Goal: Task Accomplishment & Management: Complete application form

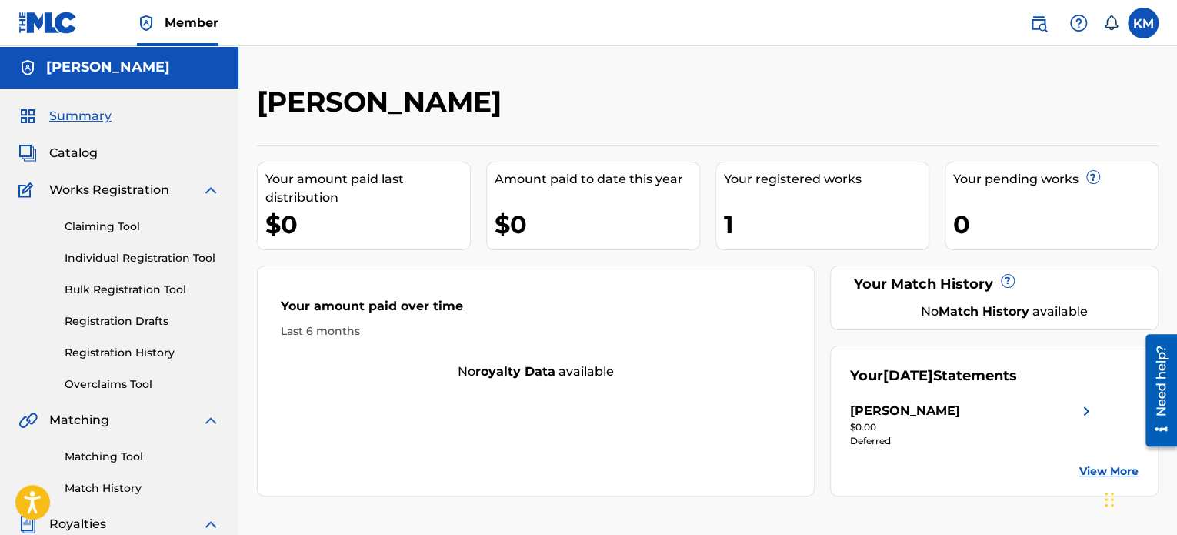
click at [86, 156] on span "Catalog" at bounding box center [73, 153] width 48 height 18
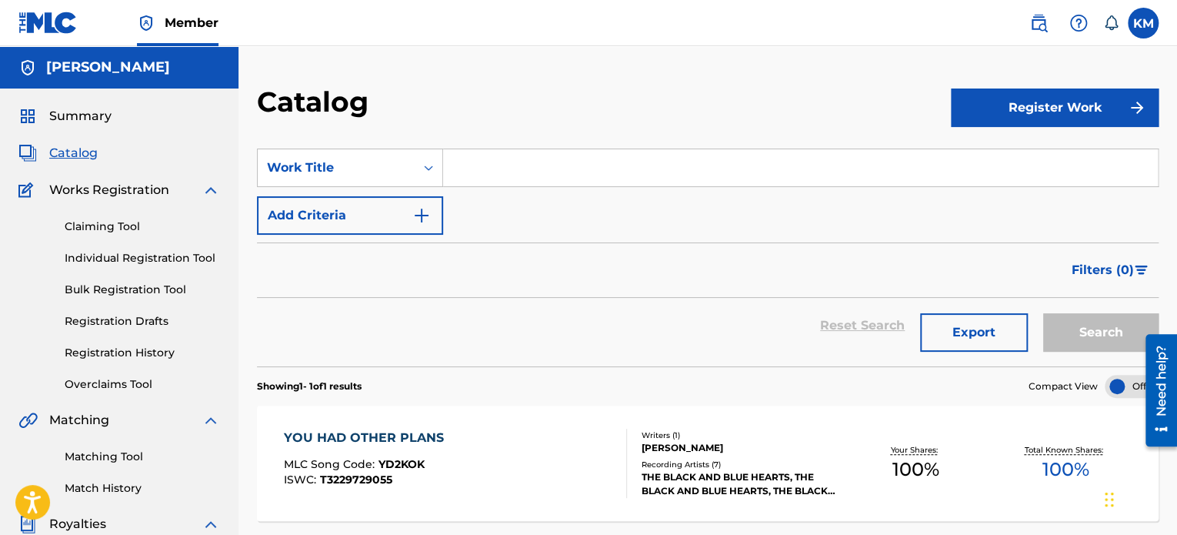
click at [1046, 113] on button "Register Work" at bounding box center [1055, 107] width 208 height 38
click at [1005, 153] on link "Individual" at bounding box center [1055, 157] width 208 height 37
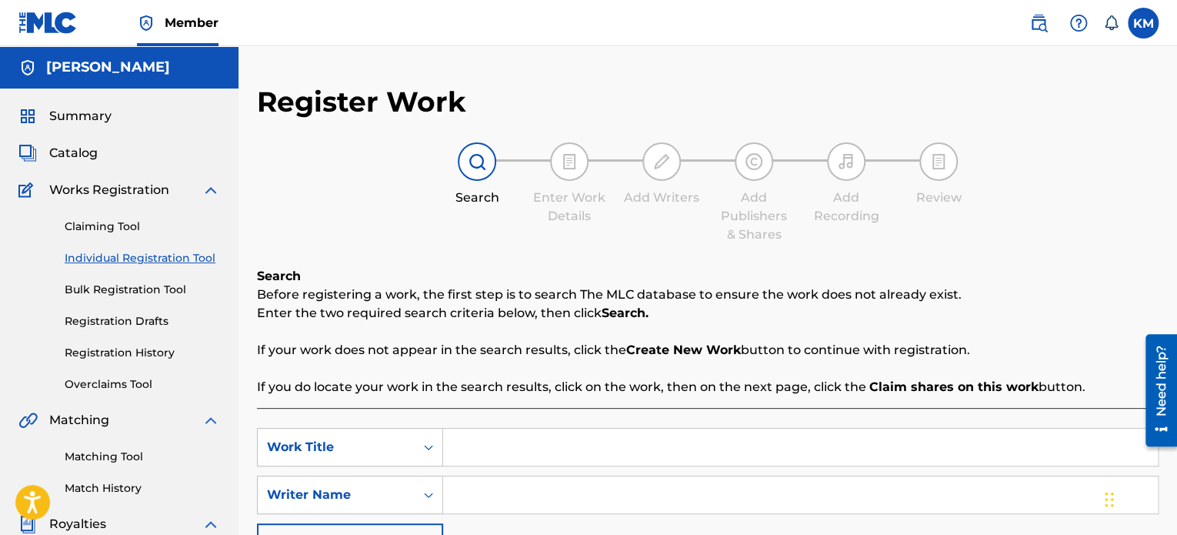
drag, startPoint x: 1176, startPoint y: 145, endPoint x: 1181, endPoint y: 202, distance: 57.2
click at [1176, 202] on html "Accessibility Screen-Reader Guide, Feedback, and Issue Reporting | New window C…" at bounding box center [588, 267] width 1177 height 535
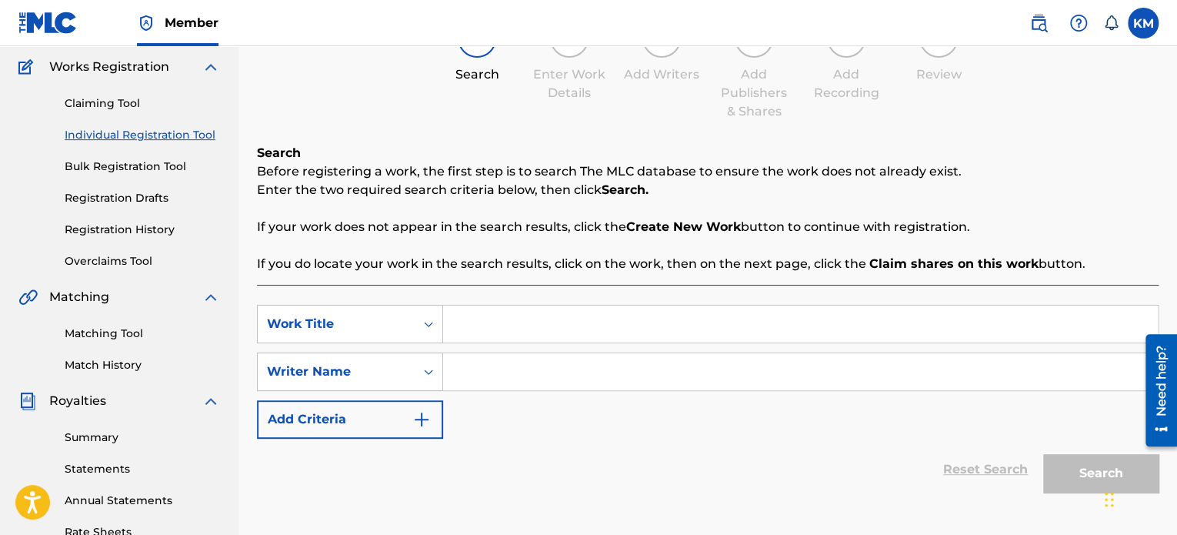
scroll to position [126, 0]
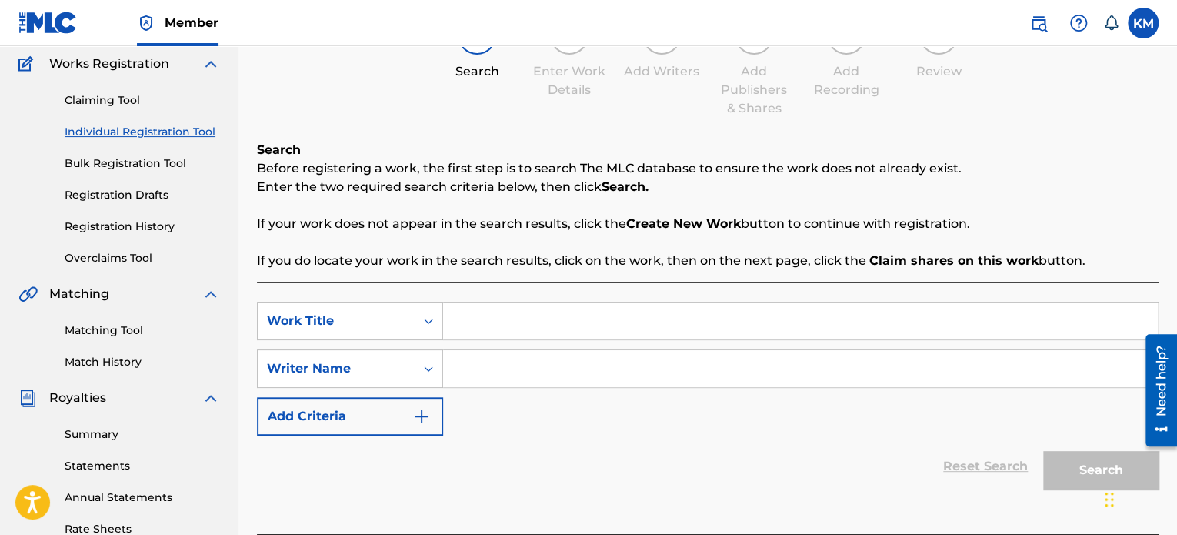
click at [618, 316] on input "Search Form" at bounding box center [800, 320] width 715 height 37
type input "Little Man"
click at [632, 365] on input "Search Form" at bounding box center [800, 368] width 715 height 37
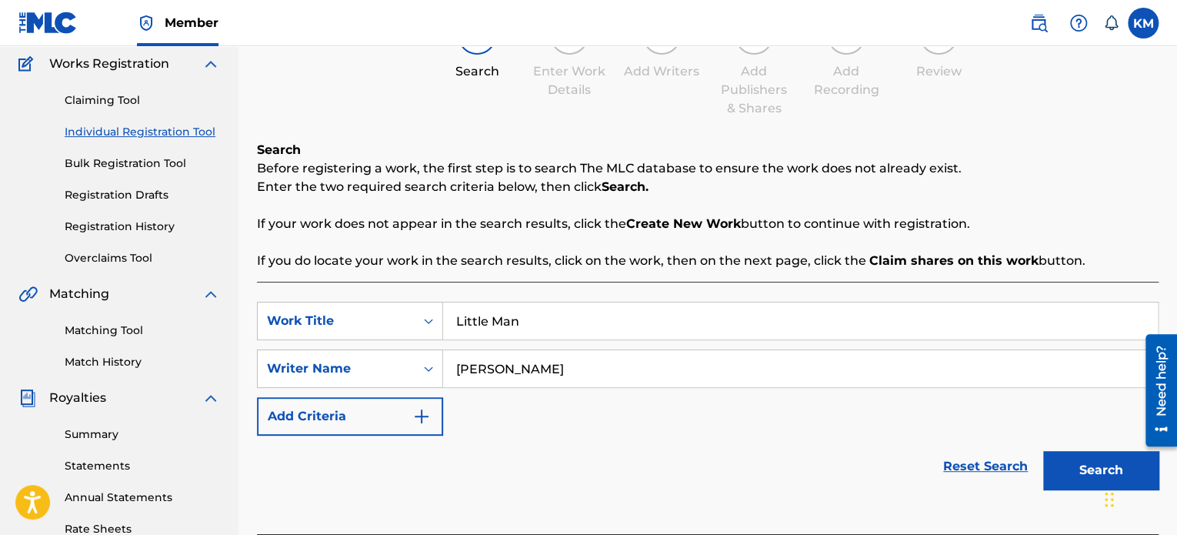
type input "Kenny Maciejewski"
click at [1061, 466] on button "Search" at bounding box center [1100, 470] width 115 height 38
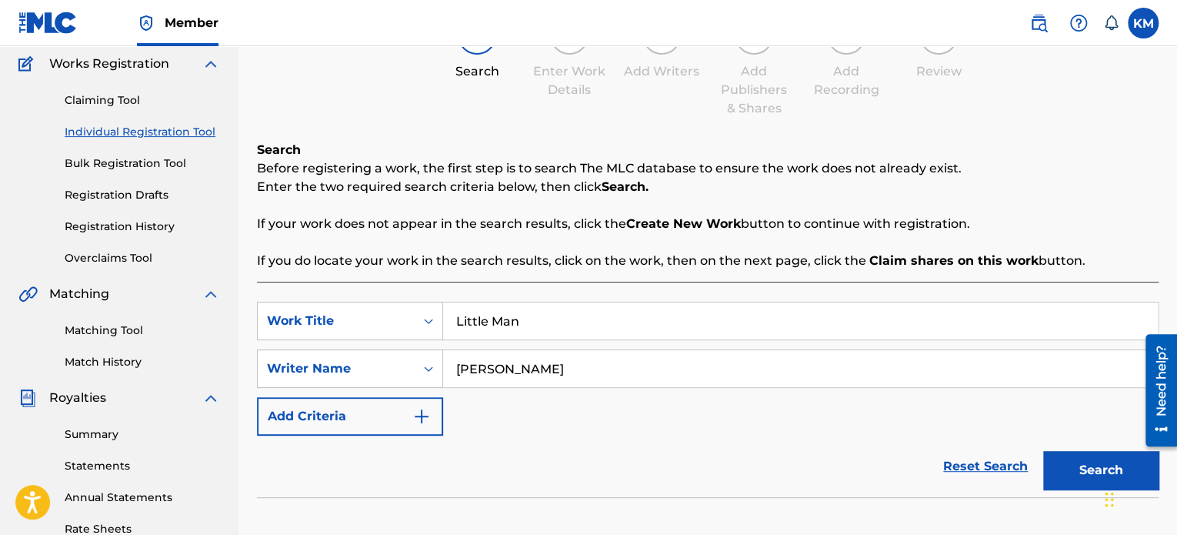
click at [1093, 465] on button "Search" at bounding box center [1100, 470] width 115 height 38
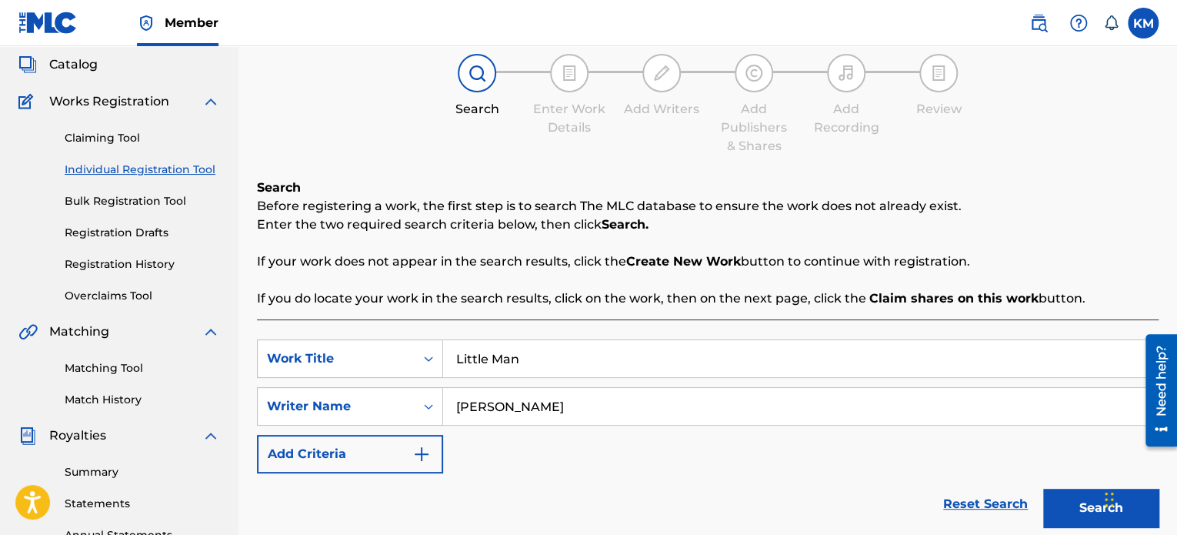
scroll to position [89, 0]
click at [560, 88] on div at bounding box center [569, 72] width 38 height 38
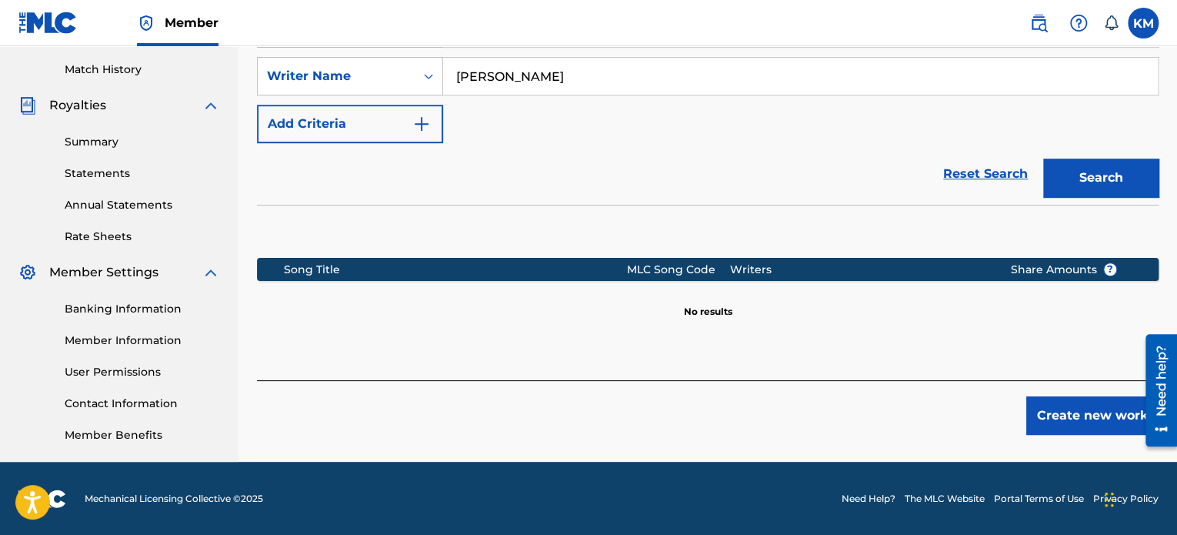
click at [1046, 419] on button "Create new work" at bounding box center [1092, 415] width 132 height 38
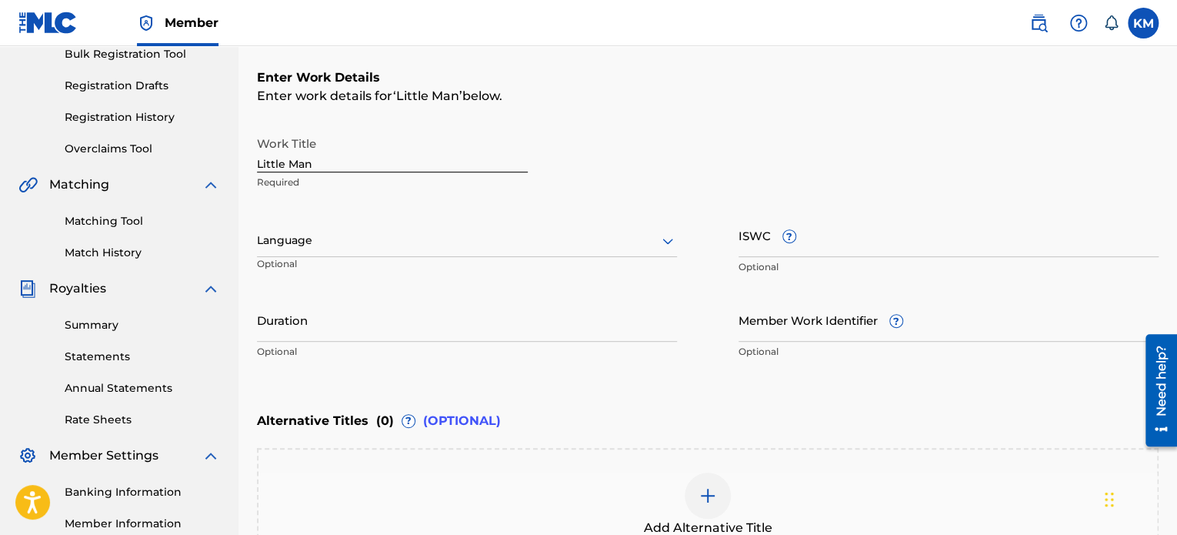
scroll to position [242, 0]
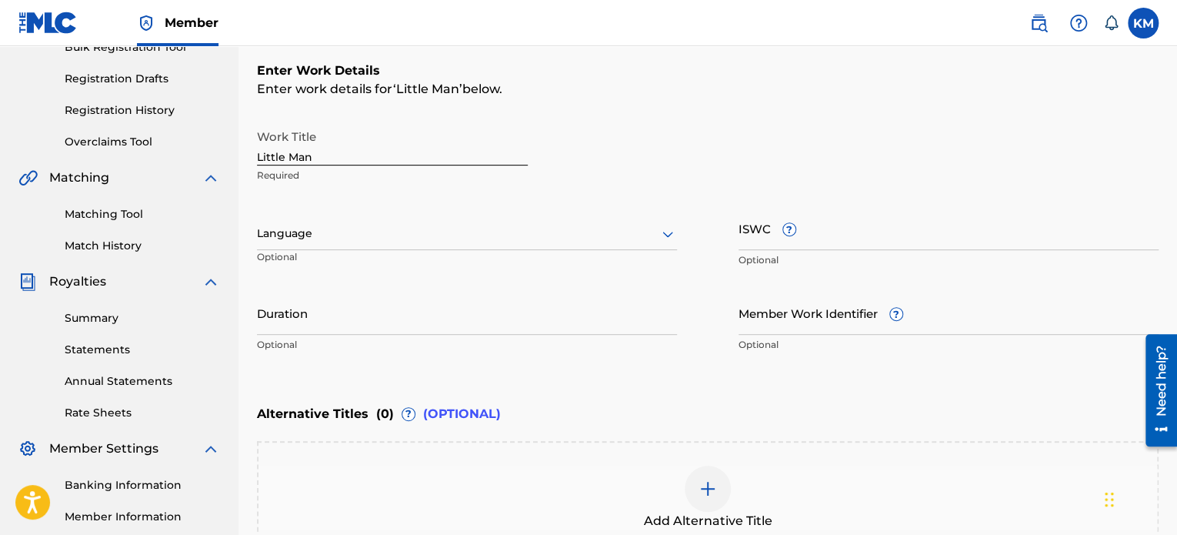
click at [659, 231] on div at bounding box center [668, 234] width 18 height 18
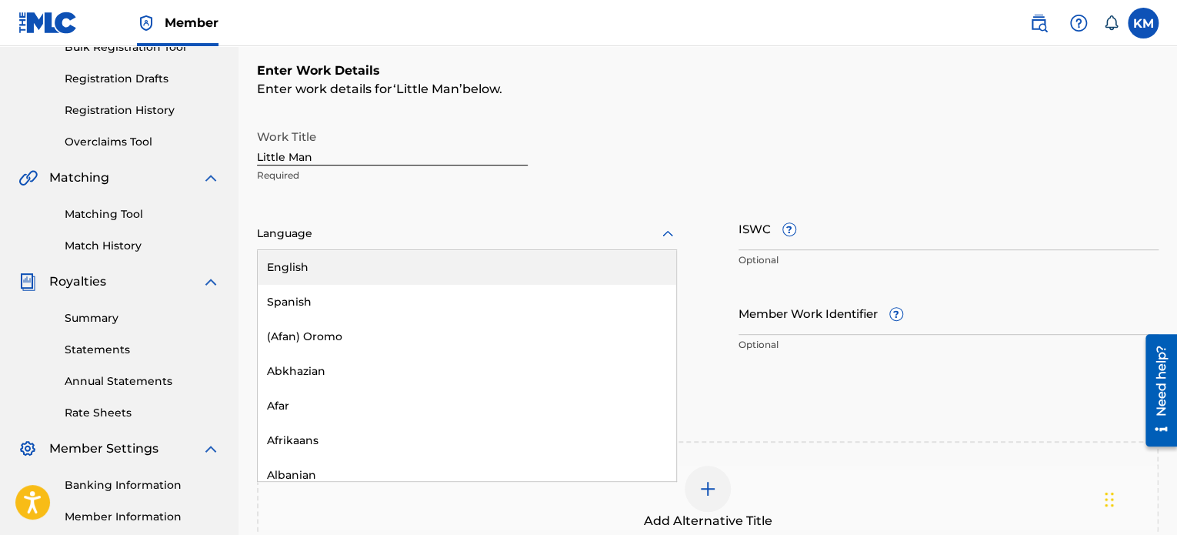
click at [600, 256] on div "English" at bounding box center [467, 267] width 419 height 35
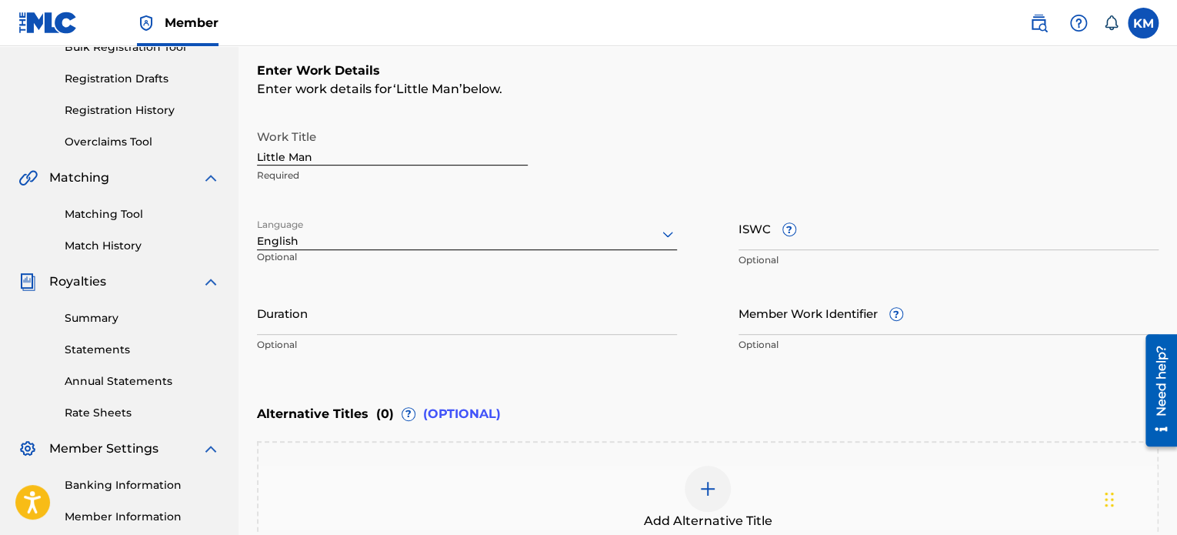
click at [751, 236] on input "ISWC ?" at bounding box center [949, 228] width 420 height 44
click at [492, 322] on input "Duration" at bounding box center [467, 313] width 420 height 44
type input "3"
type input "03:48"
click at [612, 351] on p "Optional" at bounding box center [467, 345] width 420 height 14
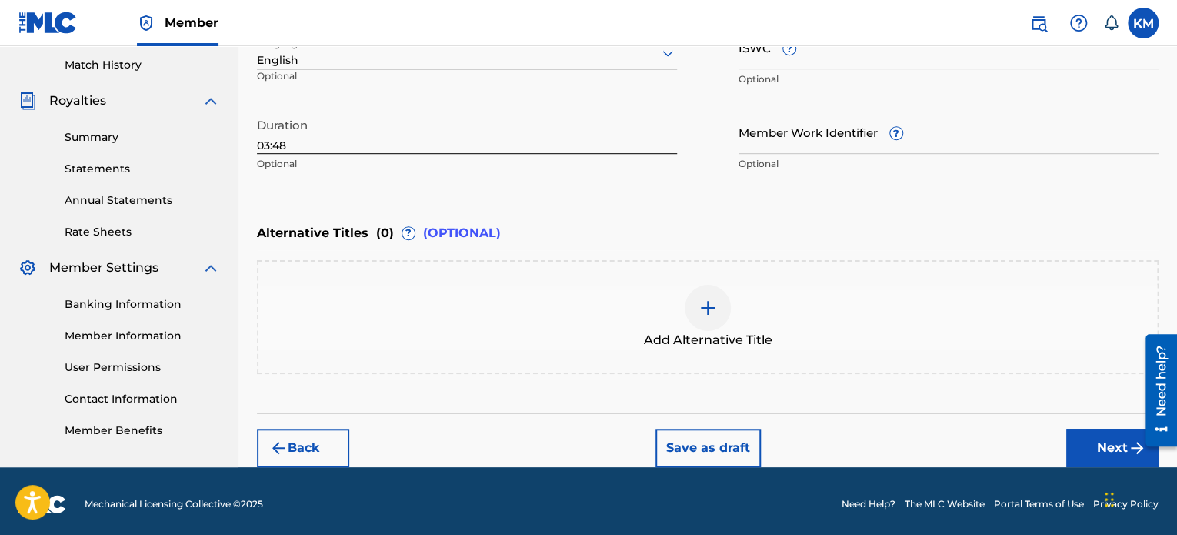
scroll to position [428, 0]
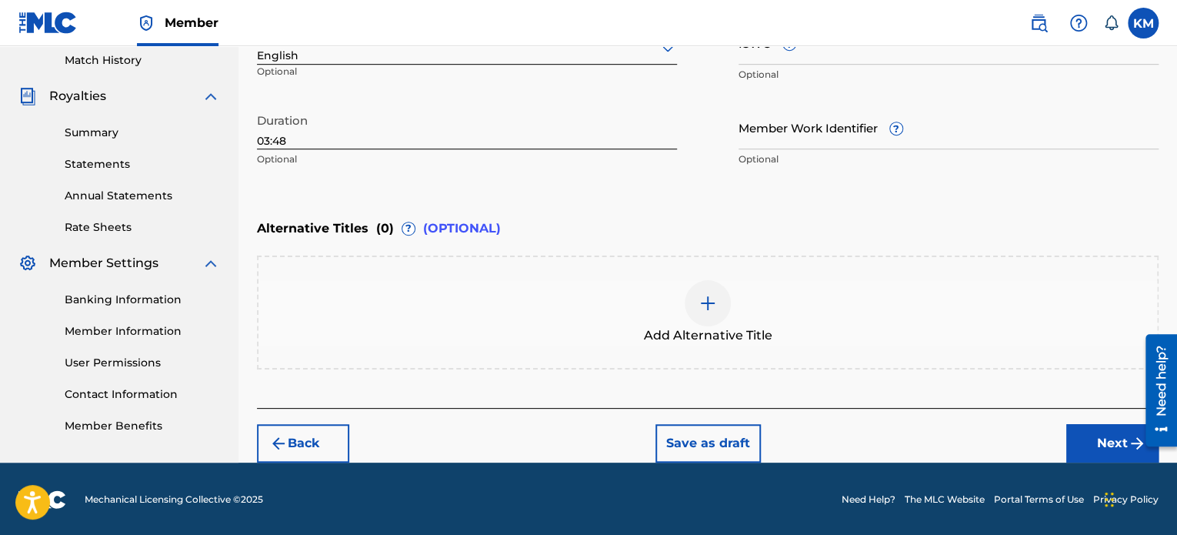
click at [1099, 437] on button "Next" at bounding box center [1112, 443] width 92 height 38
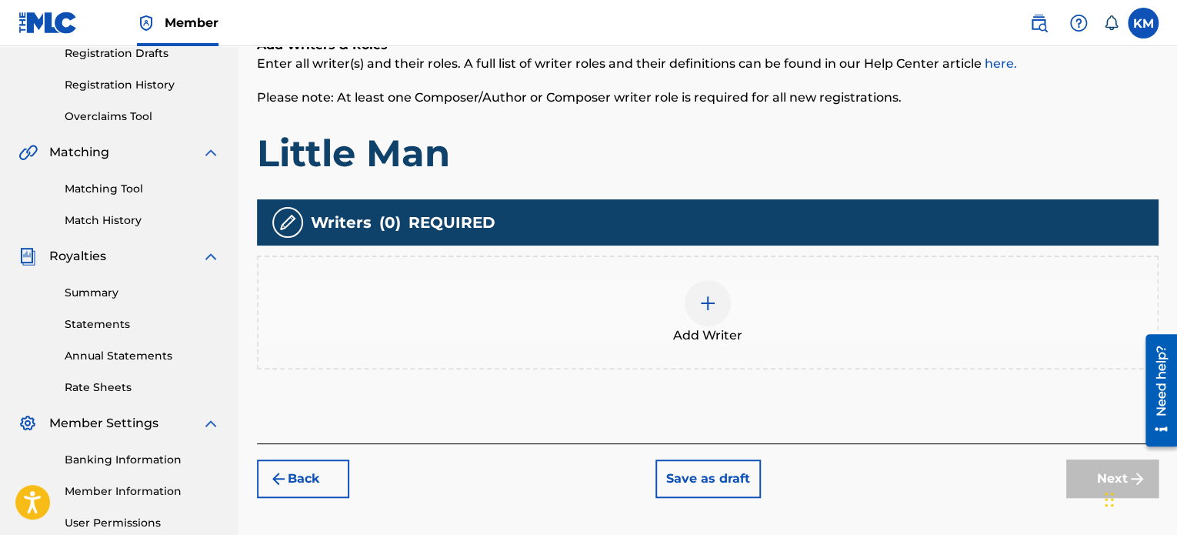
scroll to position [271, 0]
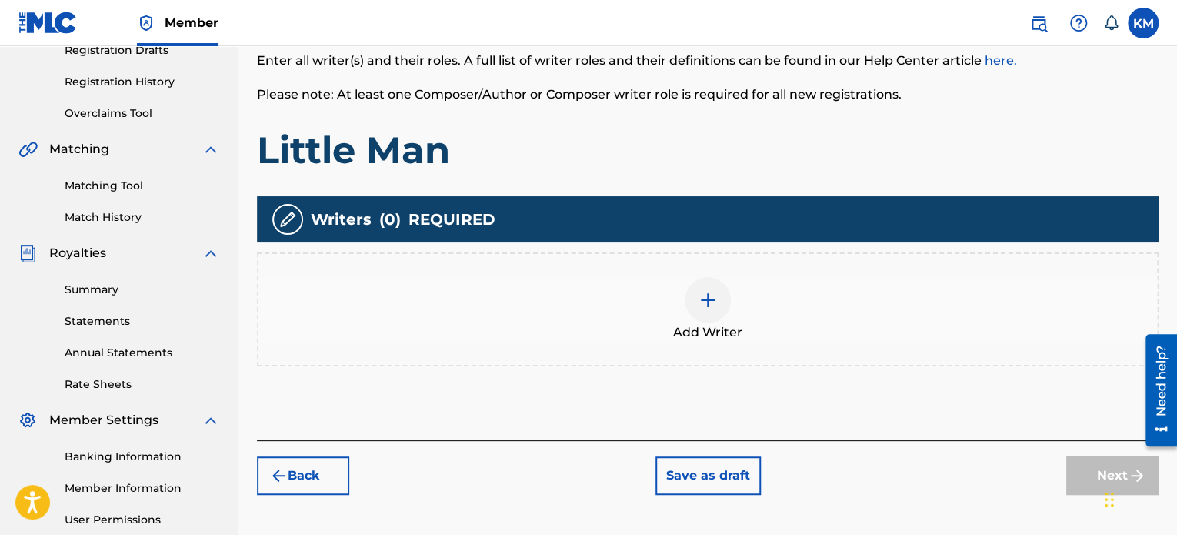
click at [714, 291] on img at bounding box center [708, 300] width 18 height 18
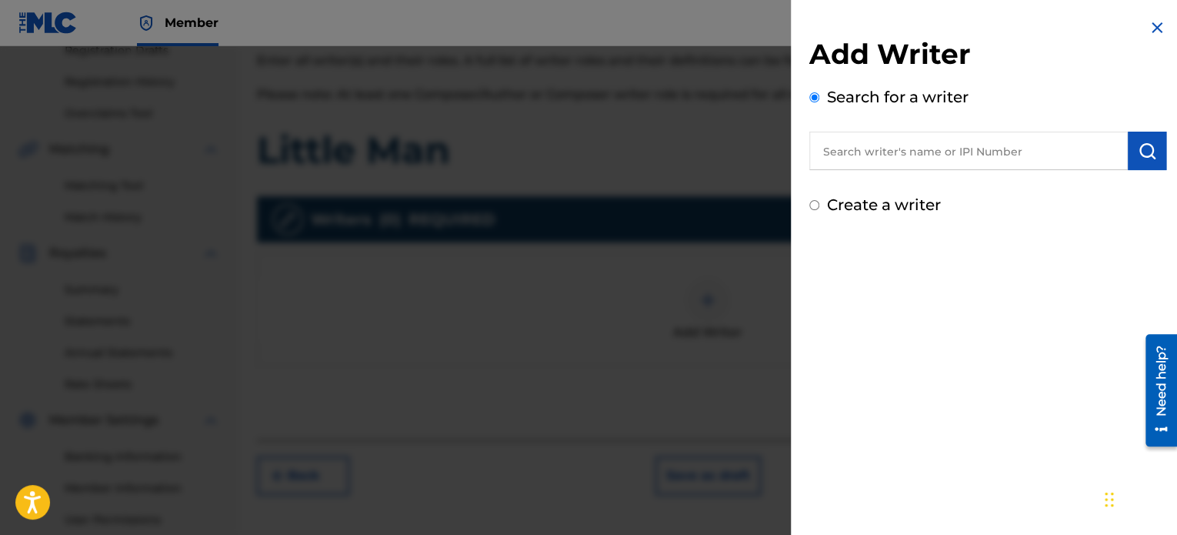
click at [888, 156] on input "text" at bounding box center [968, 151] width 318 height 38
type input "k"
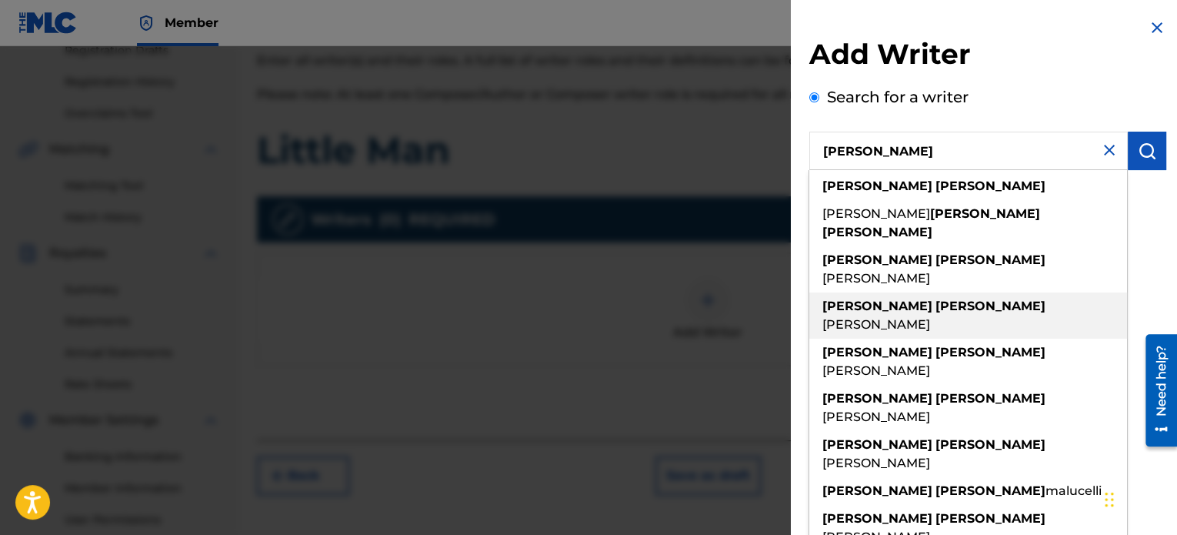
click at [935, 298] on strong "[PERSON_NAME]" at bounding box center [990, 305] width 110 height 15
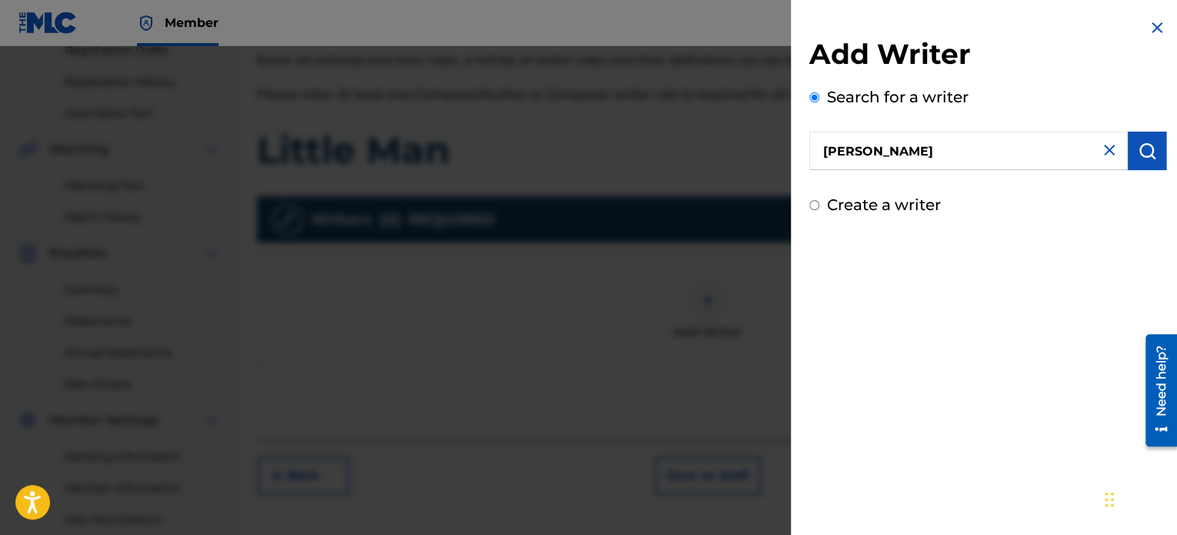
click at [830, 150] on input "[PERSON_NAME]" at bounding box center [968, 151] width 318 height 38
click at [887, 145] on input "Kenneth francis maciejewski" at bounding box center [968, 151] width 318 height 38
click at [942, 150] on input "Kenneth Francis maciejewski" at bounding box center [968, 151] width 318 height 38
type input "[PERSON_NAME]"
drag, startPoint x: 1082, startPoint y: 315, endPoint x: 1127, endPoint y: 71, distance: 248.7
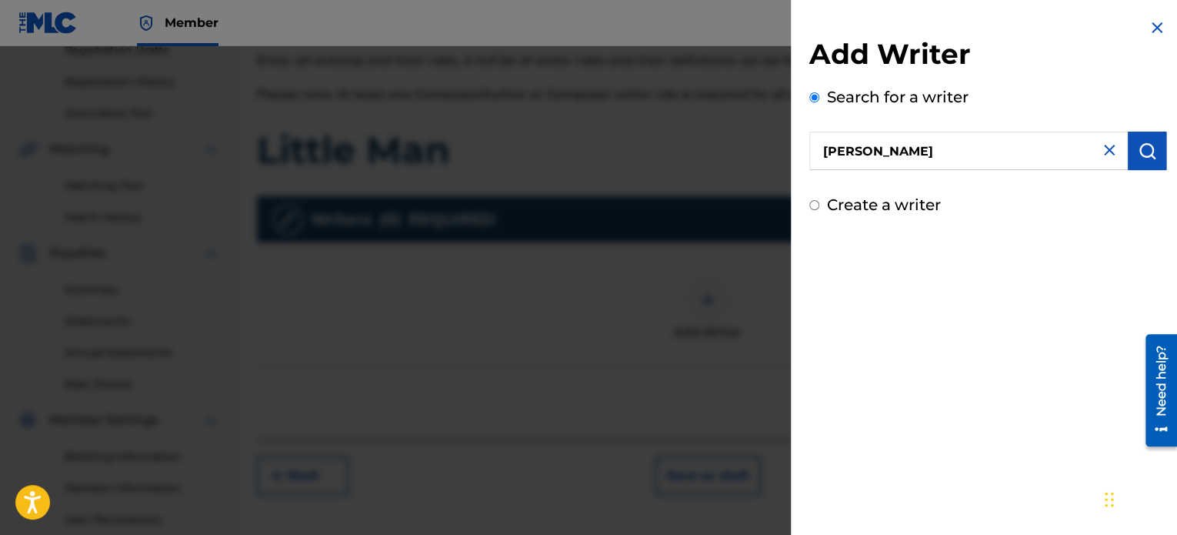
click at [1127, 71] on h2 "Add Writer" at bounding box center [987, 56] width 357 height 39
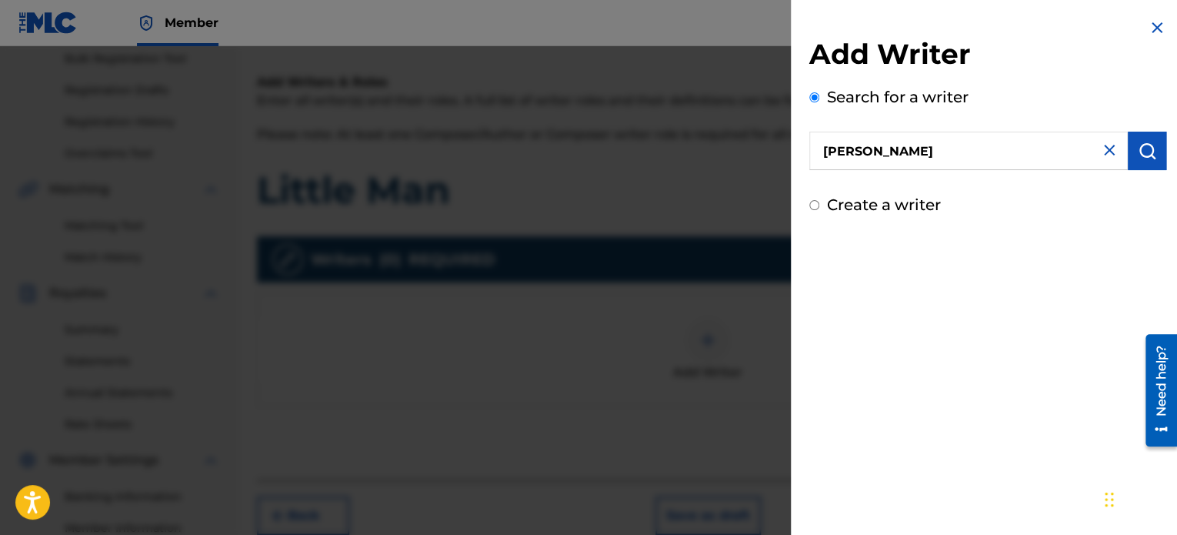
scroll to position [222, 0]
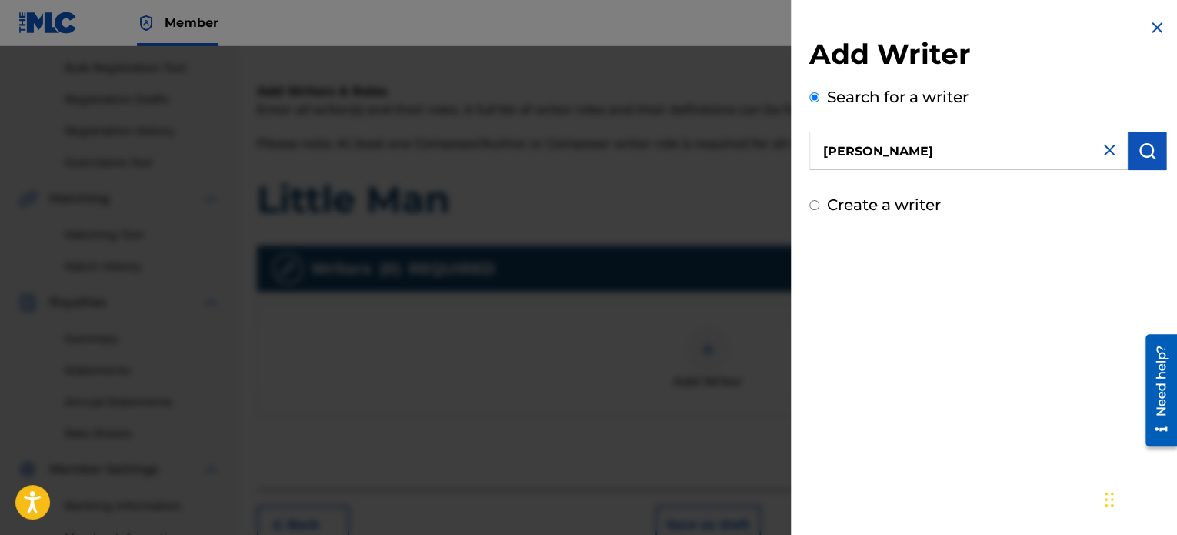
click at [1138, 152] on img "submit" at bounding box center [1147, 151] width 18 height 18
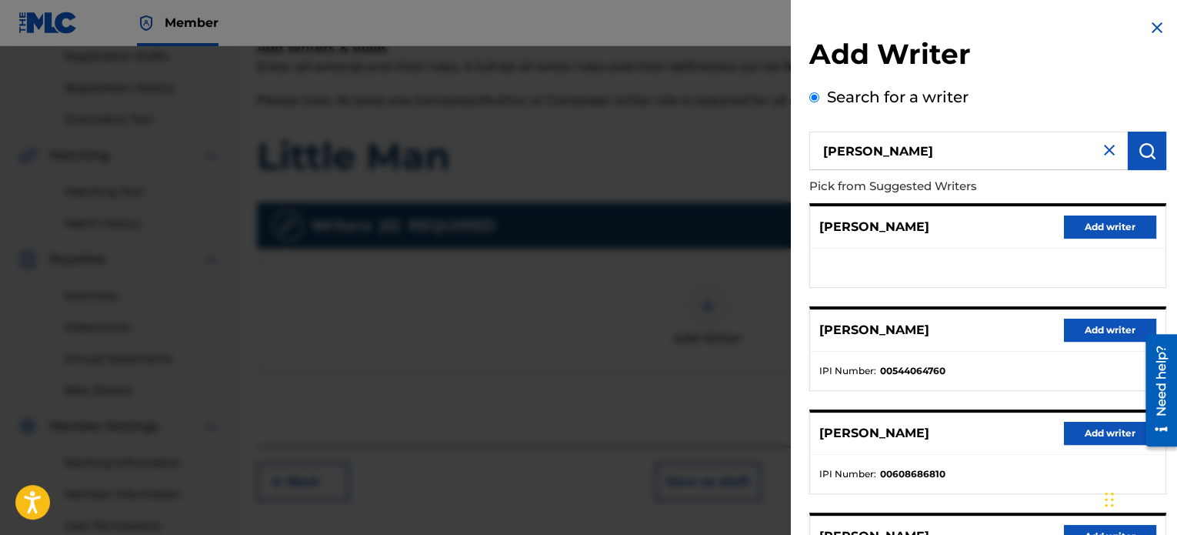
scroll to position [272, 0]
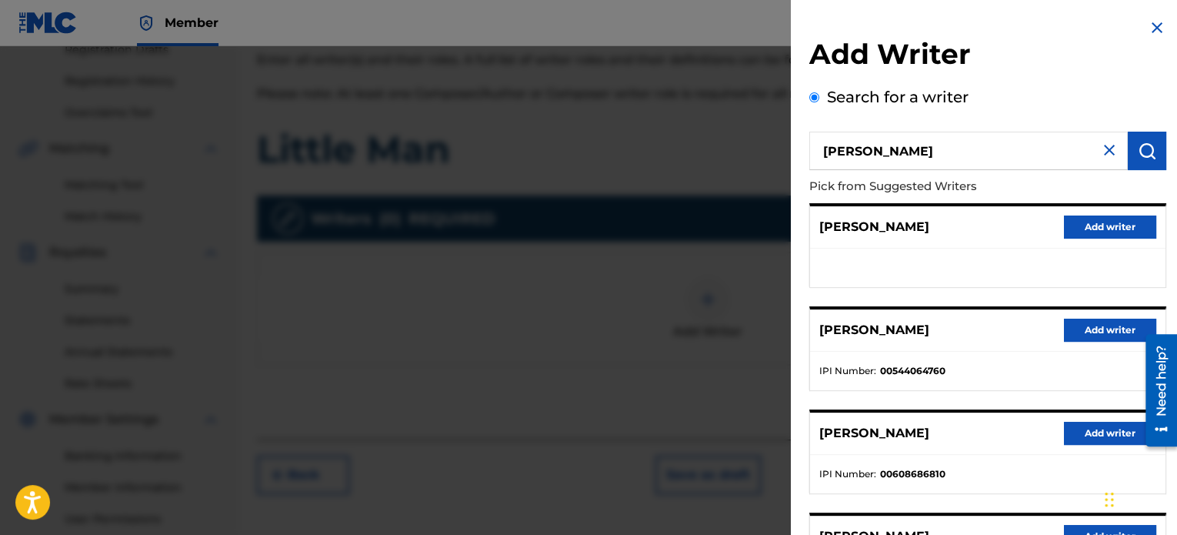
click at [1076, 333] on button "Add writer" at bounding box center [1110, 329] width 92 height 23
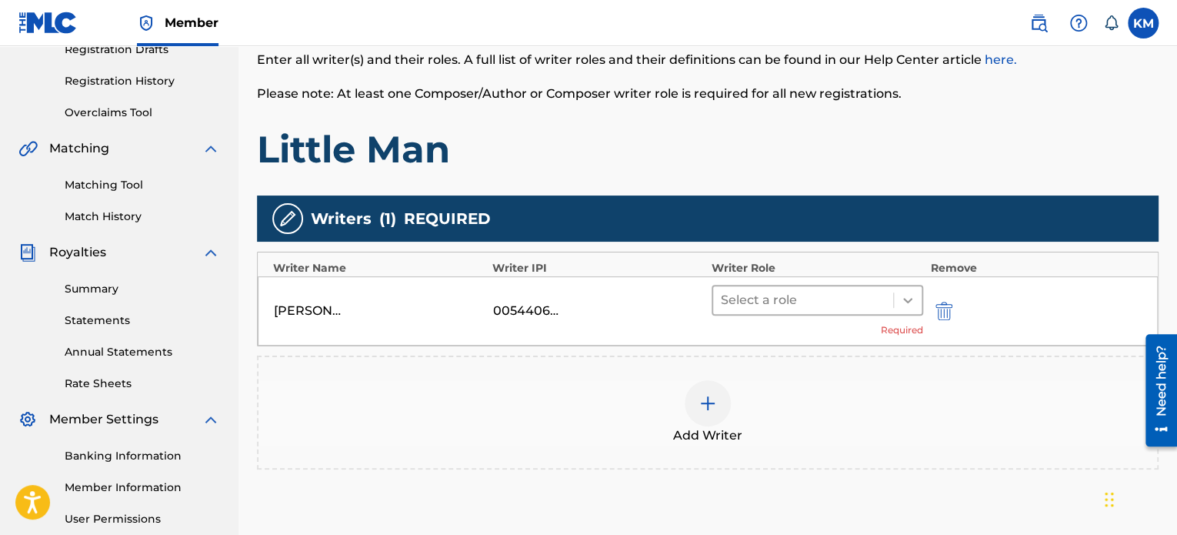
click at [906, 294] on icon at bounding box center [907, 299] width 15 height 15
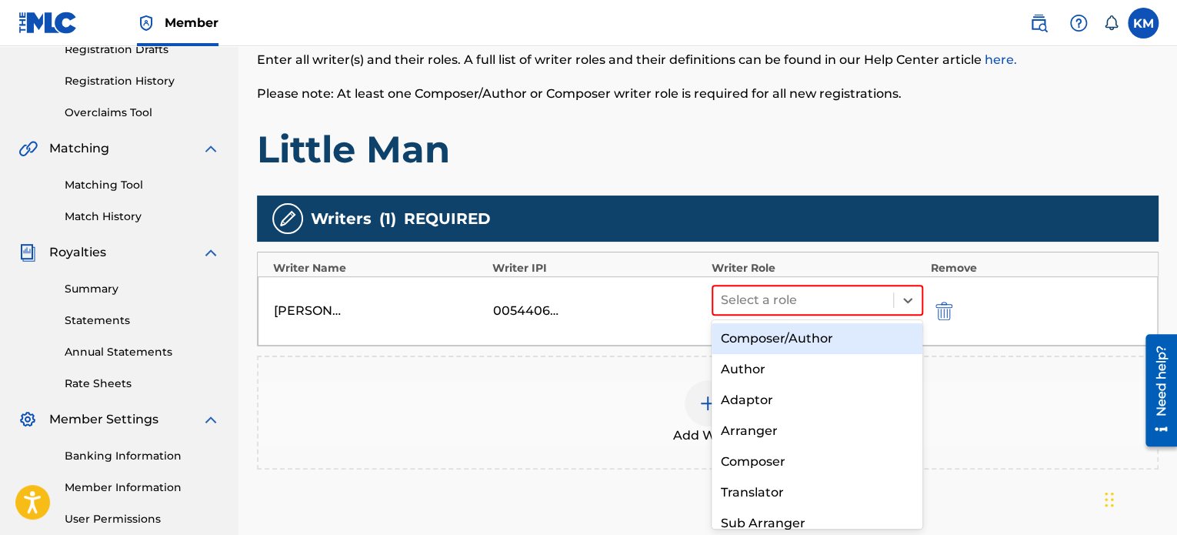
click at [843, 335] on div "Composer/Author" at bounding box center [818, 338] width 212 height 31
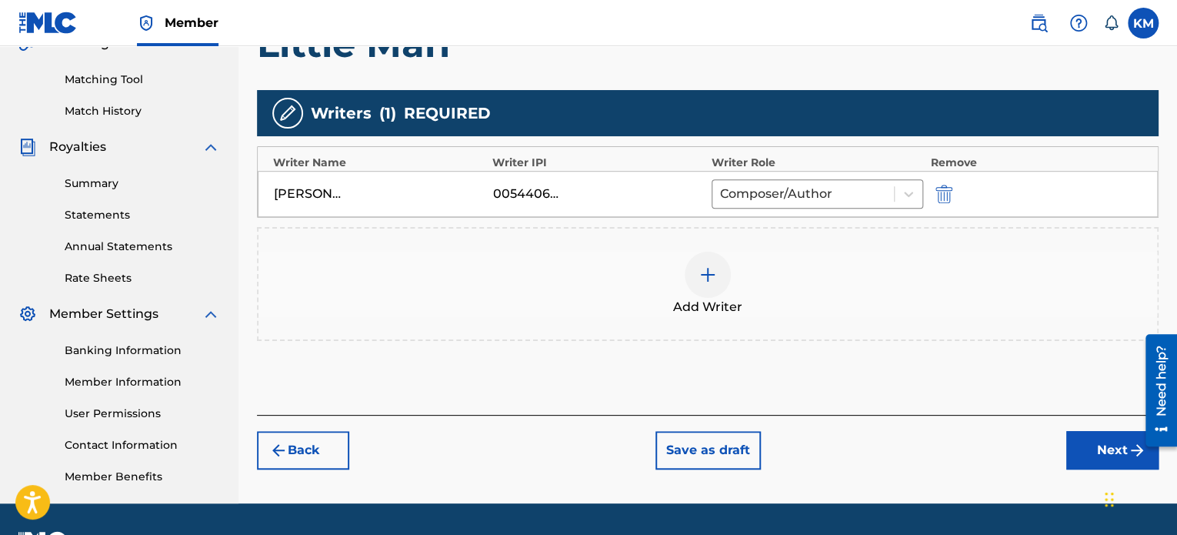
scroll to position [382, 0]
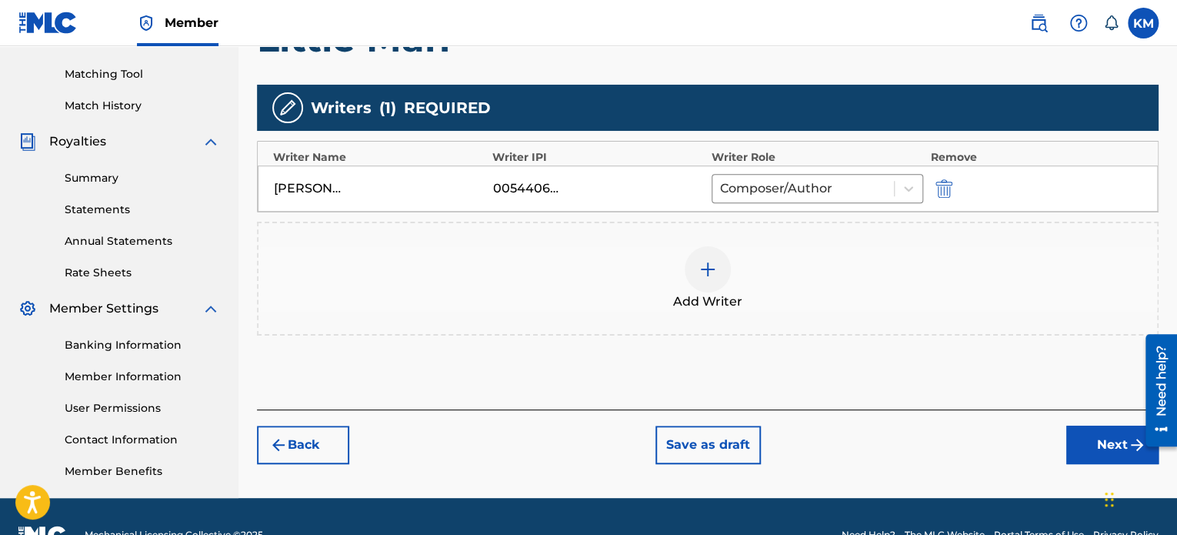
click at [1112, 438] on button "Next" at bounding box center [1112, 444] width 92 height 38
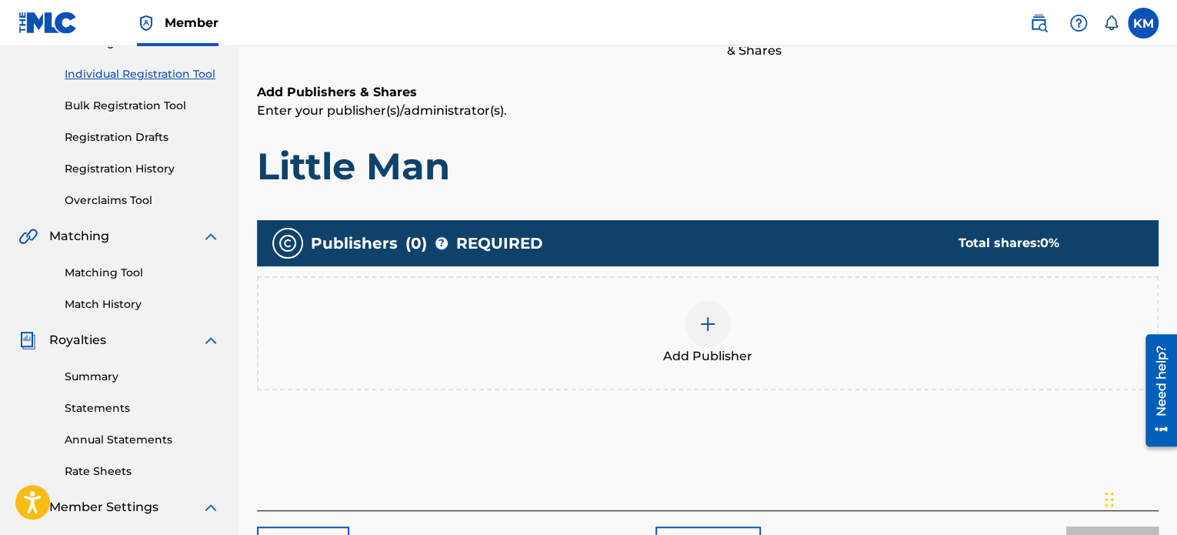
scroll to position [201, 0]
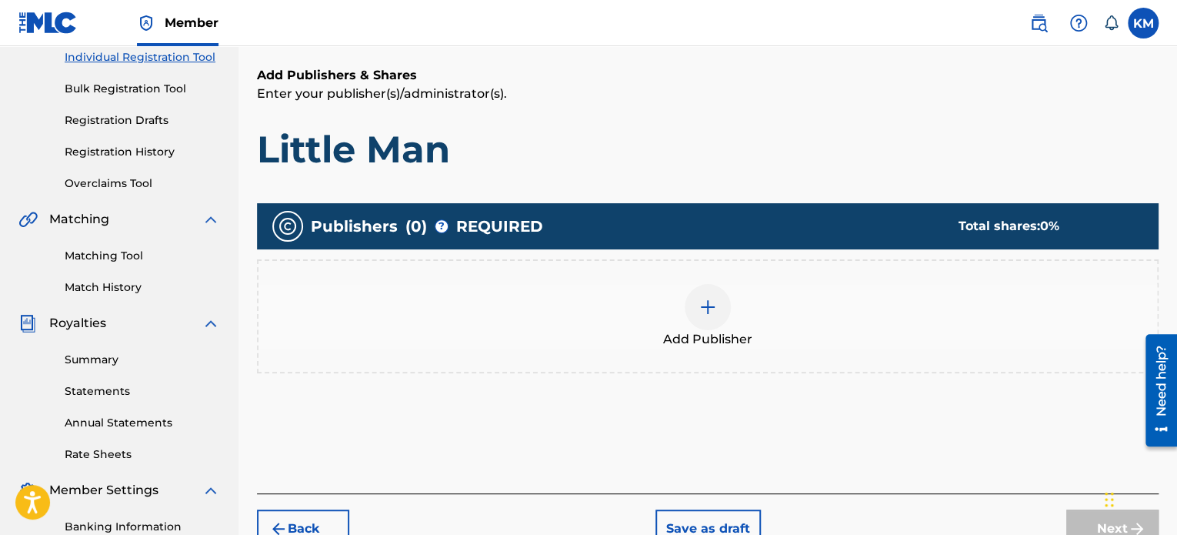
click at [717, 308] on div at bounding box center [708, 307] width 46 height 46
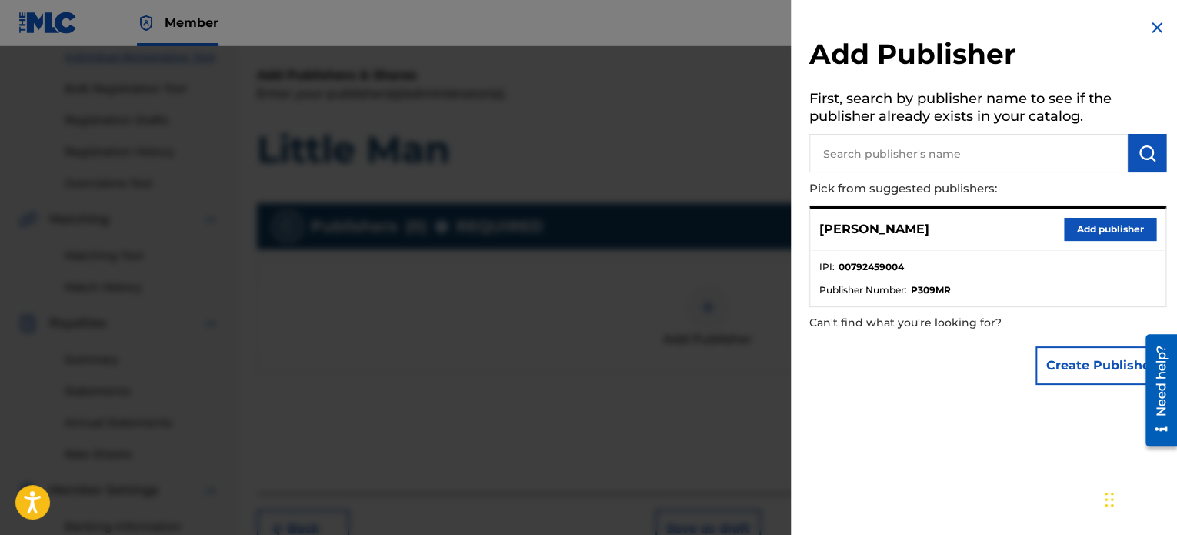
click at [1075, 221] on button "Add publisher" at bounding box center [1110, 229] width 92 height 23
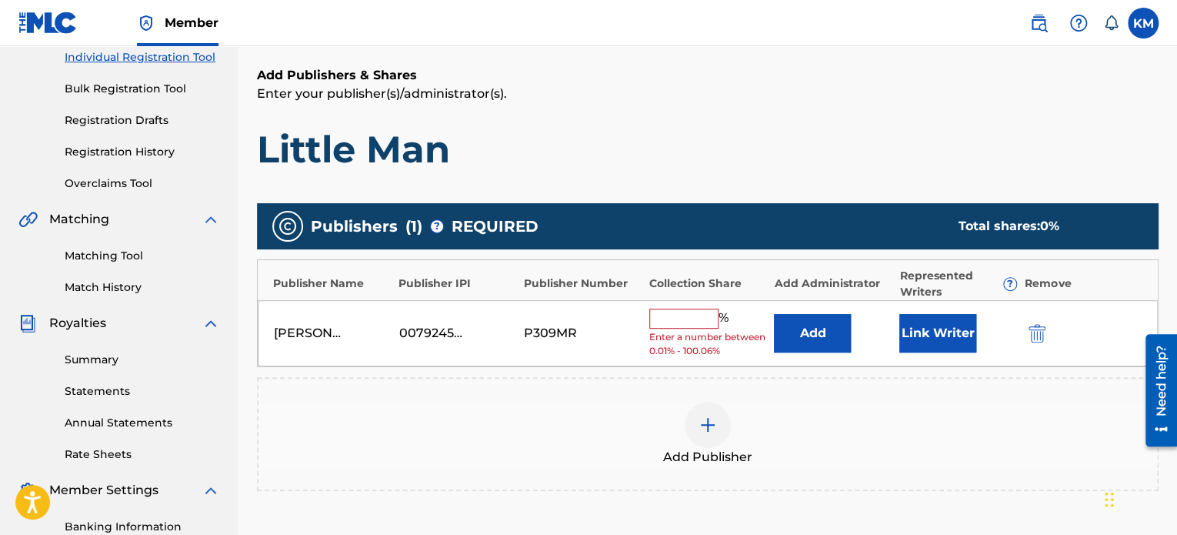
click at [674, 322] on input "text" at bounding box center [683, 318] width 69 height 20
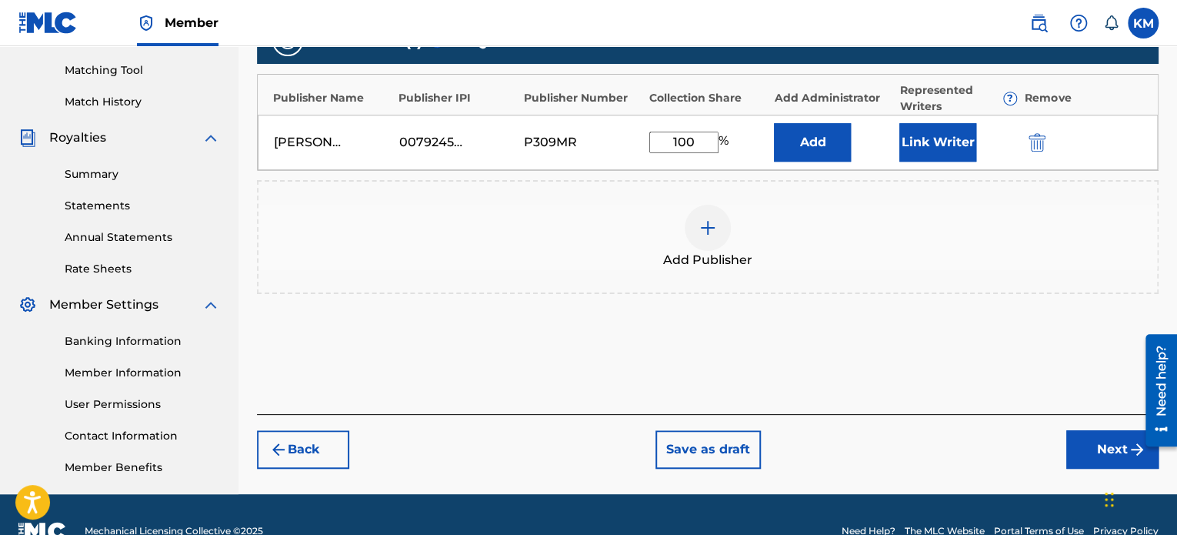
type input "100"
click at [1099, 444] on button "Next" at bounding box center [1112, 449] width 92 height 38
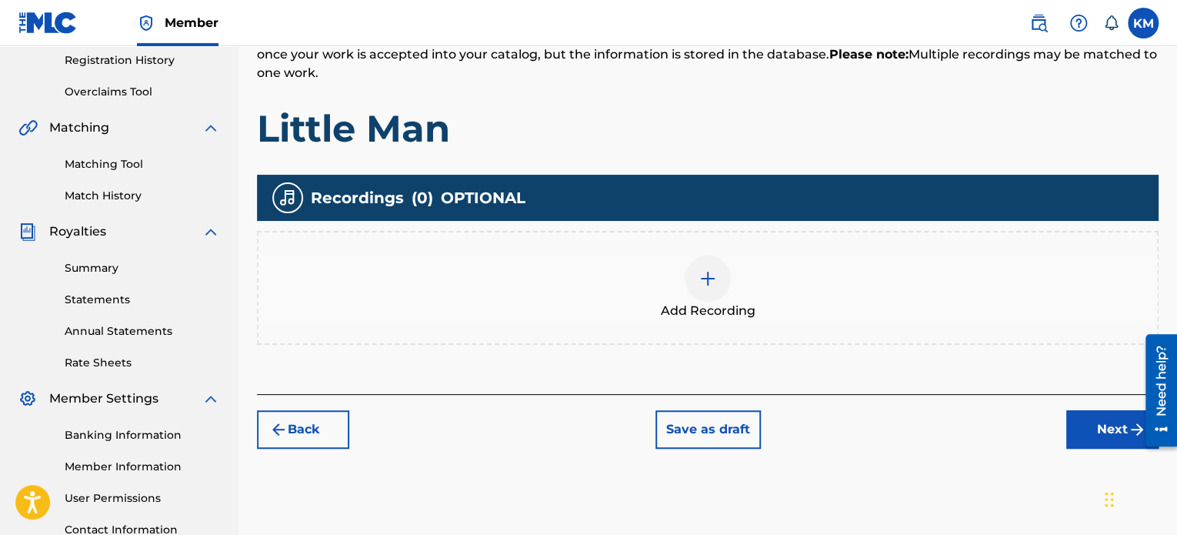
scroll to position [295, 0]
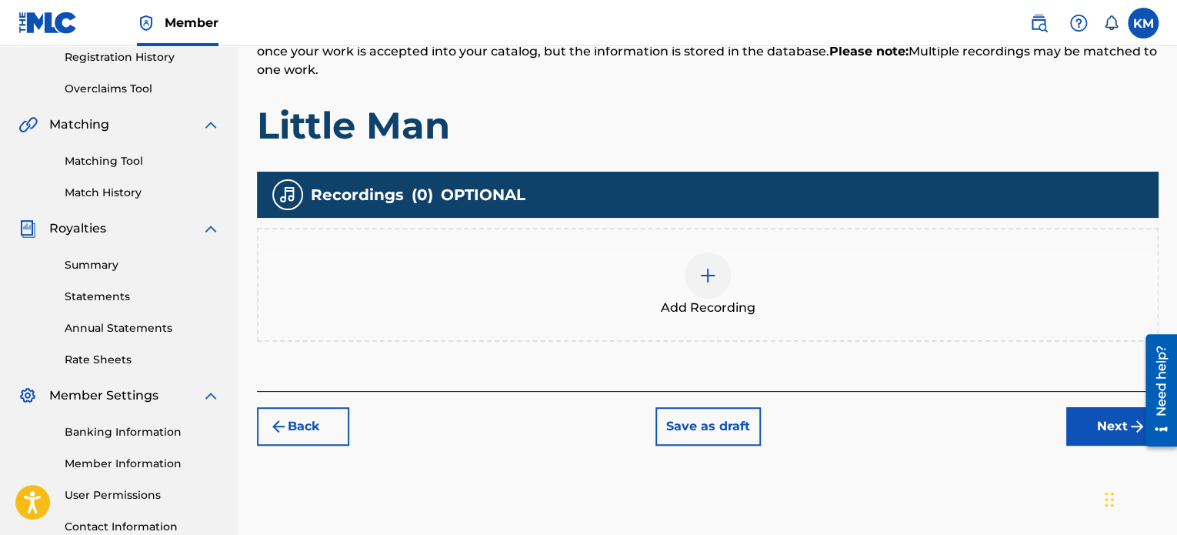
click at [712, 282] on img at bounding box center [708, 275] width 18 height 18
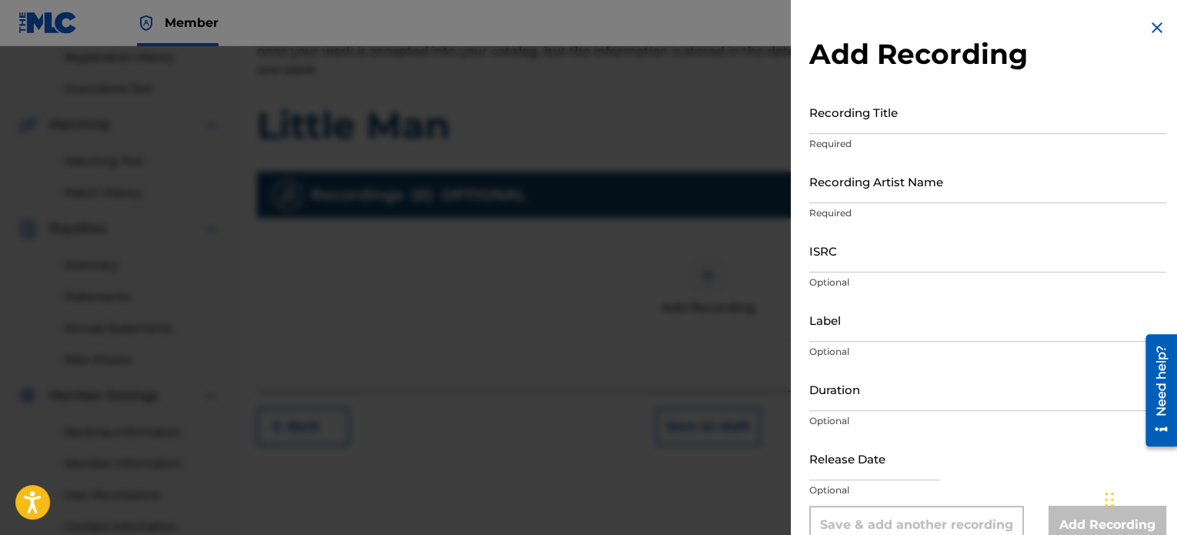
click at [1148, 35] on img at bounding box center [1157, 27] width 18 height 18
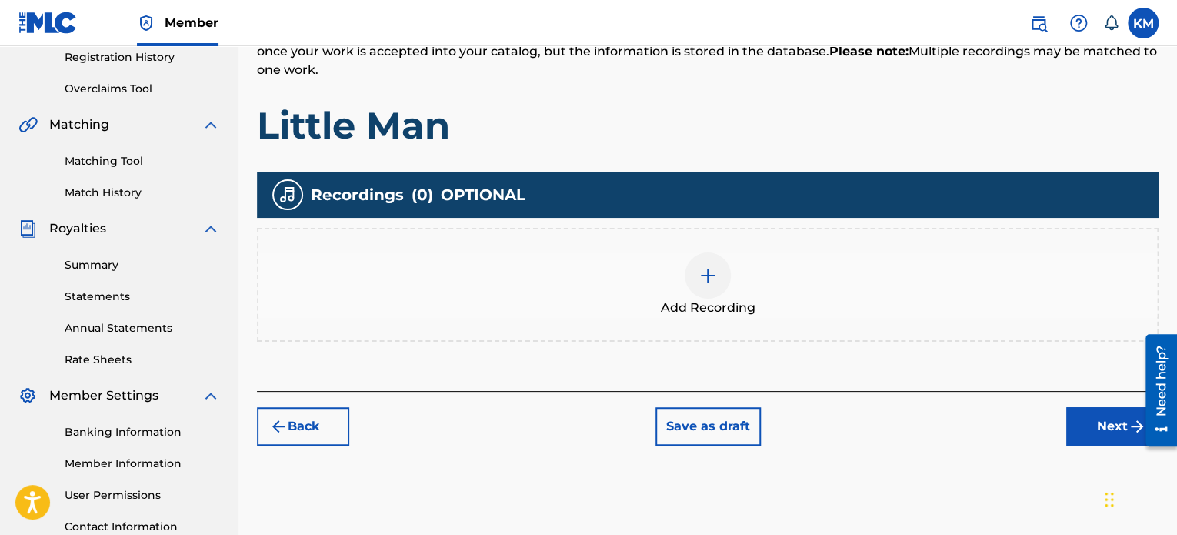
click at [708, 285] on div at bounding box center [708, 275] width 46 height 46
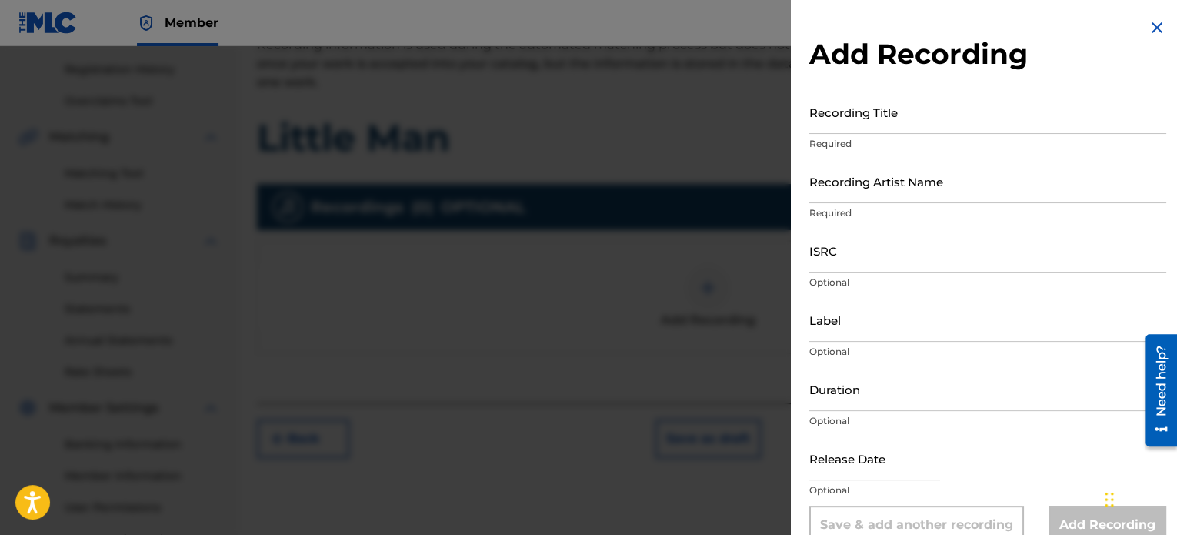
scroll to position [278, 0]
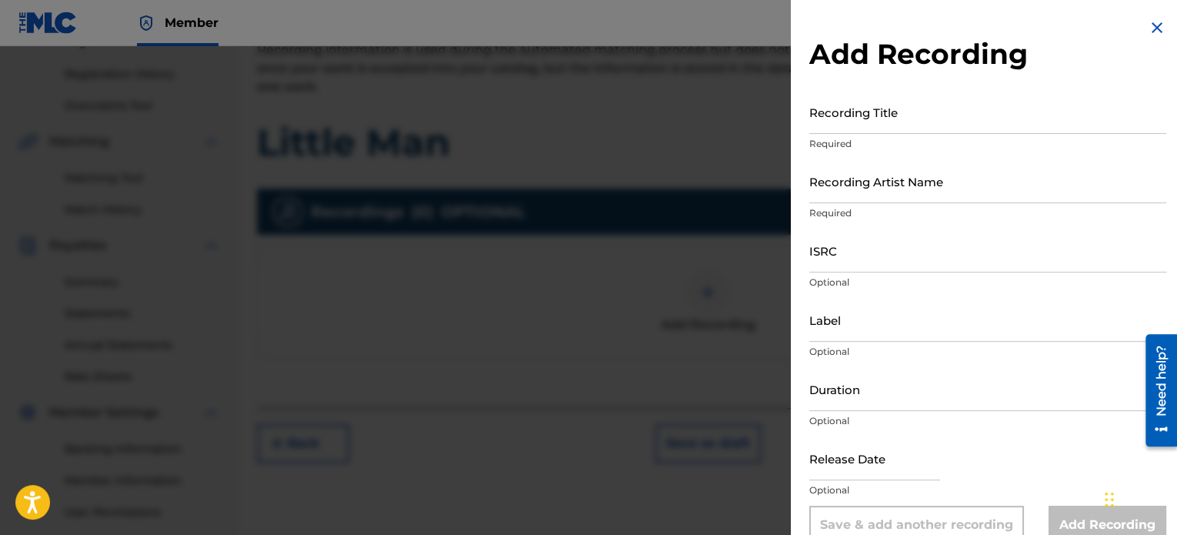
click at [885, 120] on input "Recording Title" at bounding box center [987, 112] width 357 height 44
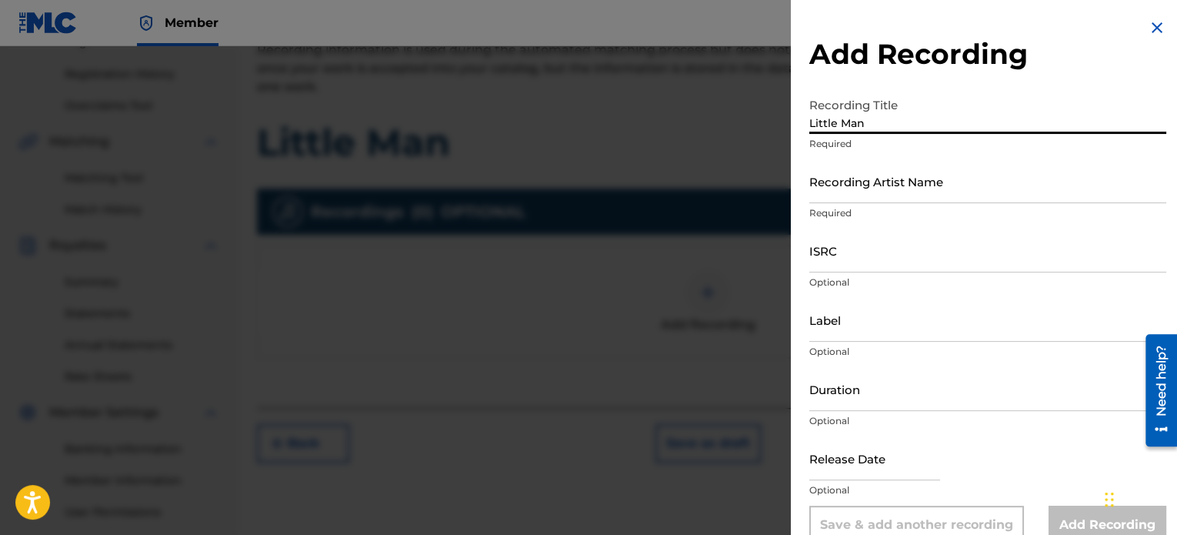
type input "Little Man"
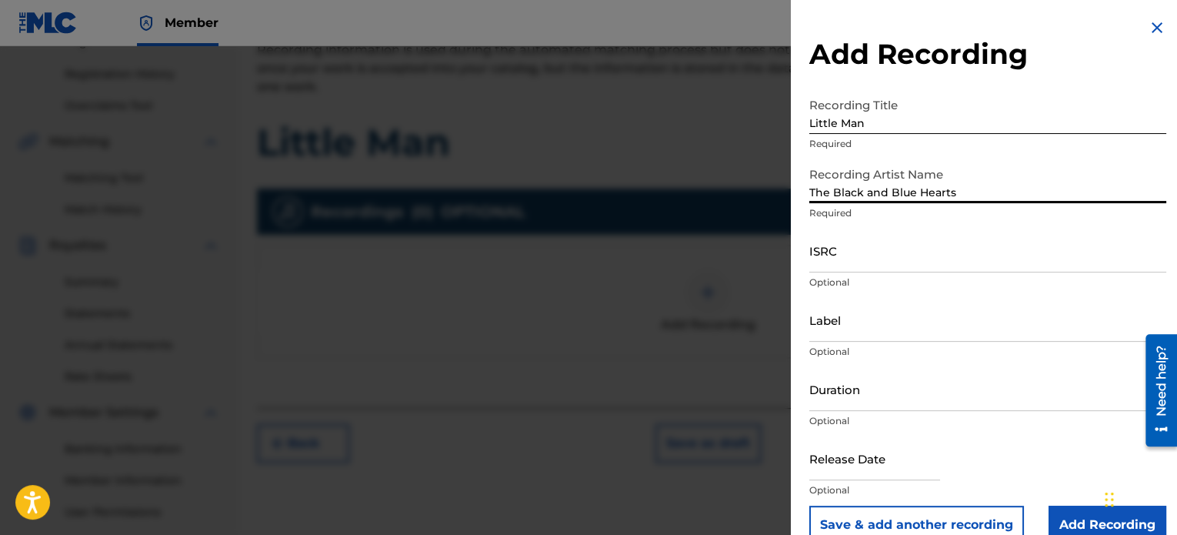
type input "The Black and Blue Hearts"
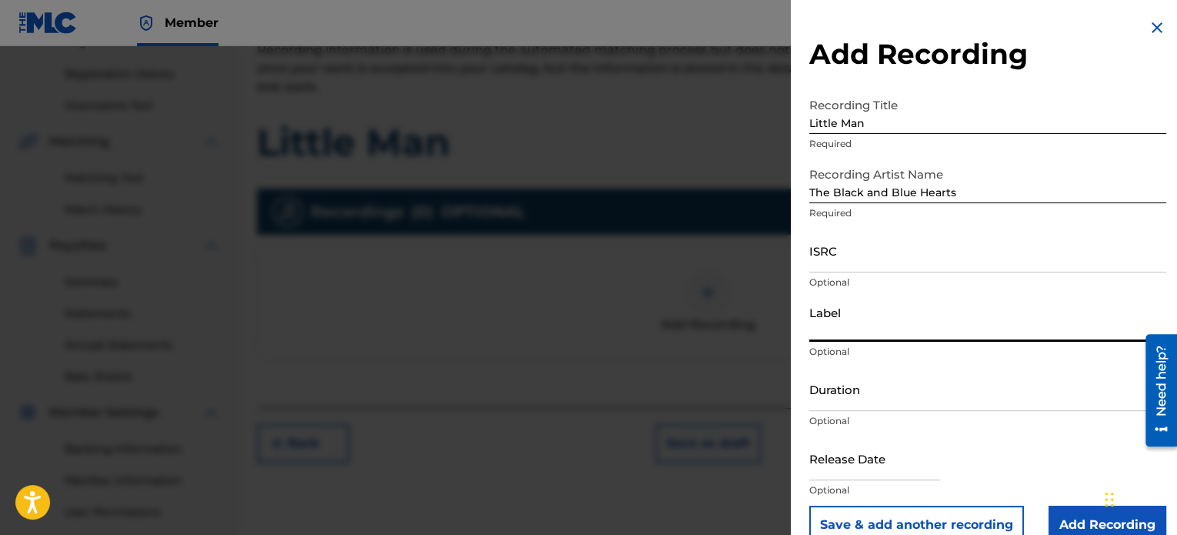
click at [882, 331] on input "Label" at bounding box center [987, 320] width 357 height 44
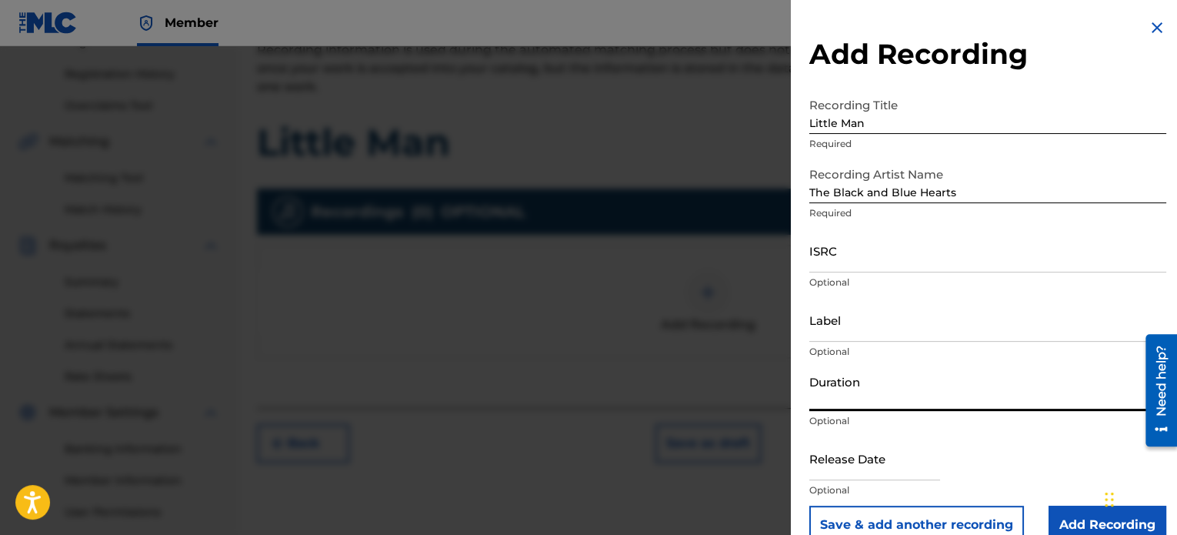
click at [1003, 401] on input "Duration" at bounding box center [987, 389] width 357 height 44
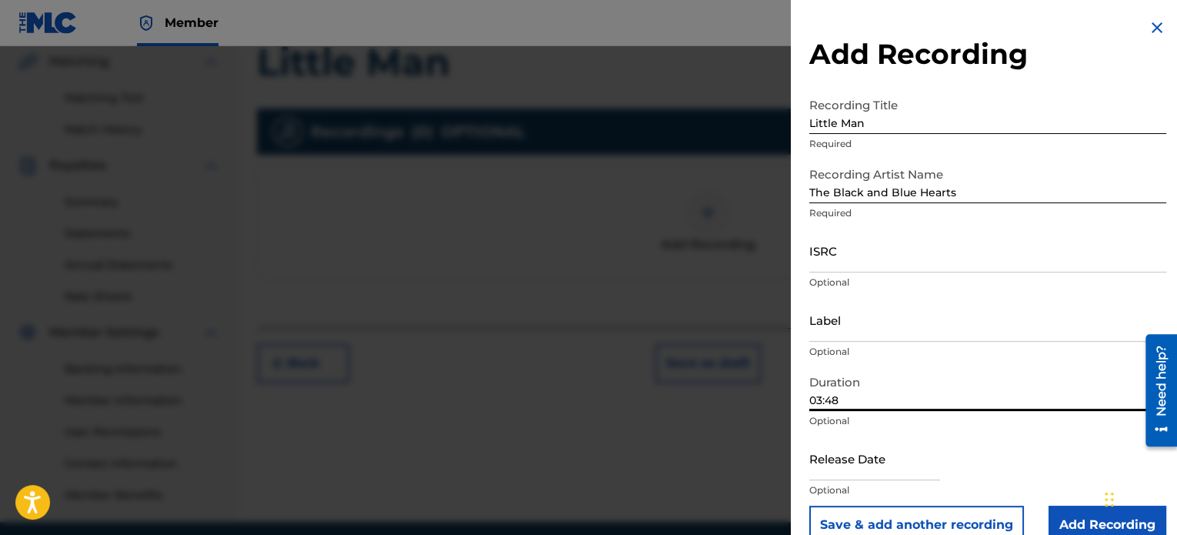
scroll to position [357, 0]
type input "03:48"
click at [909, 470] on input "text" at bounding box center [874, 458] width 131 height 44
select select "7"
select select "2025"
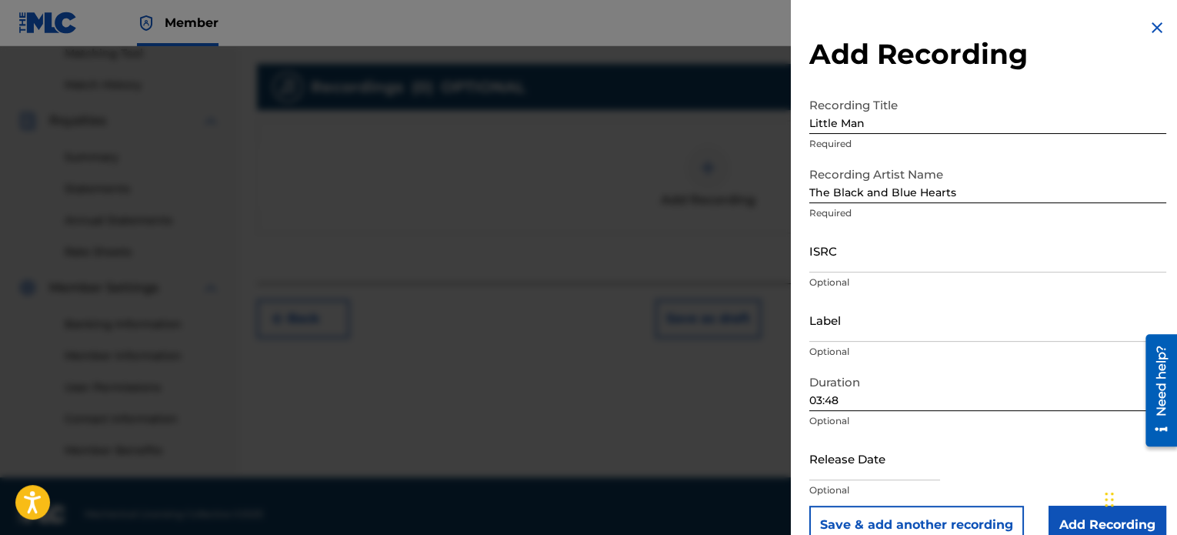
scroll to position [419, 0]
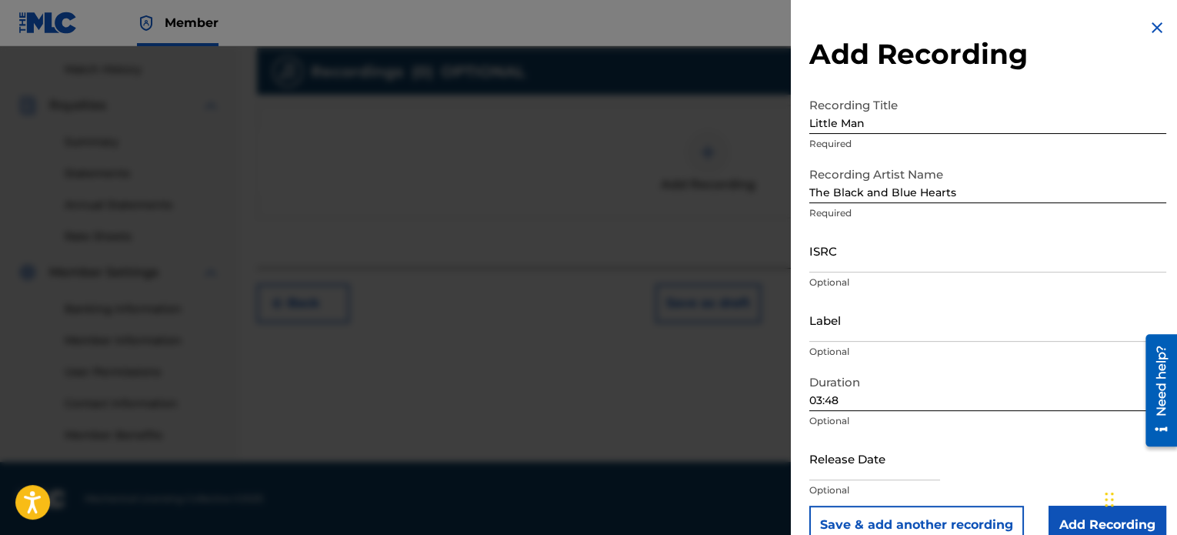
click at [922, 462] on input "text" at bounding box center [874, 458] width 131 height 44
select select "7"
select select "2025"
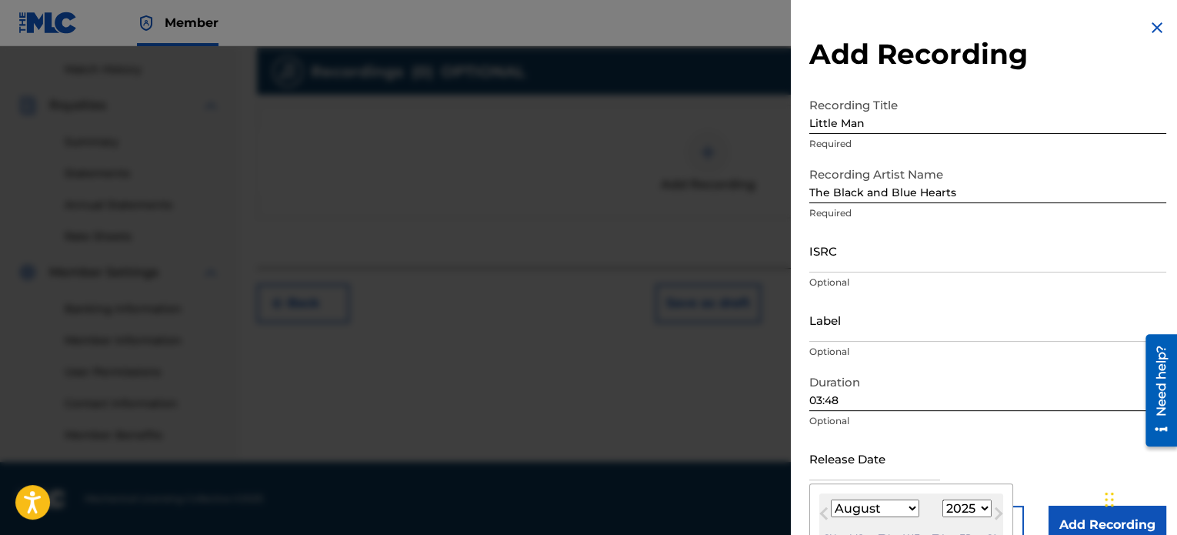
click at [934, 520] on div "August 2025 January February March April May June July August September October…" at bounding box center [911, 520] width 184 height 55
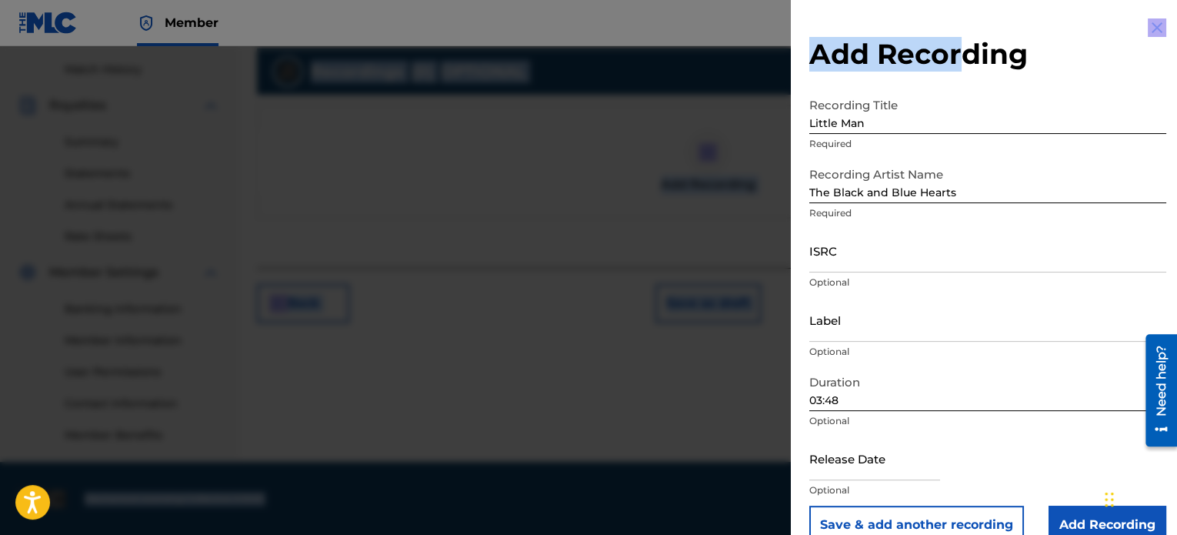
drag, startPoint x: 959, startPoint y: 12, endPoint x: 935, endPoint y: -10, distance: 32.7
click at [892, 472] on input "text" at bounding box center [874, 458] width 131 height 44
select select "7"
select select "2025"
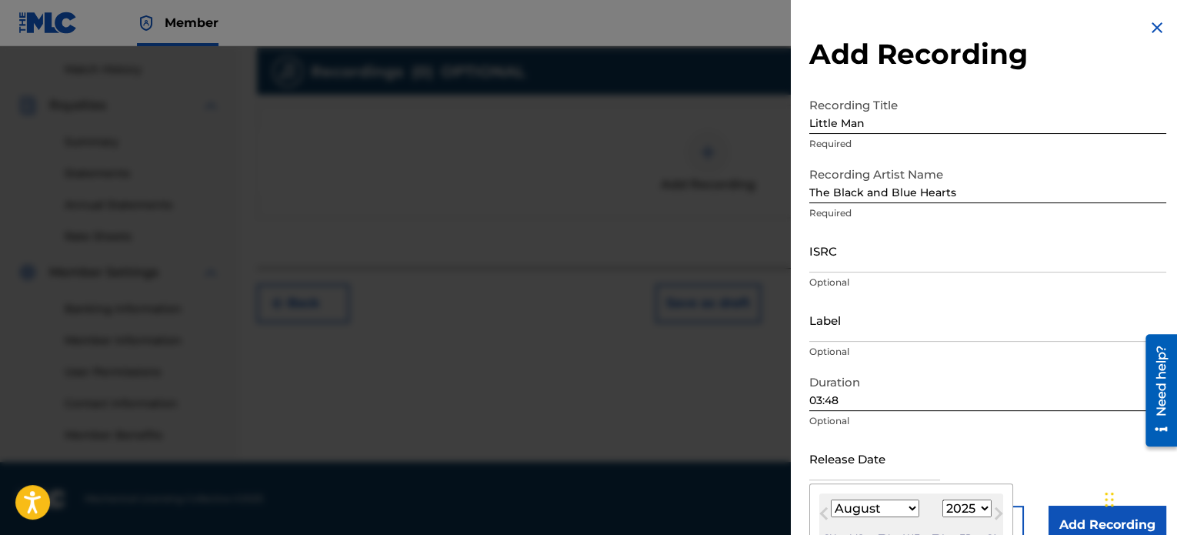
click at [899, 531] on div "Su Mo Tu We Th Fr Sa" at bounding box center [911, 537] width 184 height 21
click at [883, 534] on div "Tu" at bounding box center [884, 538] width 18 height 18
click at [879, 504] on select "January February March April May June July August September October November De…" at bounding box center [875, 508] width 88 height 18
click at [961, 502] on select "1899 1900 1901 1902 1903 1904 1905 1906 1907 1908 1909 1910 1911 1912 1913 1914…" at bounding box center [966, 508] width 49 height 18
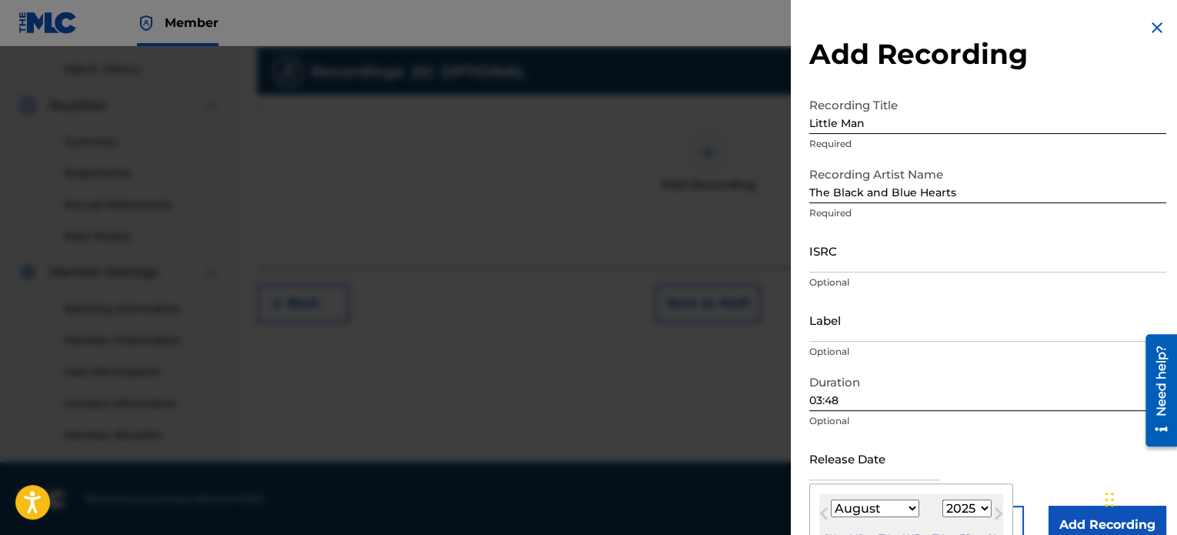
click at [933, 524] on div "August 2025 January February March April May June July August September October…" at bounding box center [911, 520] width 184 height 55
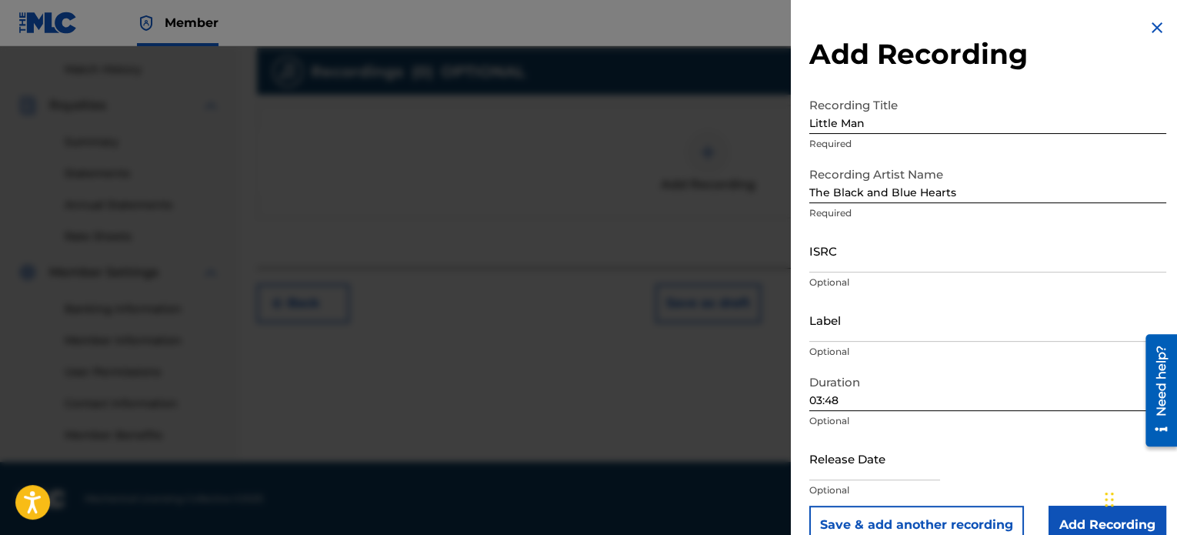
select select "7"
select select "2025"
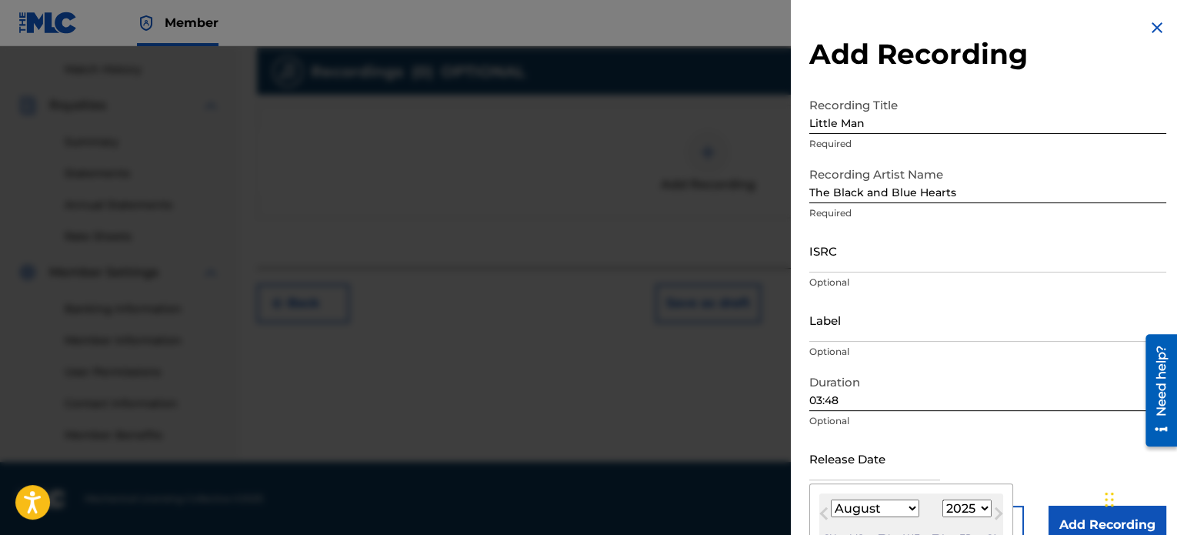
click at [894, 470] on input "text" at bounding box center [874, 458] width 131 height 44
type input "s"
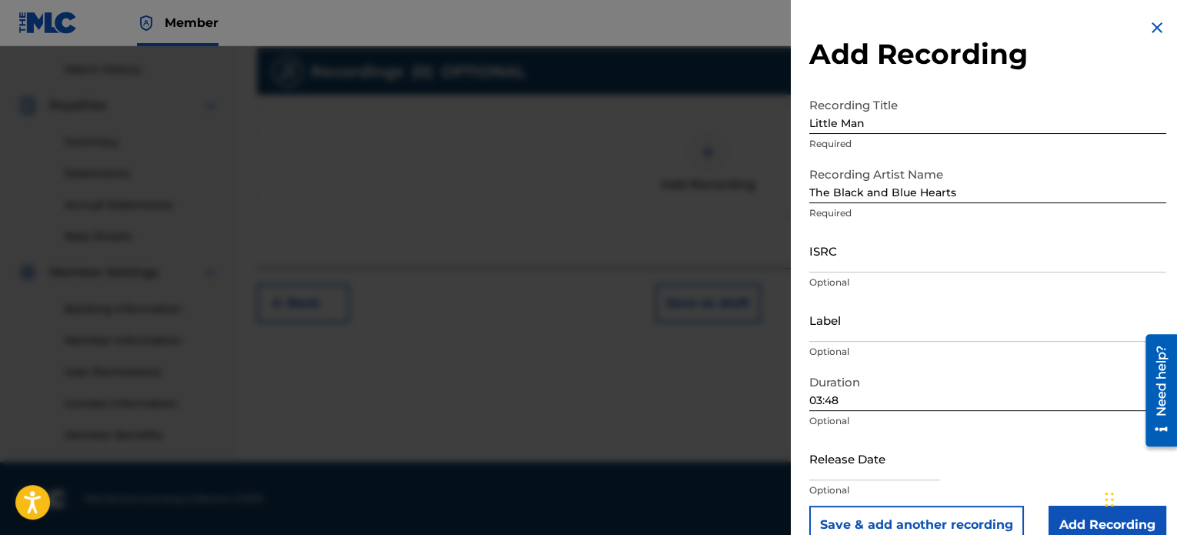
scroll to position [9, 0]
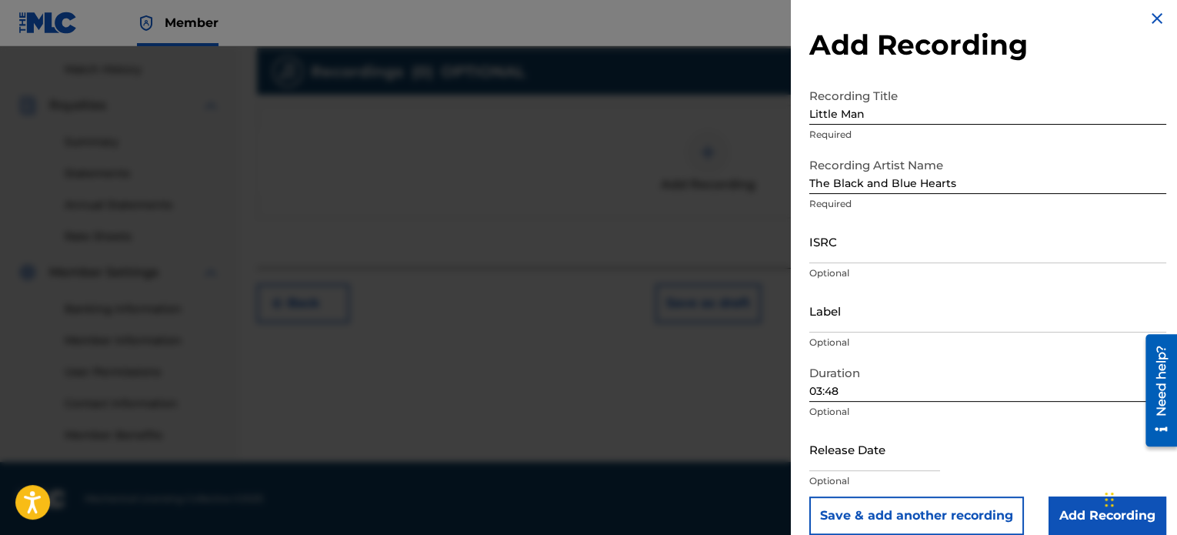
click at [894, 470] on input "text" at bounding box center [874, 449] width 131 height 44
select select "7"
select select "2025"
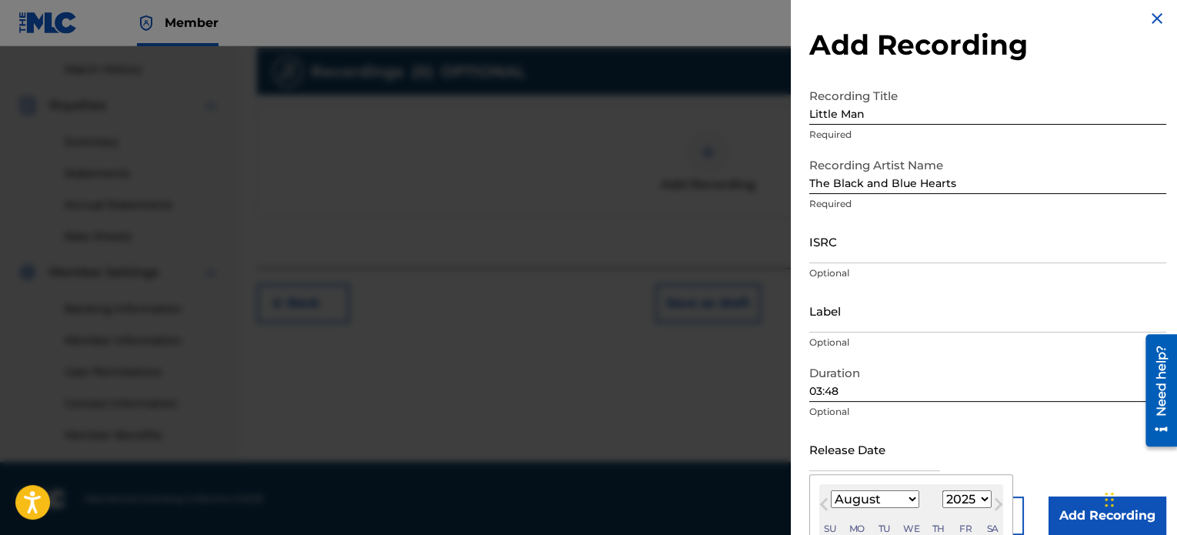
click at [931, 510] on div "August 2025 January February March April May June July August September October…" at bounding box center [911, 511] width 184 height 55
click at [921, 490] on div "January February March April May June July August September October November De…" at bounding box center [911, 499] width 184 height 18
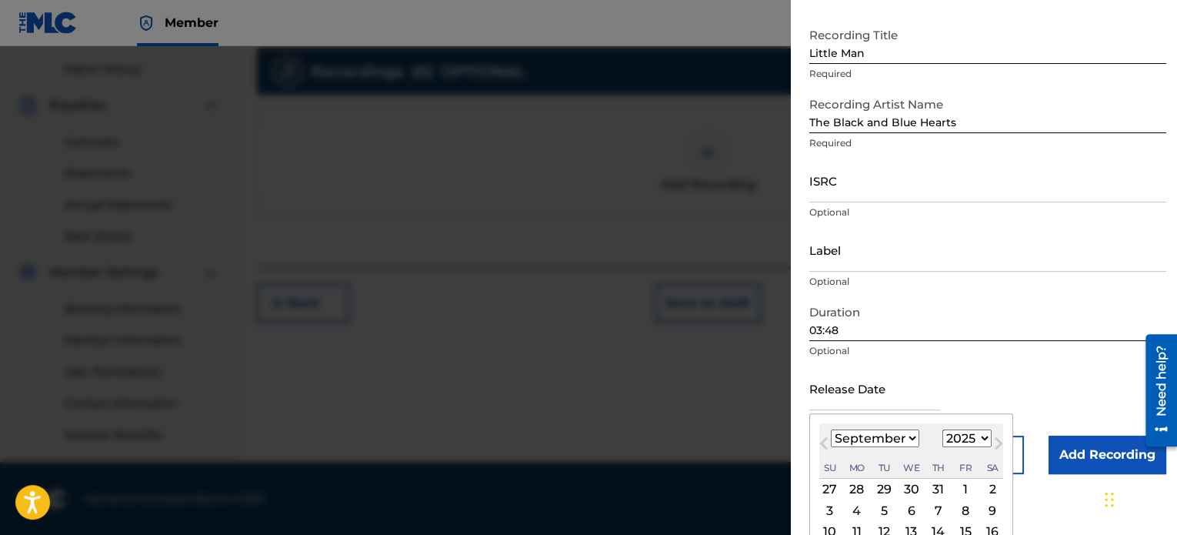
scroll to position [71, 0]
click at [822, 436] on button "Previous Month" at bounding box center [824, 445] width 25 height 25
select select "7"
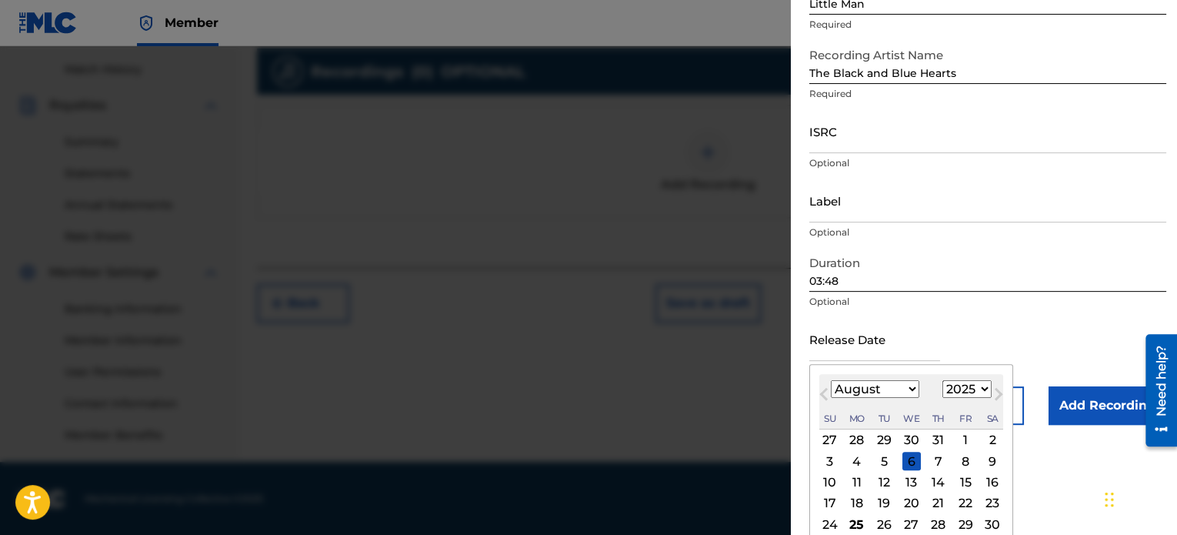
scroll to position [132, 0]
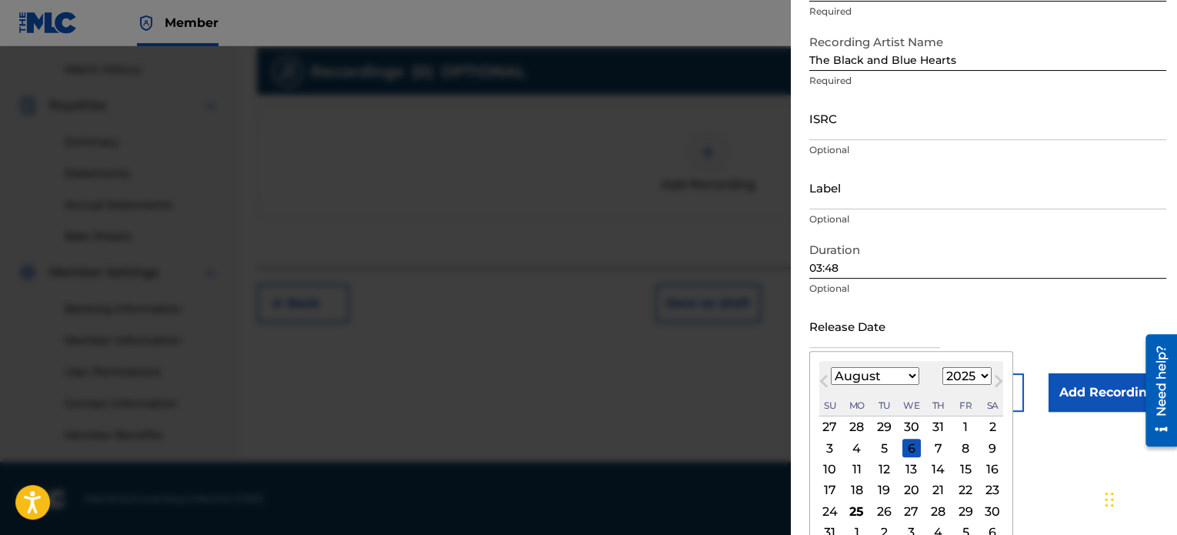
click at [885, 510] on div "26" at bounding box center [884, 511] width 18 height 18
type input "August 26 2025"
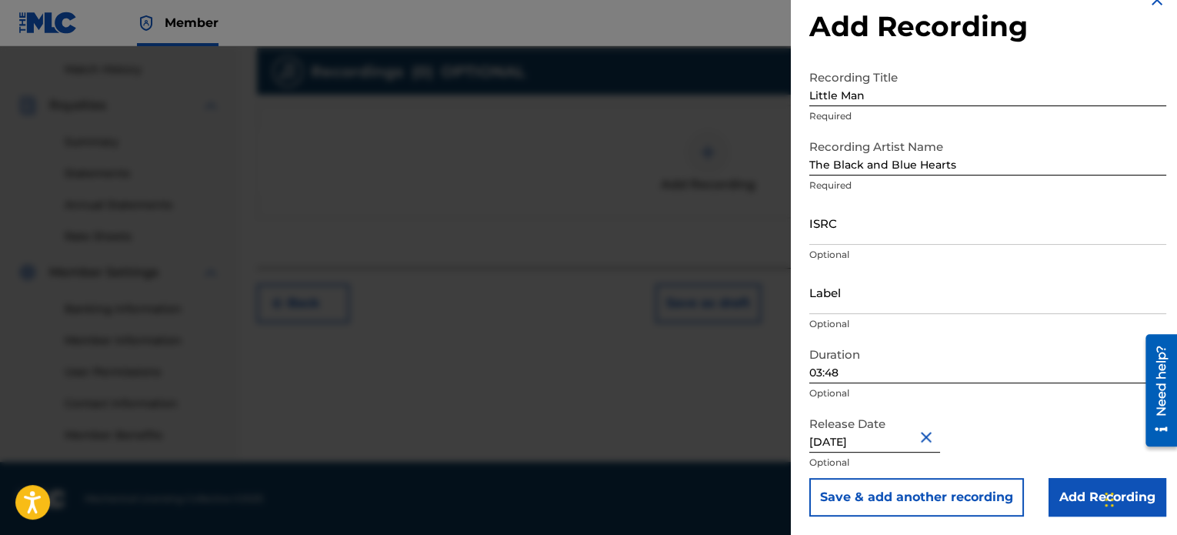
scroll to position [28, 0]
click at [968, 500] on button "Save & add another recording" at bounding box center [916, 497] width 215 height 38
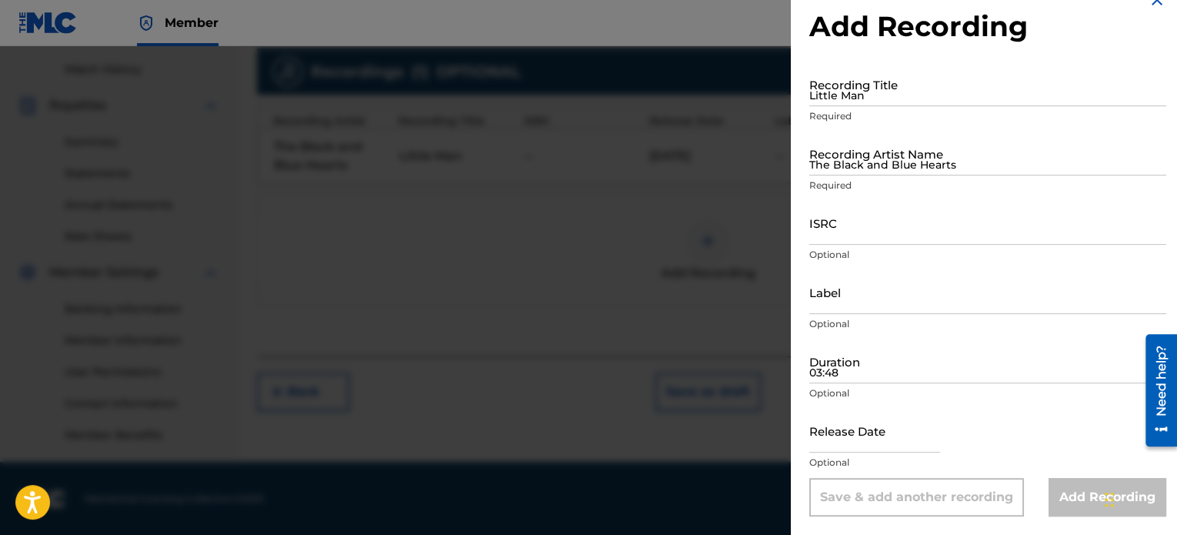
click at [1151, 4] on img at bounding box center [1157, 0] width 18 height 18
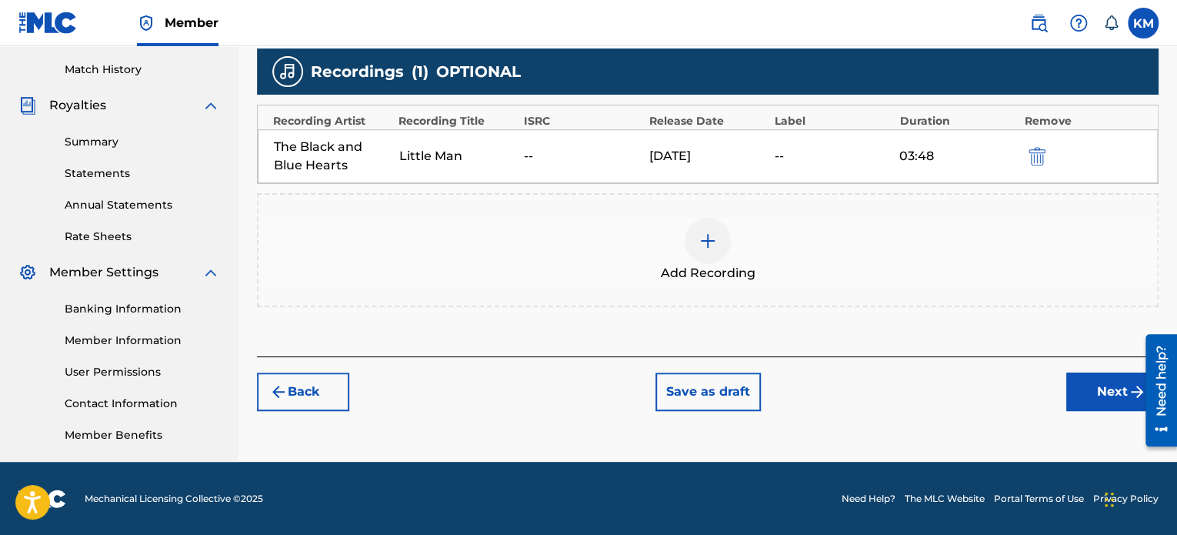
click at [1099, 379] on button "Next" at bounding box center [1112, 391] width 92 height 38
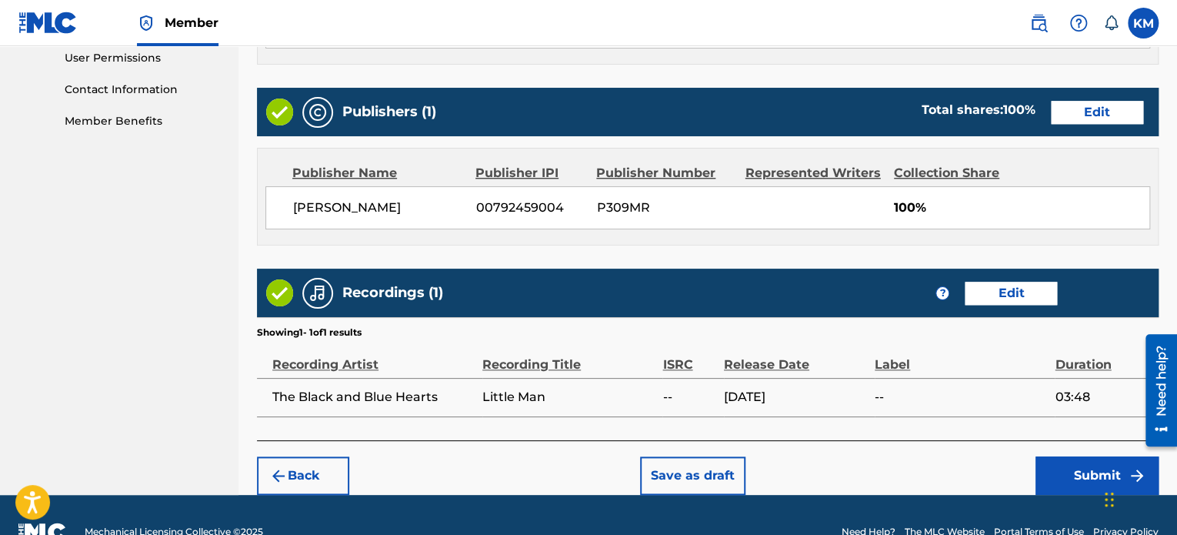
scroll to position [764, 0]
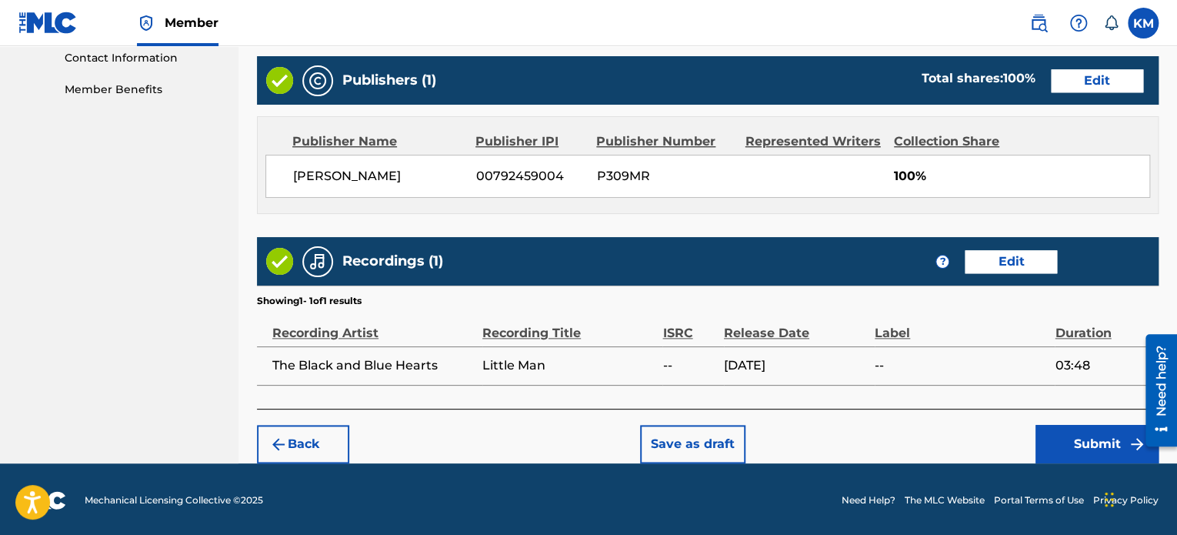
click at [1005, 269] on button "Edit" at bounding box center [1011, 261] width 92 height 23
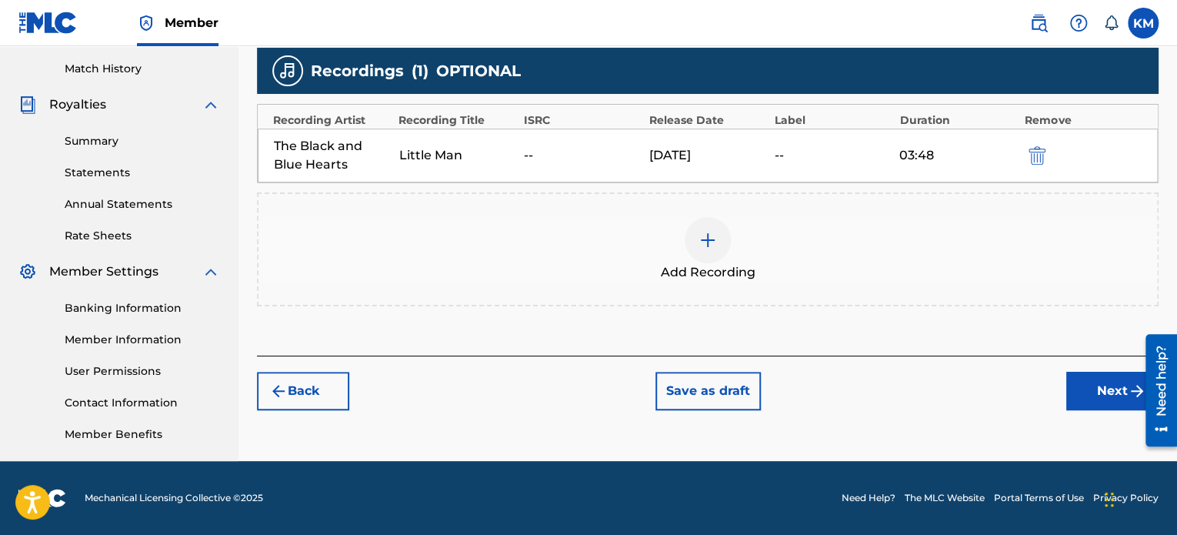
scroll to position [419, 0]
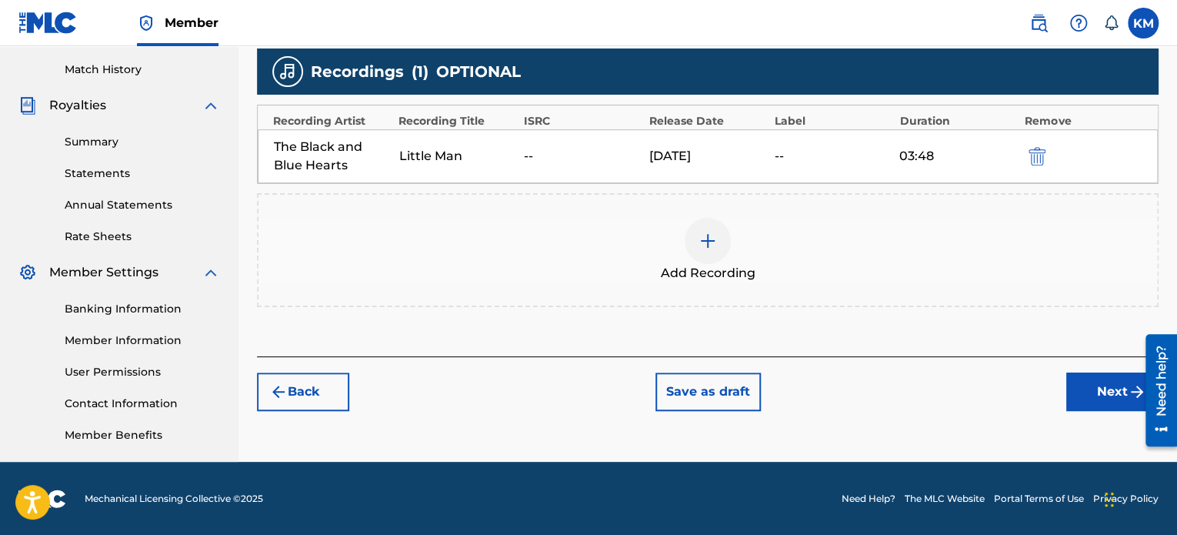
click at [1118, 396] on button "Next" at bounding box center [1112, 391] width 92 height 38
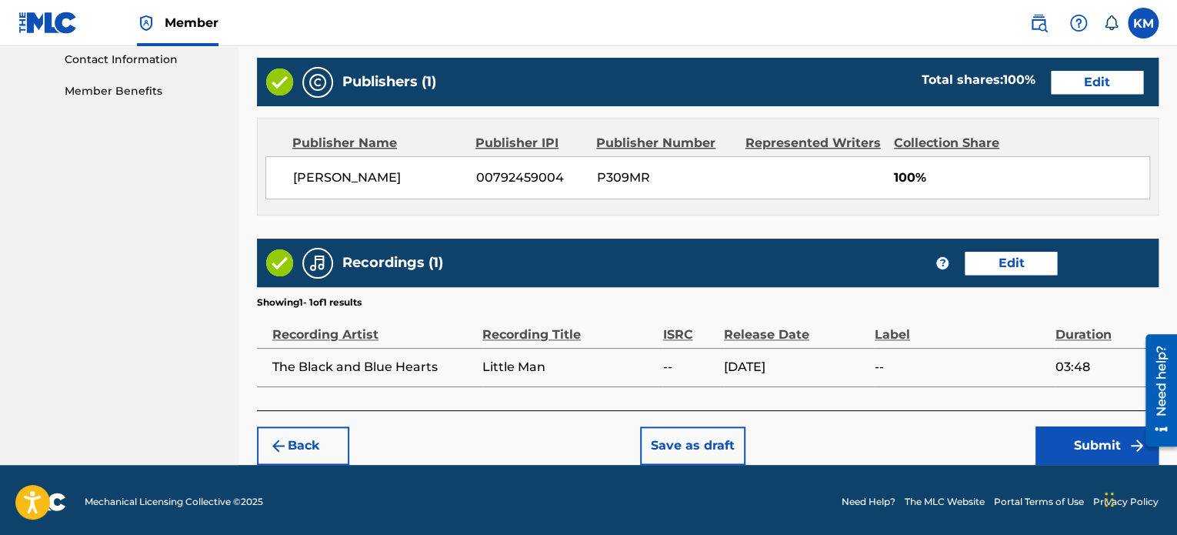
scroll to position [764, 0]
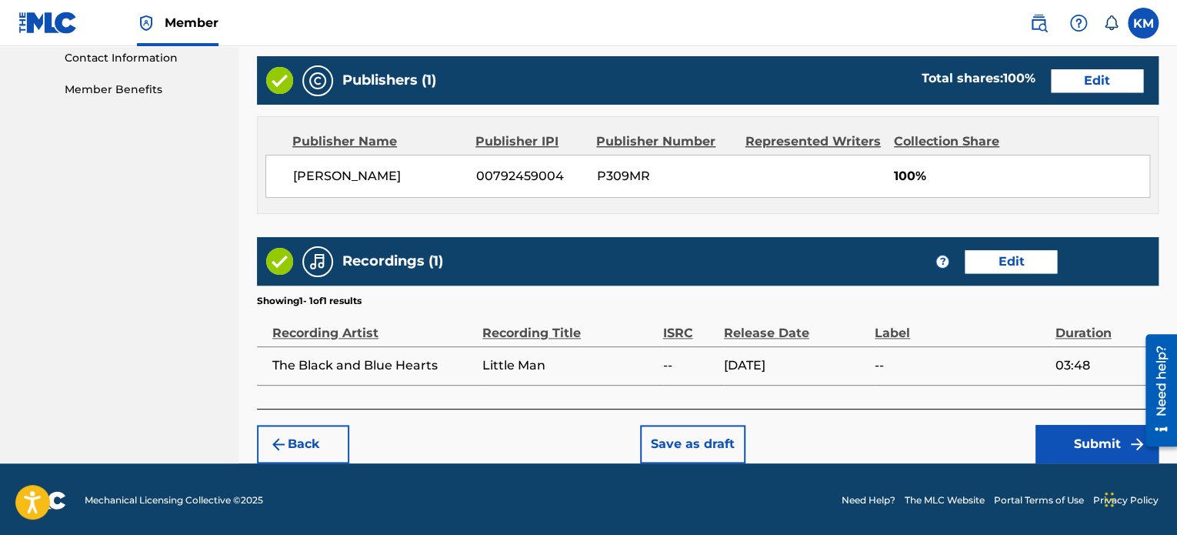
click at [1091, 446] on button "Submit" at bounding box center [1097, 444] width 123 height 38
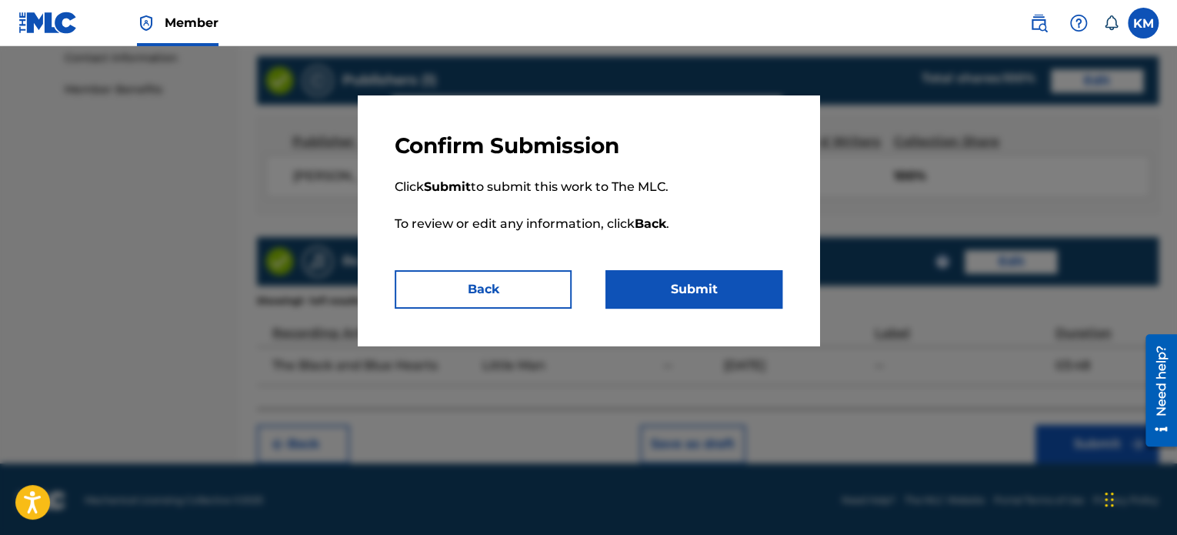
click at [690, 292] on button "Submit" at bounding box center [693, 289] width 177 height 38
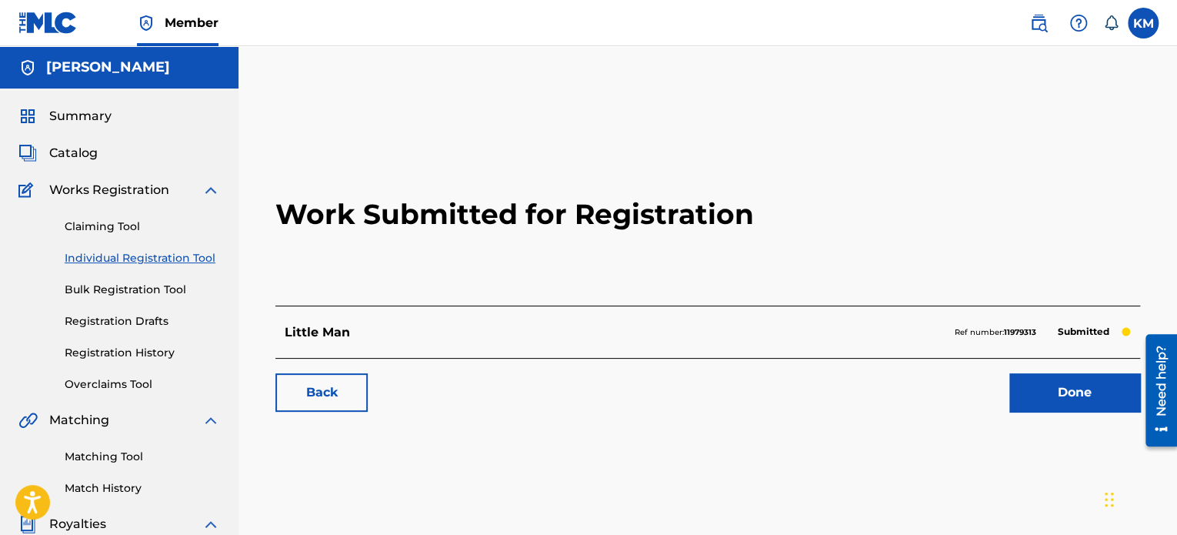
click at [1062, 405] on link "Done" at bounding box center [1074, 392] width 131 height 38
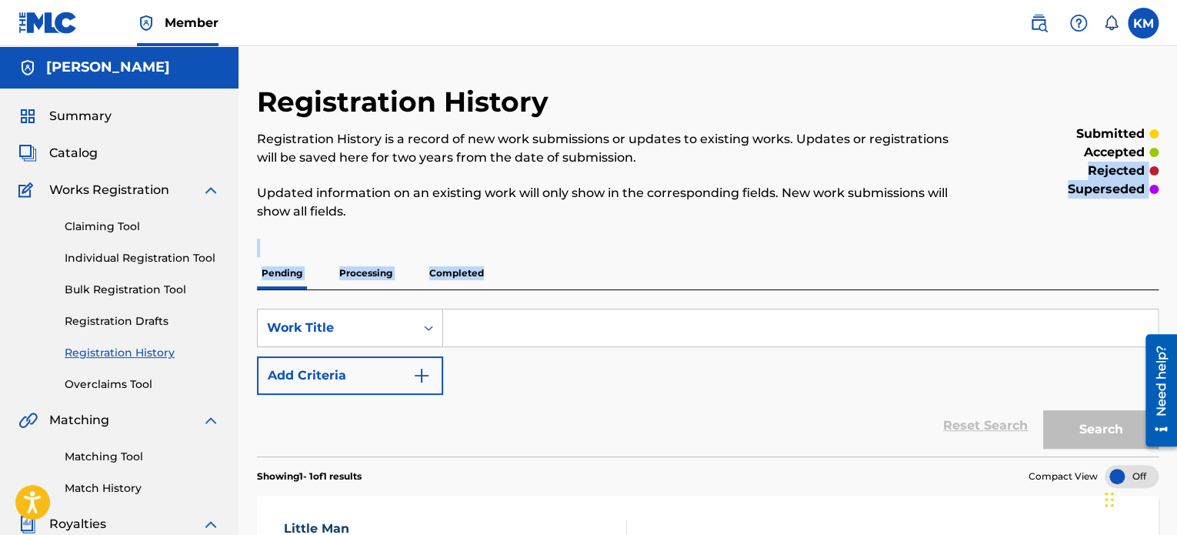
drag, startPoint x: 1173, startPoint y: 155, endPoint x: 1163, endPoint y: 276, distance: 122.0
click at [1163, 276] on div "Registration History Registration History is a record of new work submissions o…" at bounding box center [707, 482] width 939 height 795
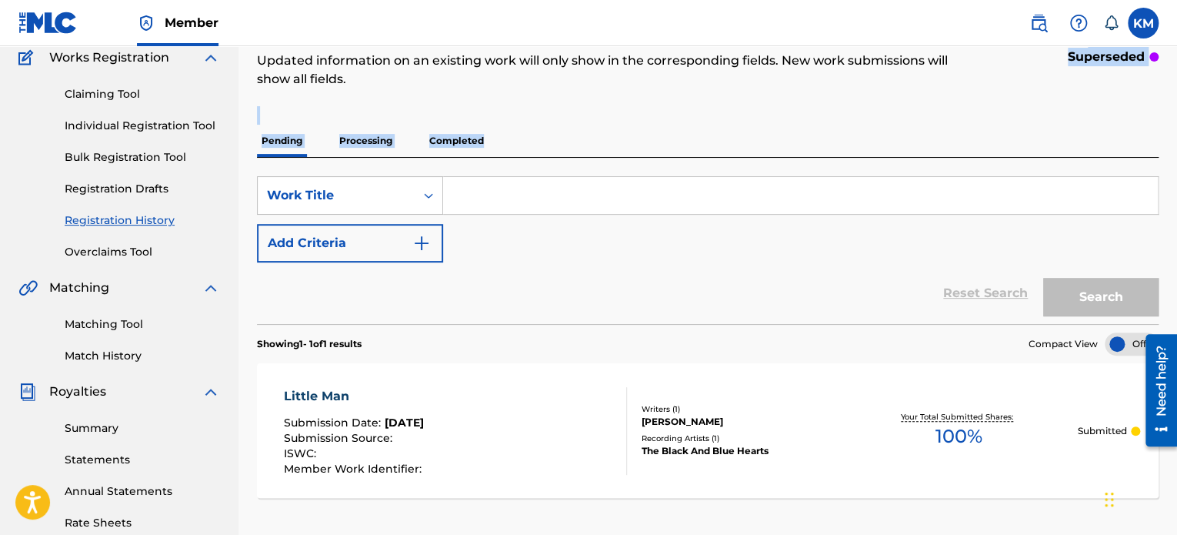
scroll to position [126, 0]
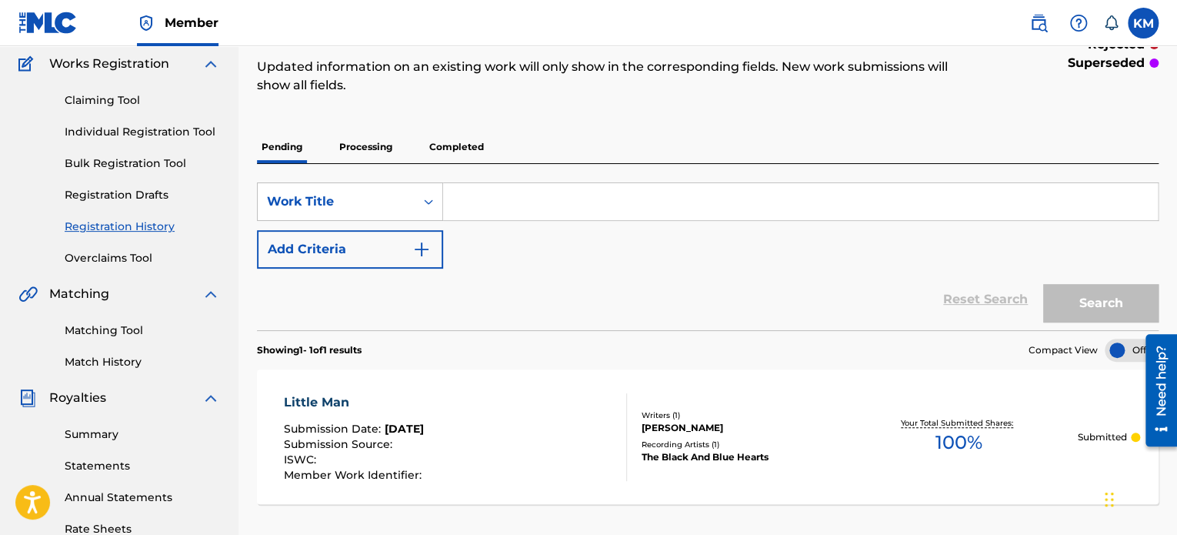
click at [482, 207] on input "Search Form" at bounding box center [800, 201] width 715 height 37
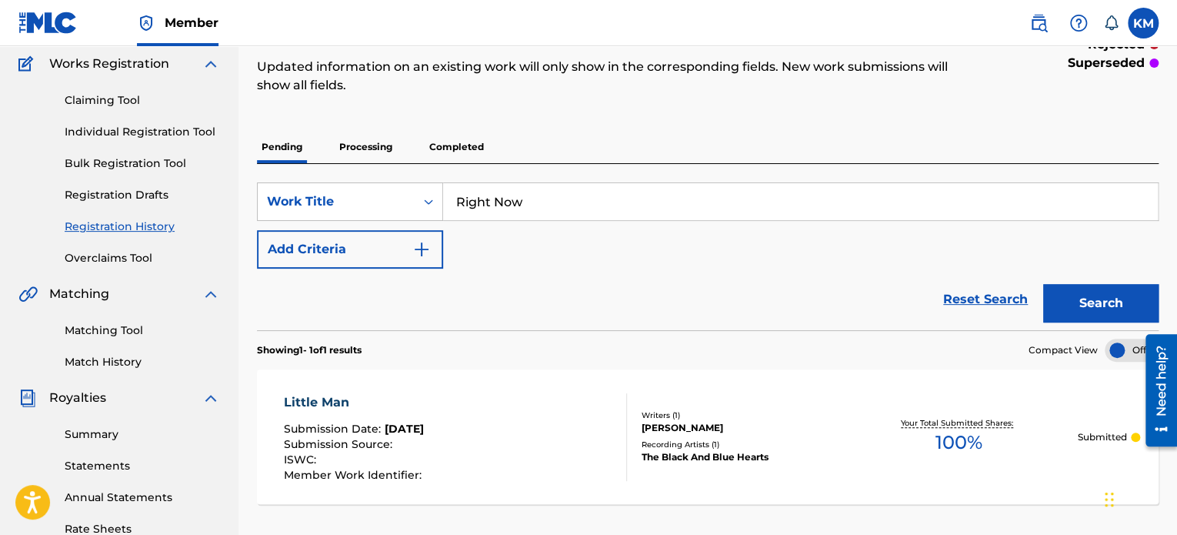
type input "Right Now"
click at [1098, 304] on button "Search" at bounding box center [1100, 303] width 115 height 38
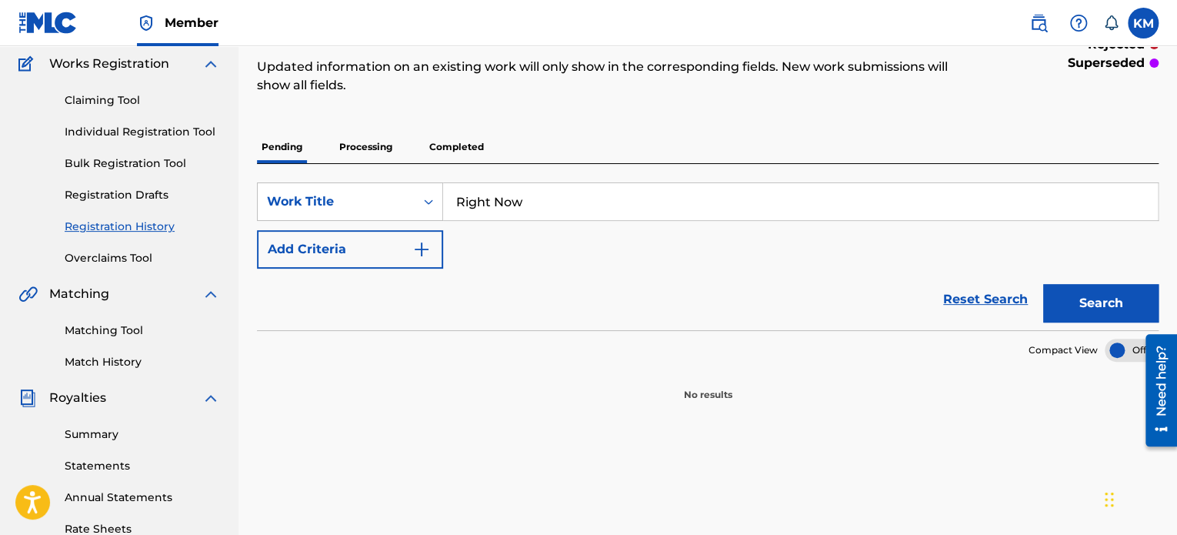
scroll to position [0, 0]
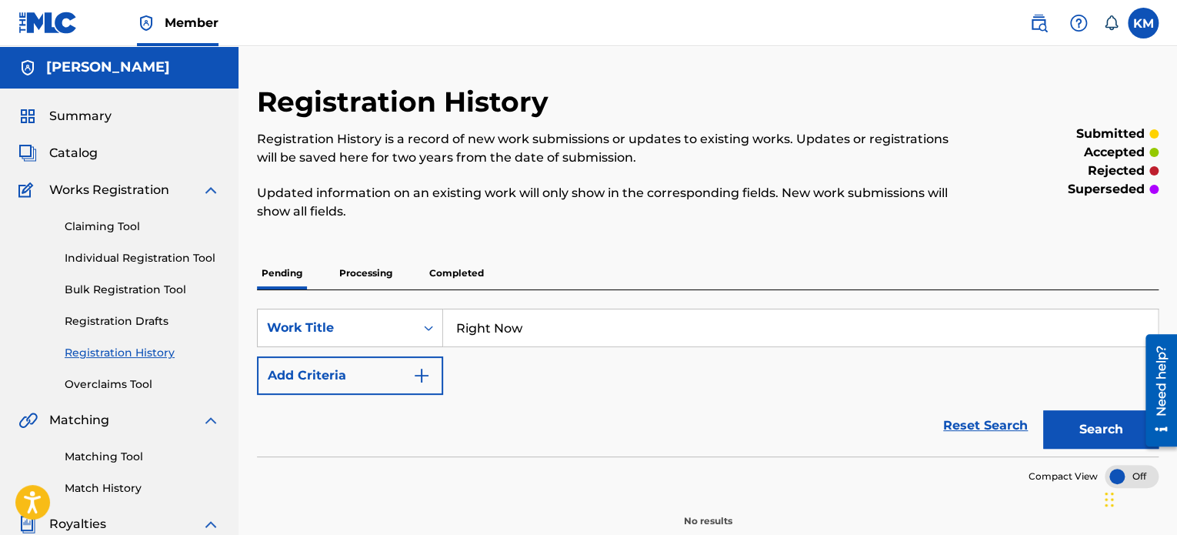
click at [106, 128] on div "Summary Catalog Works Registration Claiming Tool Individual Registration Tool B…" at bounding box center [119, 484] width 238 height 792
click at [98, 123] on span "Summary" at bounding box center [80, 116] width 62 height 18
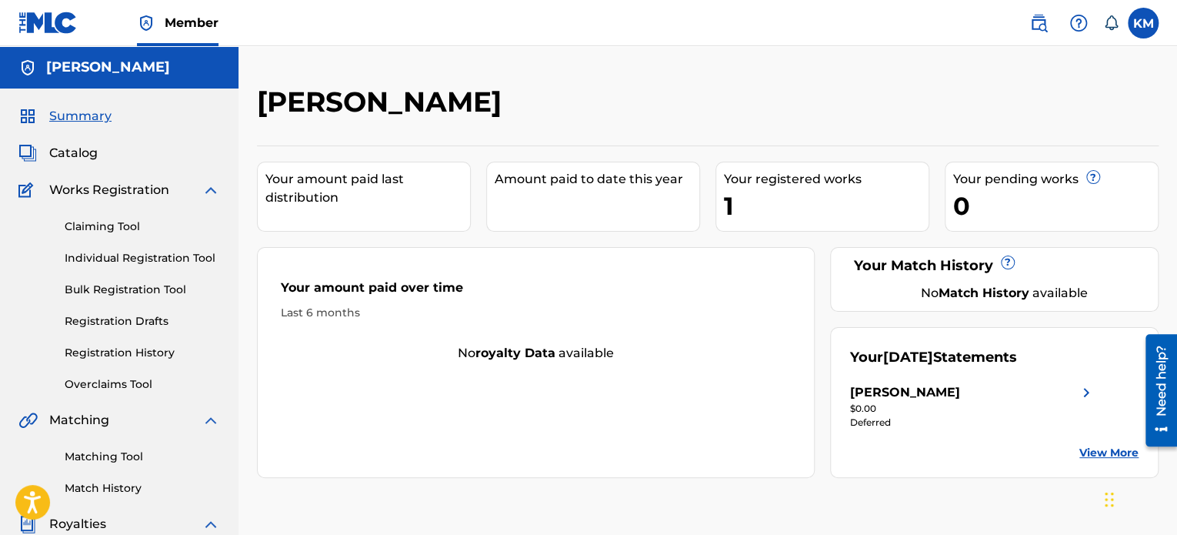
click at [88, 151] on span "Catalog" at bounding box center [73, 153] width 48 height 18
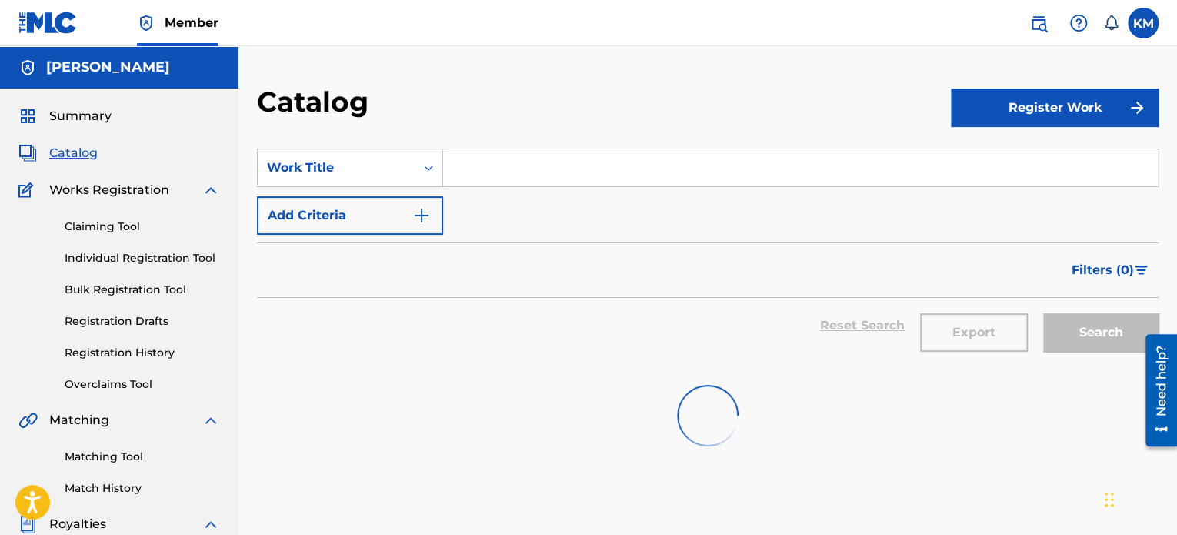
click at [1000, 114] on button "Register Work" at bounding box center [1055, 107] width 208 height 38
click at [995, 156] on link "Individual" at bounding box center [1055, 157] width 208 height 37
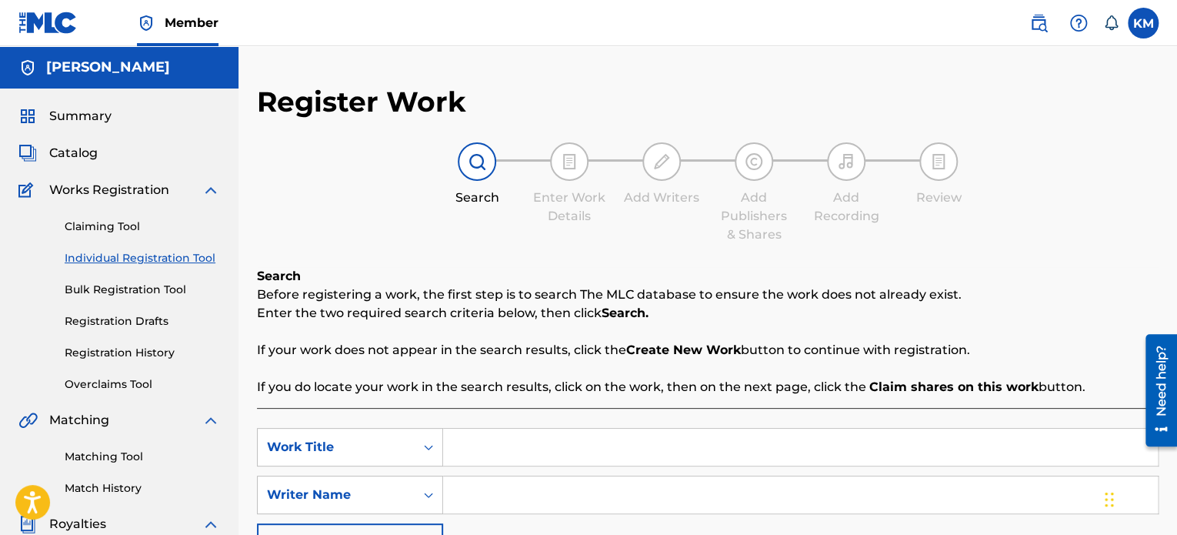
click at [564, 457] on input "Search Form" at bounding box center [800, 447] width 715 height 37
type input "Right Now"
click at [551, 485] on input "Search Form" at bounding box center [800, 494] width 715 height 37
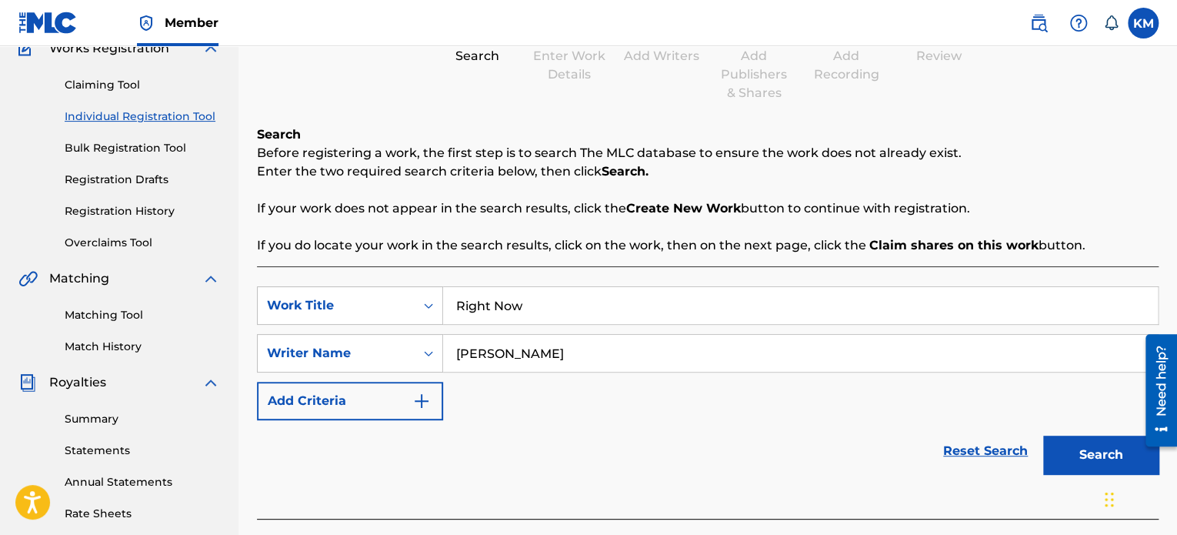
scroll to position [144, 0]
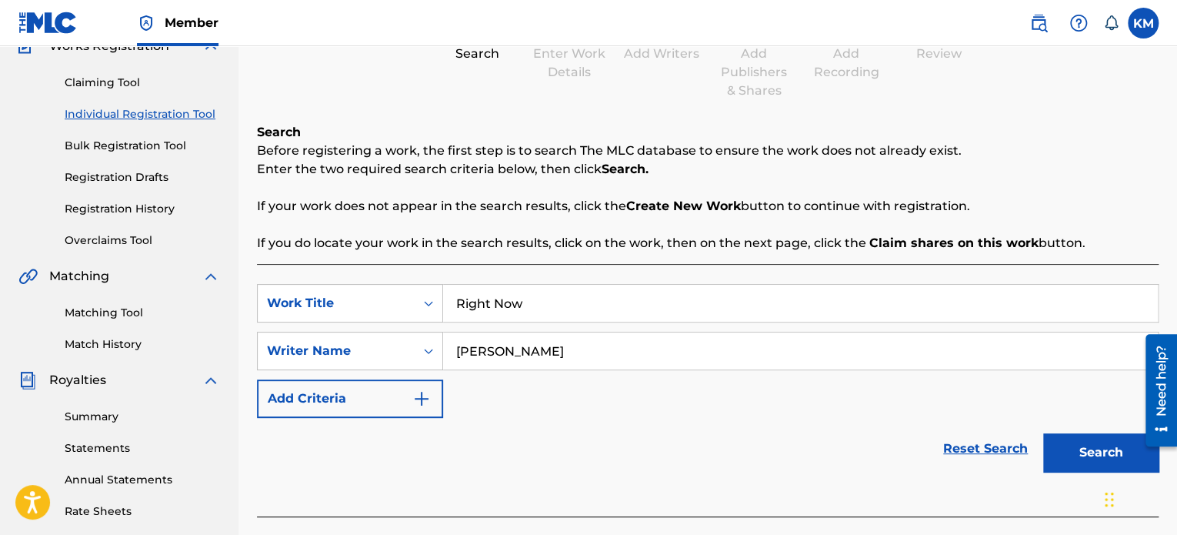
type input "Kenny Maciejewski"
click at [1082, 452] on button "Search" at bounding box center [1100, 452] width 115 height 38
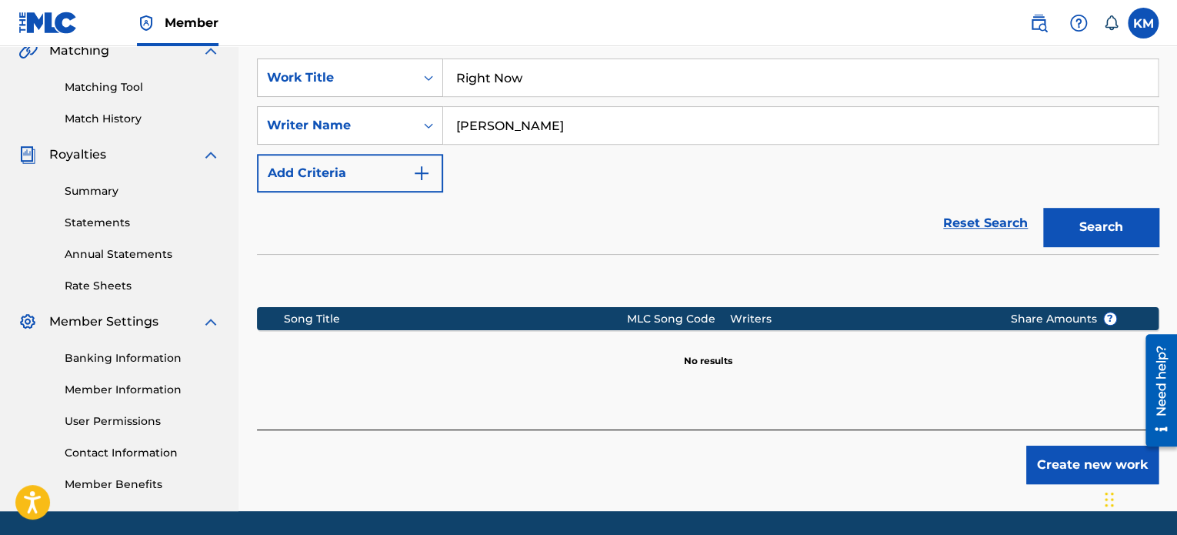
scroll to position [373, 0]
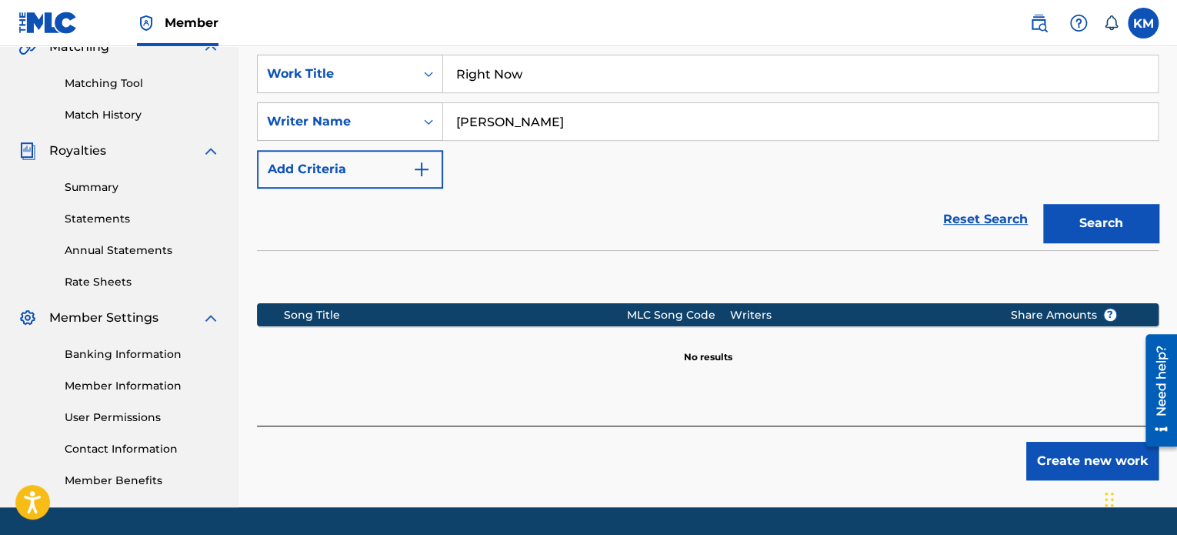
click at [1073, 465] on button "Create new work" at bounding box center [1092, 461] width 132 height 38
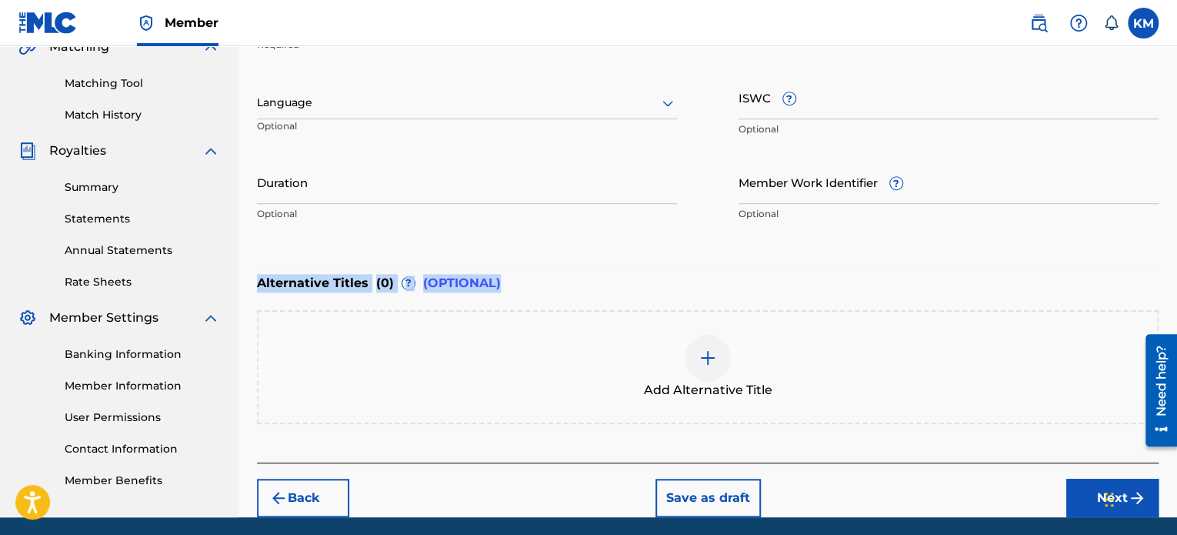
drag, startPoint x: 1176, startPoint y: 288, endPoint x: 1165, endPoint y: 239, distance: 50.4
click at [1165, 239] on div "Register Work Search Enter Work Details Add Writers Add Publishers & Shares Add…" at bounding box center [707, 114] width 939 height 805
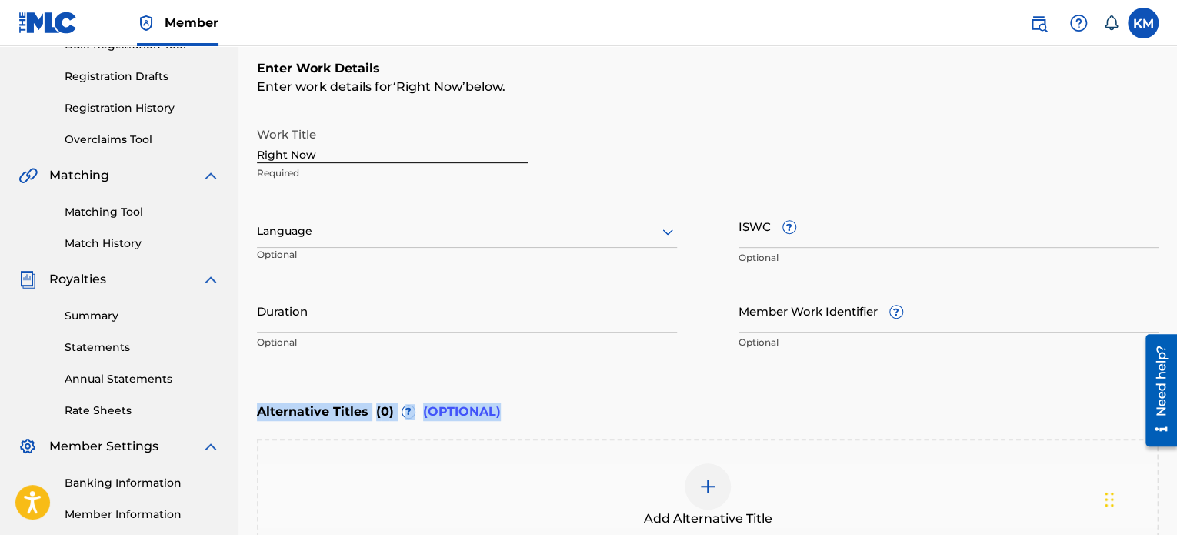
scroll to position [248, 0]
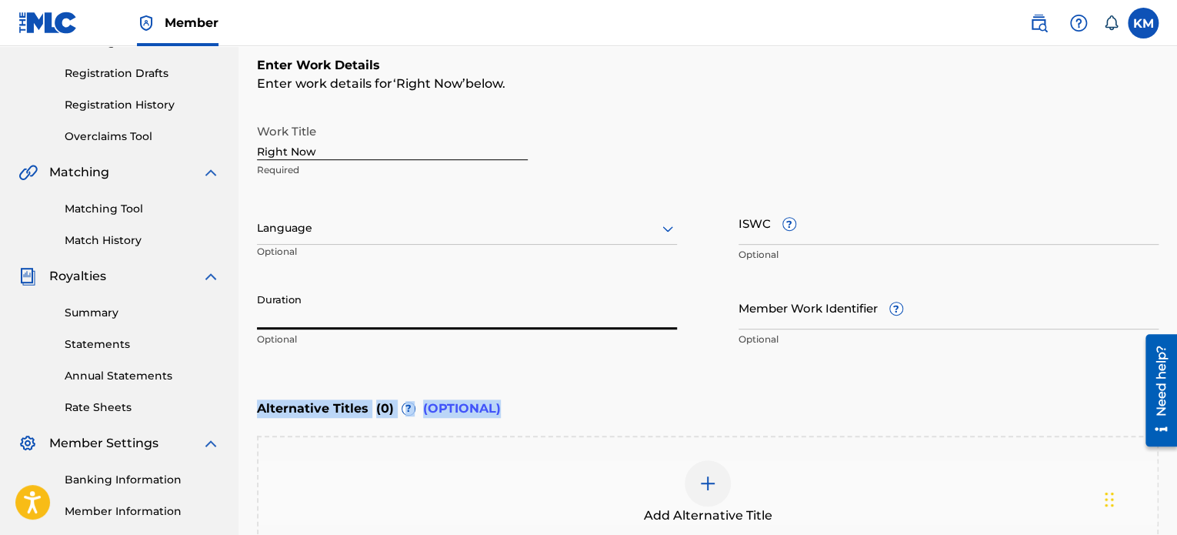
click at [459, 319] on input "Duration" at bounding box center [467, 307] width 420 height 44
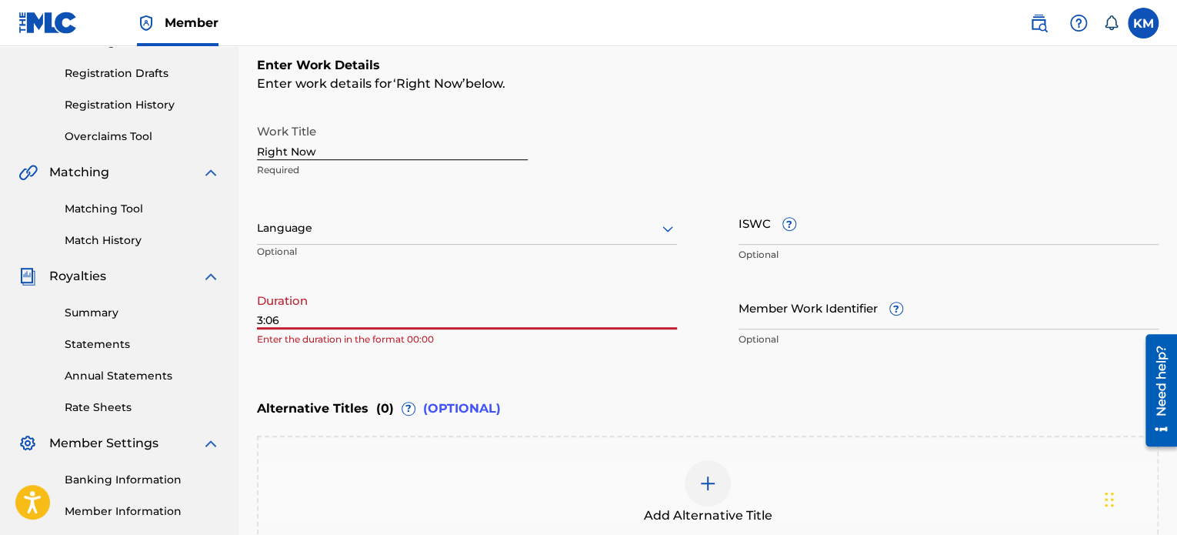
click at [1009, 285] on input "Member Work Identifier ?" at bounding box center [949, 307] width 420 height 44
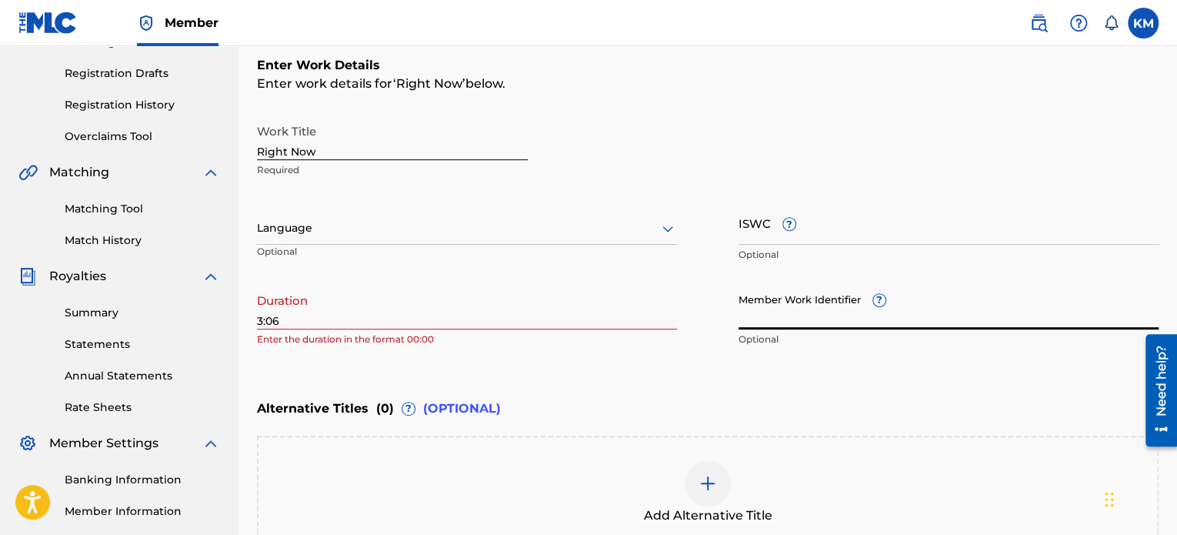
drag, startPoint x: 1181, startPoint y: 135, endPoint x: 1120, endPoint y: 116, distance: 63.5
click at [1120, 116] on div "Work Title Right Now Required" at bounding box center [708, 150] width 902 height 69
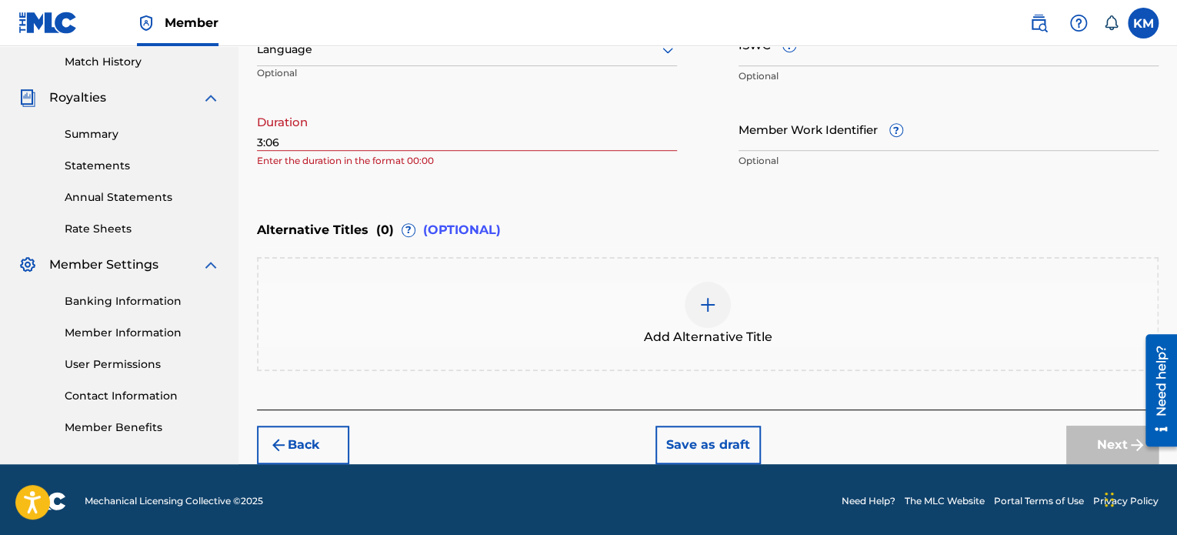
scroll to position [428, 0]
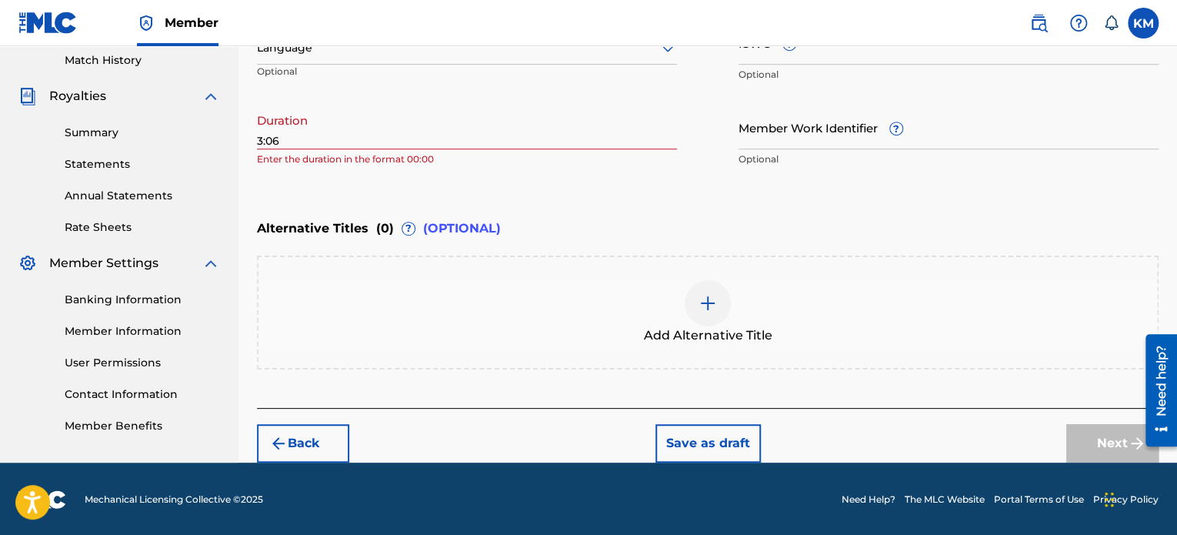
click at [252, 141] on div "Register Work Search Enter Work Details Add Writers Add Publishers & Shares Add…" at bounding box center [707, 59] width 939 height 805
click at [255, 136] on div "Register Work Search Enter Work Details Add Writers Add Publishers & Shares Add…" at bounding box center [707, 59] width 939 height 805
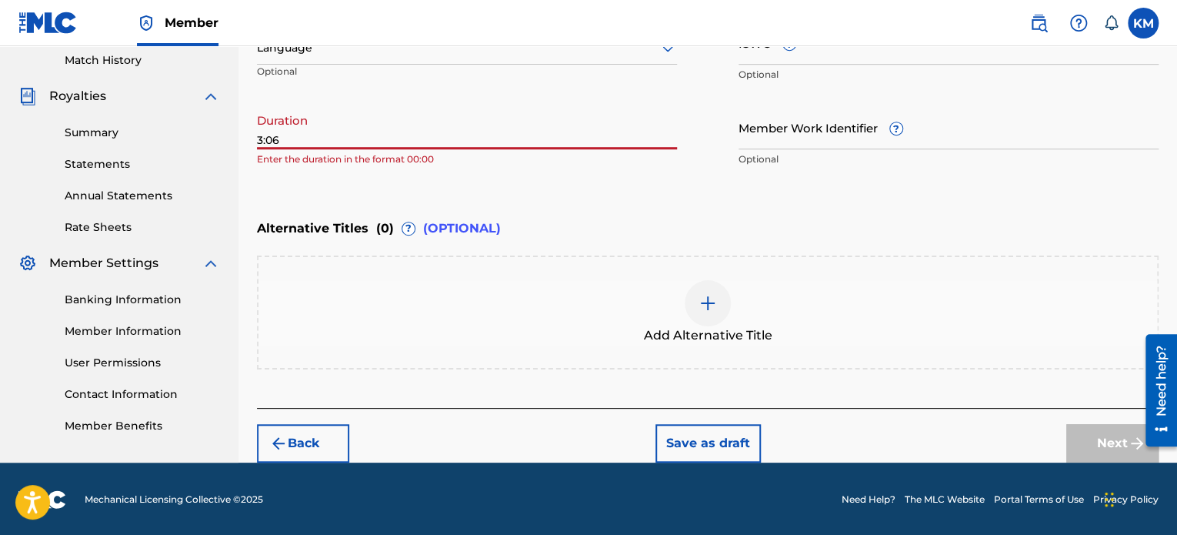
click at [257, 136] on input "3:06" at bounding box center [467, 127] width 420 height 44
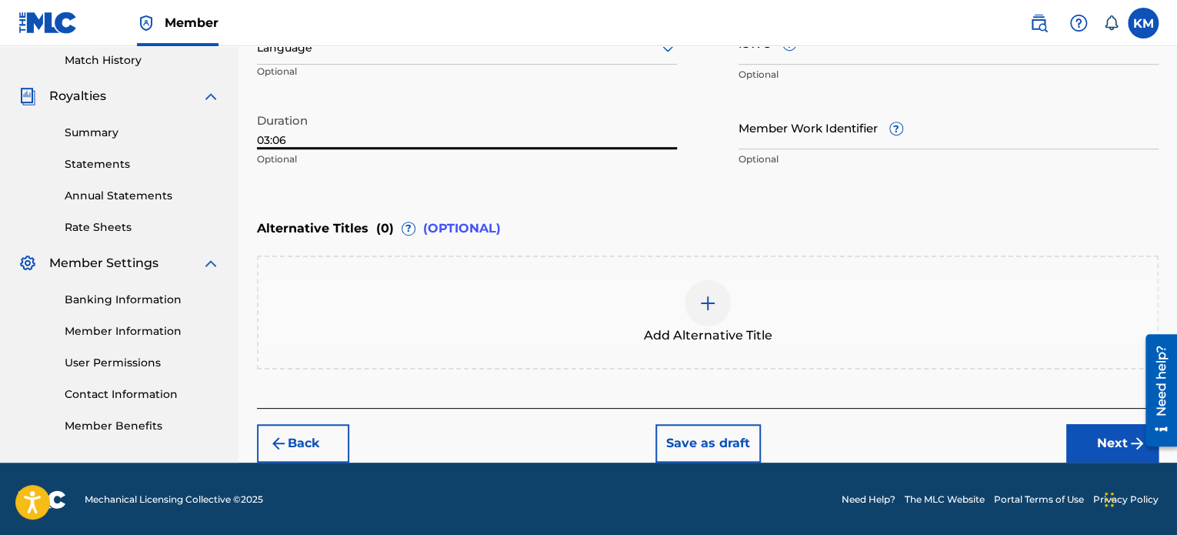
type input "03:06"
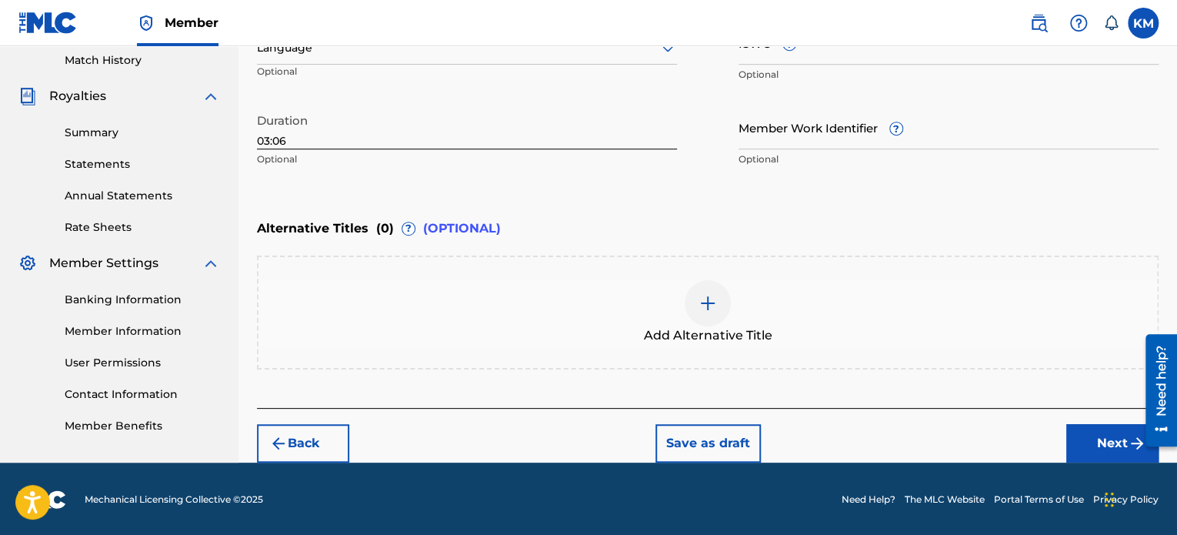
click at [1106, 433] on button "Next" at bounding box center [1112, 443] width 92 height 38
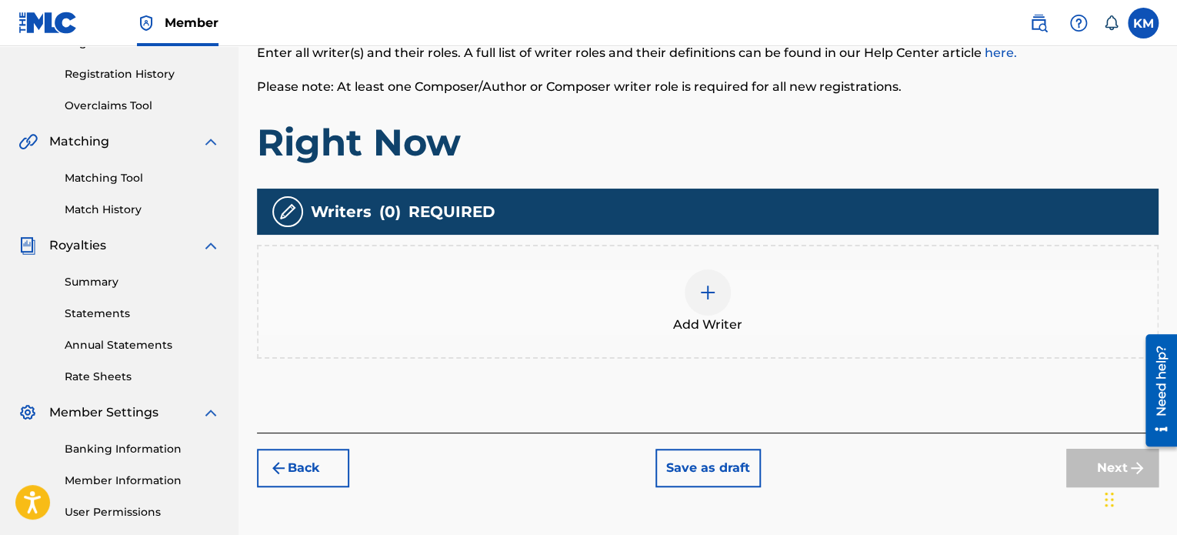
scroll to position [225, 0]
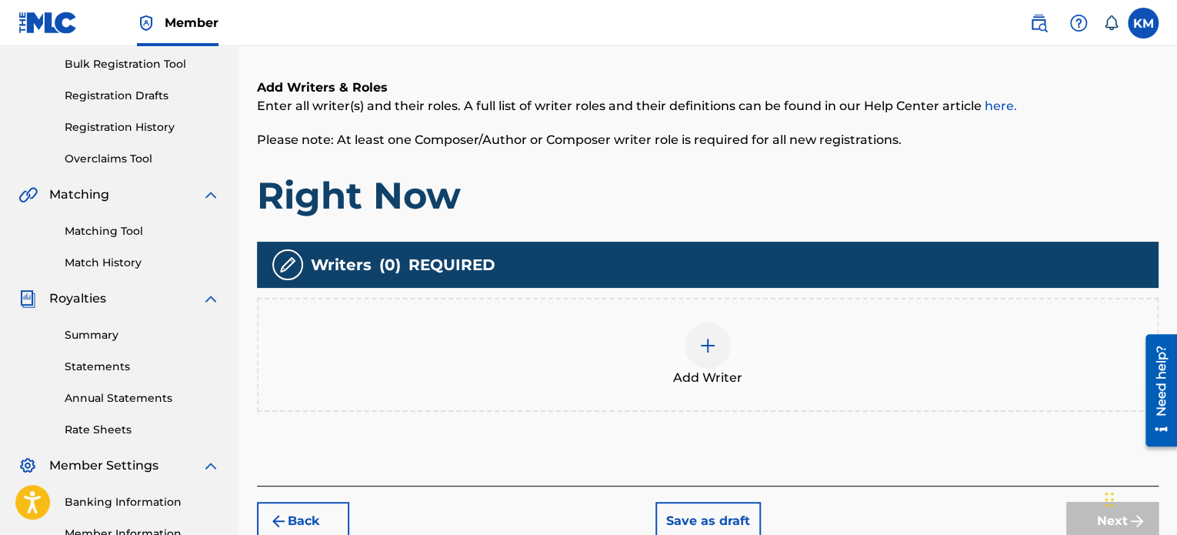
click at [702, 336] on img at bounding box center [708, 345] width 18 height 18
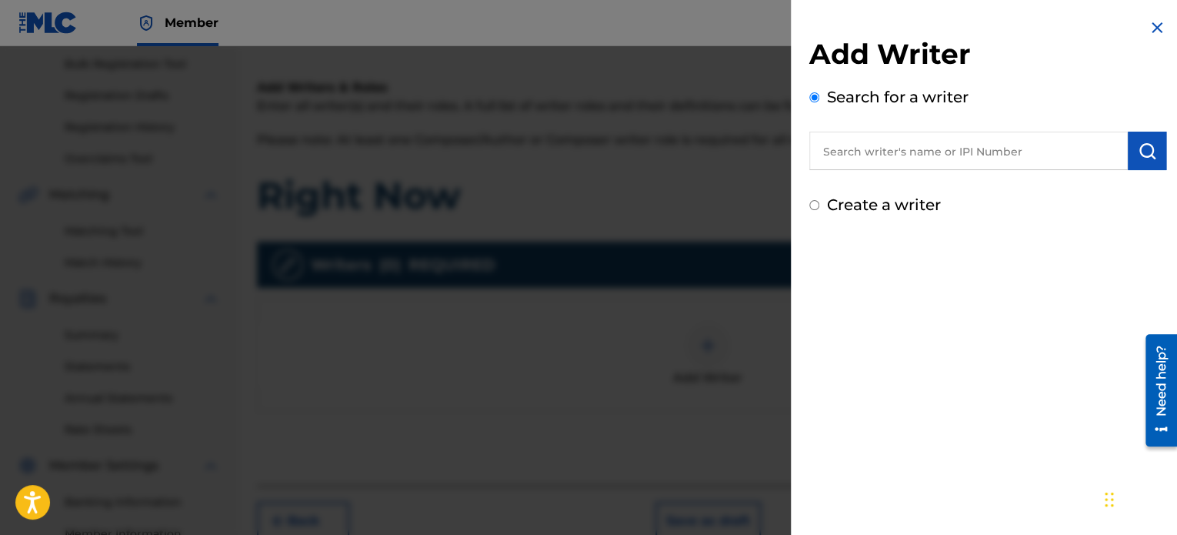
click at [945, 143] on input "text" at bounding box center [968, 151] width 318 height 38
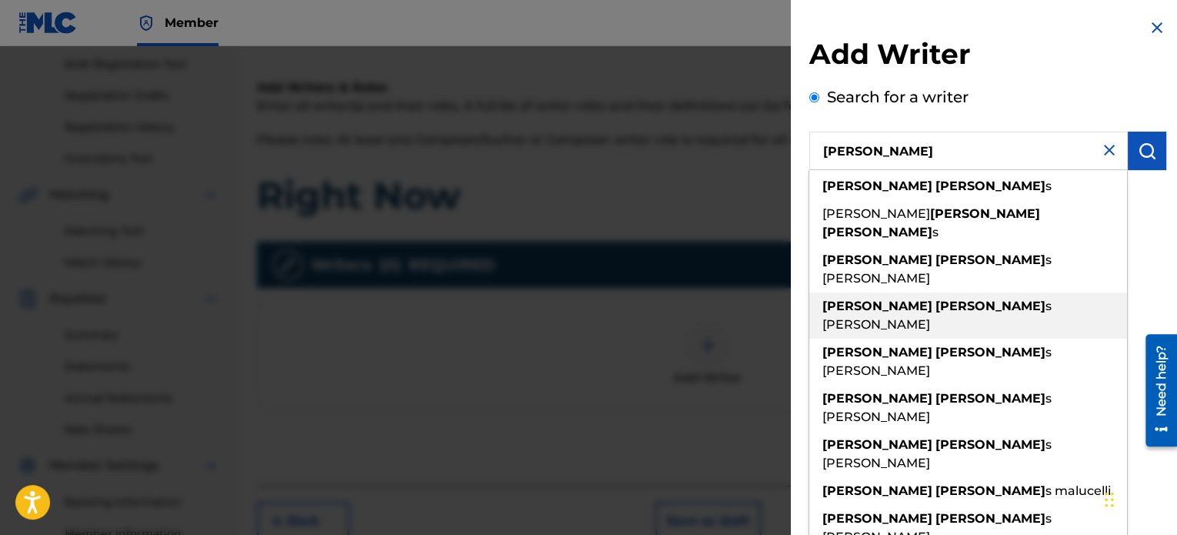
click at [952, 298] on span "s [PERSON_NAME]" at bounding box center [936, 314] width 229 height 33
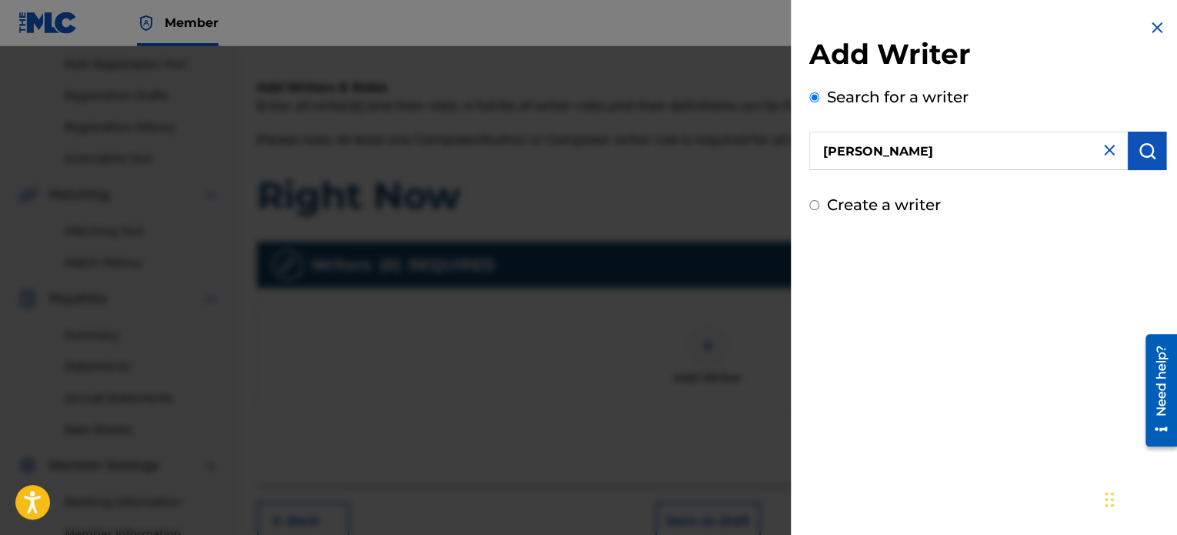
click at [829, 150] on input "[PERSON_NAME]" at bounding box center [968, 151] width 318 height 38
click at [886, 144] on input "Kenneth francis maciejewski" at bounding box center [968, 151] width 318 height 38
click at [944, 151] on input "Kenneth Francis maciejewski" at bounding box center [968, 151] width 318 height 38
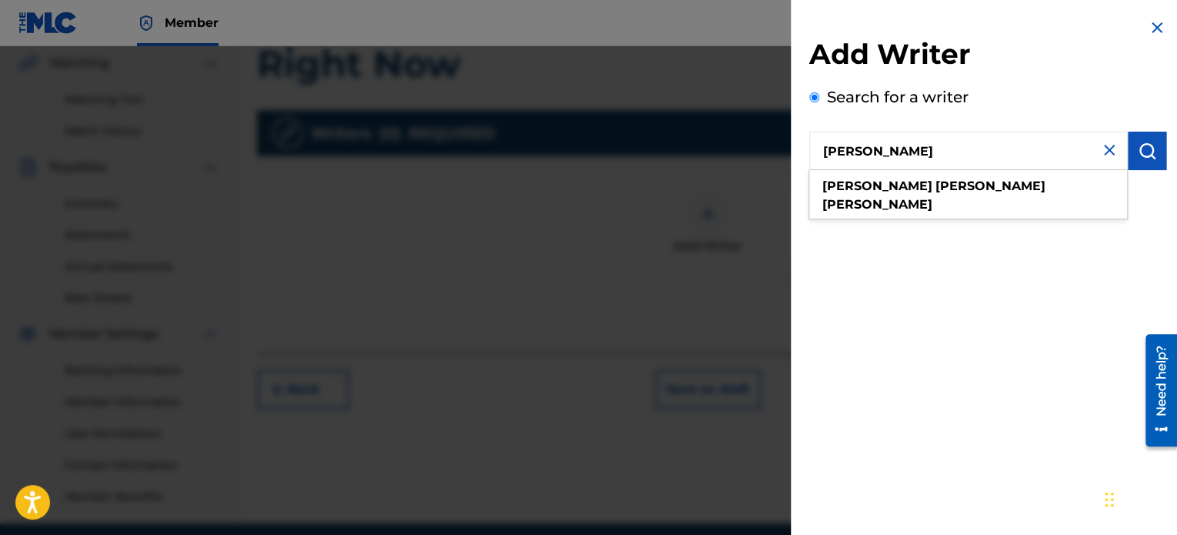
scroll to position [243, 0]
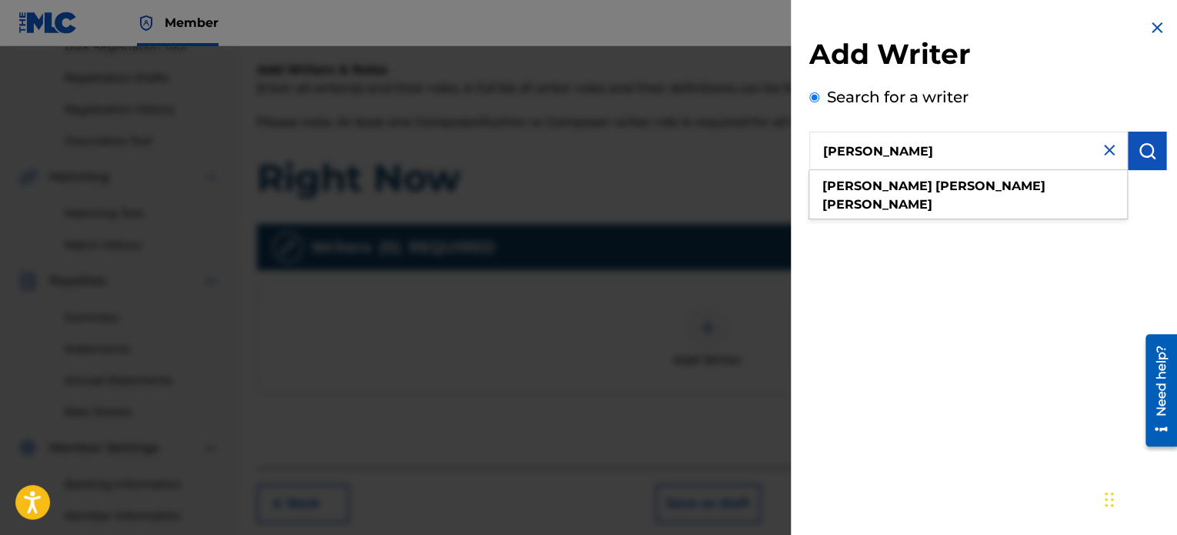
type input "[PERSON_NAME]"
click at [1142, 153] on img "submit" at bounding box center [1147, 151] width 18 height 18
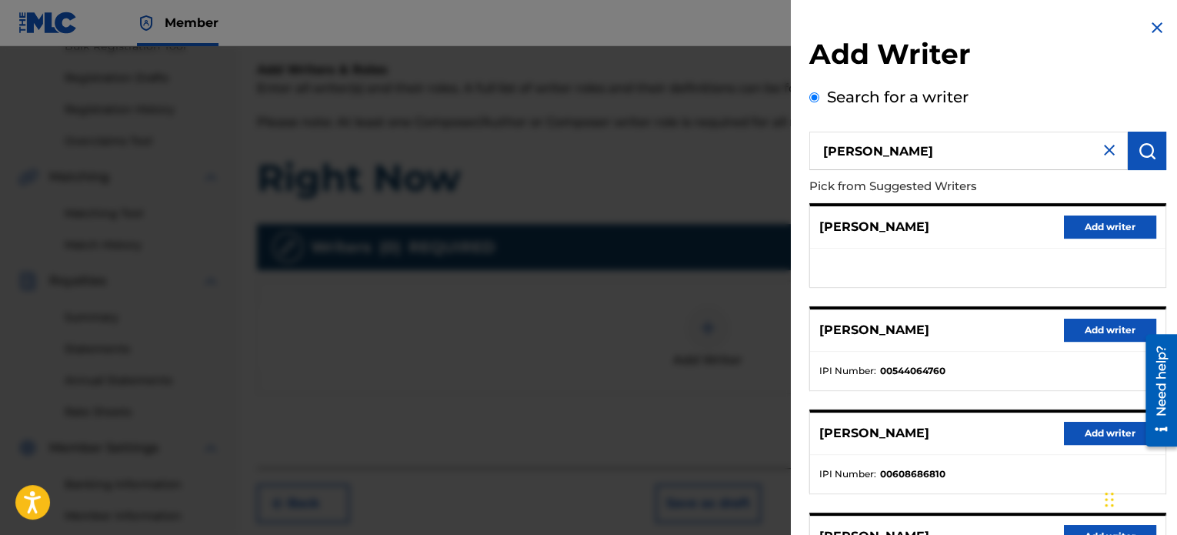
click at [1082, 333] on button "Add writer" at bounding box center [1110, 329] width 92 height 23
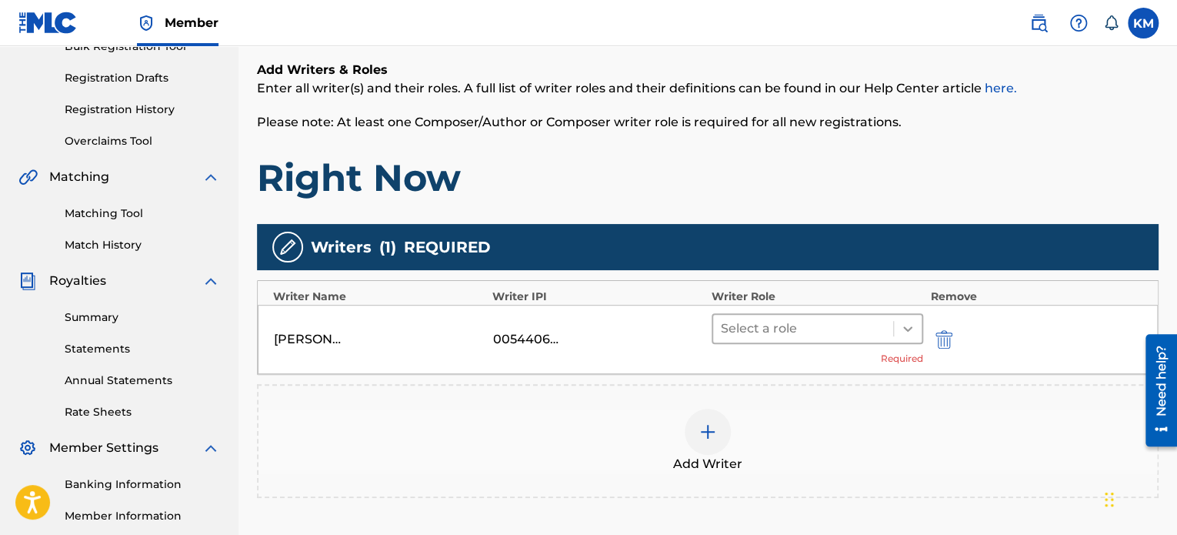
click at [902, 331] on icon at bounding box center [907, 328] width 15 height 15
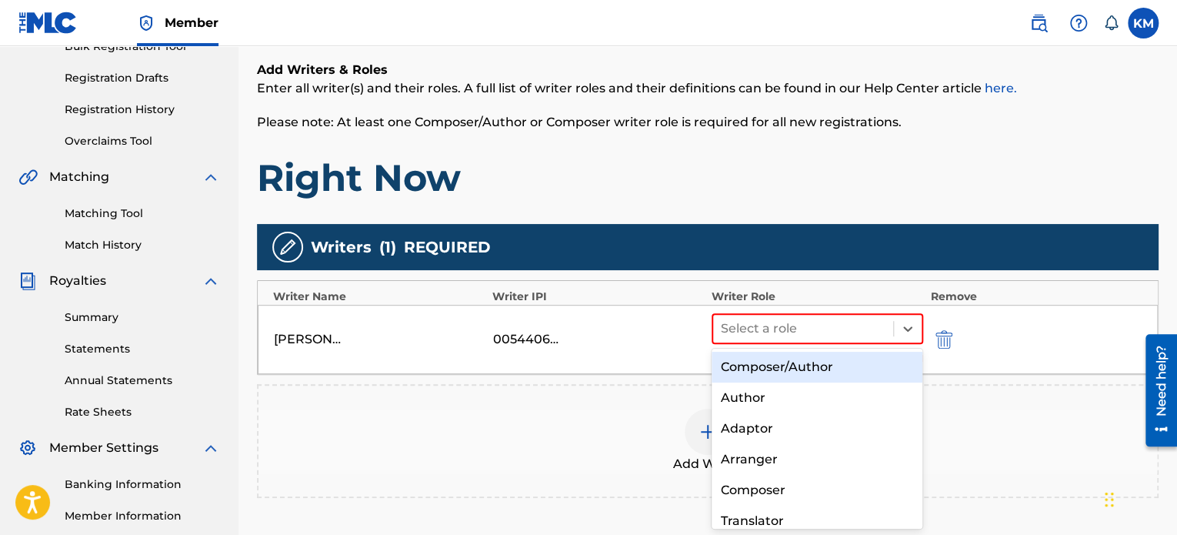
click at [866, 372] on div "Composer/Author" at bounding box center [818, 367] width 212 height 31
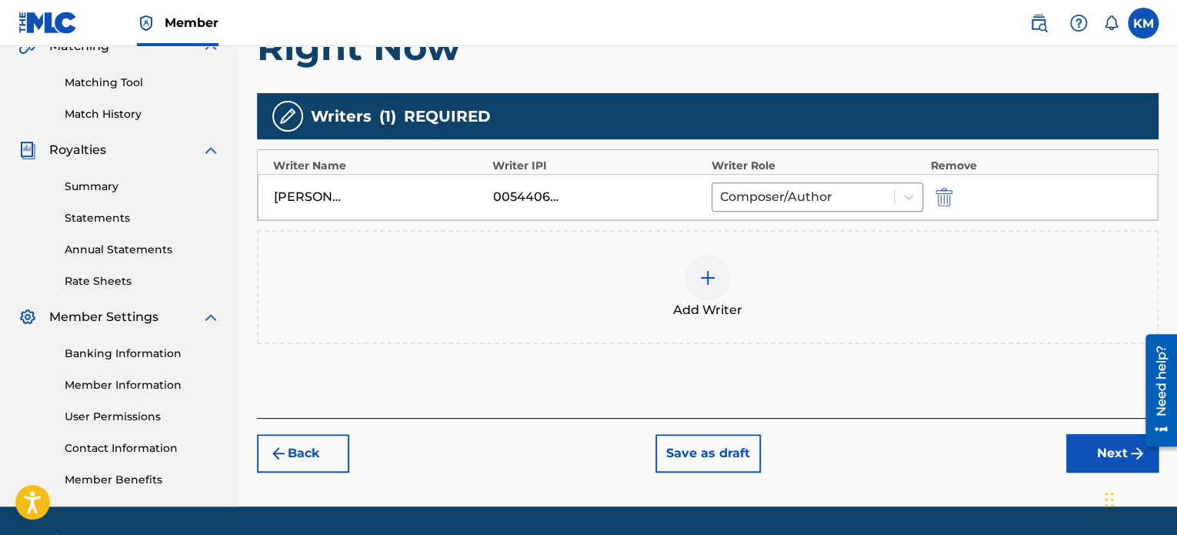
scroll to position [379, 0]
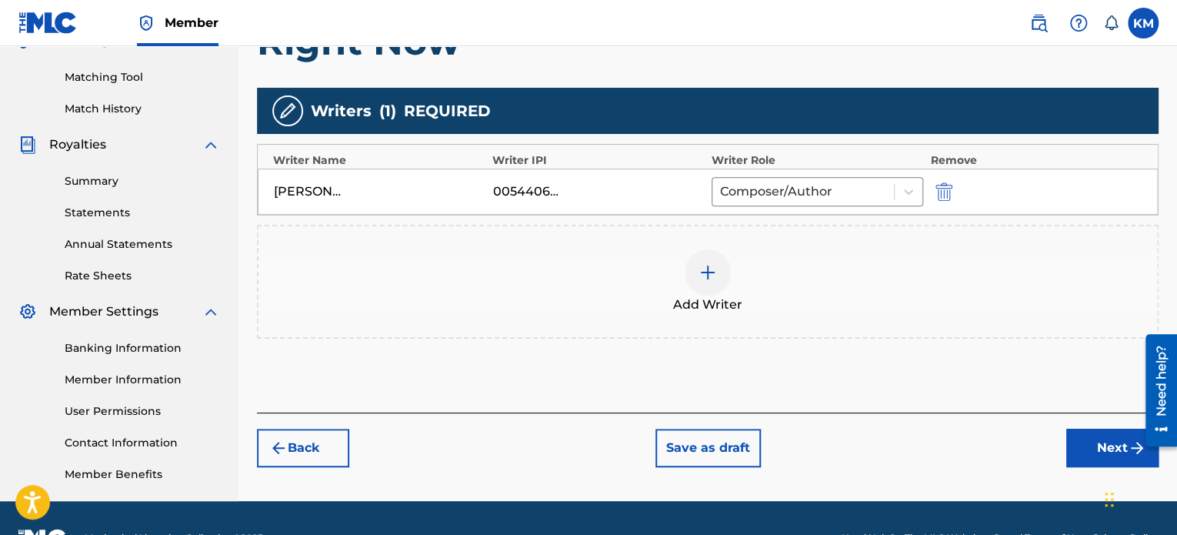
click at [1111, 445] on button "Next" at bounding box center [1112, 448] width 92 height 38
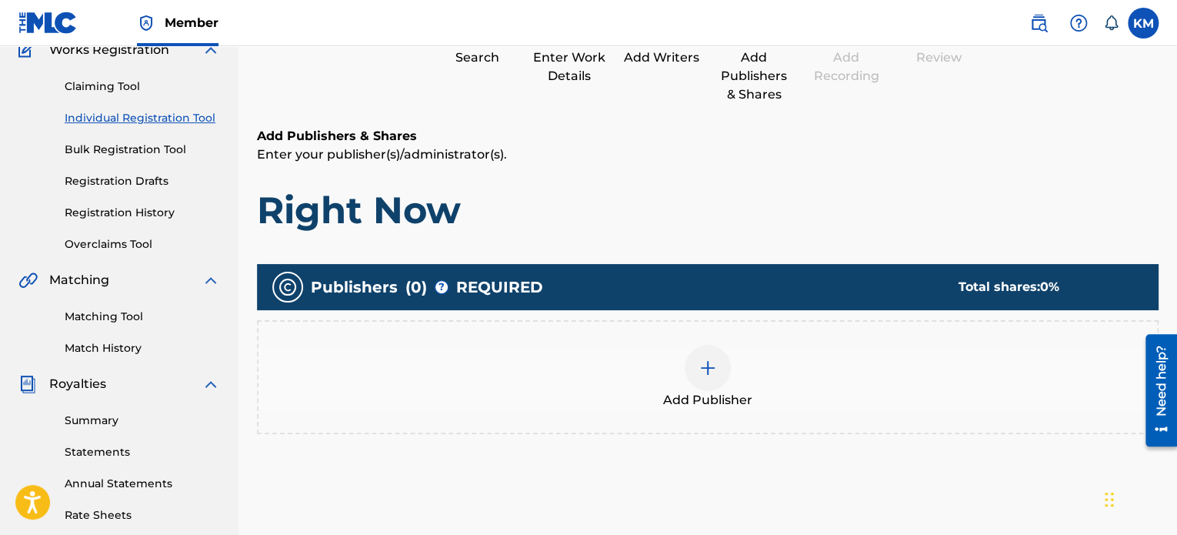
scroll to position [145, 0]
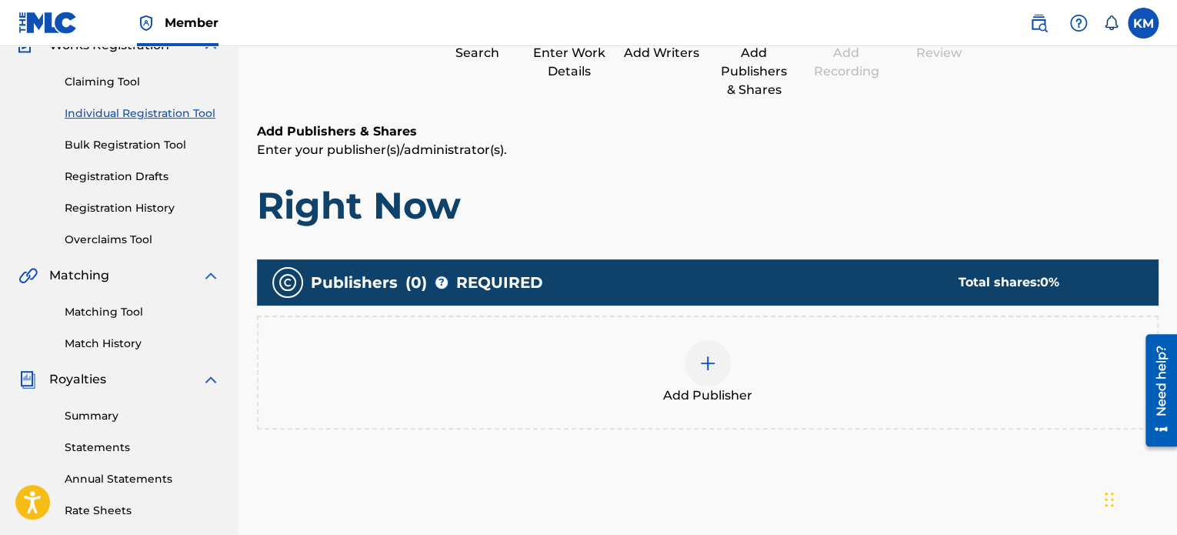
click at [711, 359] on img at bounding box center [708, 363] width 18 height 18
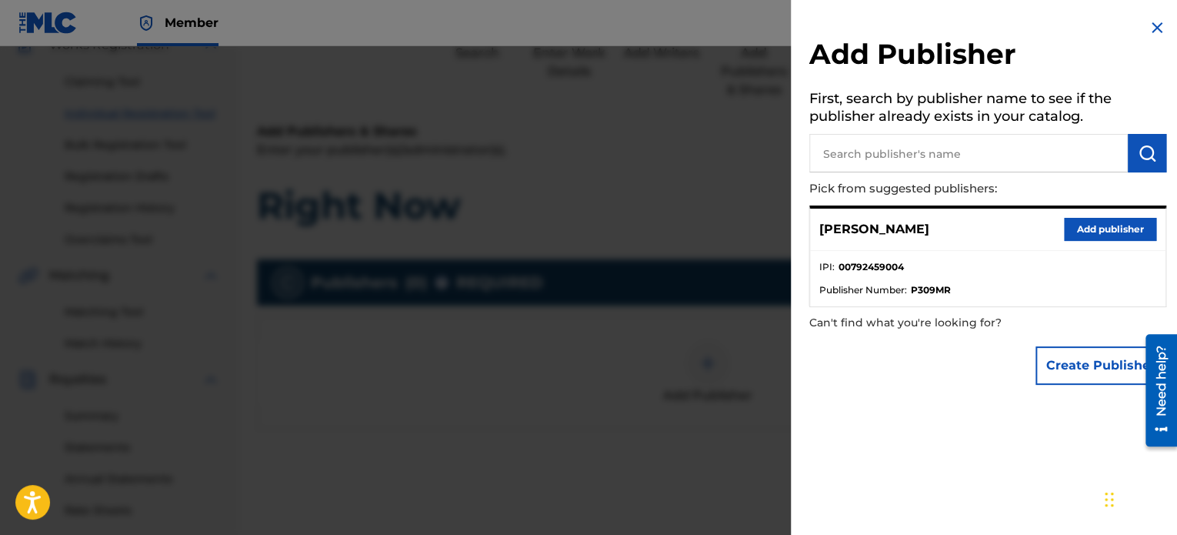
click at [1075, 224] on button "Add publisher" at bounding box center [1110, 229] width 92 height 23
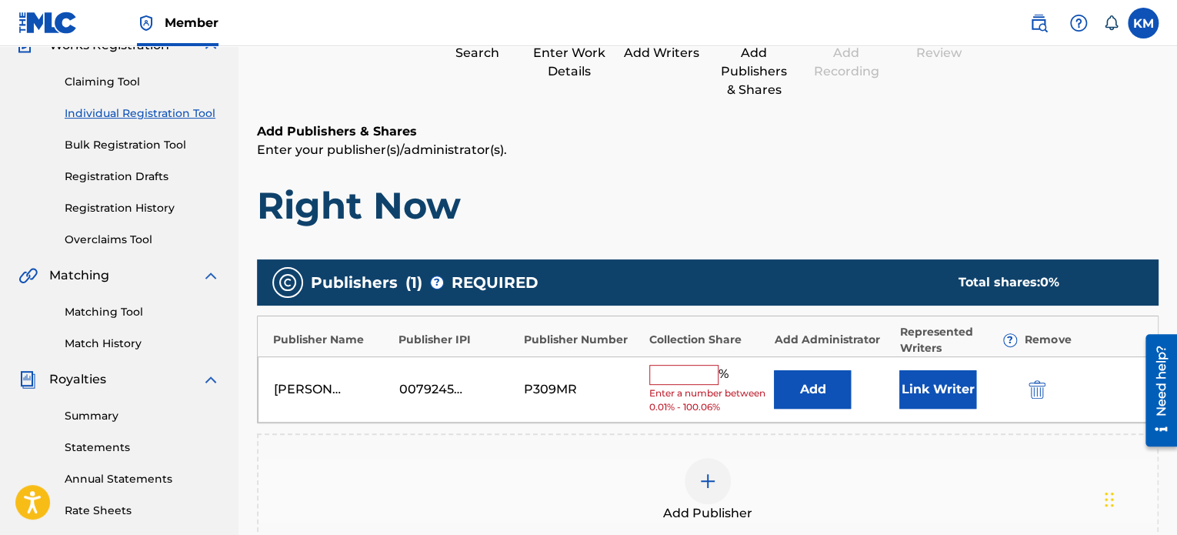
scroll to position [152, 0]
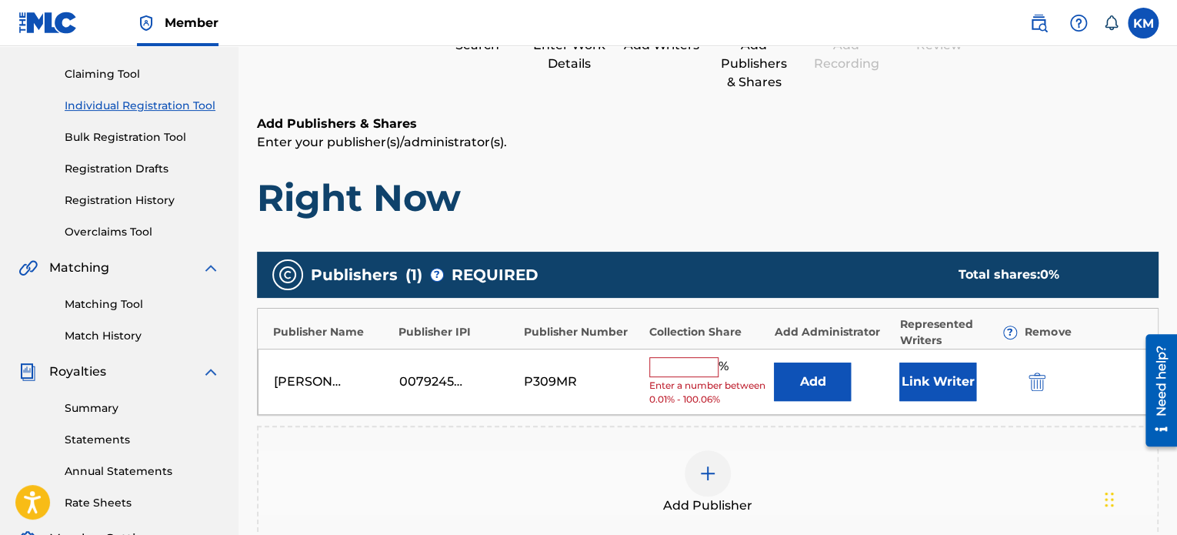
click at [680, 369] on input "text" at bounding box center [683, 367] width 69 height 20
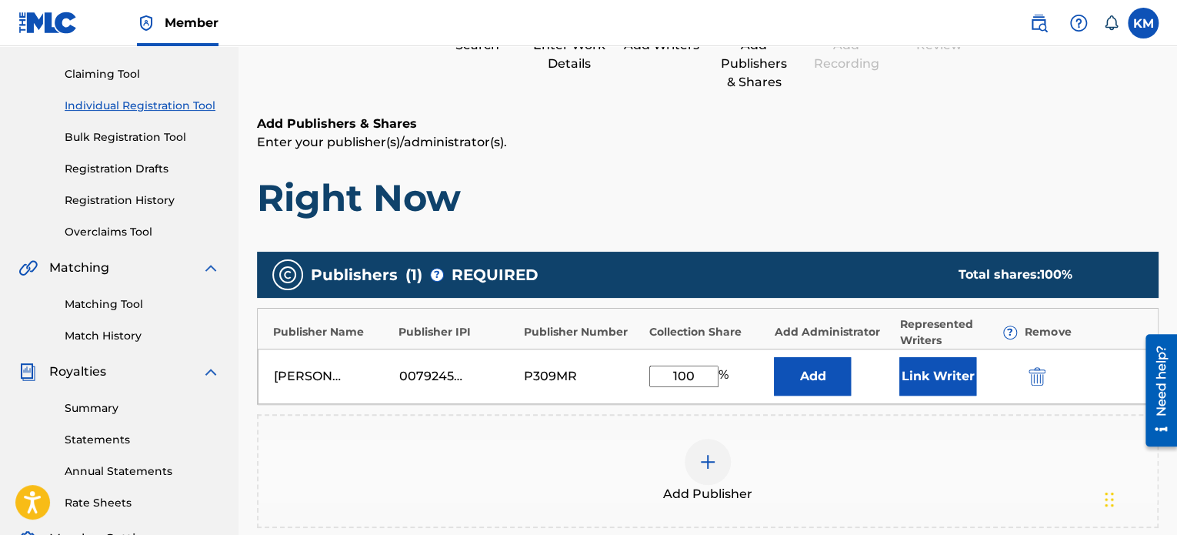
type input "100"
click at [983, 442] on div "Add Publisher" at bounding box center [707, 471] width 899 height 65
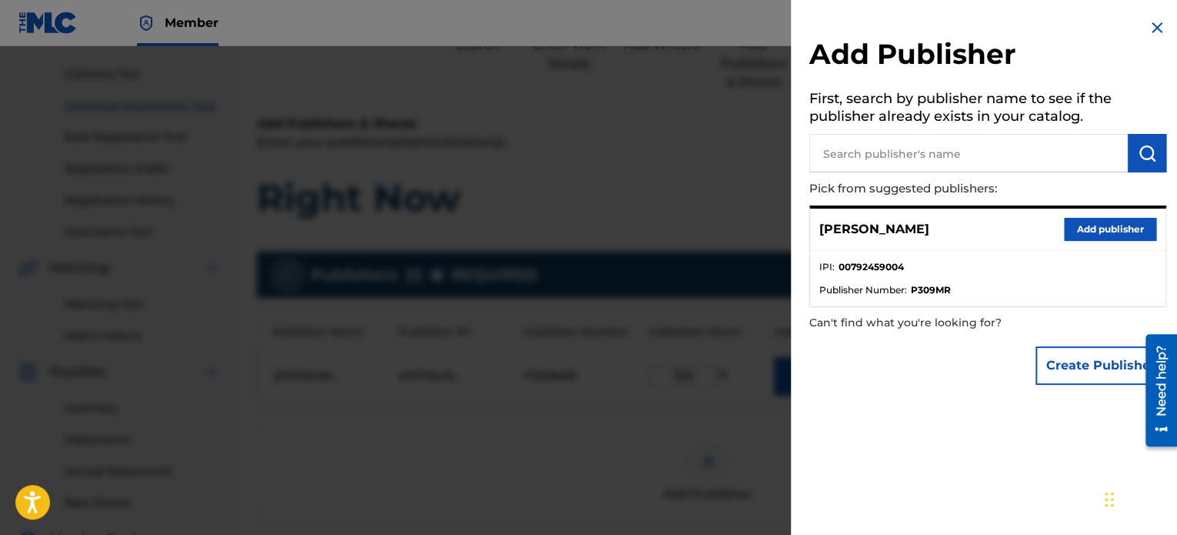
click at [1151, 36] on img at bounding box center [1157, 27] width 18 height 18
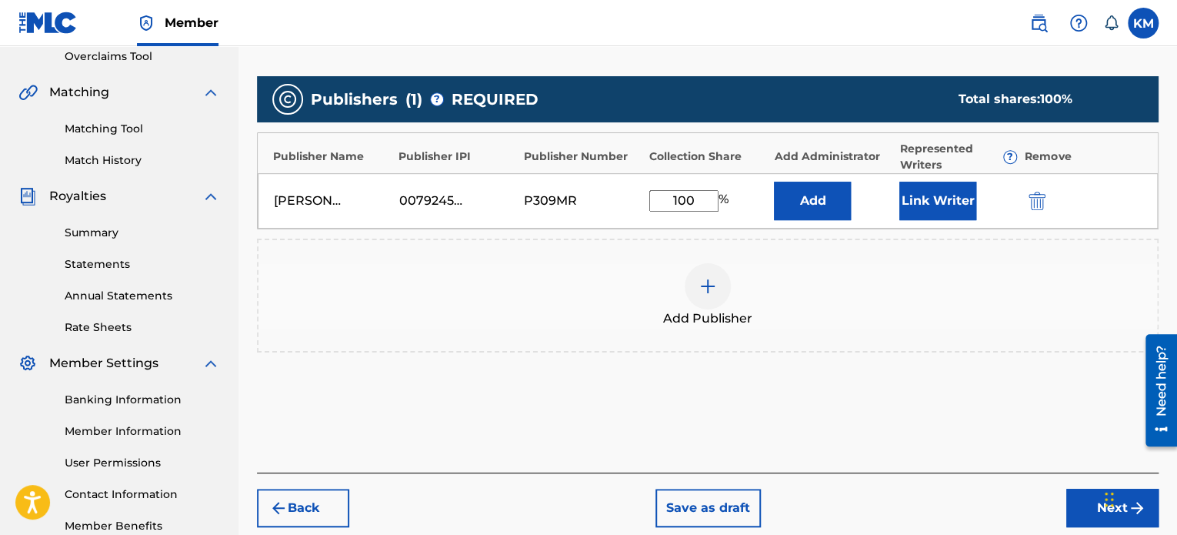
scroll to position [343, 0]
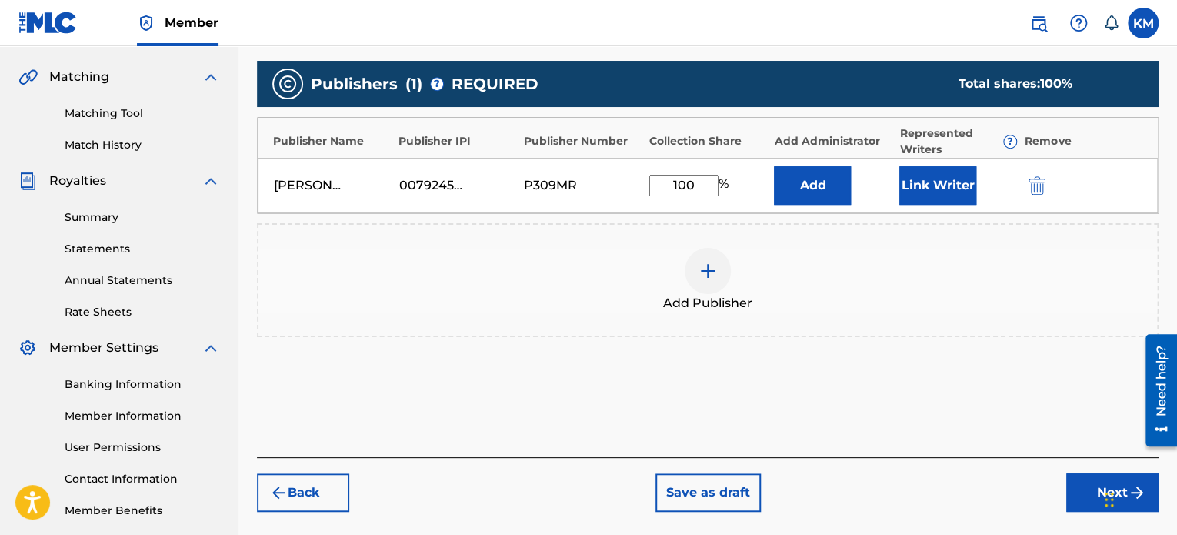
click at [1092, 488] on button "Next" at bounding box center [1112, 492] width 92 height 38
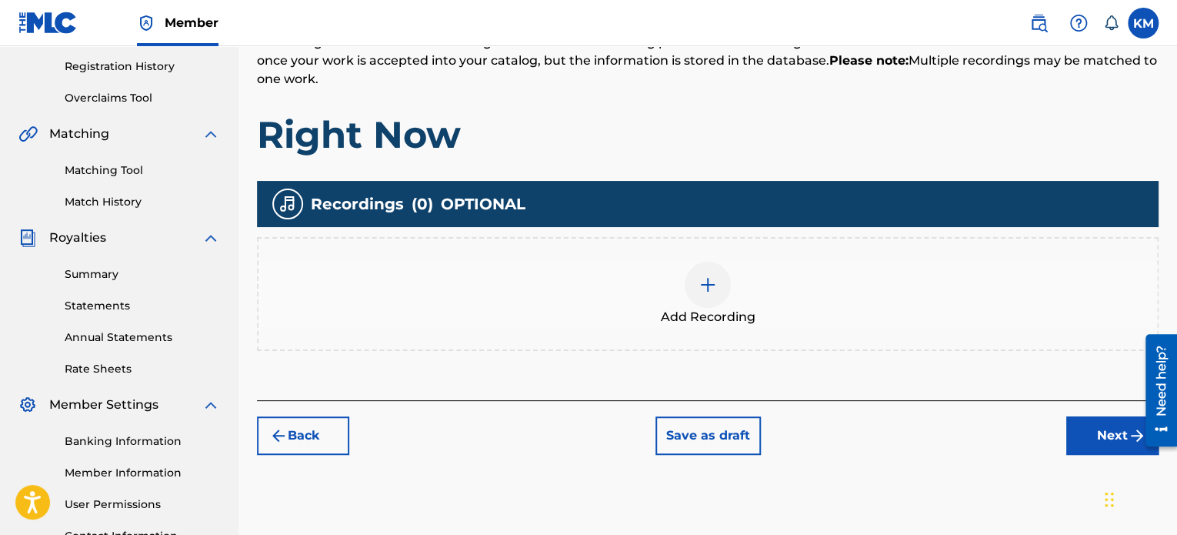
scroll to position [287, 0]
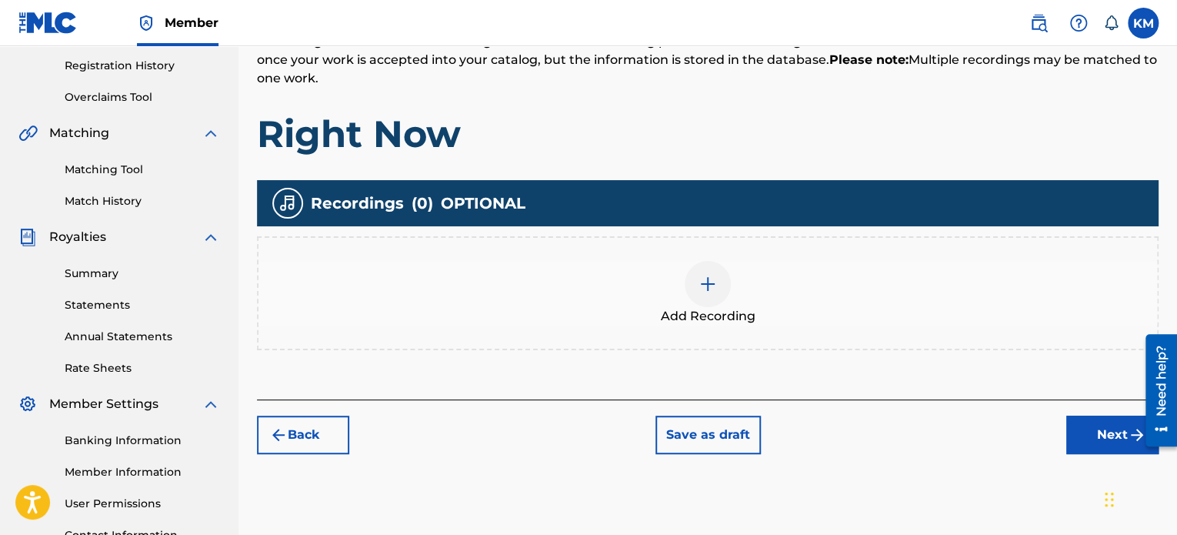
click at [717, 292] on div at bounding box center [708, 284] width 46 height 46
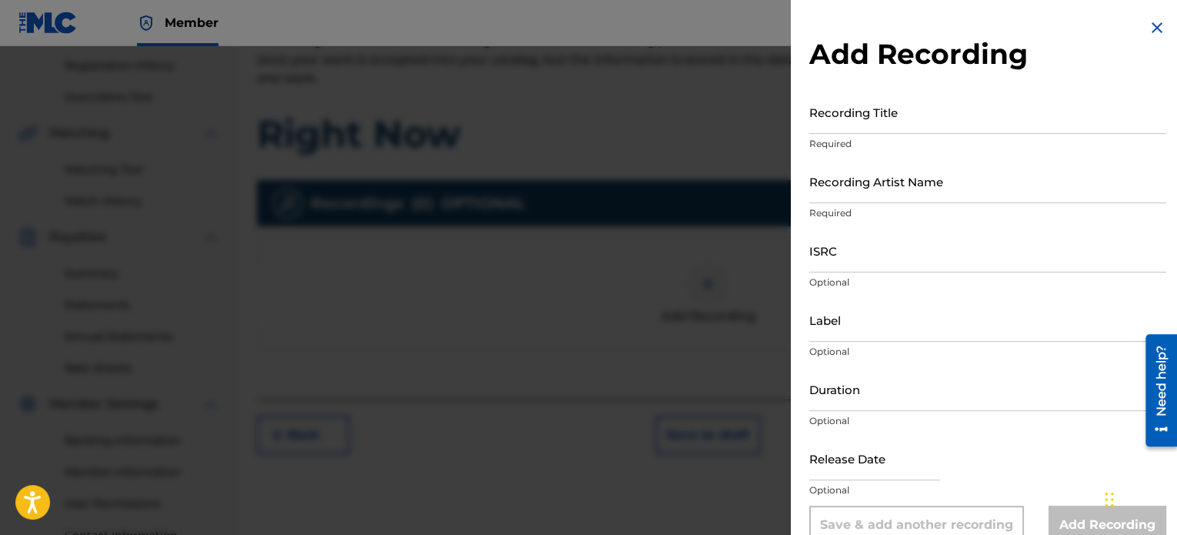
click at [882, 128] on input "Recording Title" at bounding box center [987, 112] width 357 height 44
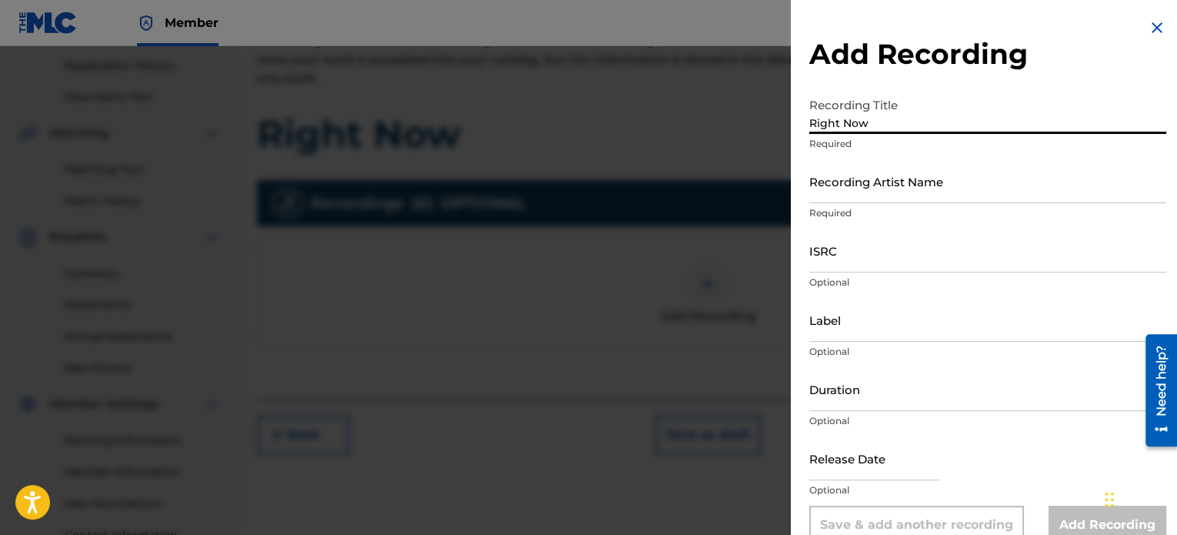
type input "Right Now"
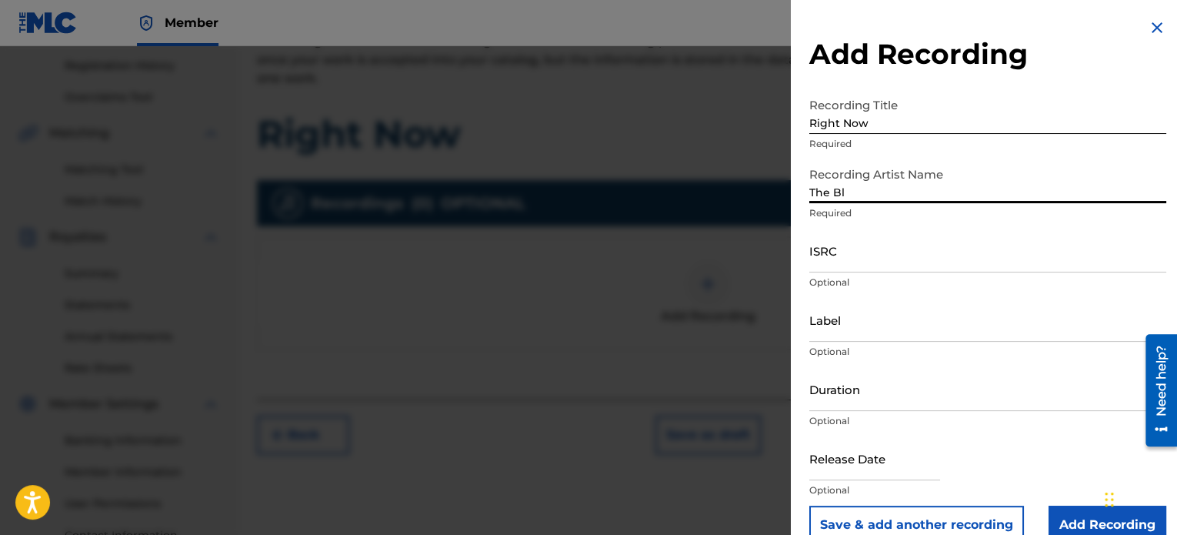
type input "The Black and Blue Hearts"
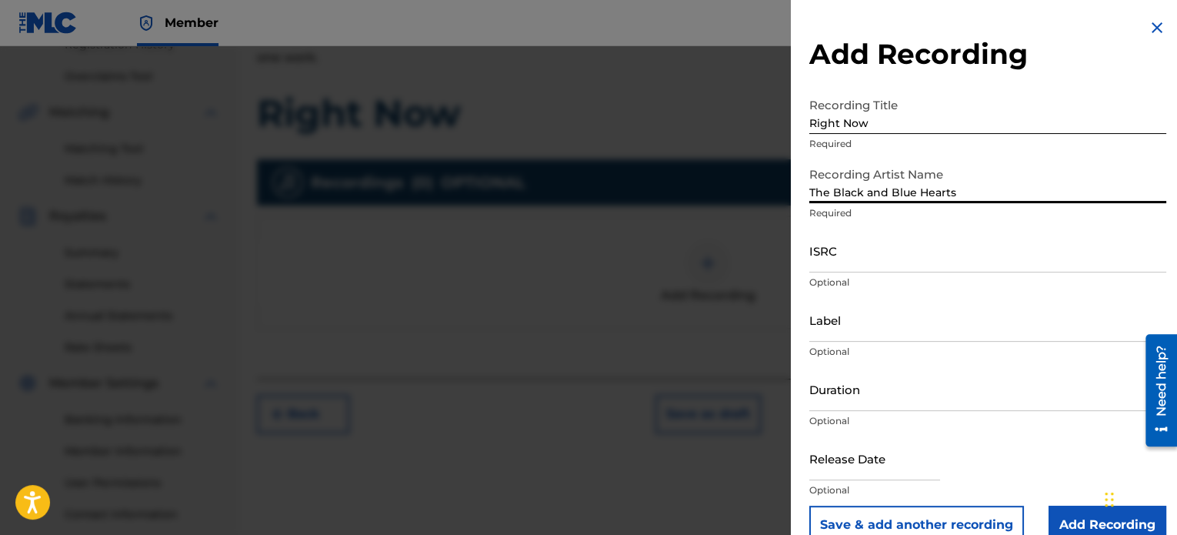
scroll to position [298, 0]
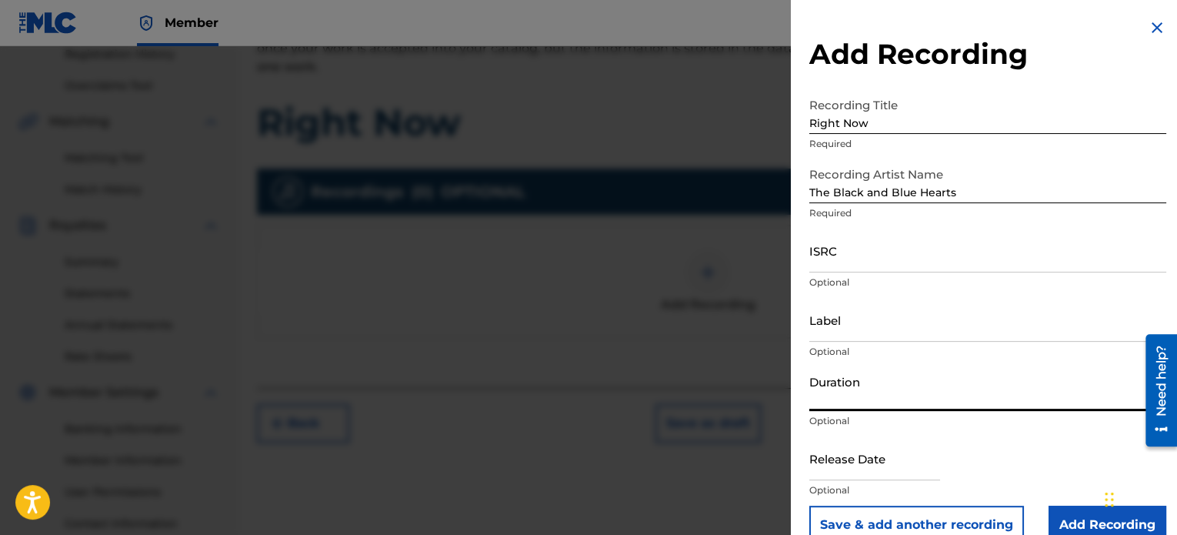
click at [932, 401] on input "Duration" at bounding box center [987, 389] width 357 height 44
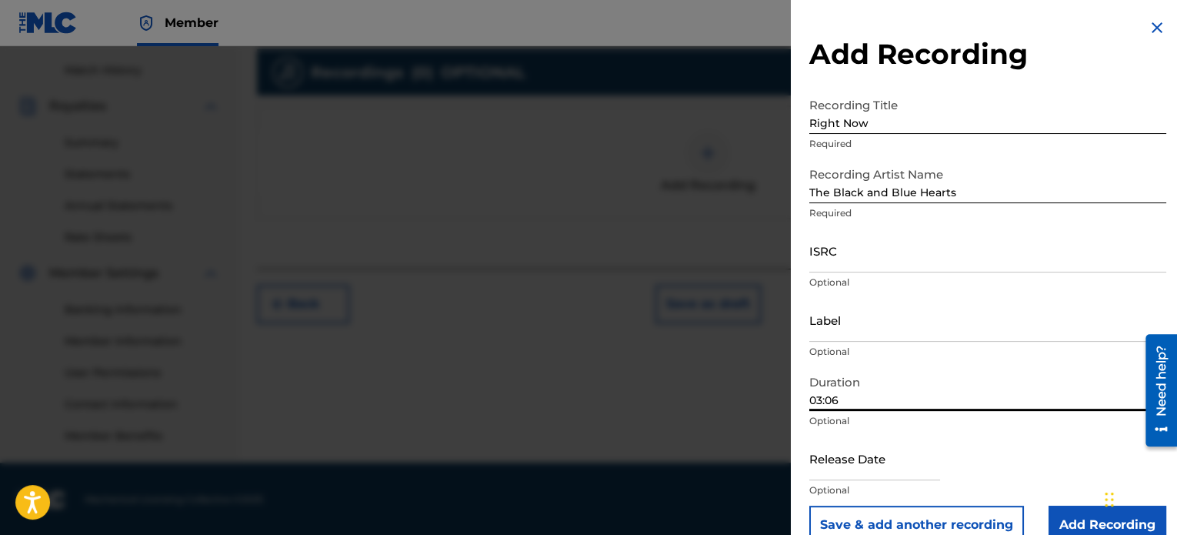
type input "03:06"
click at [918, 468] on input "text" at bounding box center [874, 458] width 131 height 44
select select "7"
select select "2025"
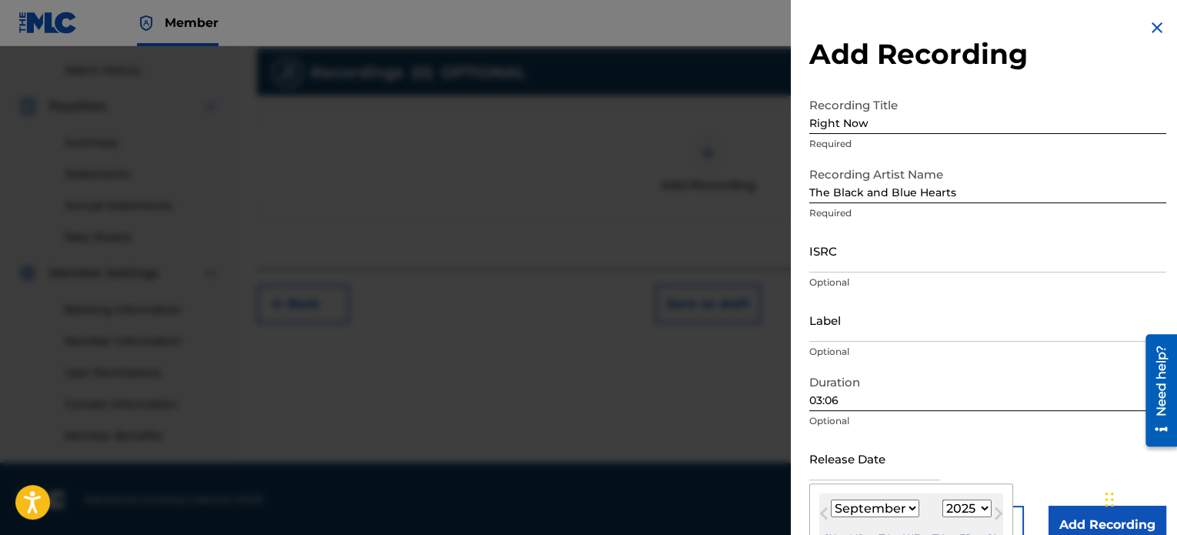
click at [912, 506] on select "January February March April May June July August September October November De…" at bounding box center [875, 508] width 88 height 18
select select "4"
click at [831, 499] on select "January February March April May June July August September October November De…" at bounding box center [875, 508] width 88 height 18
click at [923, 522] on div "May 2025 January February March April May June July August September October No…" at bounding box center [911, 520] width 184 height 55
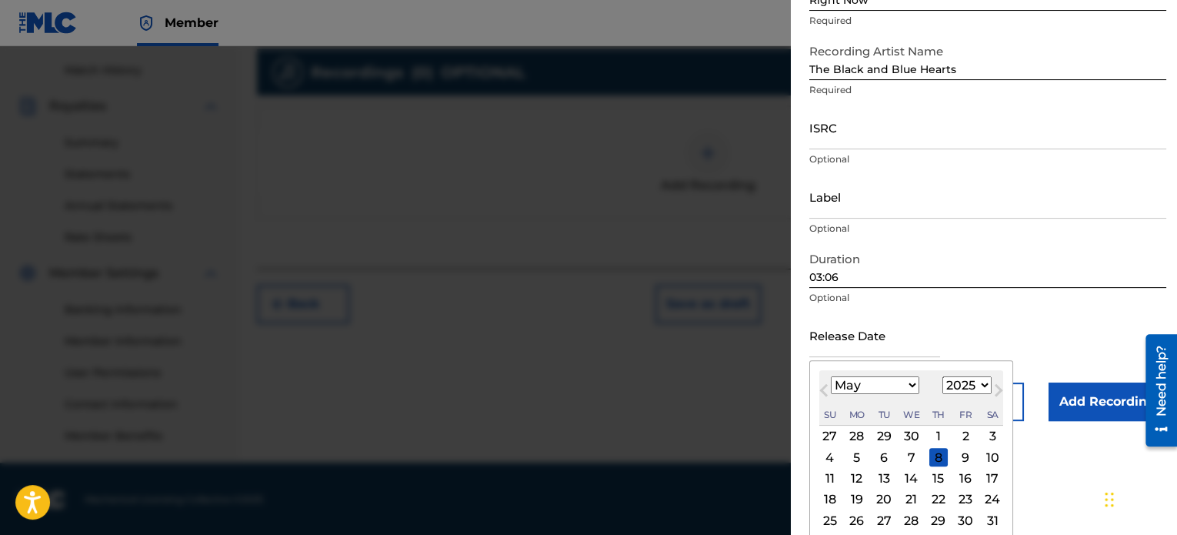
scroll to position [149, 0]
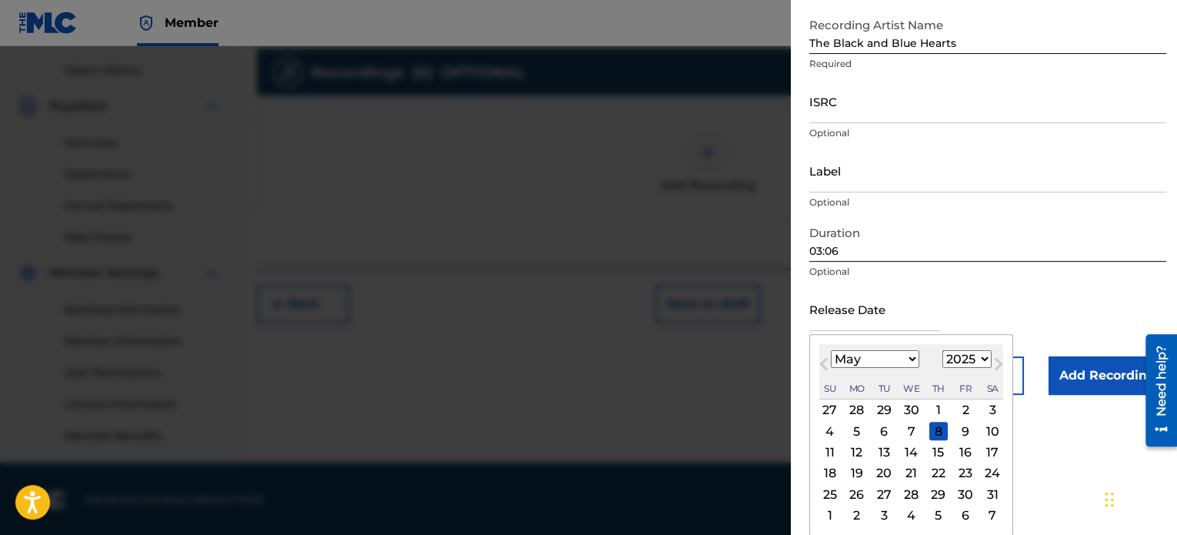
click at [986, 427] on div "10" at bounding box center [992, 431] width 18 height 18
type input "May 10 2025"
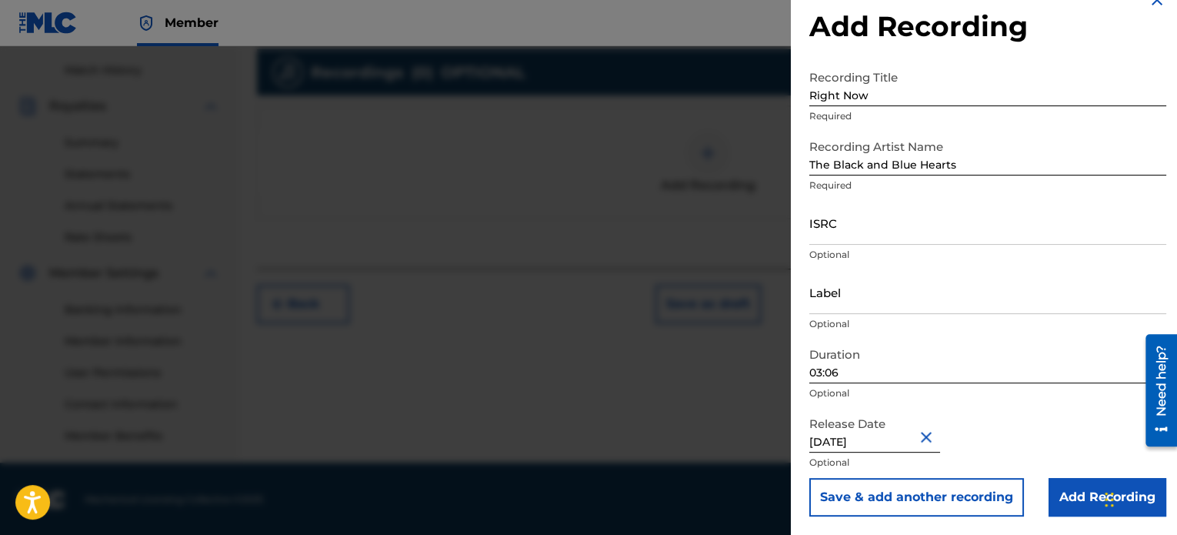
scroll to position [28, 0]
click at [1075, 488] on input "Add Recording" at bounding box center [1108, 497] width 118 height 38
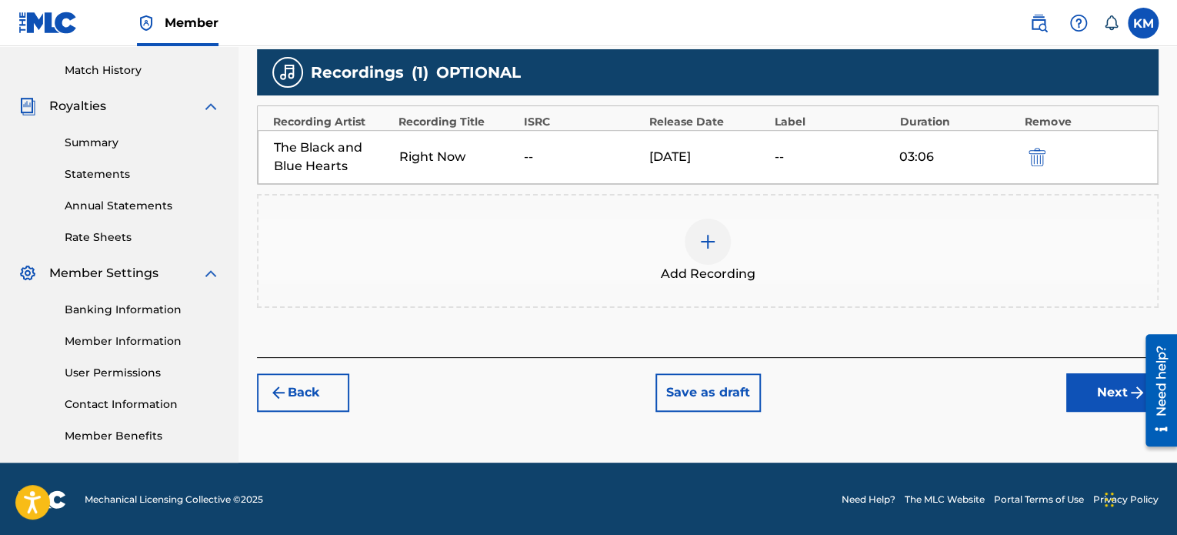
click at [1089, 387] on button "Next" at bounding box center [1112, 392] width 92 height 38
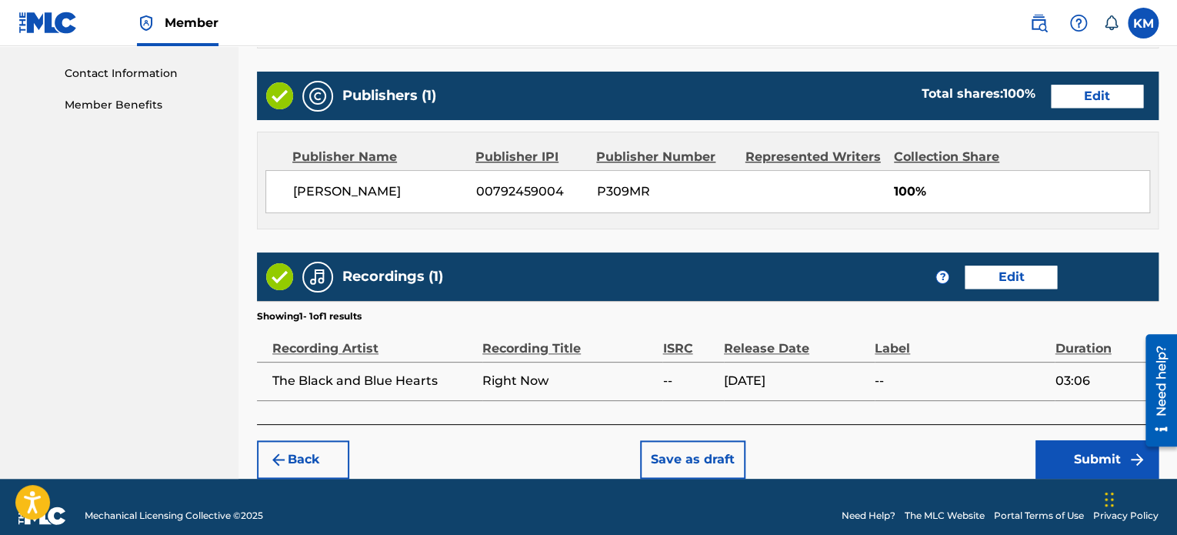
scroll to position [764, 0]
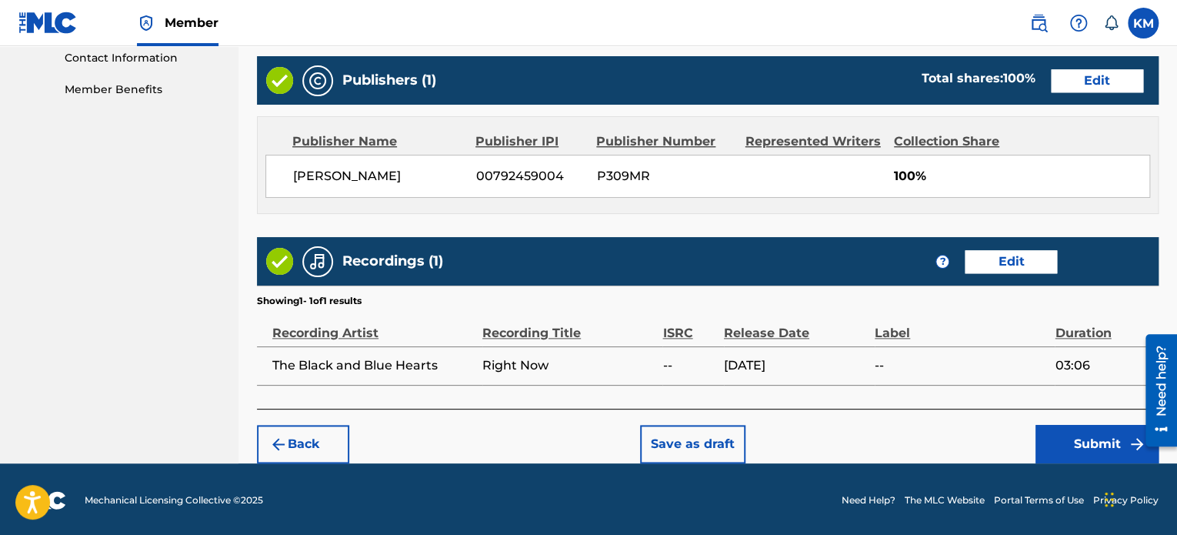
click at [1098, 433] on button "Submit" at bounding box center [1097, 444] width 123 height 38
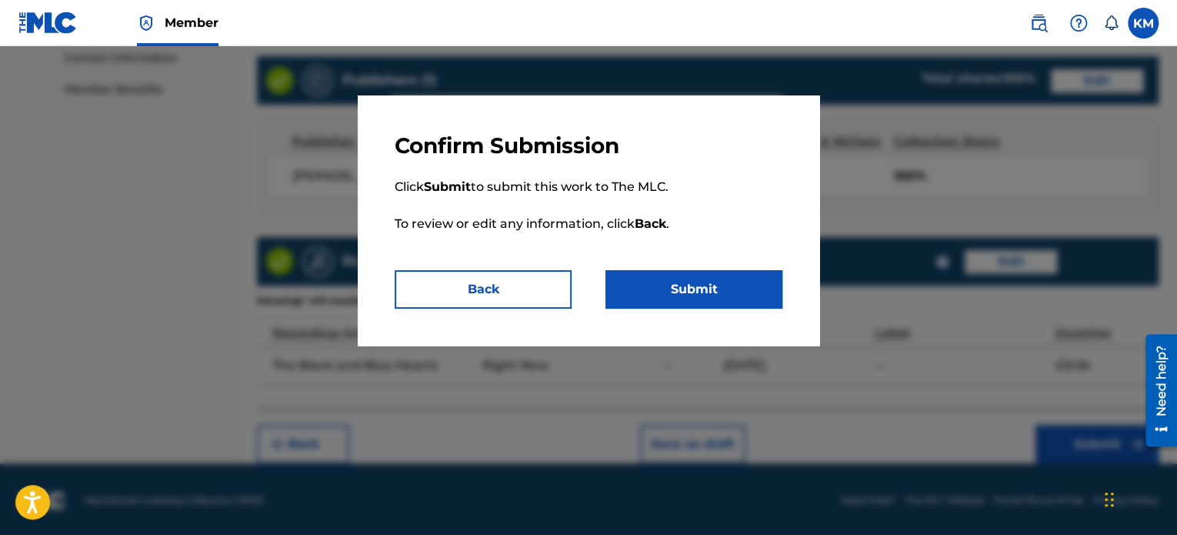
click at [725, 288] on button "Submit" at bounding box center [693, 289] width 177 height 38
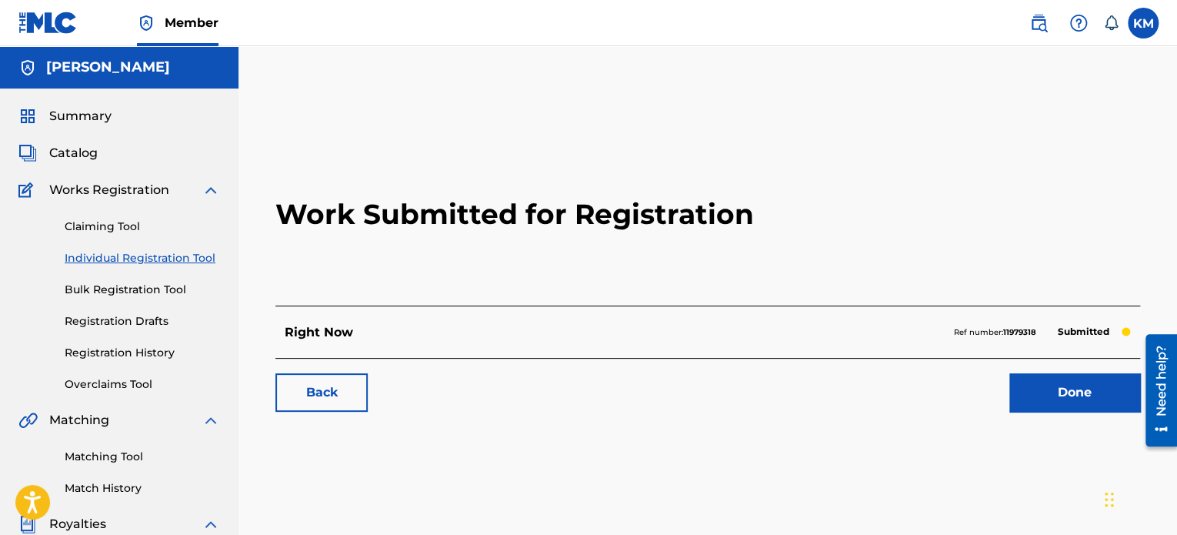
click at [1068, 392] on link "Done" at bounding box center [1074, 392] width 131 height 38
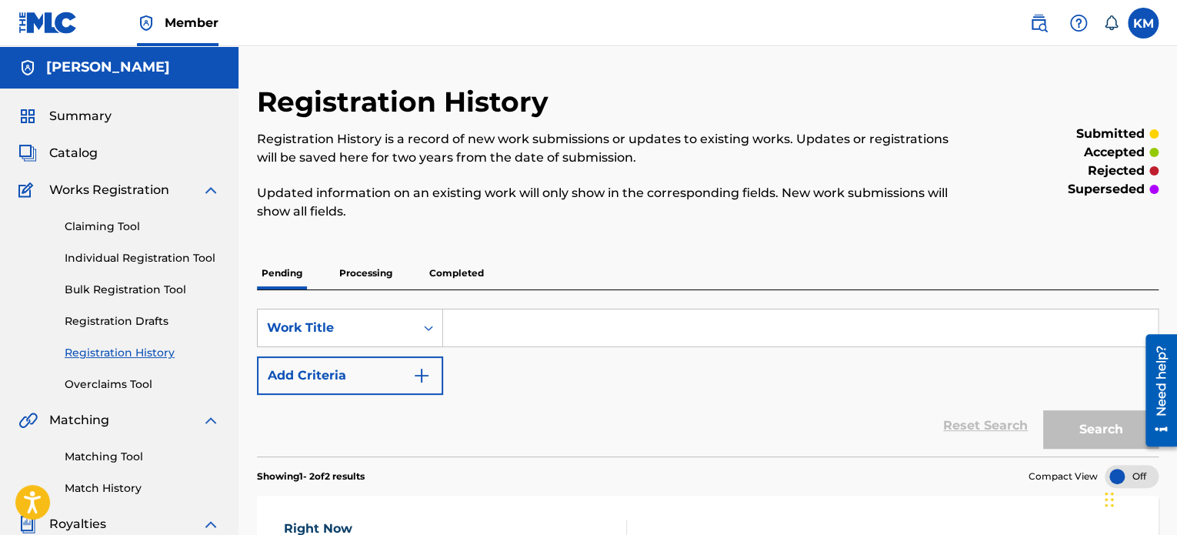
click at [85, 156] on span "Catalog" at bounding box center [73, 153] width 48 height 18
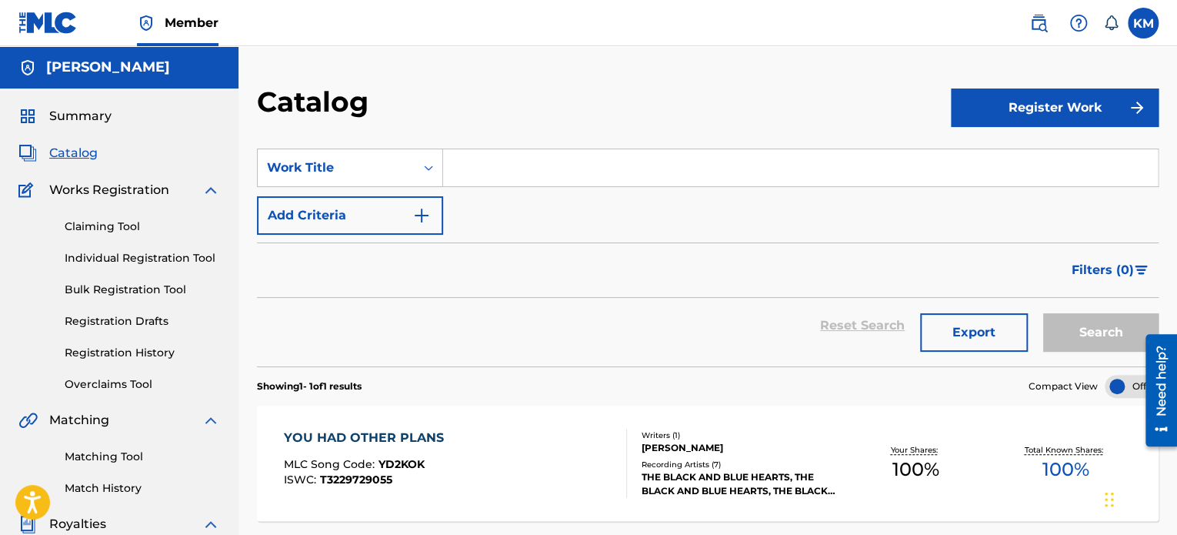
click at [88, 116] on span "Summary" at bounding box center [80, 116] width 62 height 18
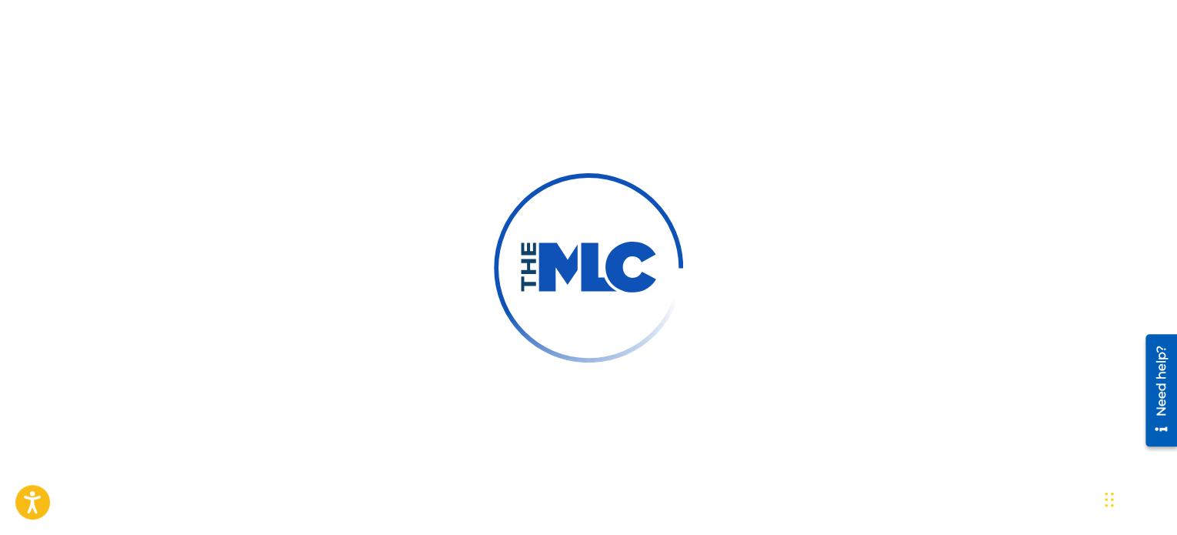
scroll to position [419, 0]
drag, startPoint x: 0, startPoint y: 0, endPoint x: 812, endPoint y: 46, distance: 812.9
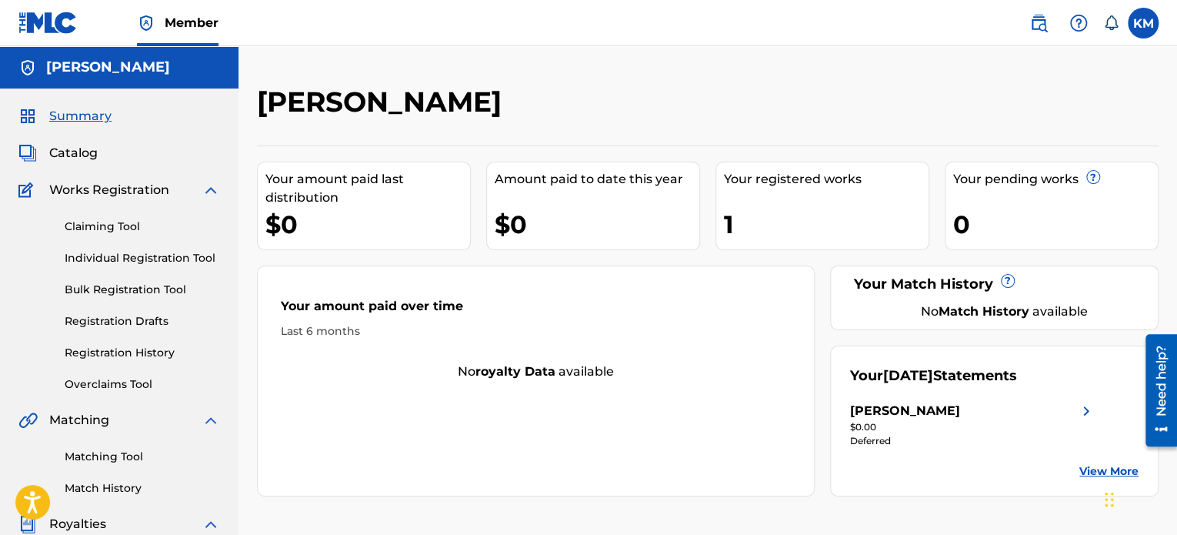
click at [958, 228] on div "0" at bounding box center [1055, 224] width 205 height 35
click at [75, 156] on span "Catalog" at bounding box center [73, 153] width 48 height 18
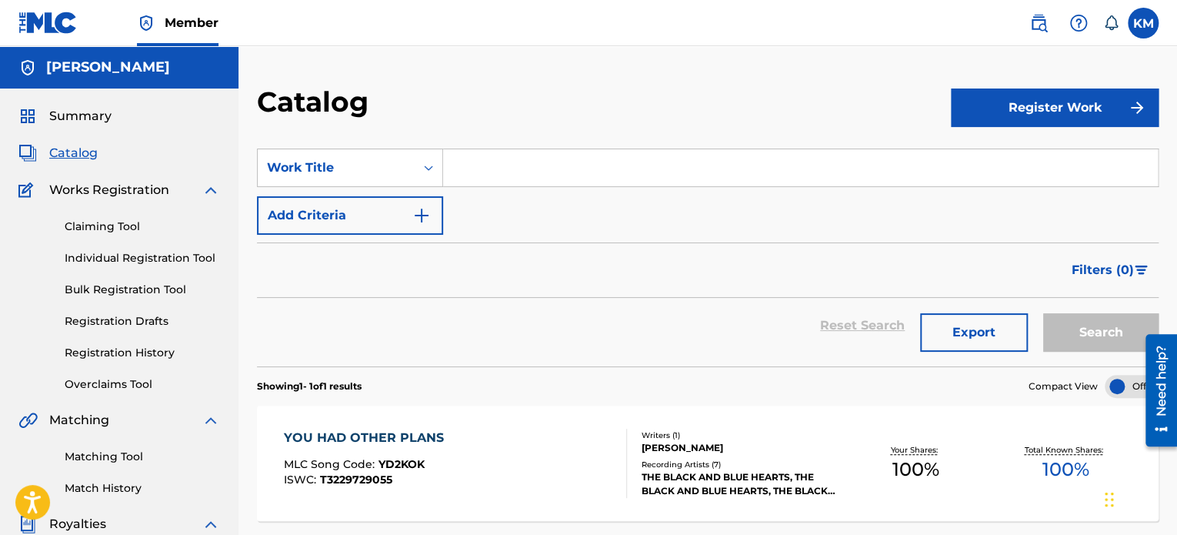
click at [1028, 115] on button "Register Work" at bounding box center [1055, 107] width 208 height 38
click at [763, 99] on div "Catalog" at bounding box center [604, 107] width 694 height 45
click at [61, 110] on span "Summary" at bounding box center [80, 116] width 62 height 18
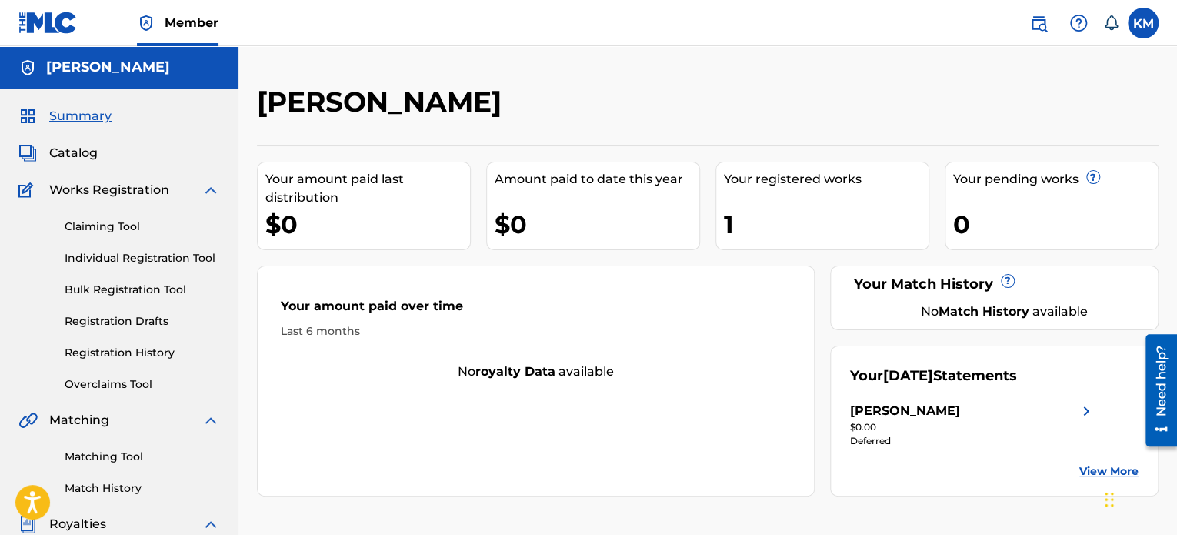
click at [1143, 25] on label at bounding box center [1143, 23] width 31 height 31
click at [1143, 23] on input "KM [PERSON_NAME] [EMAIL_ADDRESS][DOMAIN_NAME] Notification Preferences Profile …" at bounding box center [1143, 23] width 0 height 0
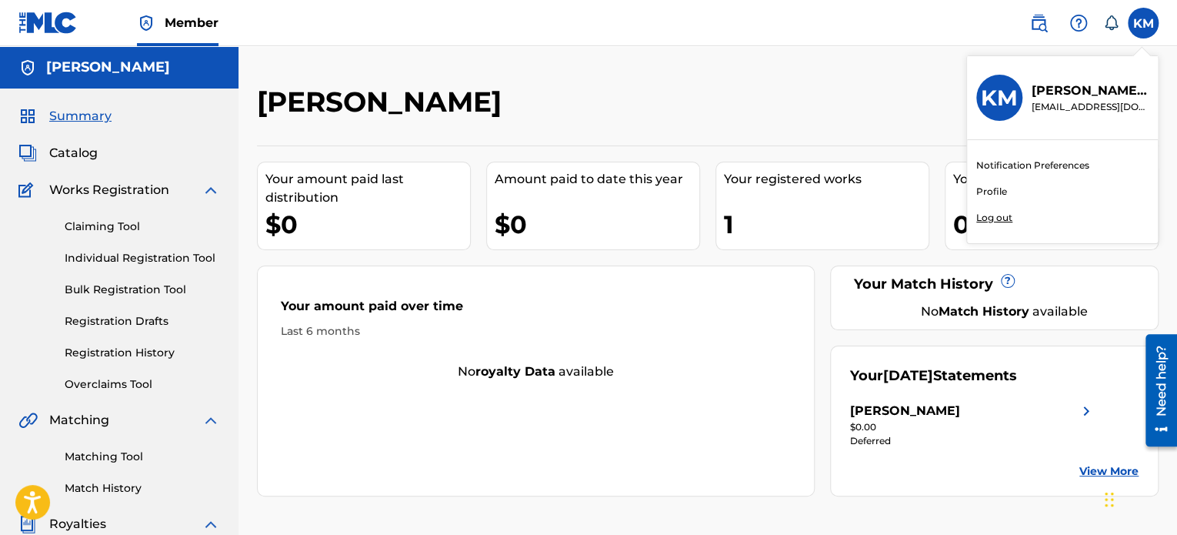
click at [1031, 165] on link "Notification Preferences" at bounding box center [1032, 165] width 113 height 14
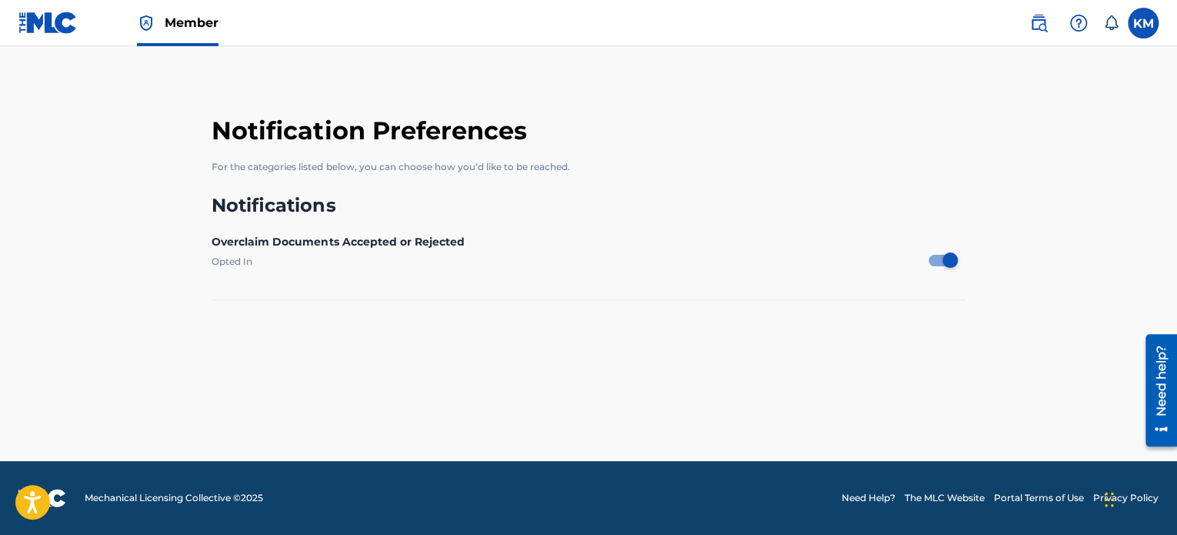
click at [1135, 34] on label at bounding box center [1143, 23] width 31 height 31
click at [1143, 23] on input "KM [PERSON_NAME] [EMAIL_ADDRESS][DOMAIN_NAME] Notification Preferences Profile …" at bounding box center [1143, 23] width 0 height 0
click at [1074, 96] on p "[PERSON_NAME]" at bounding box center [1090, 91] width 117 height 18
click at [1143, 23] on input "KM [PERSON_NAME] [EMAIL_ADDRESS][DOMAIN_NAME] Notification Preferences Profile …" at bounding box center [1143, 23] width 0 height 0
click at [760, 172] on p "For the categories listed below, you can choose how you’d like to be reached." at bounding box center [588, 167] width 753 height 38
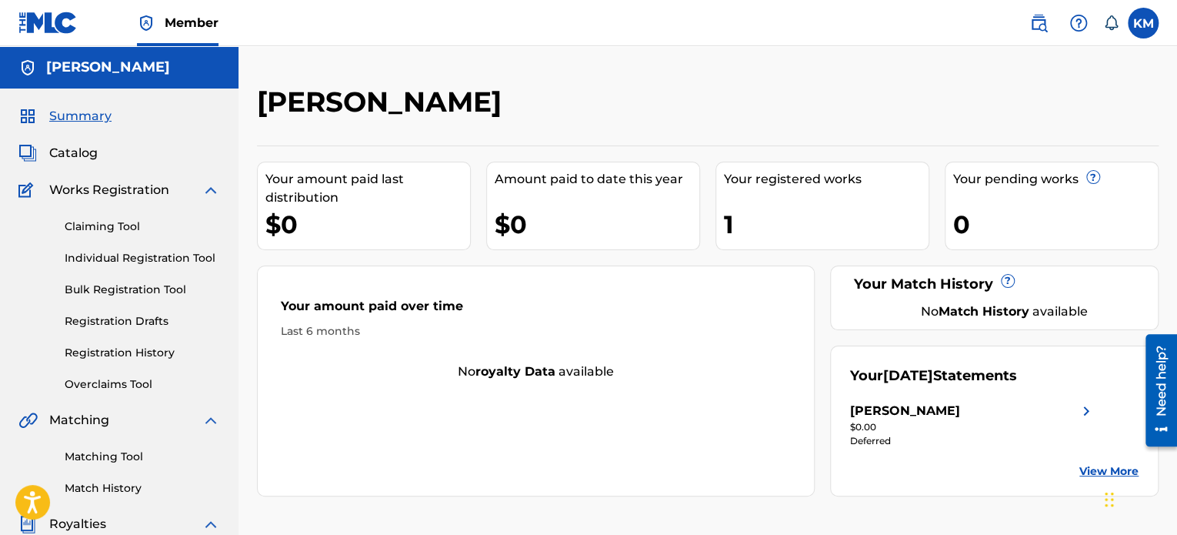
click at [74, 116] on span "Summary" at bounding box center [80, 116] width 62 height 18
click at [71, 151] on span "Catalog" at bounding box center [73, 153] width 48 height 18
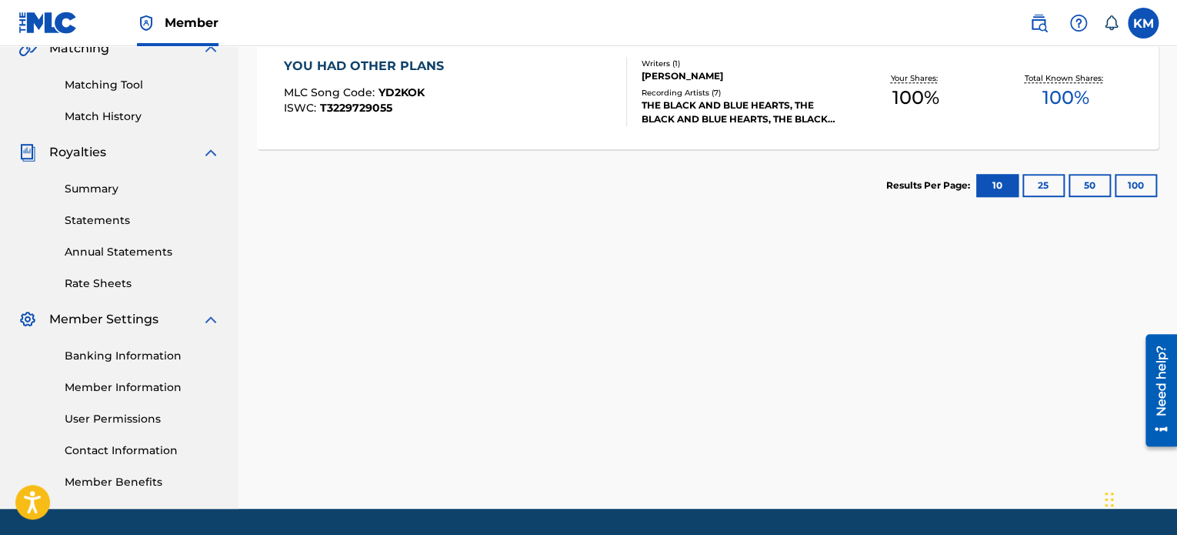
scroll to position [377, 0]
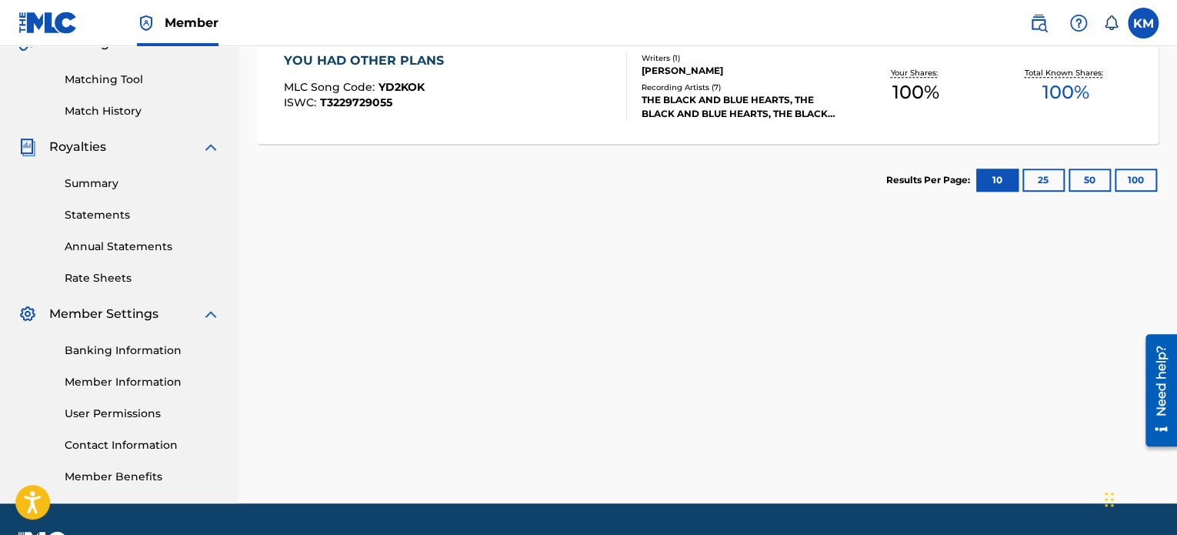
click at [125, 467] on div "Banking Information Member Information User Permissions Contact Information Mem…" at bounding box center [119, 404] width 202 height 162
click at [125, 473] on link "Member Benefits" at bounding box center [142, 477] width 155 height 16
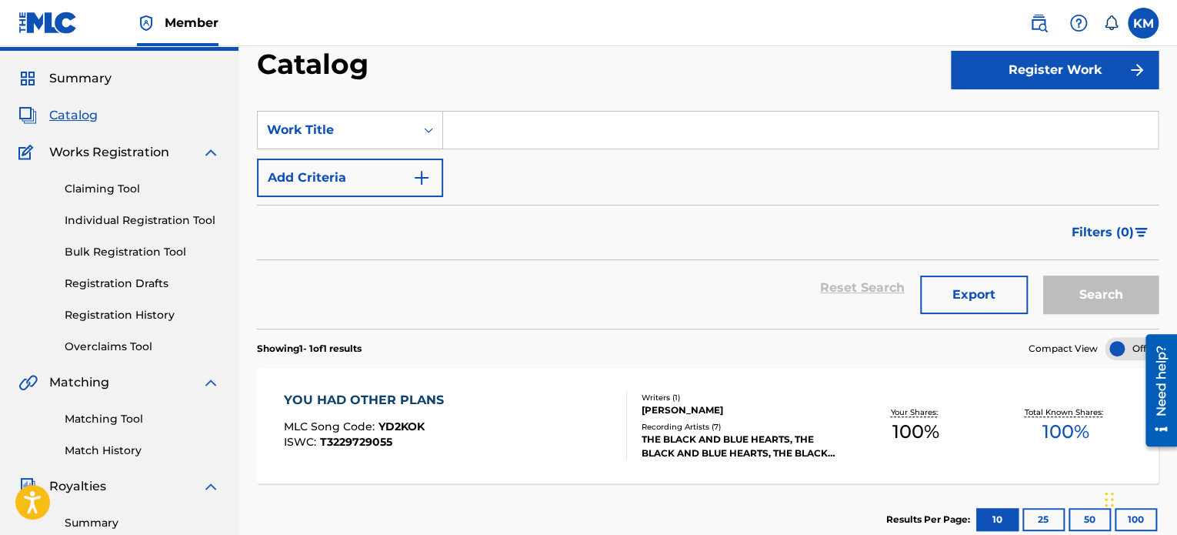
scroll to position [0, 0]
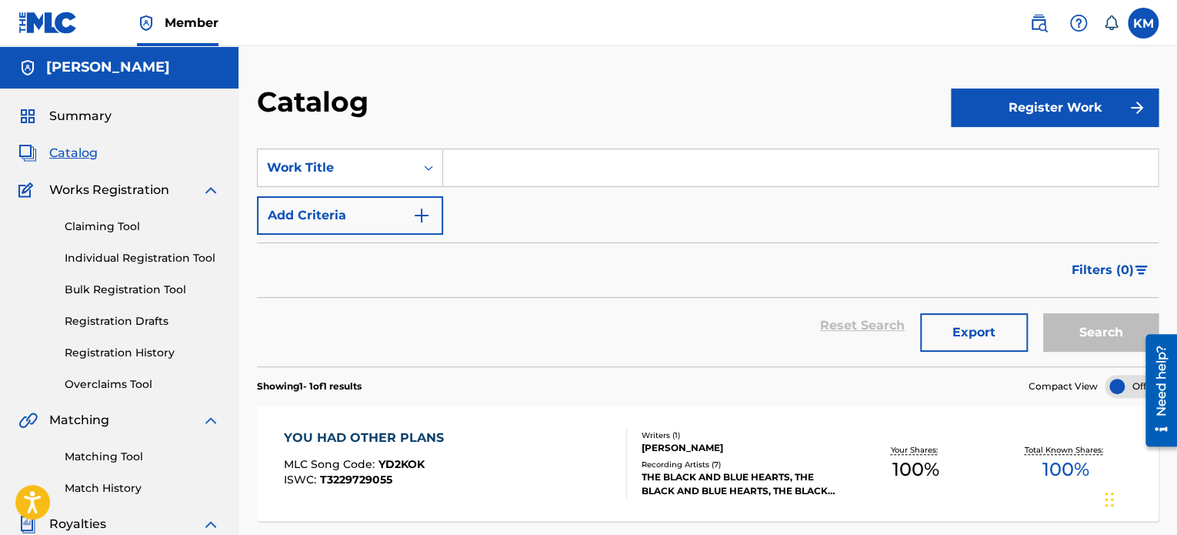
click at [82, 116] on span "Summary" at bounding box center [80, 116] width 62 height 18
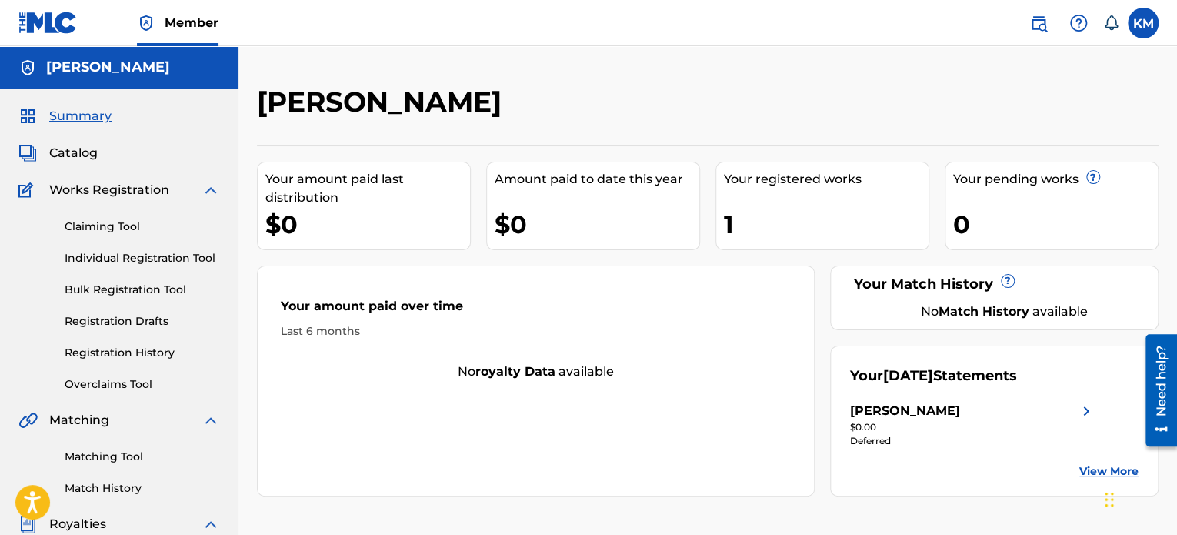
click at [1046, 31] on img at bounding box center [1038, 23] width 18 height 18
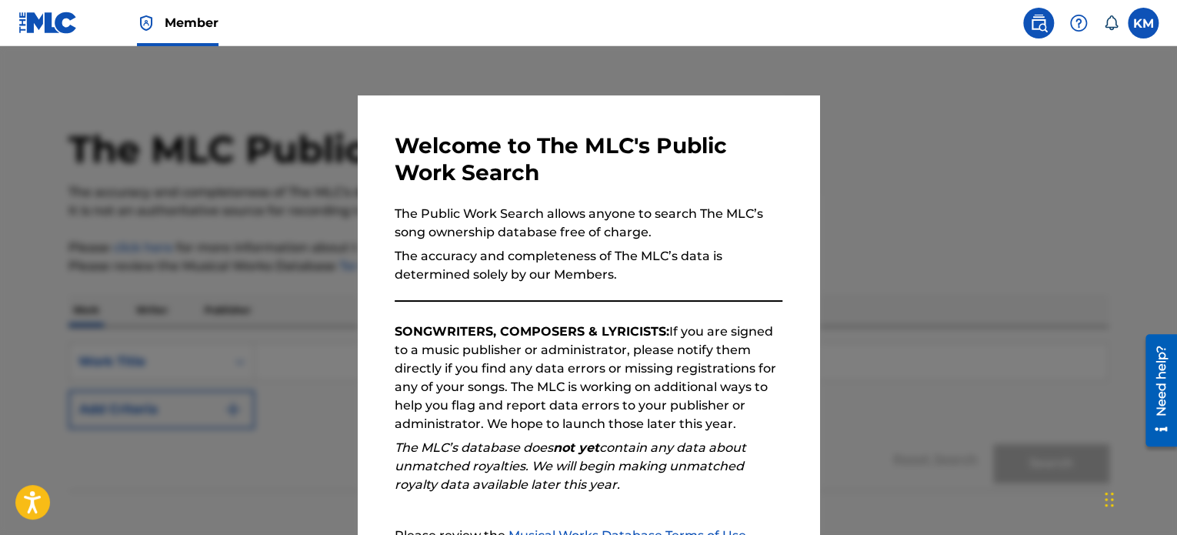
click at [1046, 32] on img at bounding box center [1038, 23] width 18 height 18
click at [996, 27] on nav "Member KM KM [PERSON_NAME] [EMAIL_ADDRESS][DOMAIN_NAME] Notification Preference…" at bounding box center [588, 23] width 1177 height 46
click at [1041, 22] on img at bounding box center [1038, 23] width 18 height 18
click at [1140, 32] on label at bounding box center [1143, 23] width 31 height 31
click at [1143, 23] on input "KM [PERSON_NAME] [EMAIL_ADDRESS][DOMAIN_NAME] Notification Preferences Profile …" at bounding box center [1143, 23] width 0 height 0
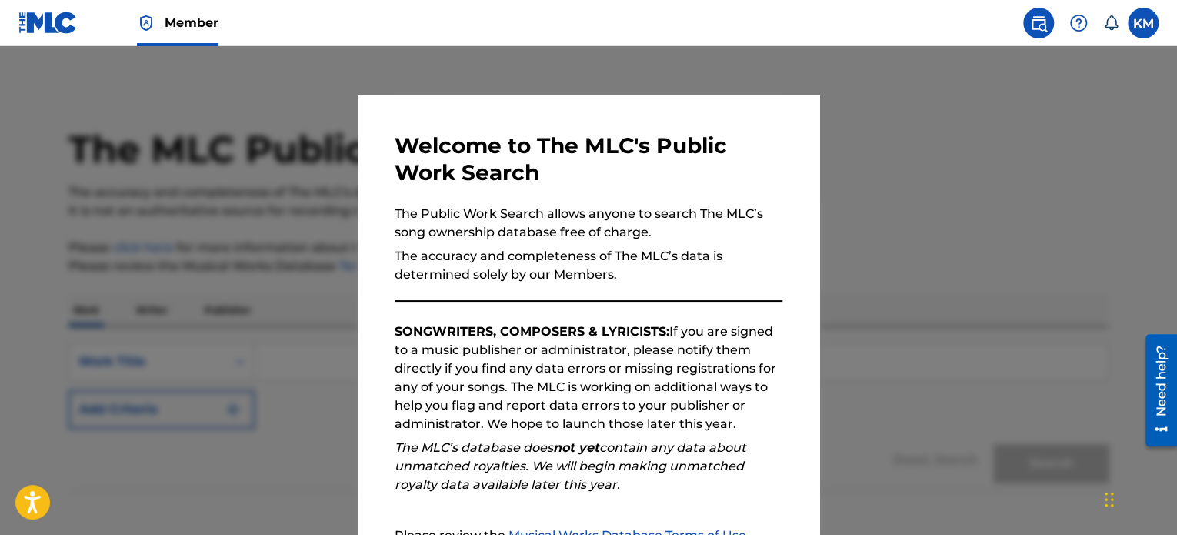
drag, startPoint x: 789, startPoint y: 365, endPoint x: 697, endPoint y: 368, distance: 91.6
click at [697, 368] on p "SONGWRITERS, COMPOSERS & LYRICISTS: If you are signed to a music publisher or a…" at bounding box center [589, 377] width 388 height 111
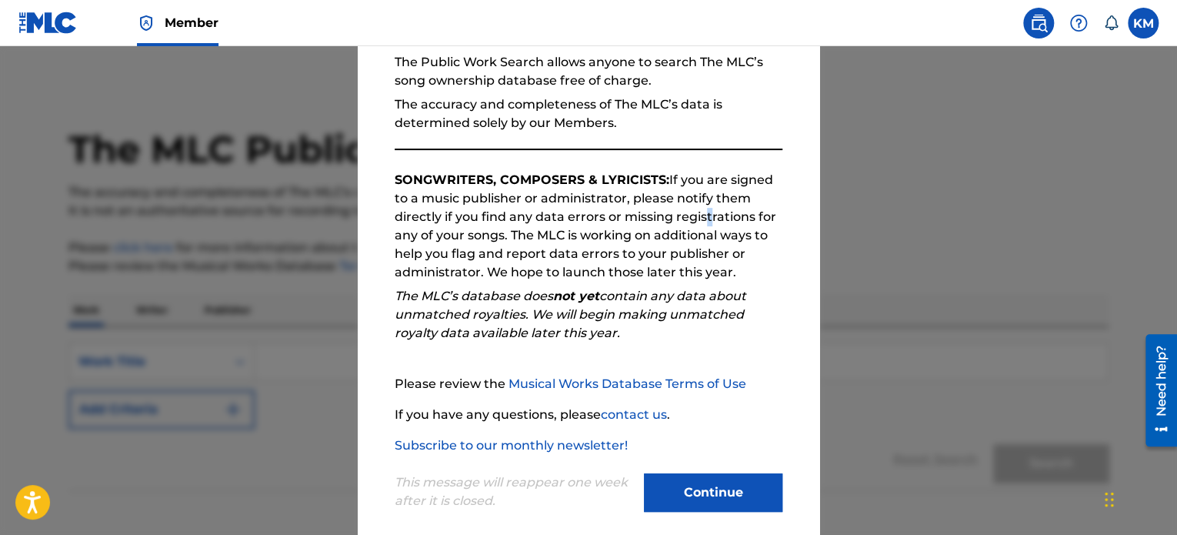
scroll to position [169, 0]
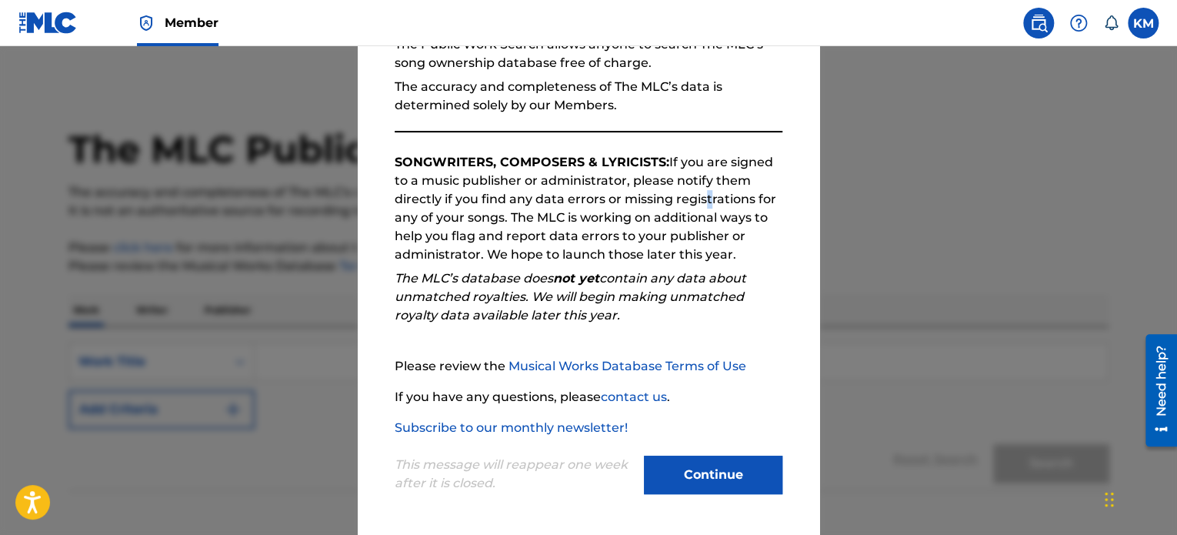
click at [732, 475] on button "Continue" at bounding box center [713, 474] width 138 height 38
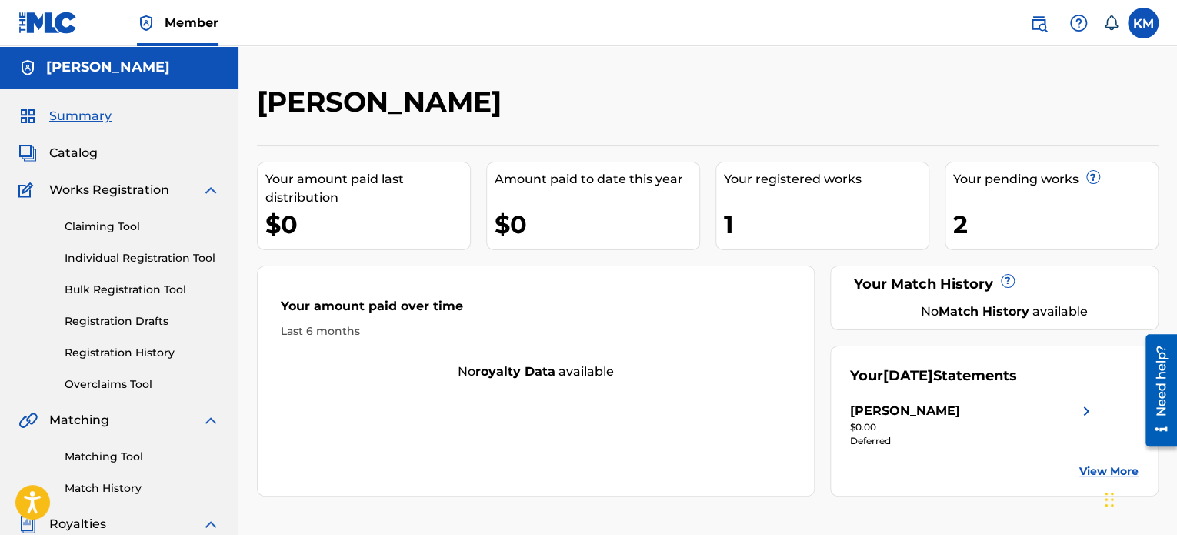
click at [979, 181] on div "Your pending works ?" at bounding box center [1055, 179] width 205 height 18
click at [957, 220] on div "2" at bounding box center [1055, 224] width 205 height 35
click at [965, 224] on div "2" at bounding box center [1055, 224] width 205 height 35
click at [67, 153] on span "Catalog" at bounding box center [73, 153] width 48 height 18
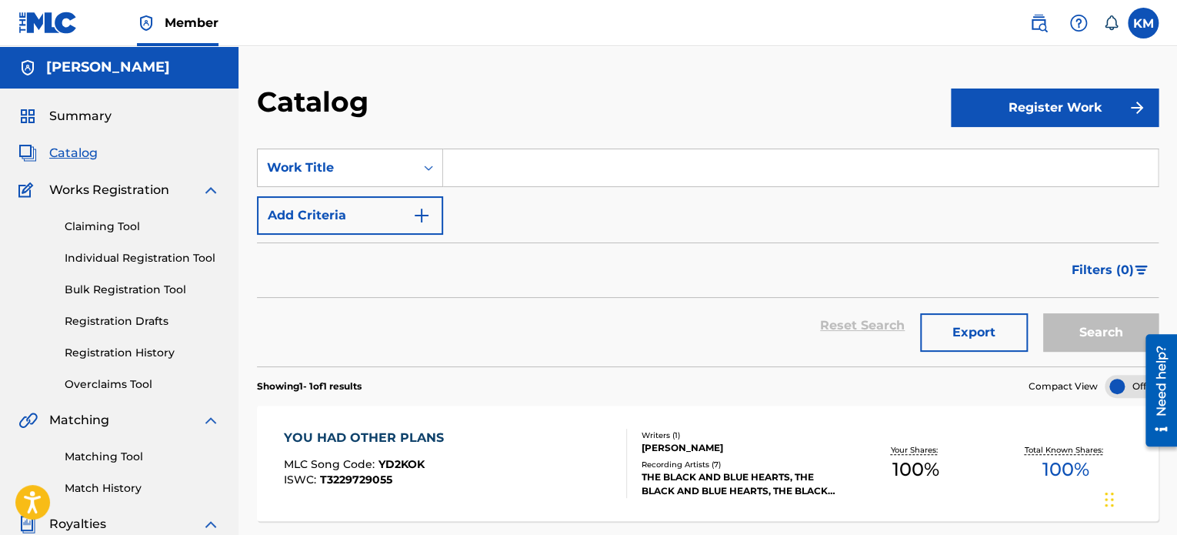
click at [1063, 106] on button "Register Work" at bounding box center [1055, 107] width 208 height 38
click at [846, 107] on div "Catalog" at bounding box center [604, 107] width 694 height 45
click at [842, 214] on div "SearchWithCriteria7541ac9b-42c7-4c40-ba46-8989e14a5cb7 Work Title Add Criteria" at bounding box center [708, 191] width 902 height 86
click at [852, 112] on div "Catalog" at bounding box center [604, 107] width 694 height 45
click at [845, 212] on div "SearchWithCriteria7541ac9b-42c7-4c40-ba46-8989e14a5cb7 Work Title Add Criteria" at bounding box center [708, 191] width 902 height 86
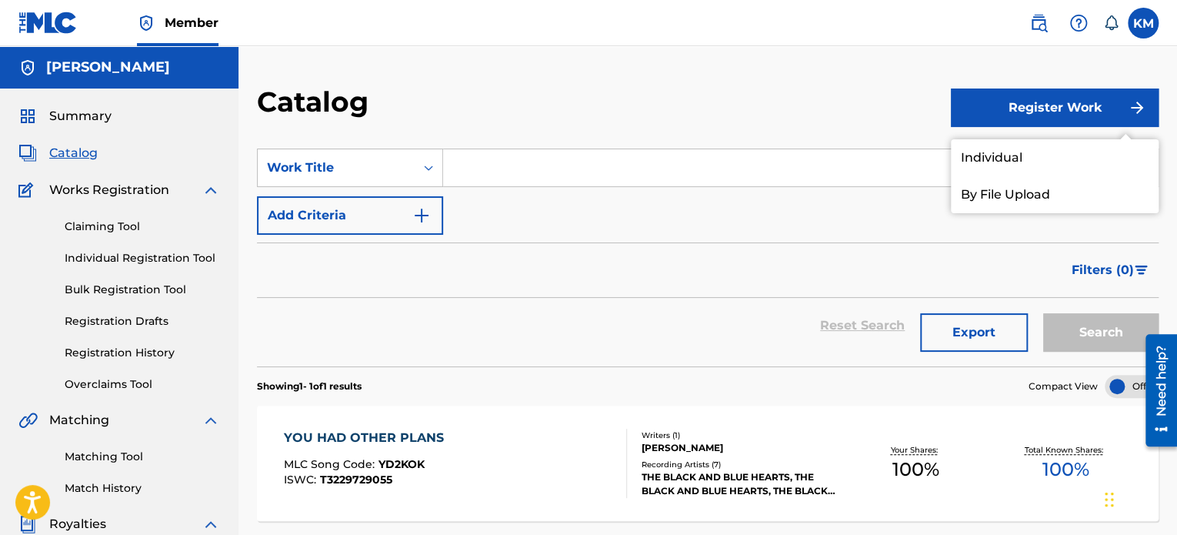
click at [102, 115] on span "Summary" at bounding box center [80, 116] width 62 height 18
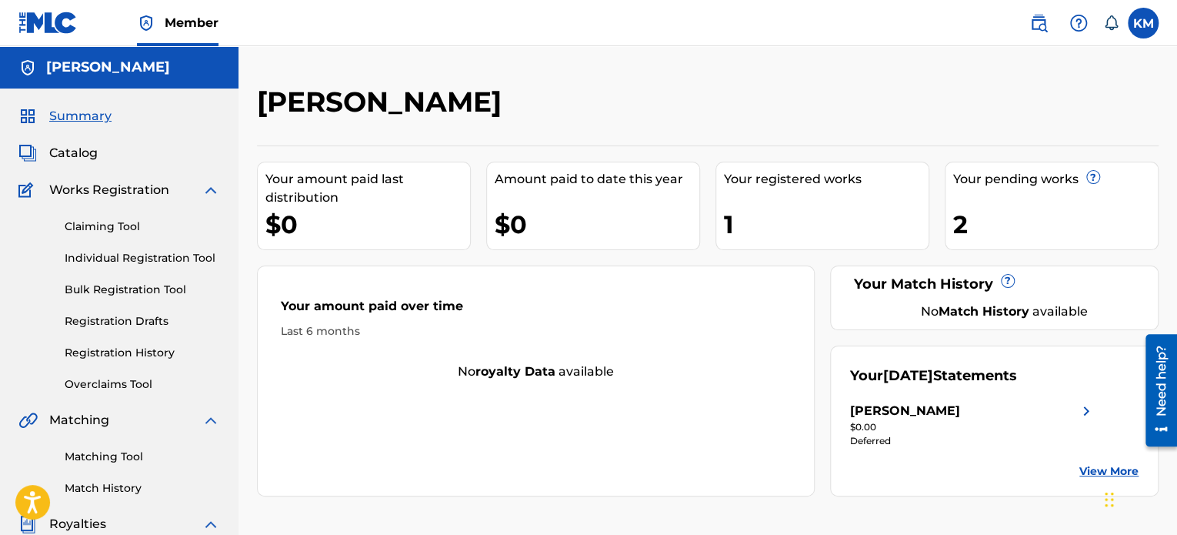
click at [91, 154] on span "Catalog" at bounding box center [73, 153] width 48 height 18
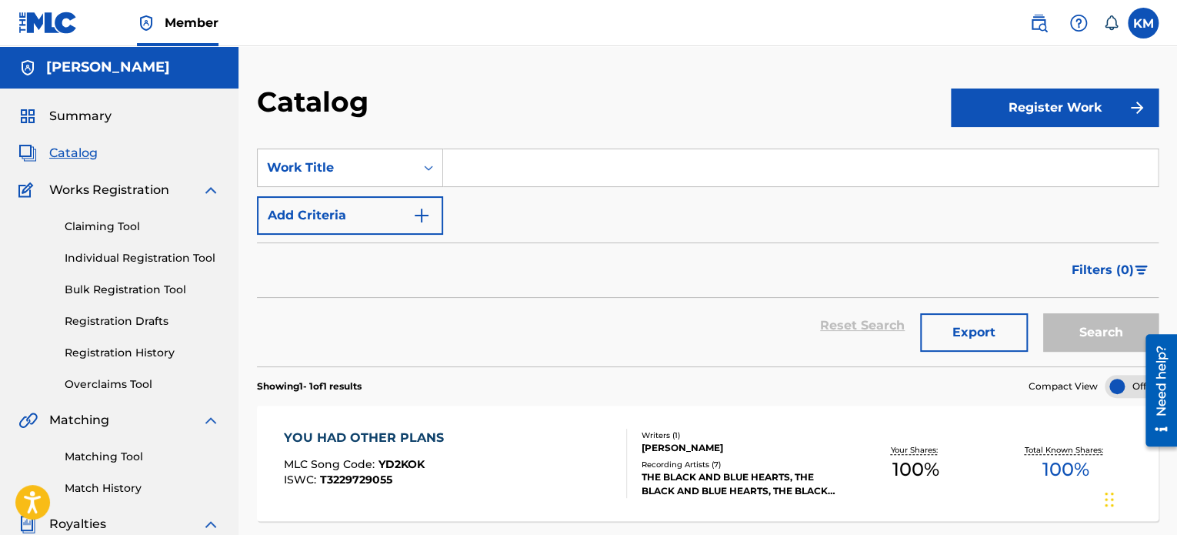
click at [1031, 116] on button "Register Work" at bounding box center [1055, 107] width 208 height 38
click at [997, 155] on link "Individual" at bounding box center [1055, 157] width 208 height 37
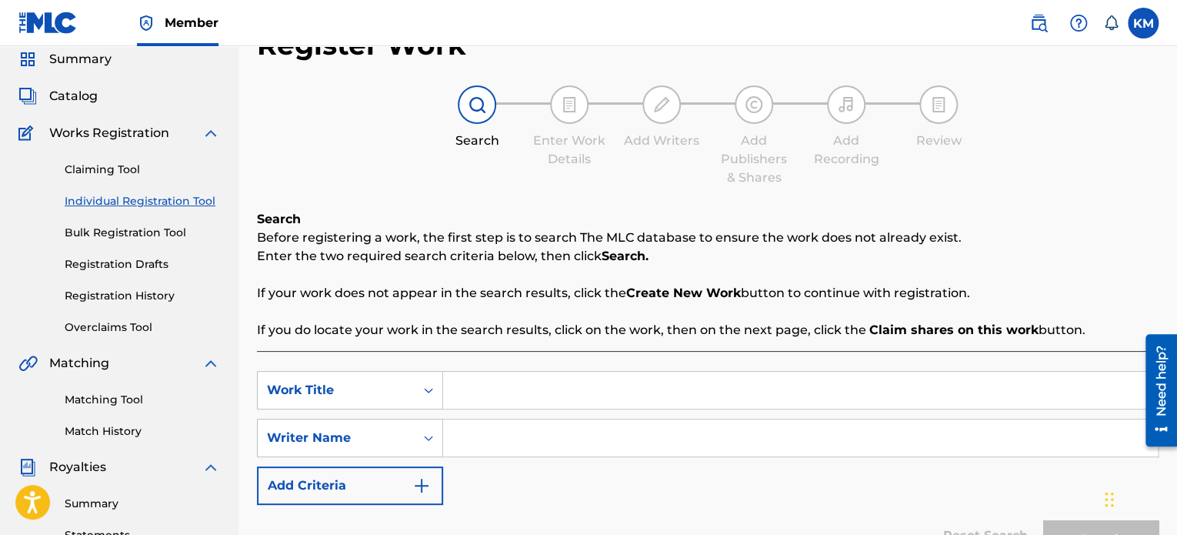
scroll to position [71, 0]
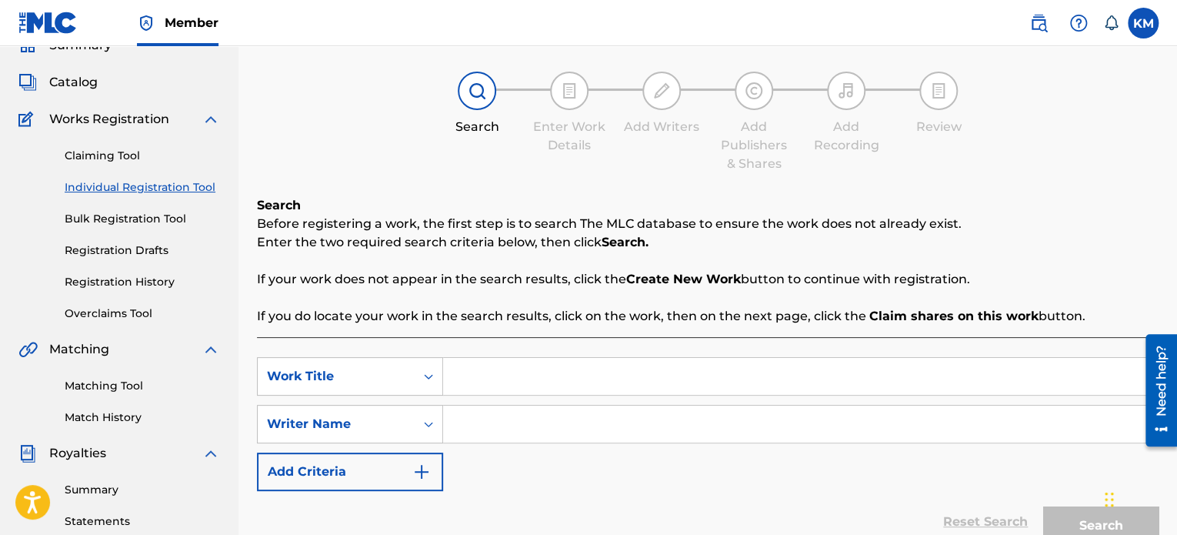
click at [736, 379] on input "Search Form" at bounding box center [800, 376] width 715 height 37
type input "I Heart YOU"
click at [535, 433] on input "Search Form" at bounding box center [800, 423] width 715 height 37
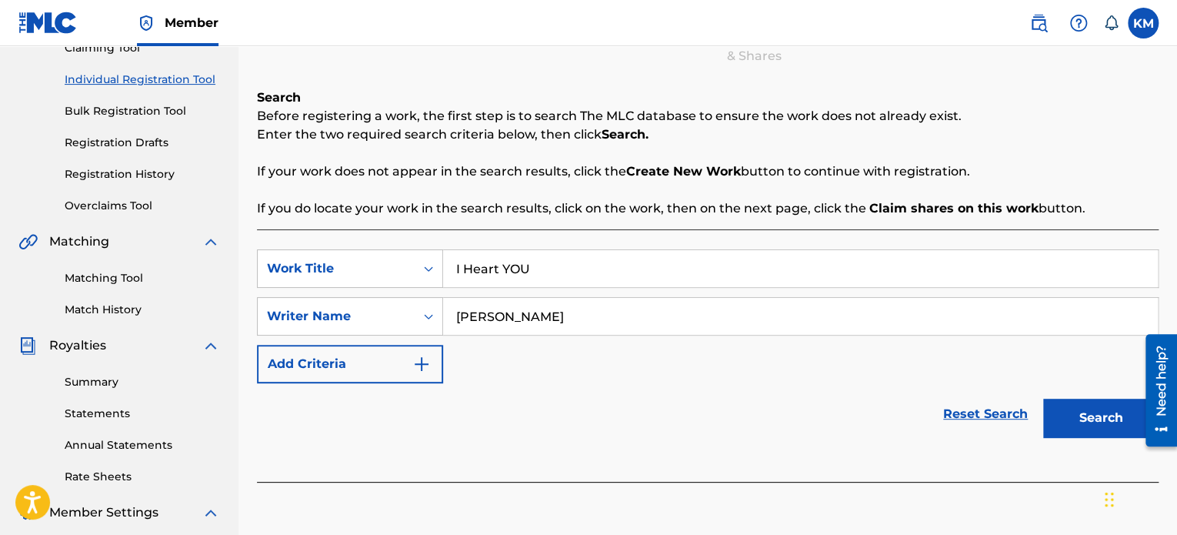
scroll to position [180, 0]
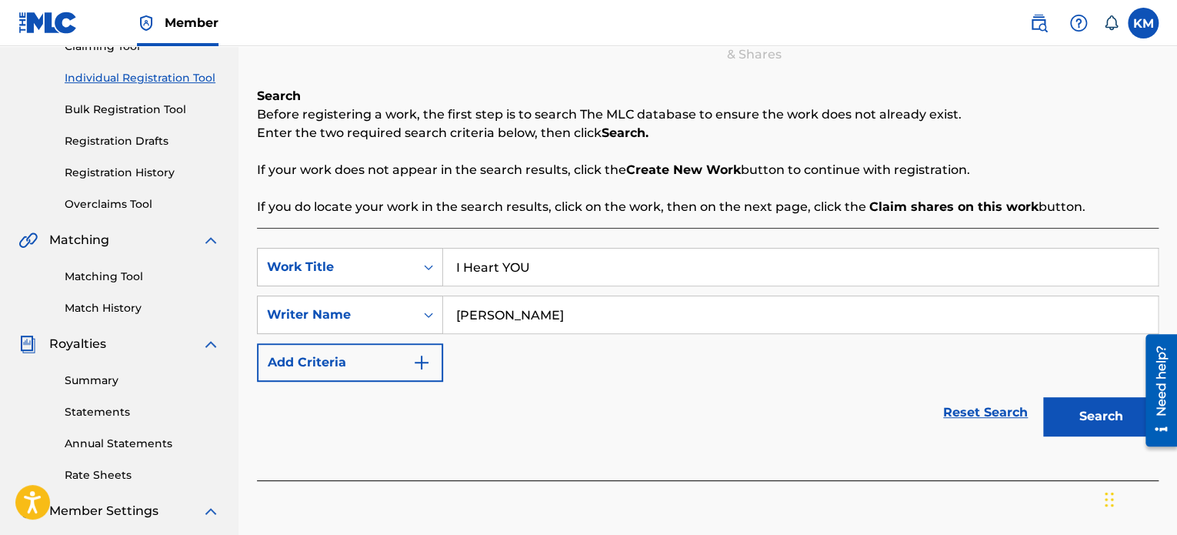
type input "[PERSON_NAME]"
click at [1093, 405] on button "Search" at bounding box center [1100, 416] width 115 height 38
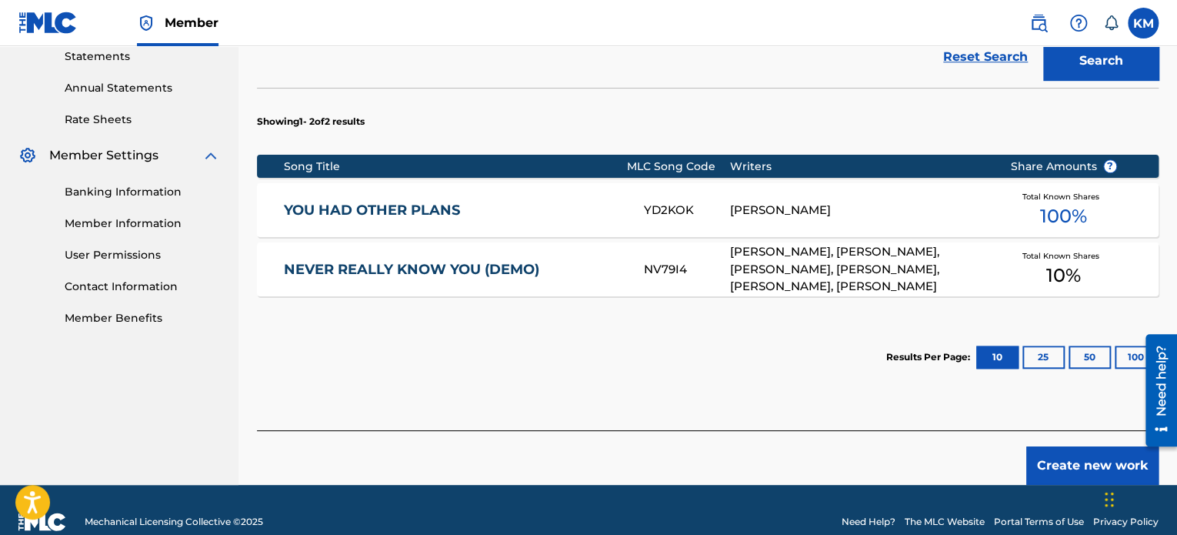
scroll to position [559, 0]
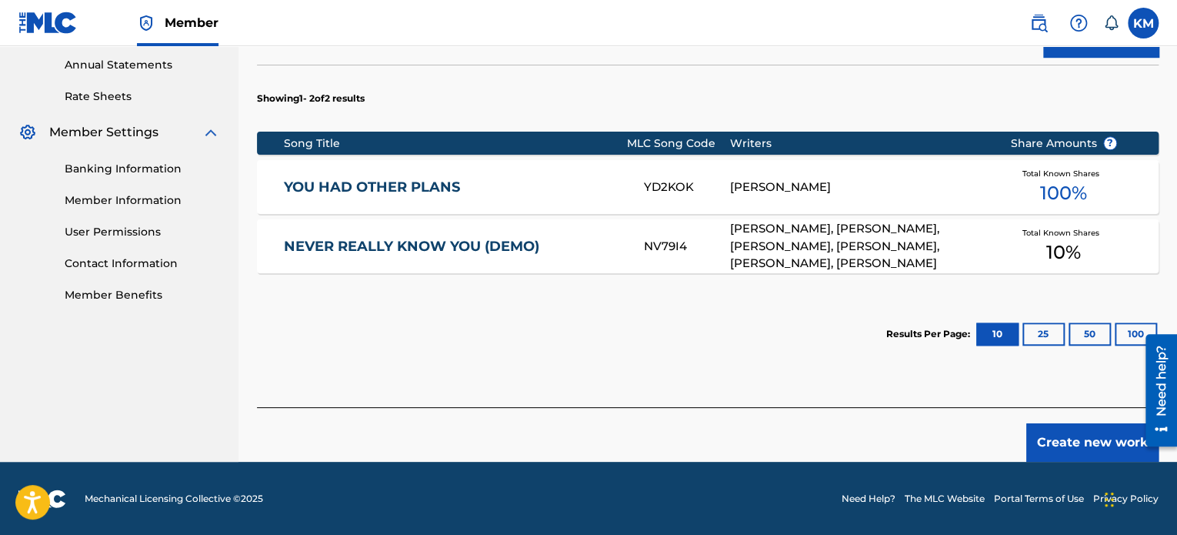
drag, startPoint x: 1179, startPoint y: 196, endPoint x: 35, endPoint y: 62, distance: 1151.9
click at [1083, 442] on button "Create new work" at bounding box center [1092, 442] width 132 height 38
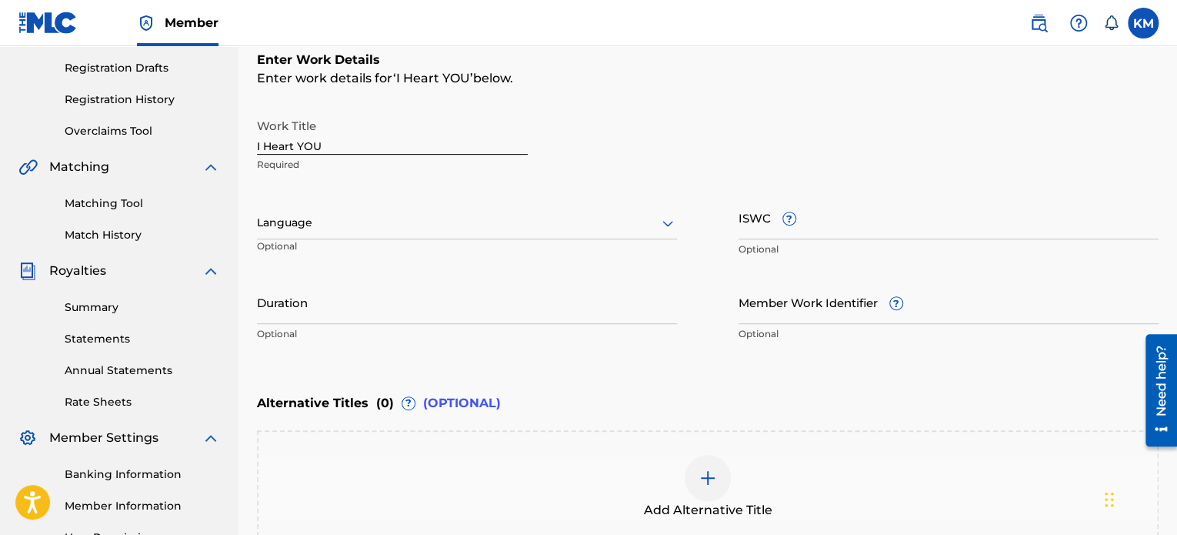
scroll to position [255, 0]
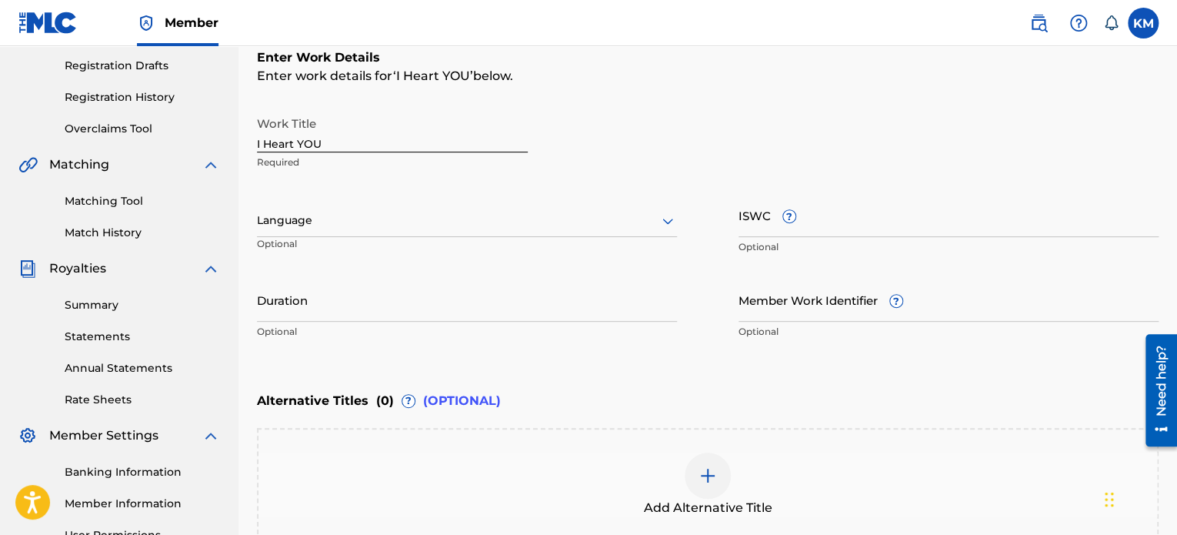
click at [623, 217] on div at bounding box center [467, 220] width 420 height 19
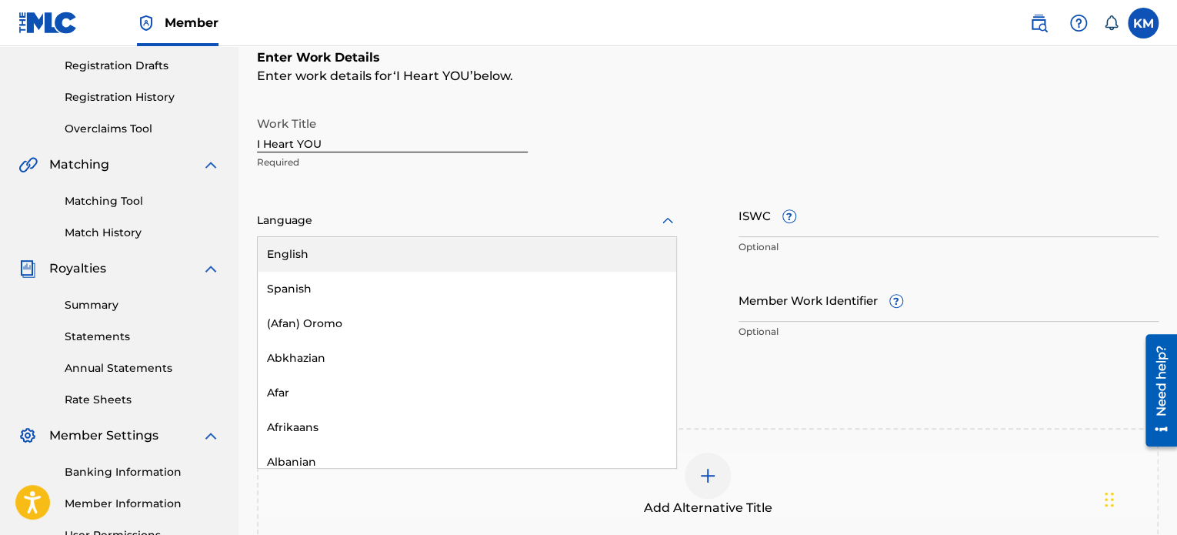
type input "e"
click at [592, 247] on div "English" at bounding box center [467, 254] width 419 height 35
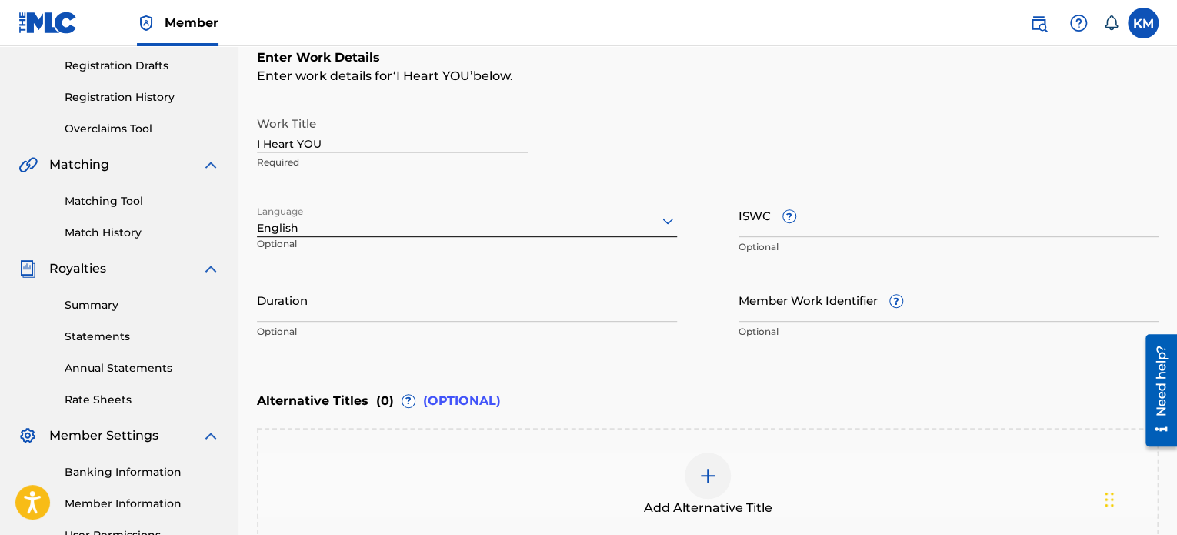
click at [343, 309] on input "Duration" at bounding box center [467, 300] width 420 height 44
type input "3"
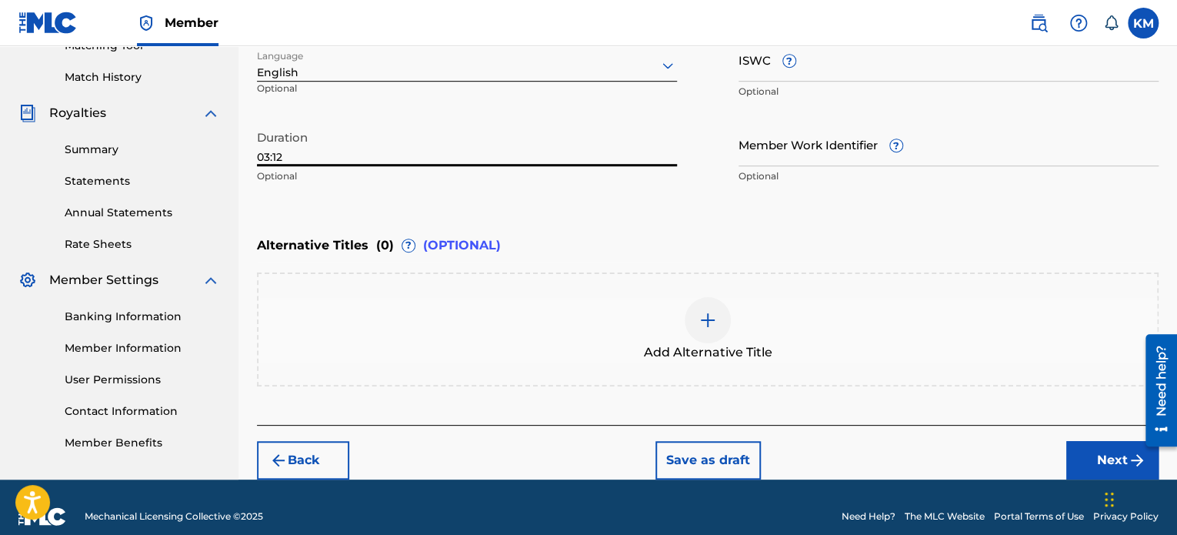
scroll to position [412, 0]
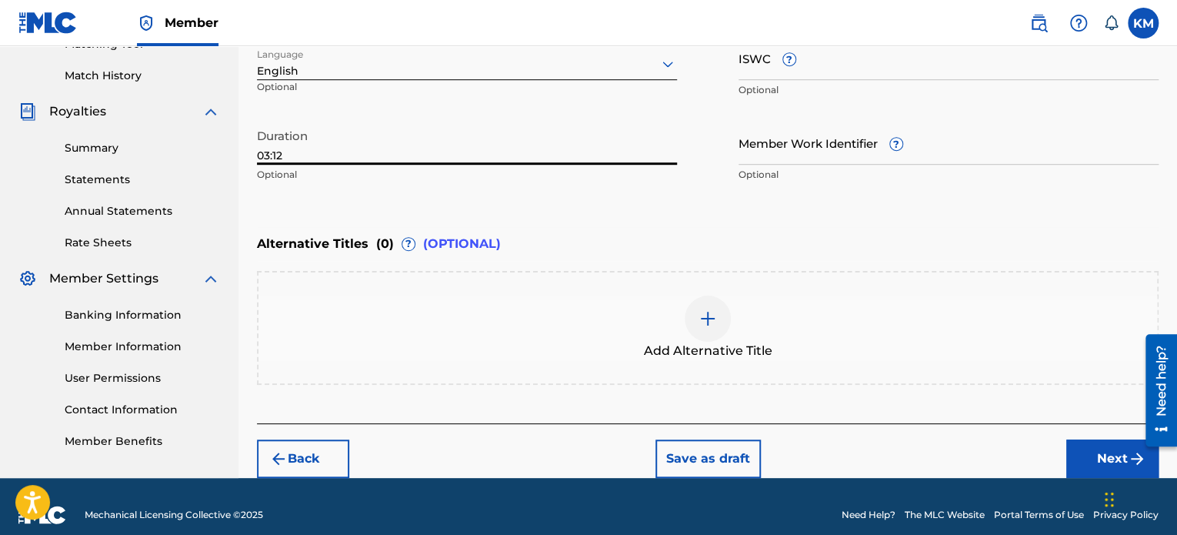
type input "03:12"
click at [1111, 459] on button "Next" at bounding box center [1112, 458] width 92 height 38
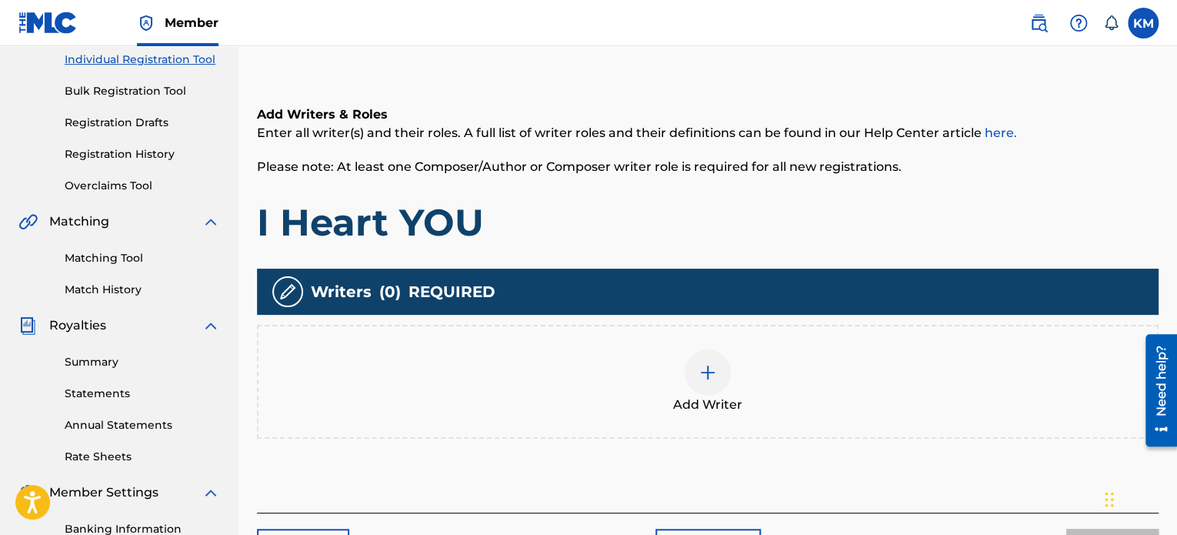
scroll to position [200, 0]
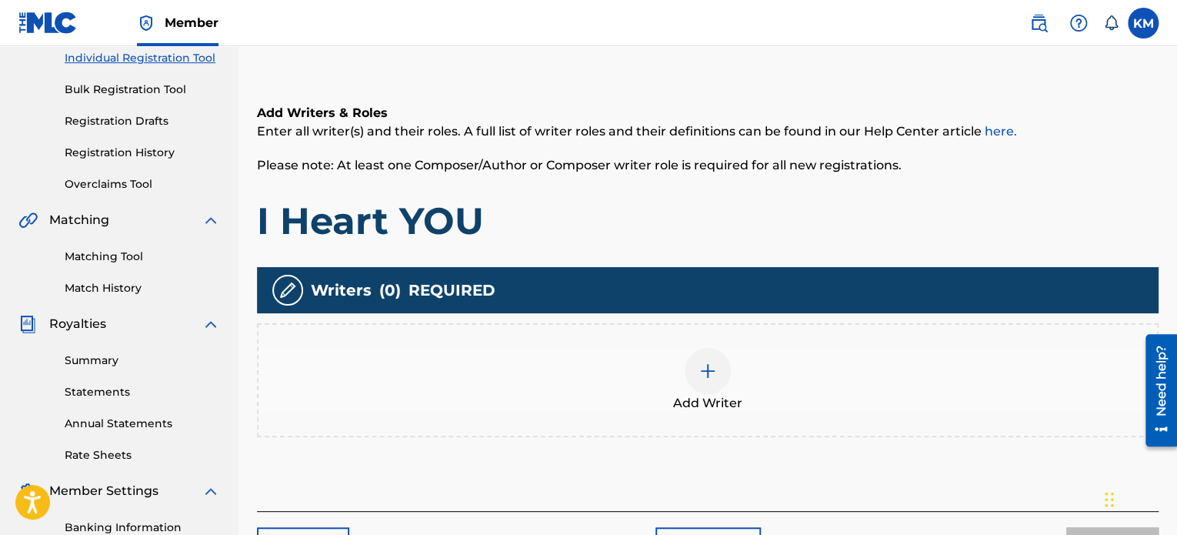
click at [723, 360] on div at bounding box center [708, 371] width 46 height 46
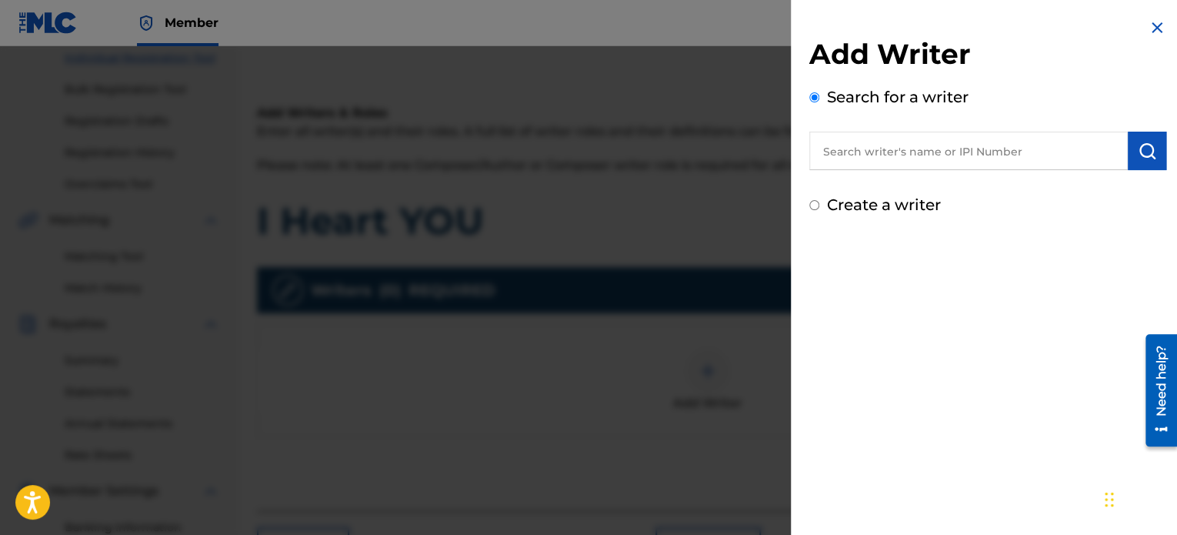
click at [875, 162] on input "text" at bounding box center [968, 151] width 318 height 38
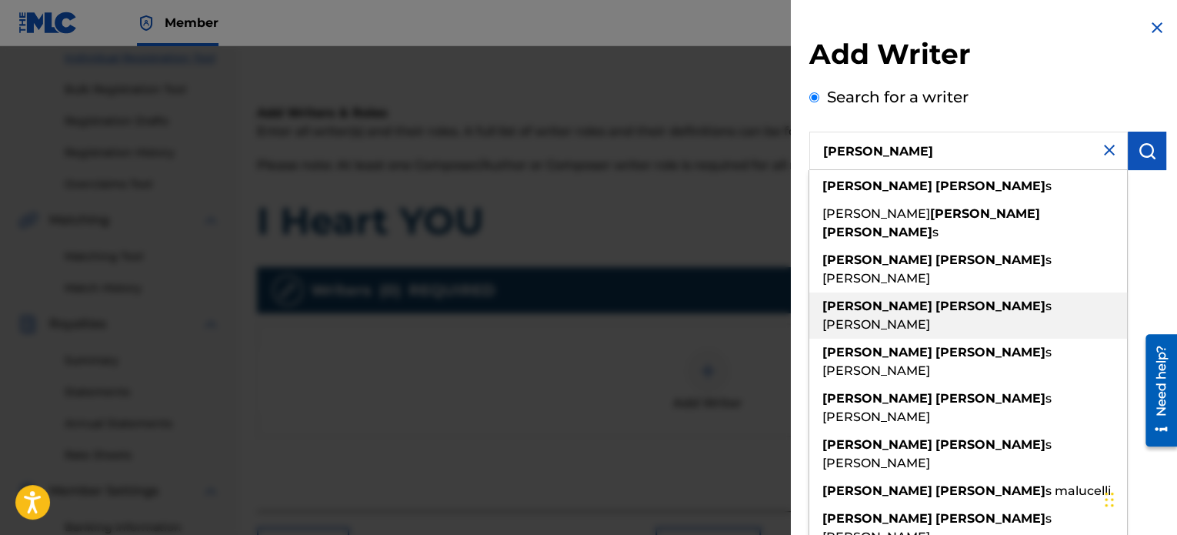
click at [935, 298] on strong "[PERSON_NAME]" at bounding box center [990, 305] width 110 height 15
type input "[PERSON_NAME]"
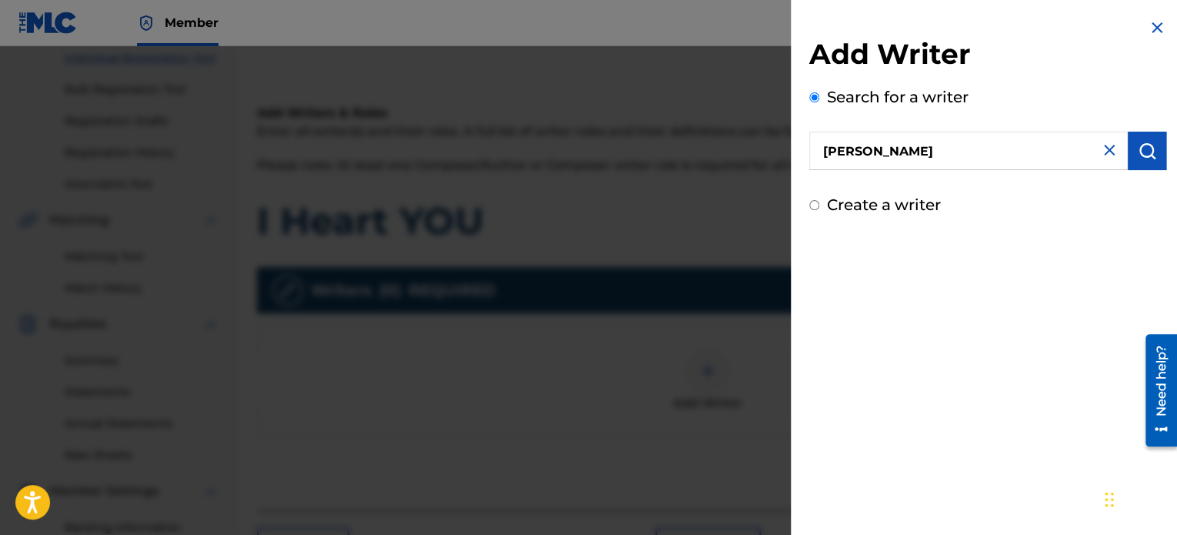
click at [1142, 158] on img "submit" at bounding box center [1147, 151] width 18 height 18
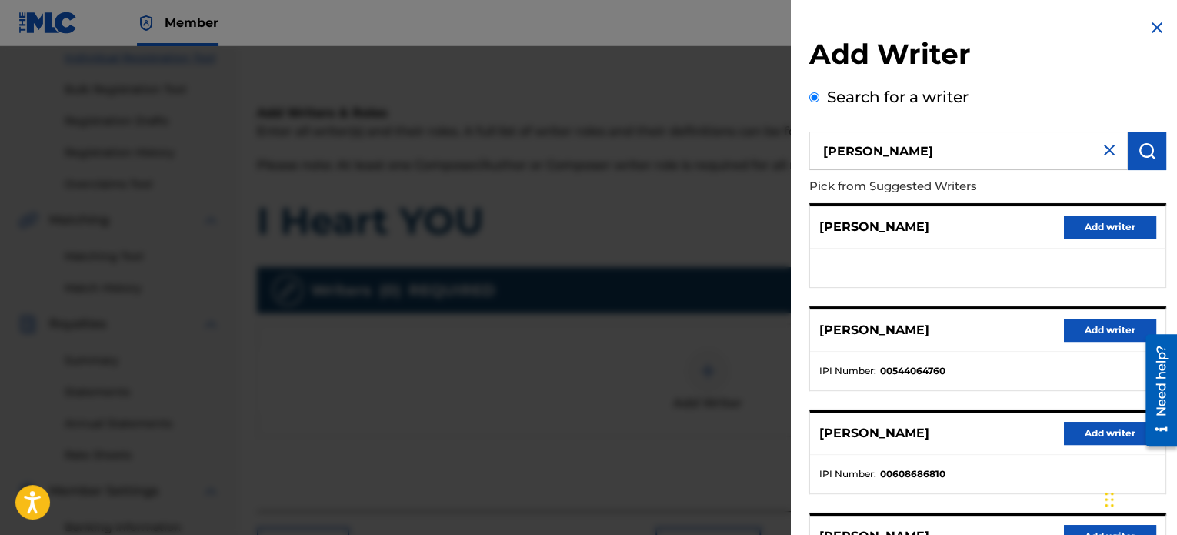
click at [1102, 328] on button "Add writer" at bounding box center [1110, 329] width 92 height 23
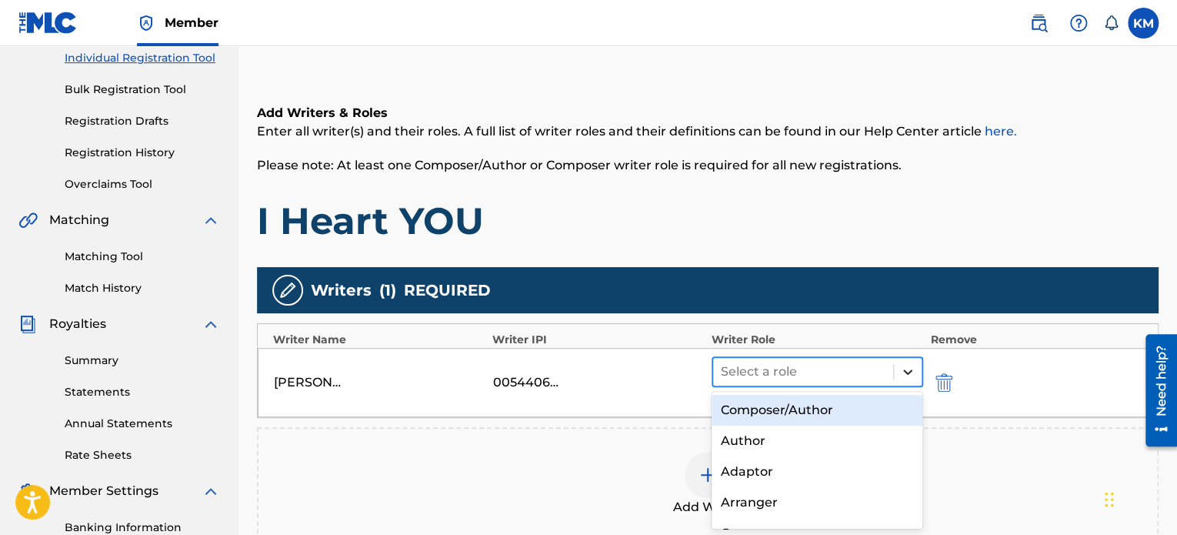
click at [909, 372] on icon at bounding box center [907, 371] width 15 height 15
click at [871, 419] on div "Composer/Author" at bounding box center [818, 410] width 212 height 31
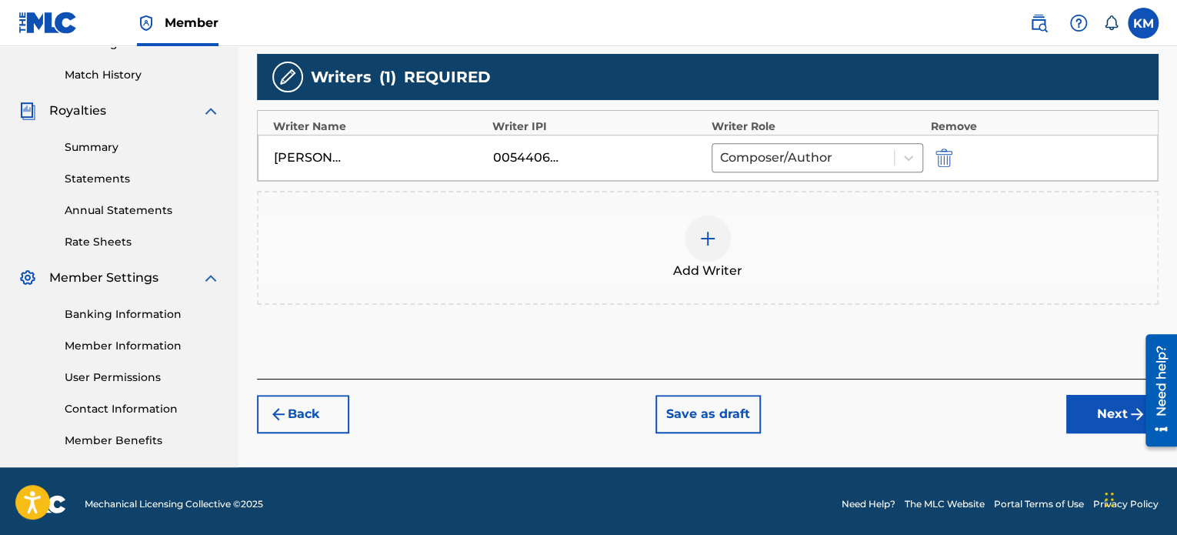
scroll to position [418, 0]
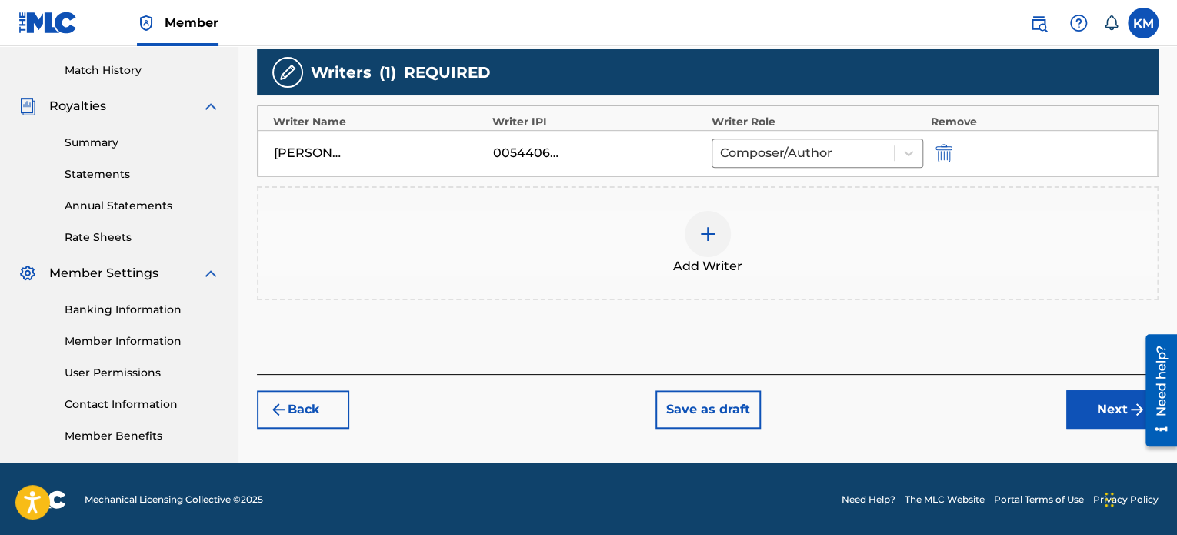
click at [1108, 403] on button "Next" at bounding box center [1112, 409] width 92 height 38
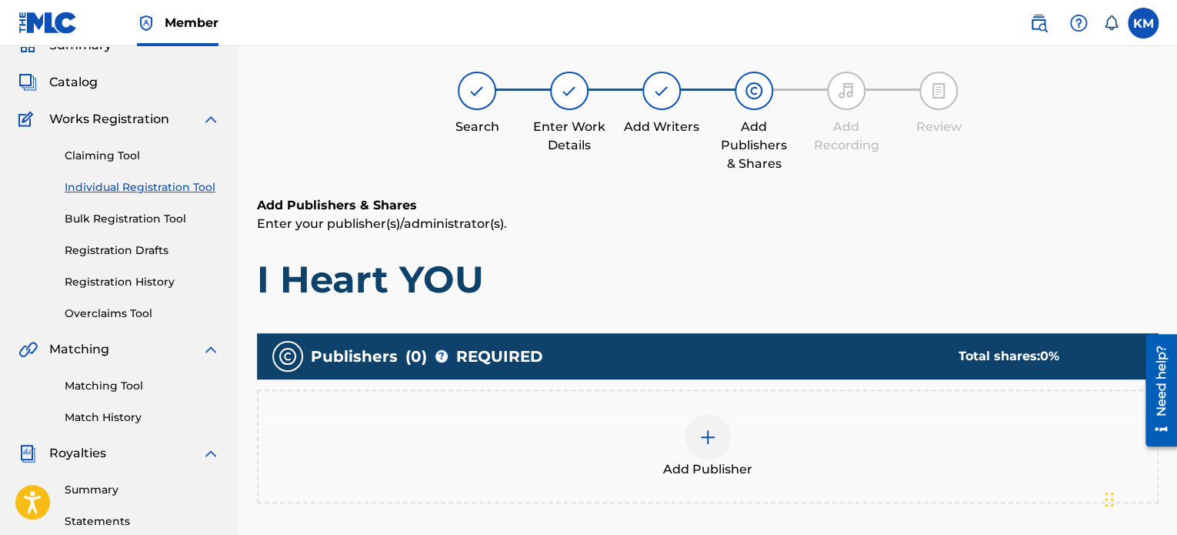
scroll to position [69, 0]
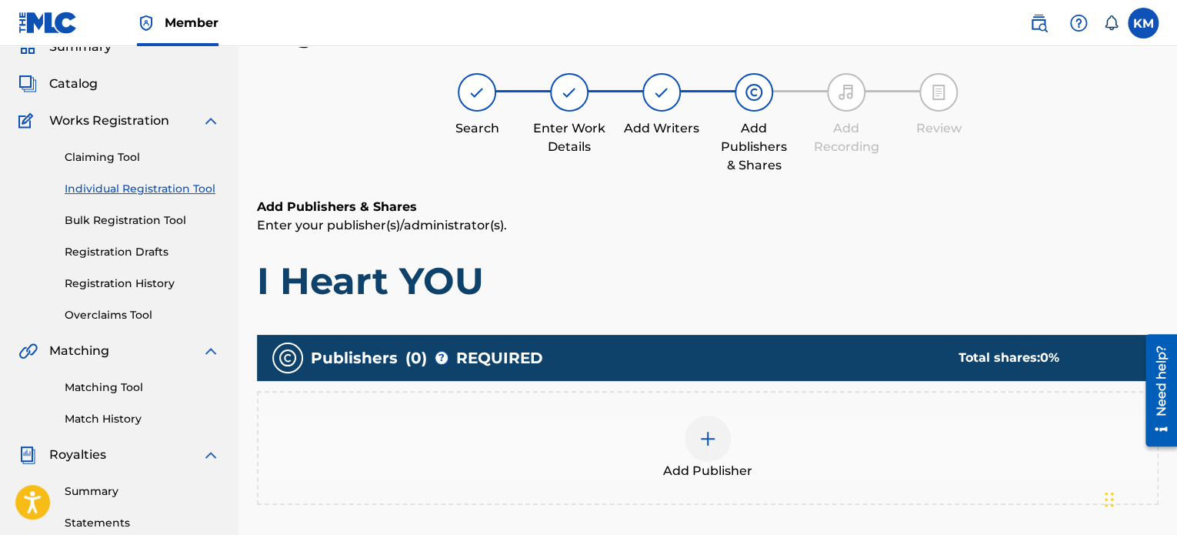
click at [701, 441] on img at bounding box center [708, 438] width 18 height 18
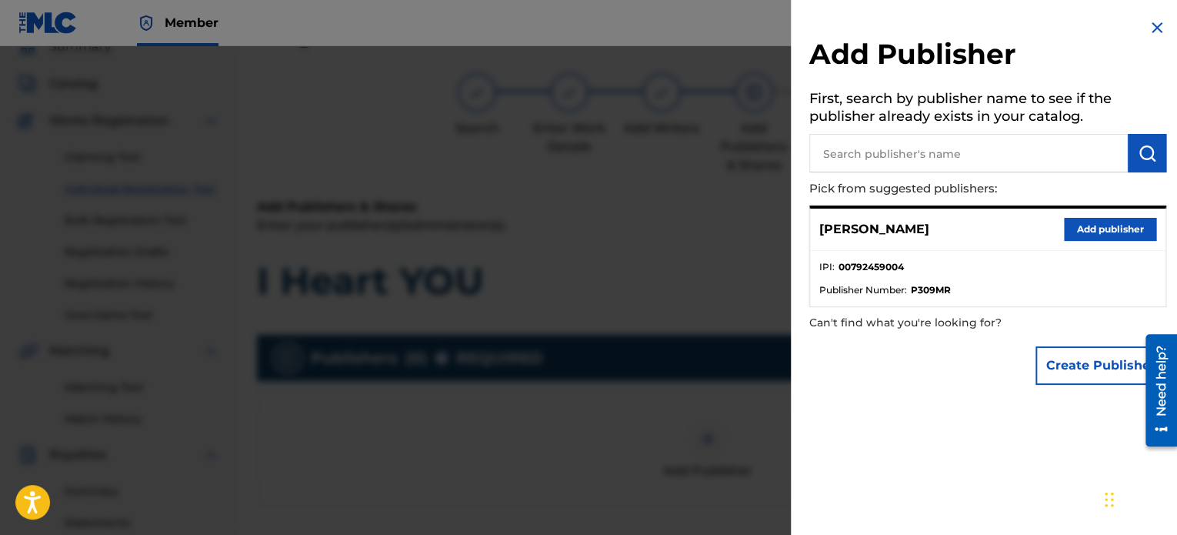
click at [1112, 225] on button "Add publisher" at bounding box center [1110, 229] width 92 height 23
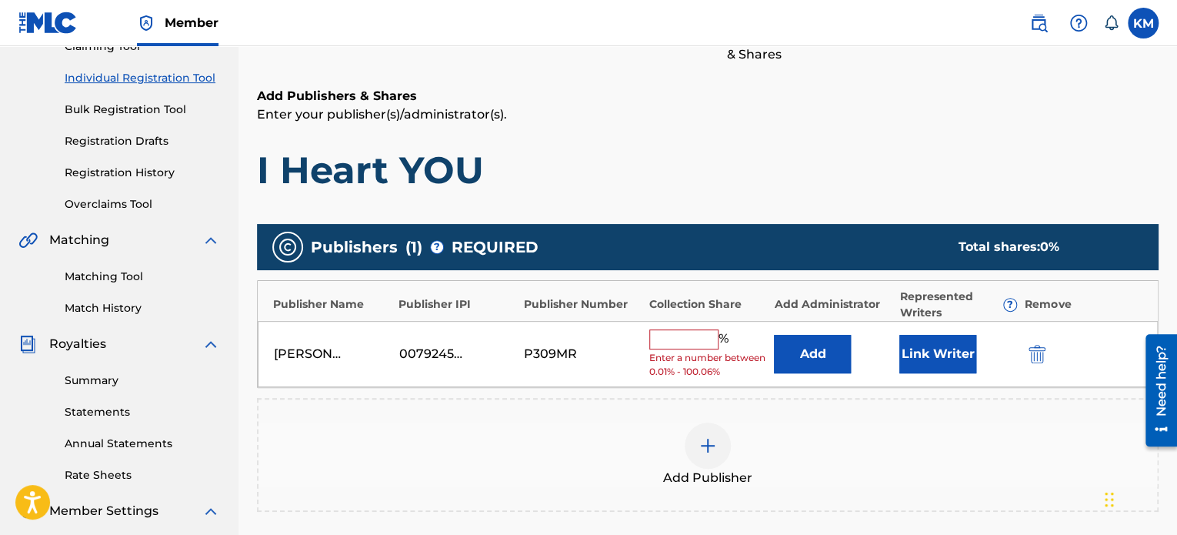
scroll to position [181, 0]
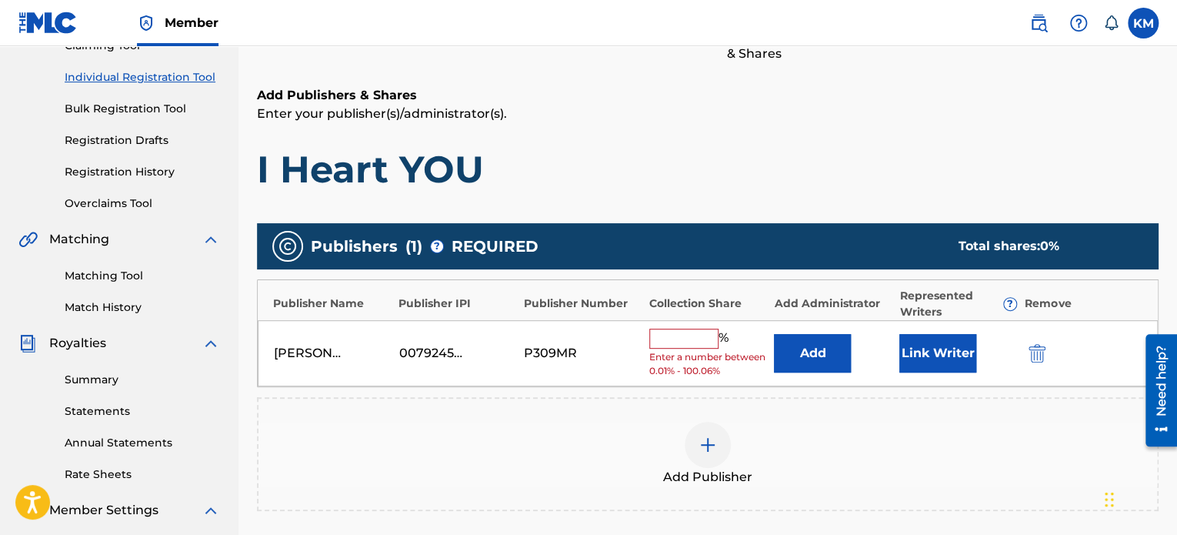
click at [681, 341] on input "text" at bounding box center [683, 338] width 69 height 20
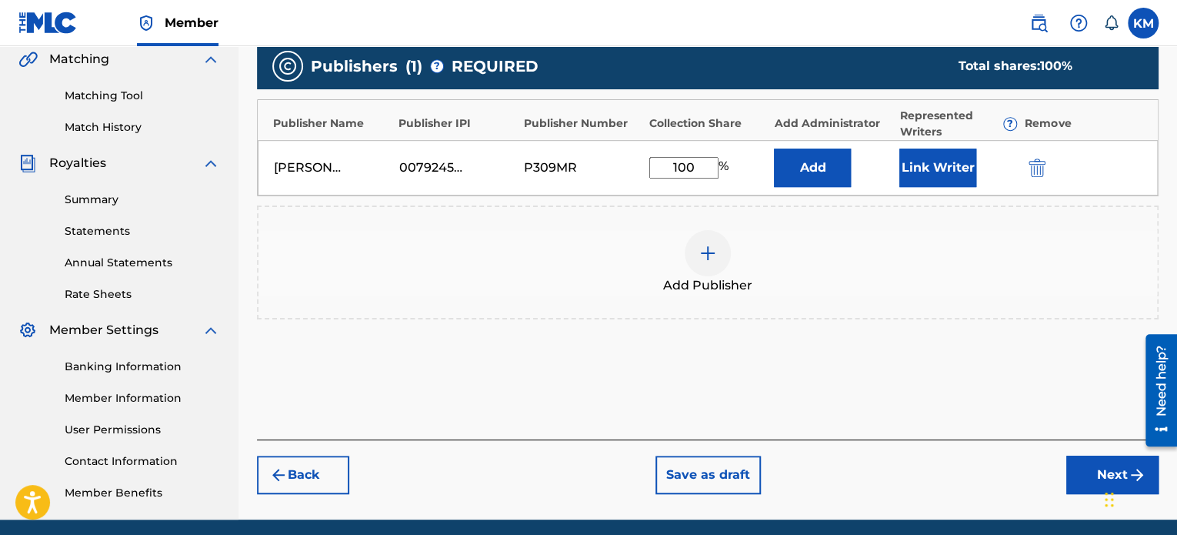
scroll to position [372, 0]
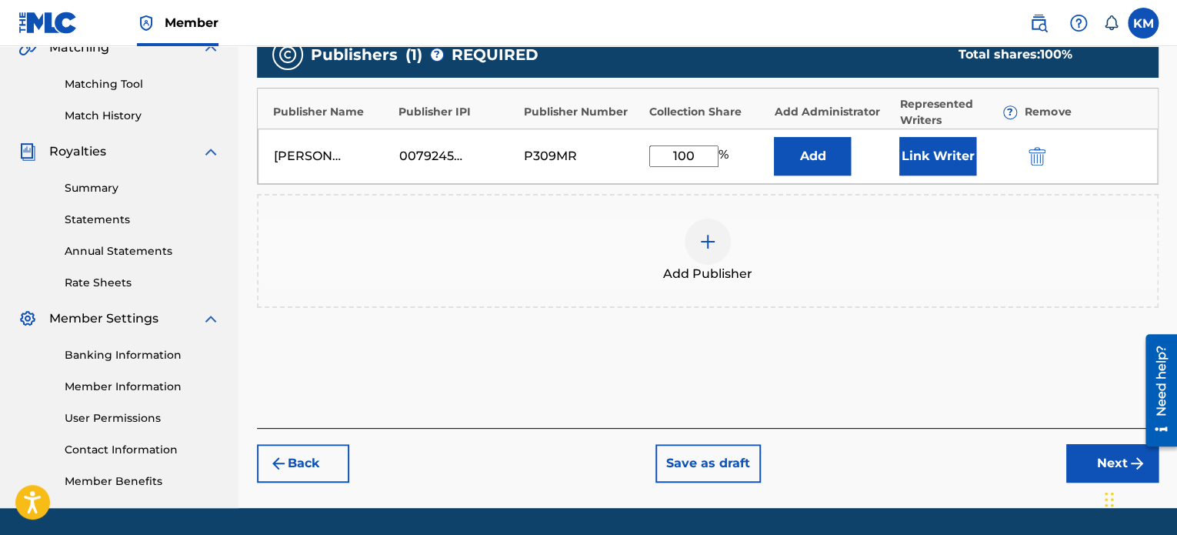
type input "100"
click at [1099, 452] on button "Next" at bounding box center [1112, 463] width 92 height 38
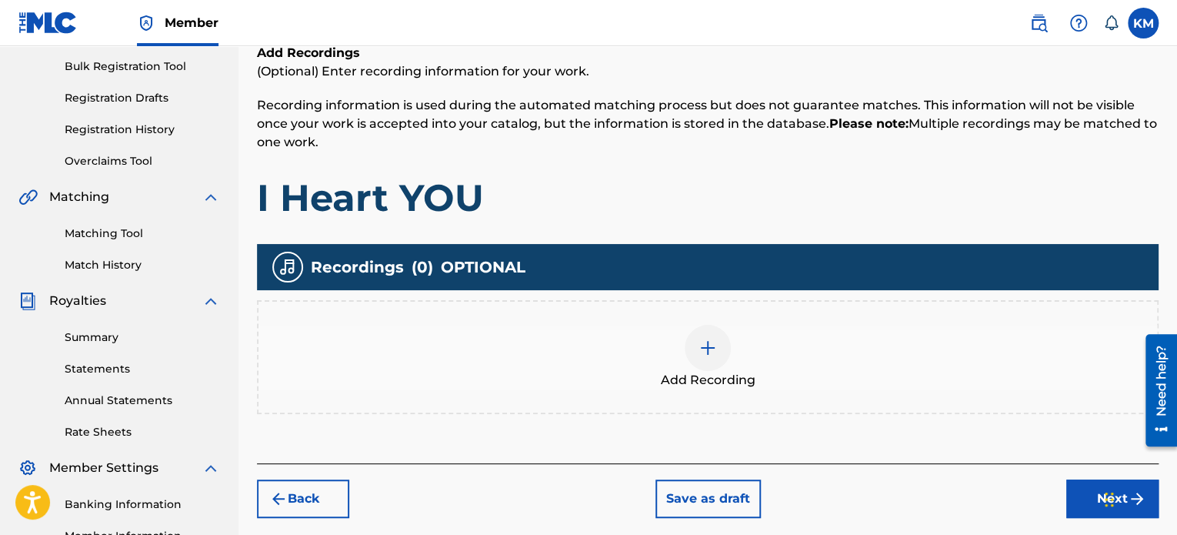
scroll to position [237, 0]
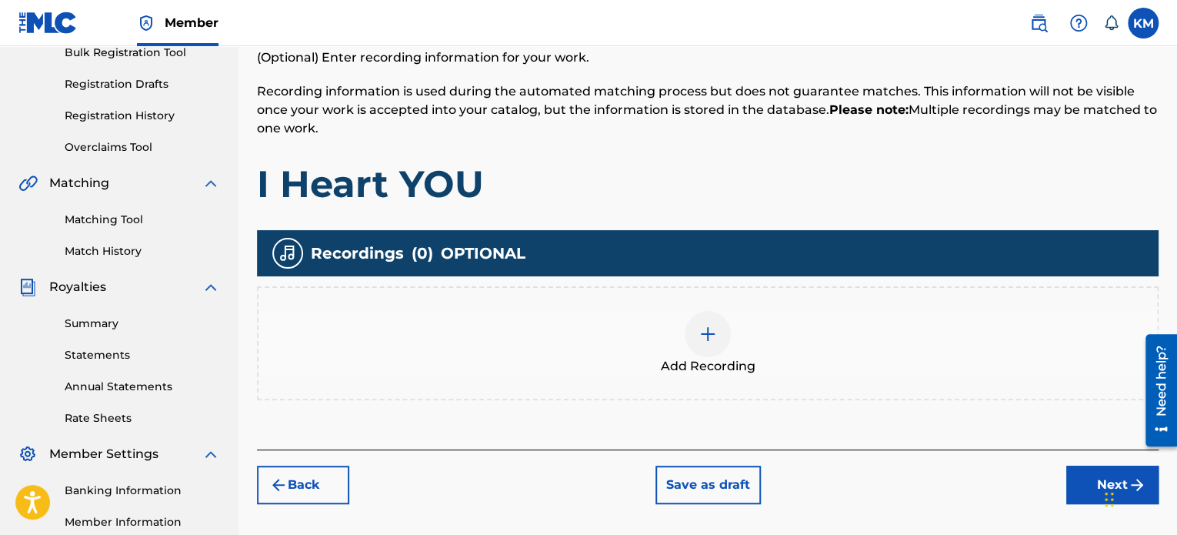
click at [711, 345] on div at bounding box center [708, 334] width 46 height 46
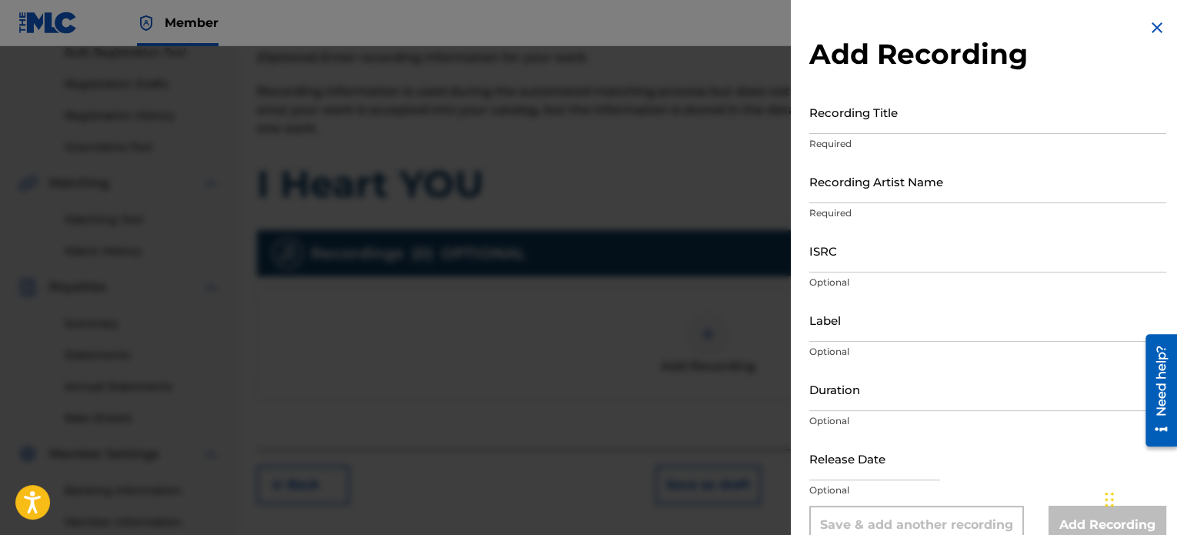
click at [863, 123] on input "Recording Title" at bounding box center [987, 112] width 357 height 44
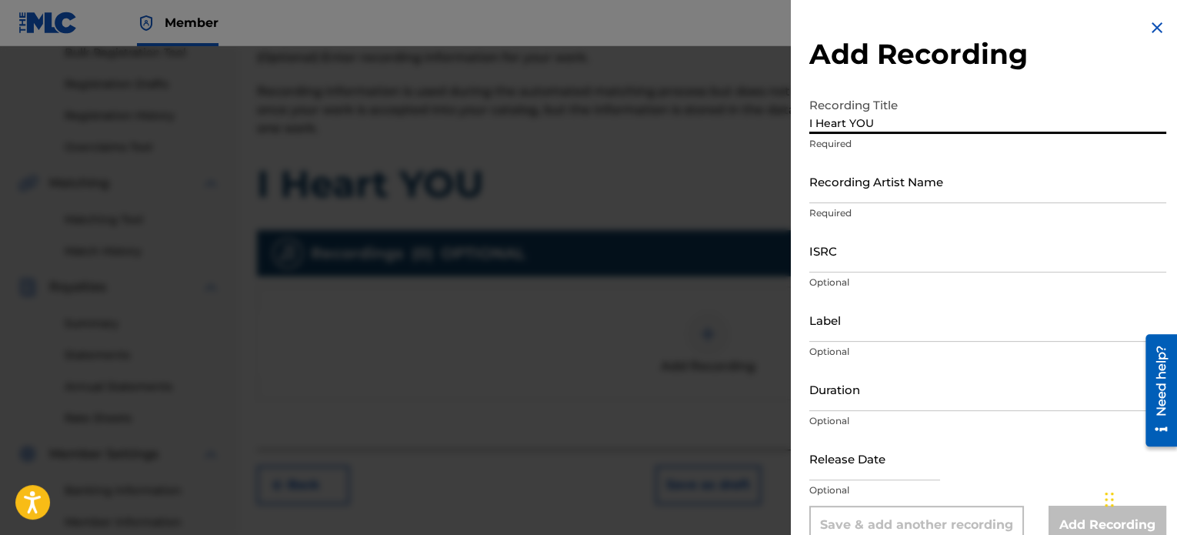
type input "I Heart YOU"
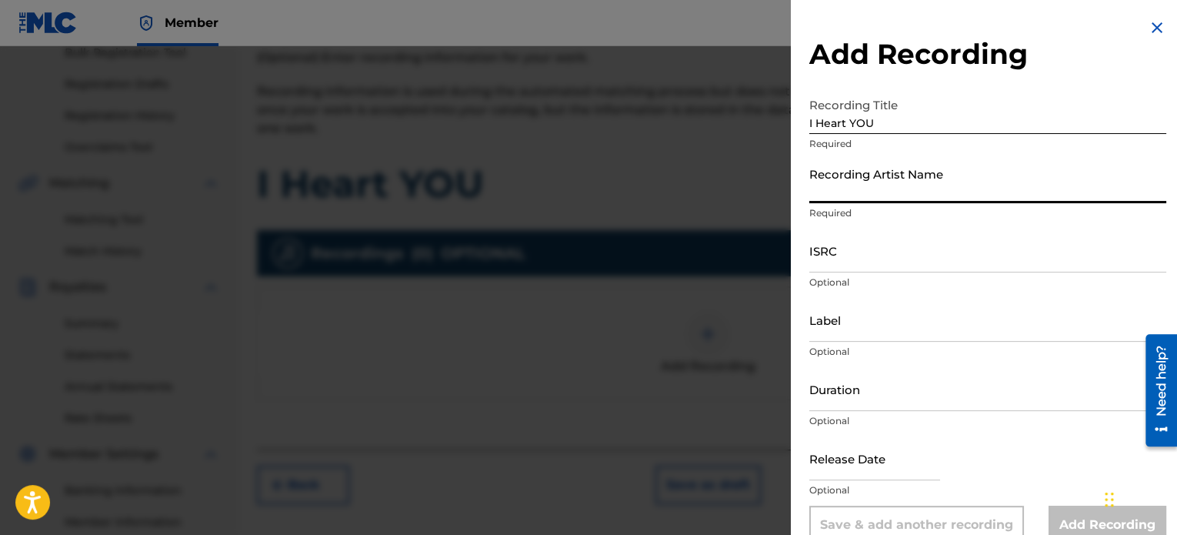
click at [1086, 197] on input "Recording Artist Name" at bounding box center [987, 181] width 357 height 44
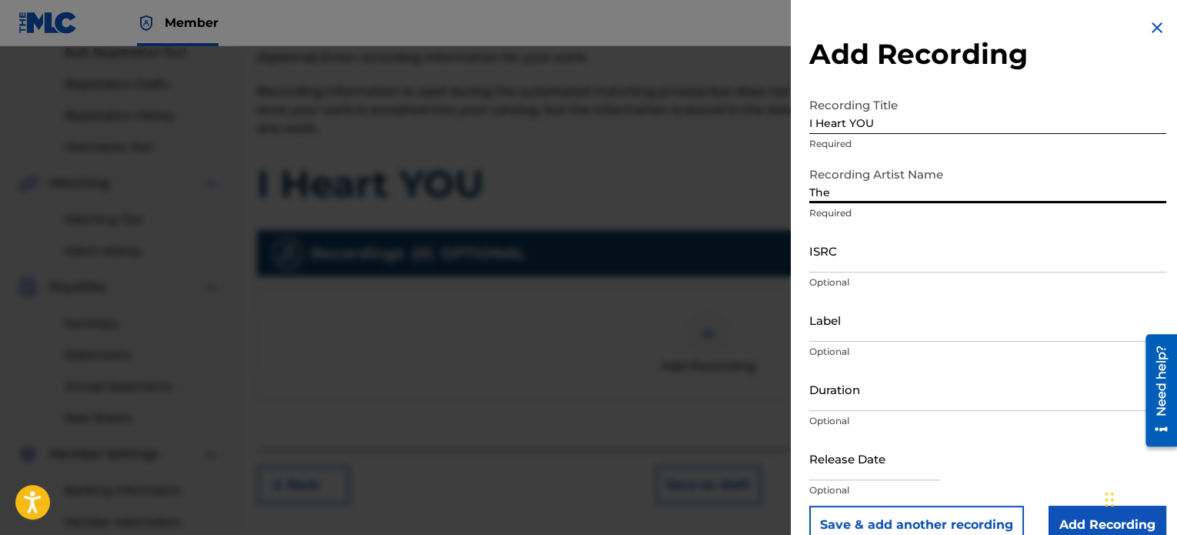
type input "The Black and Blue Hearts"
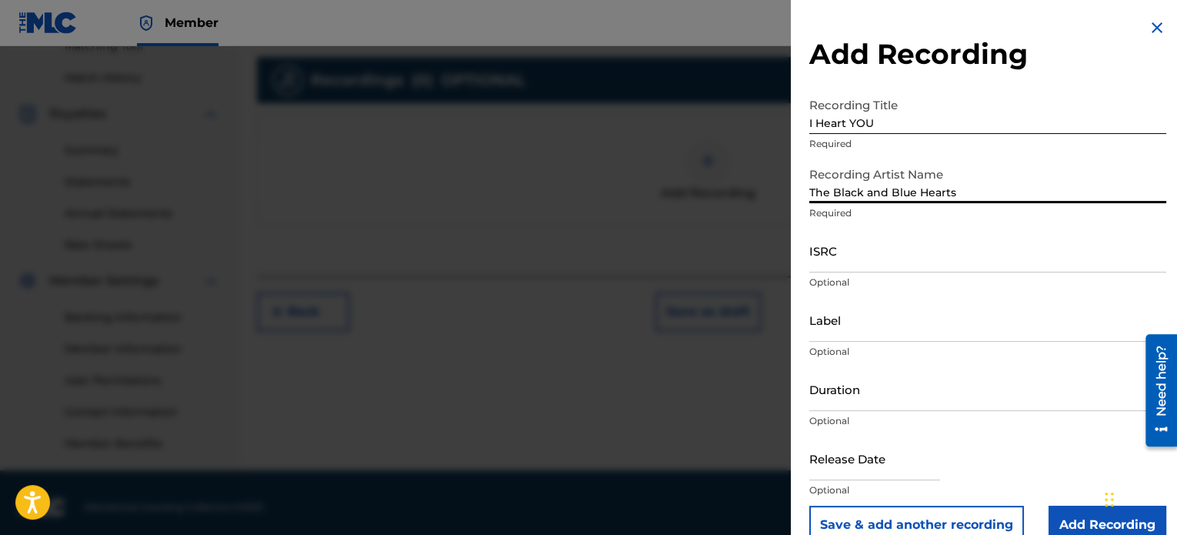
scroll to position [419, 0]
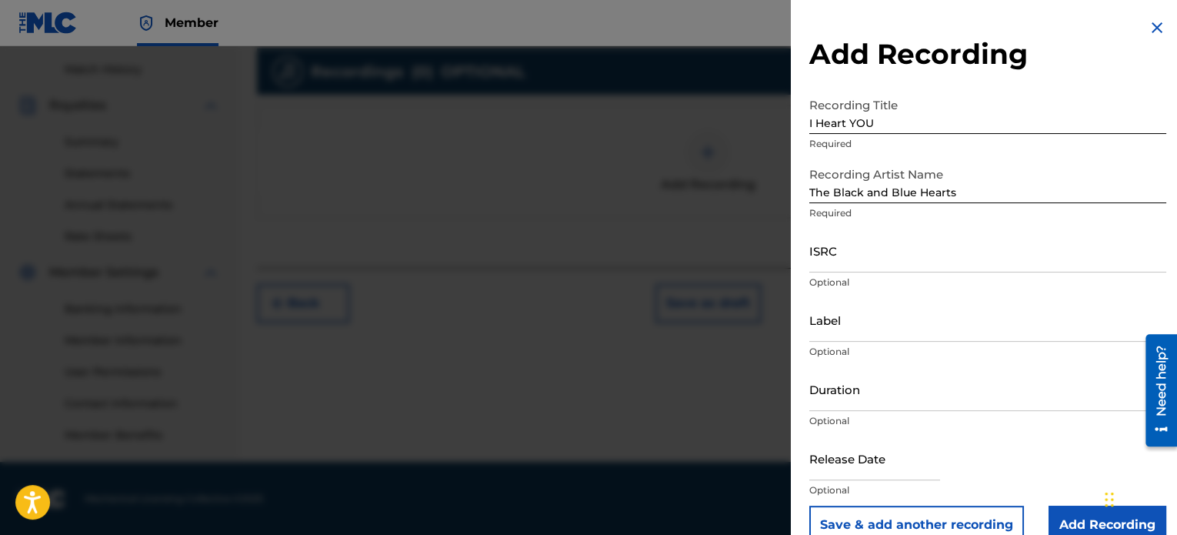
click at [886, 473] on input "text" at bounding box center [874, 458] width 131 height 44
select select "7"
select select "2025"
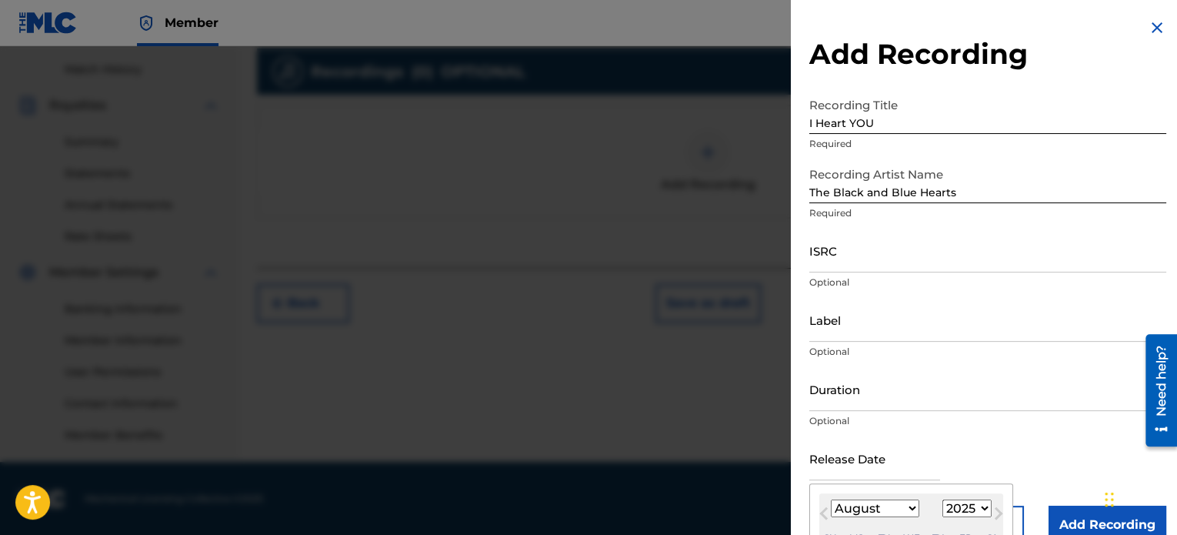
click at [852, 471] on input "text" at bounding box center [874, 458] width 131 height 44
click at [868, 468] on input "text" at bounding box center [874, 458] width 131 height 44
type input "[DATE]"
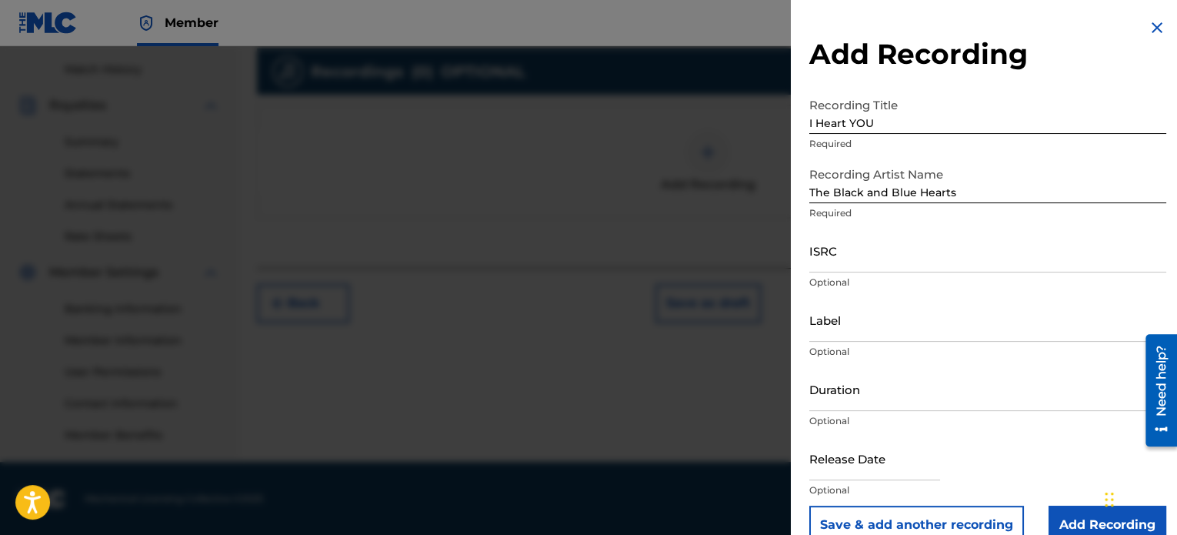
click at [881, 475] on input "text" at bounding box center [874, 458] width 131 height 44
select select "7"
select select "2025"
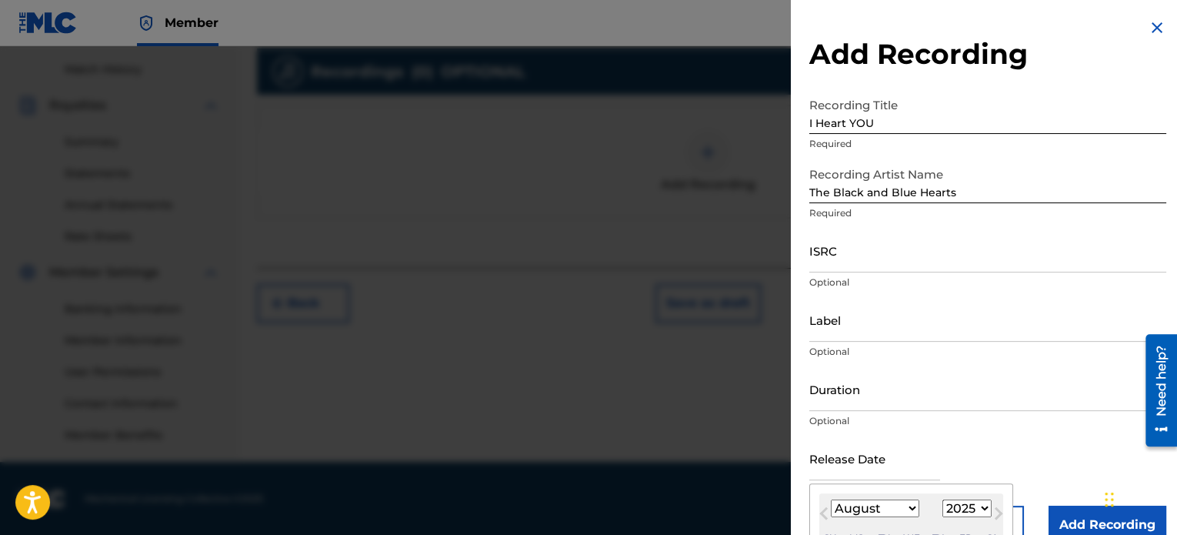
click at [905, 508] on select "January February March April May June July August September October November De…" at bounding box center [875, 508] width 88 height 18
click at [831, 499] on select "January February March April May June July August September October November De…" at bounding box center [875, 508] width 88 height 18
click at [986, 510] on button "Next Month" at bounding box center [998, 516] width 25 height 25
click at [905, 512] on select "January February March April May June July August September October November De…" at bounding box center [875, 508] width 88 height 18
click at [825, 512] on span "Previous Month" at bounding box center [825, 515] width 0 height 23
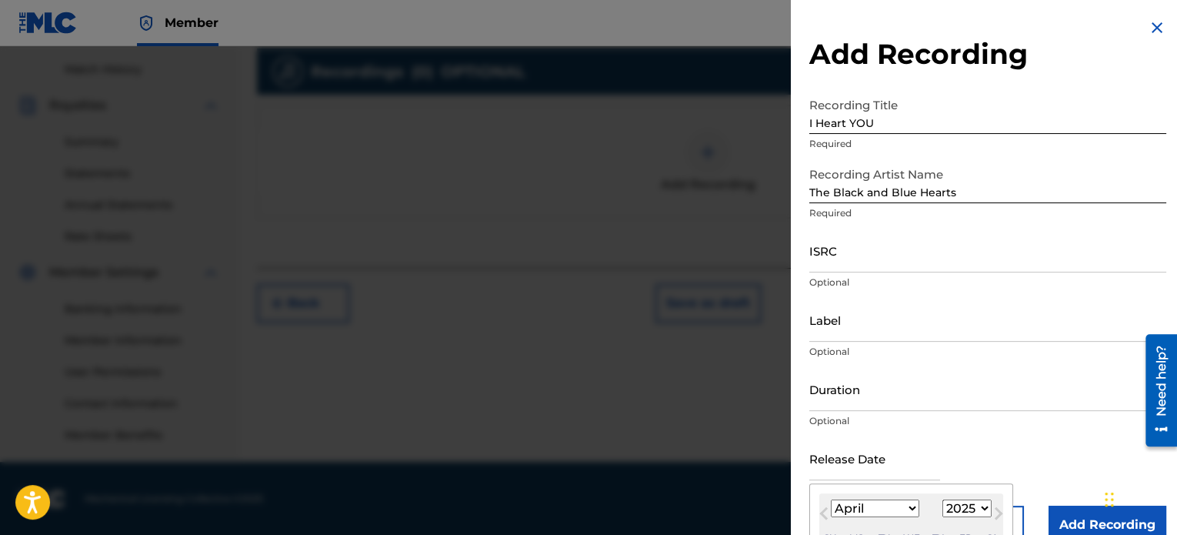
select select "2"
click at [961, 505] on select "1899 1900 1901 1902 1903 1904 1905 1906 1907 1908 1909 1910 1911 1912 1913 1914…" at bounding box center [966, 508] width 49 height 18
select select "2017"
click at [942, 499] on select "1899 1900 1901 1902 1903 1904 1905 1906 1907 1908 1909 1910 1911 1912 1913 1914…" at bounding box center [966, 508] width 49 height 18
click at [920, 528] on div "Su Mo Tu We Th Fr Sa" at bounding box center [911, 537] width 184 height 21
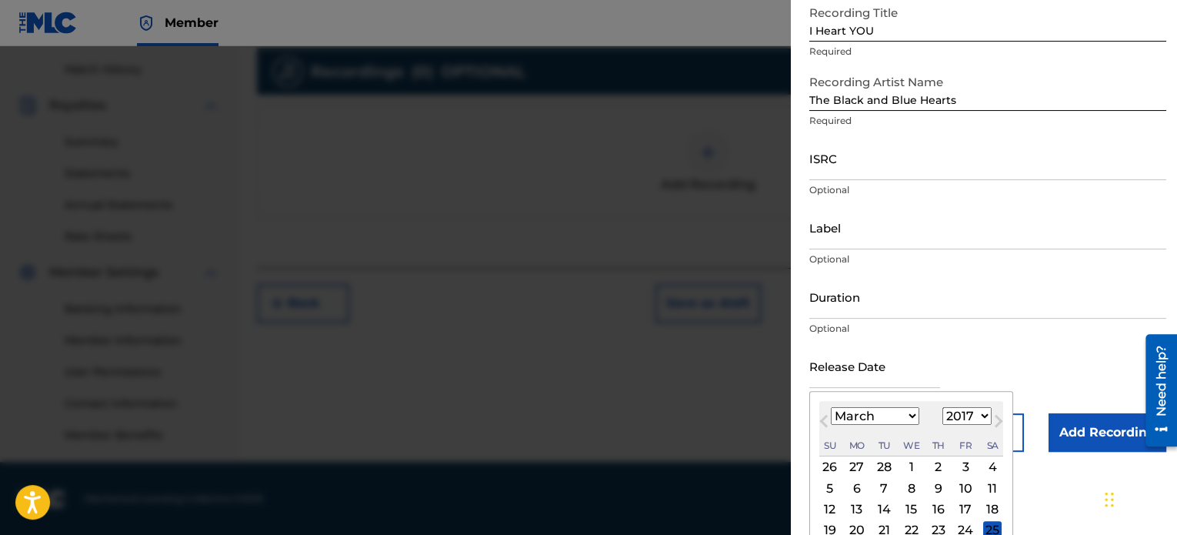
scroll to position [123, 0]
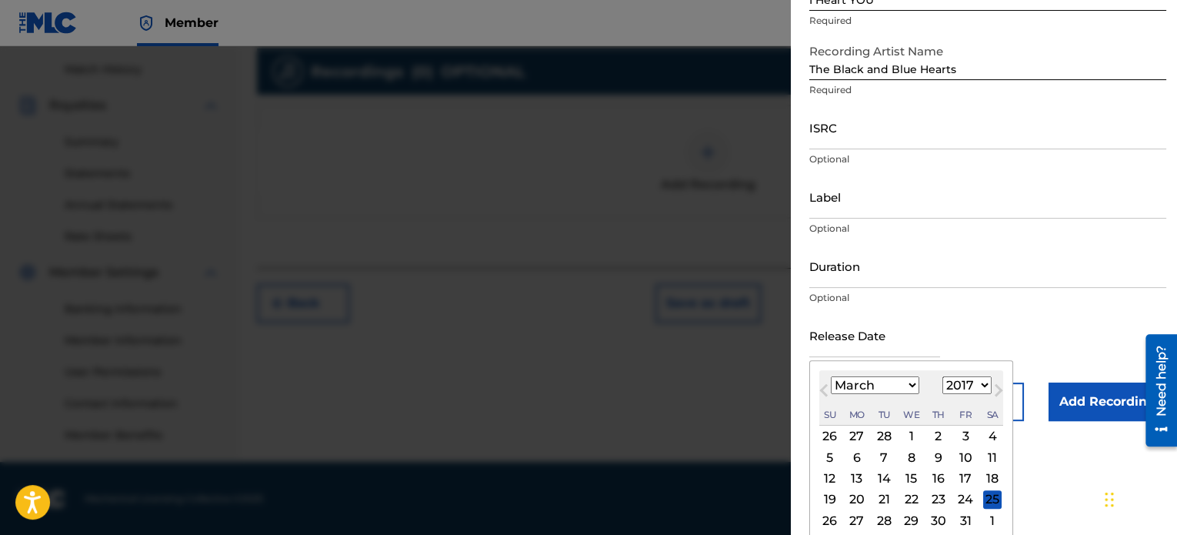
click at [862, 495] on div "20" at bounding box center [857, 499] width 18 height 18
type input "[DATE]"
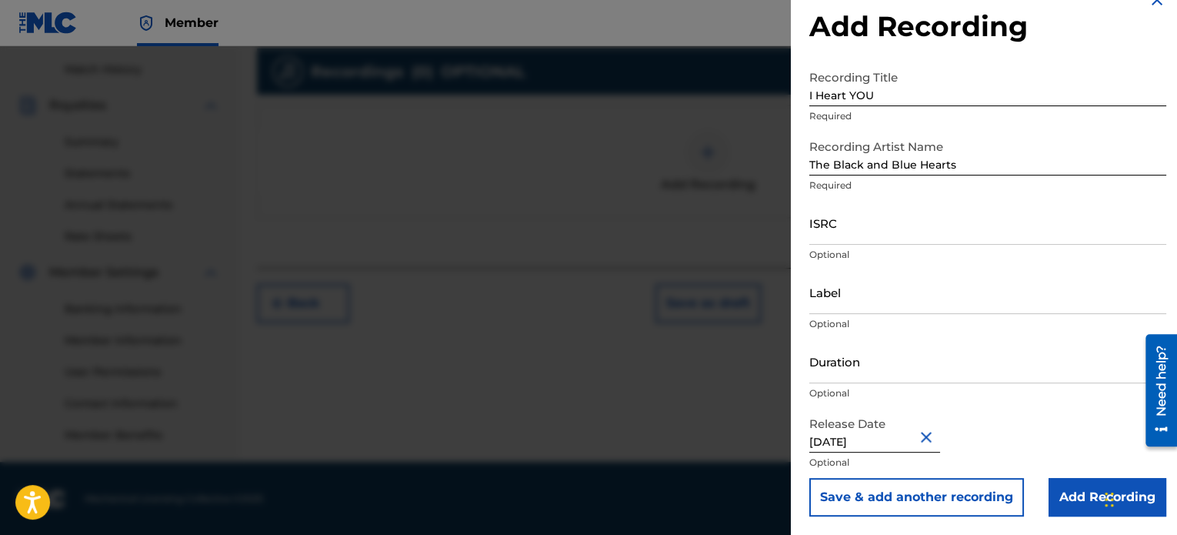
click at [1070, 498] on input "Add Recording" at bounding box center [1108, 497] width 118 height 38
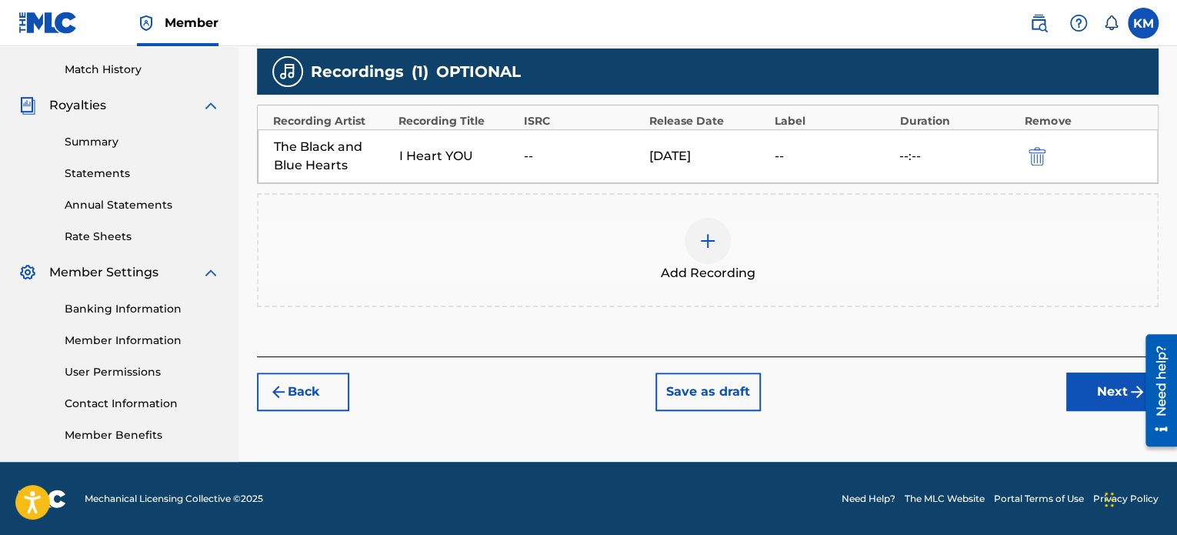
click at [1096, 386] on button "Next" at bounding box center [1112, 391] width 92 height 38
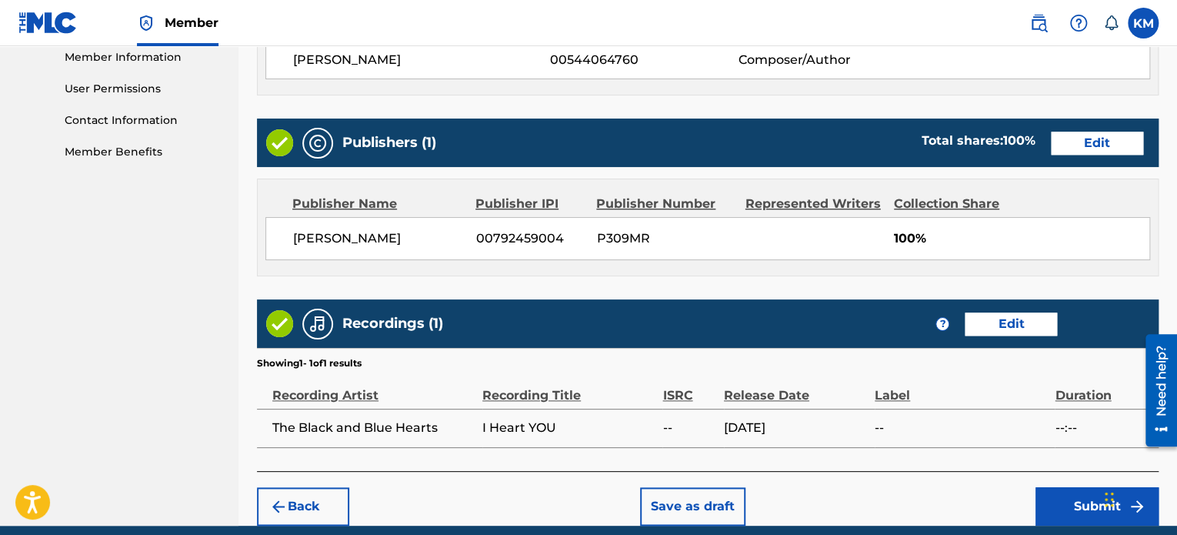
scroll to position [764, 0]
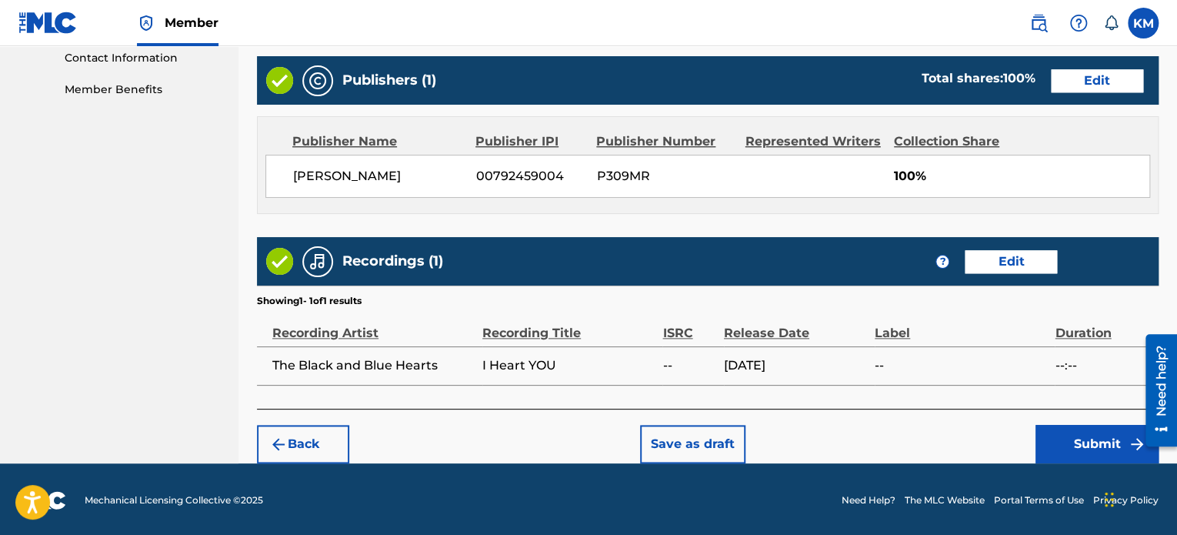
click at [1102, 442] on button "Submit" at bounding box center [1097, 444] width 123 height 38
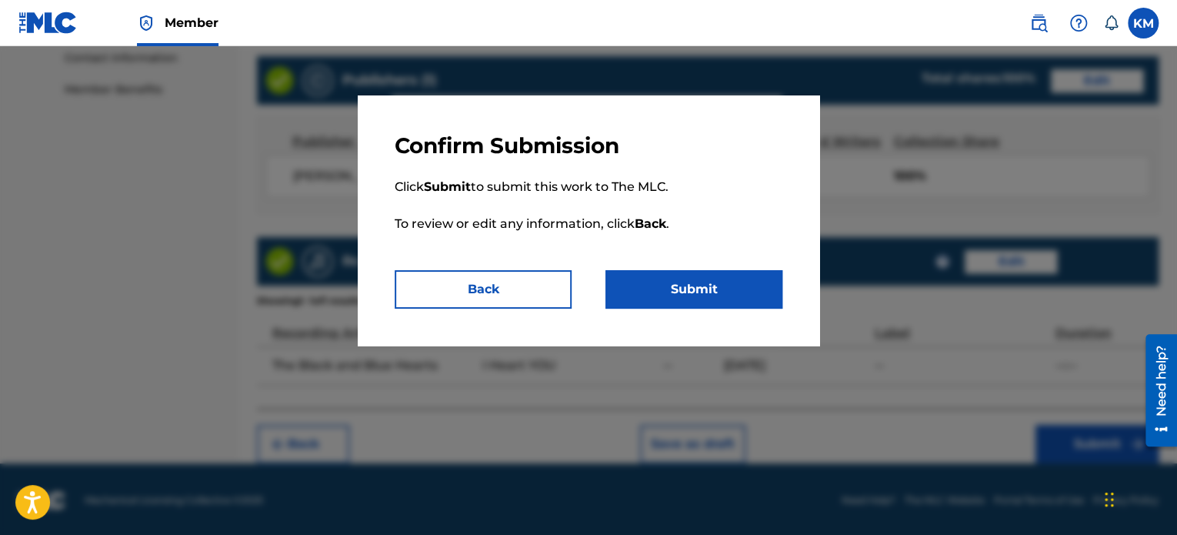
click at [677, 288] on button "Submit" at bounding box center [693, 289] width 177 height 38
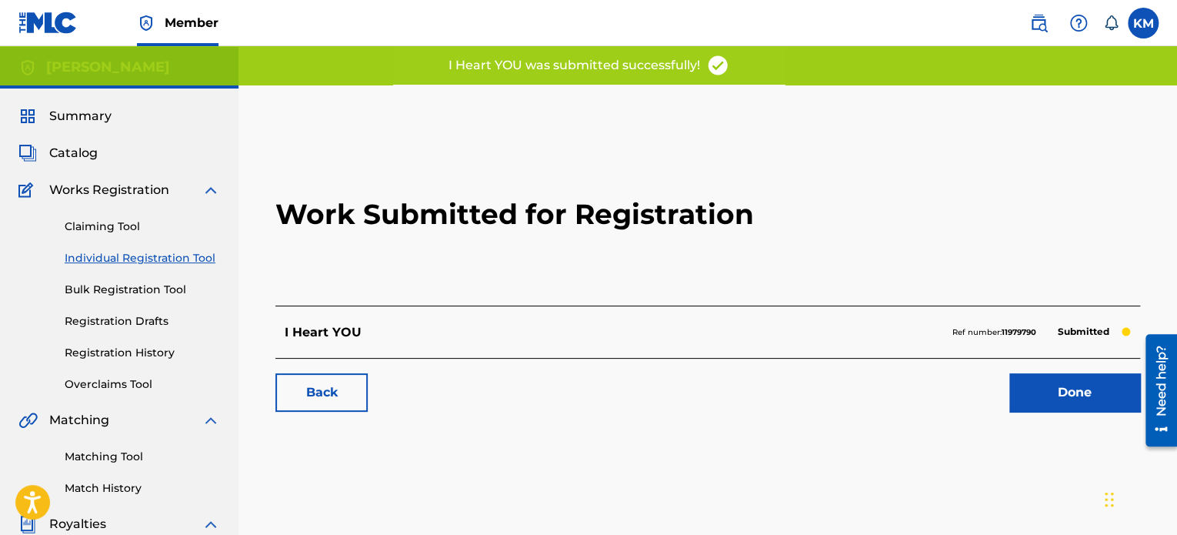
click at [1044, 395] on link "Done" at bounding box center [1074, 392] width 131 height 38
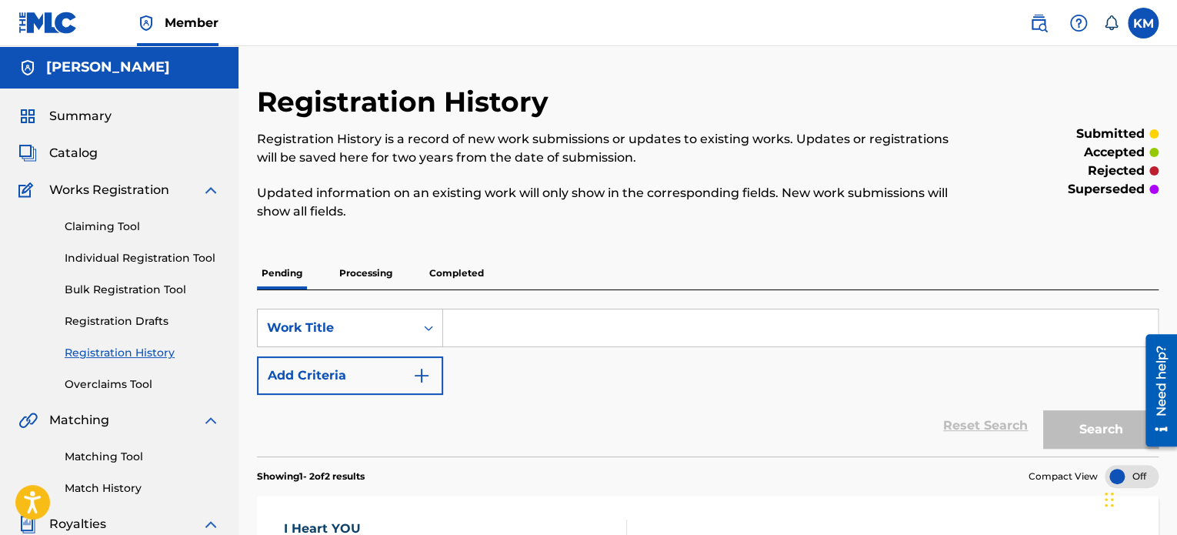
click at [76, 156] on span "Catalog" at bounding box center [73, 153] width 48 height 18
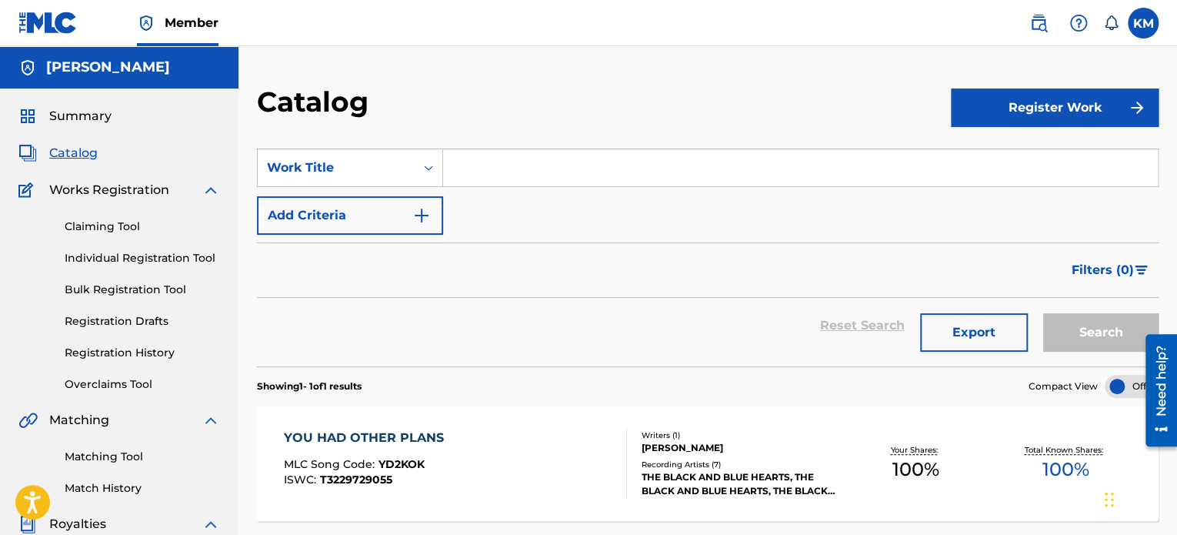
click at [998, 101] on button "Register Work" at bounding box center [1055, 107] width 208 height 38
click at [1000, 155] on link "Individual" at bounding box center [1055, 157] width 208 height 37
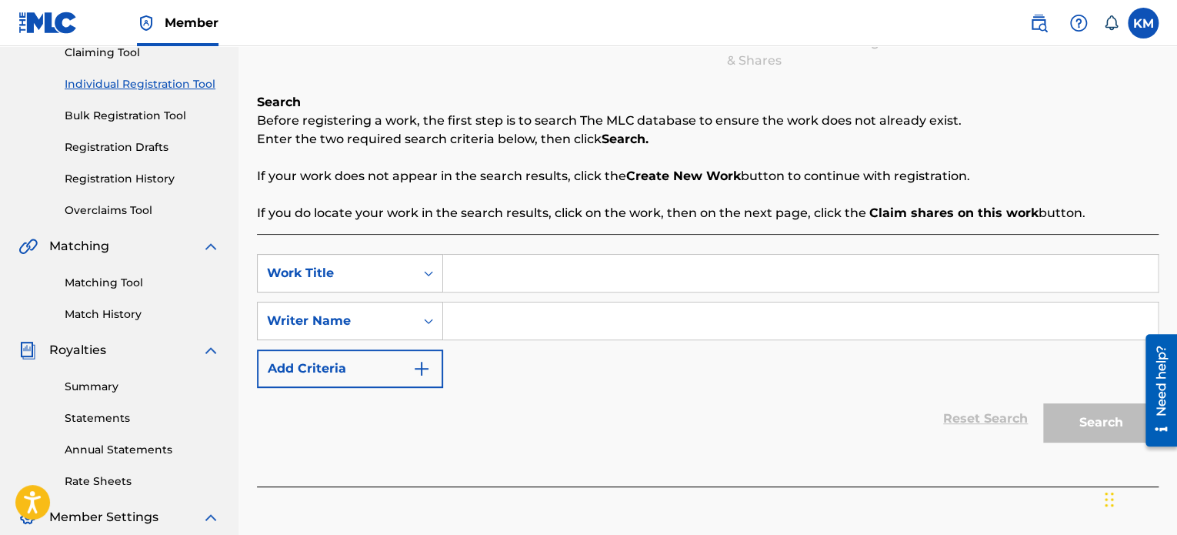
scroll to position [180, 0]
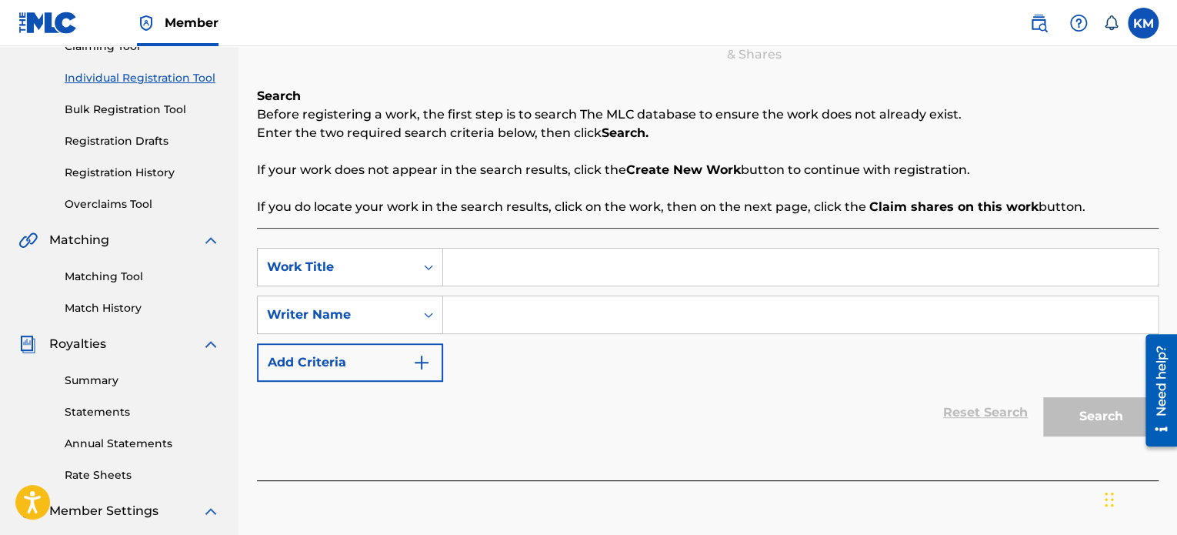
click at [859, 273] on input "Search Form" at bounding box center [800, 266] width 715 height 37
type input "Angels on Parade"
click at [807, 322] on input "Search Form" at bounding box center [800, 314] width 715 height 37
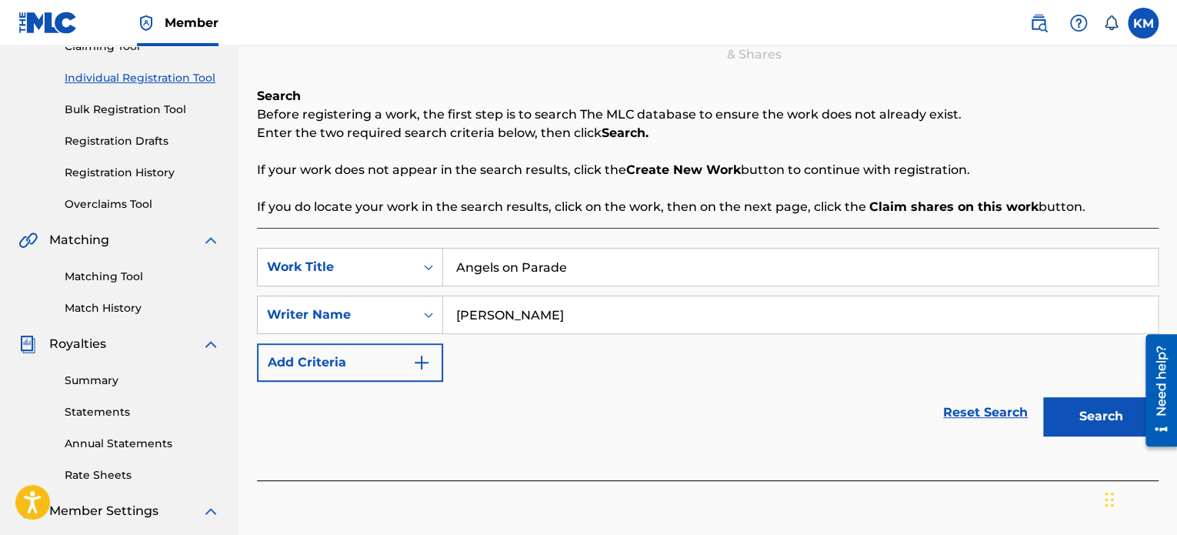
type input "[PERSON_NAME]"
click at [1066, 412] on button "Search" at bounding box center [1100, 416] width 115 height 38
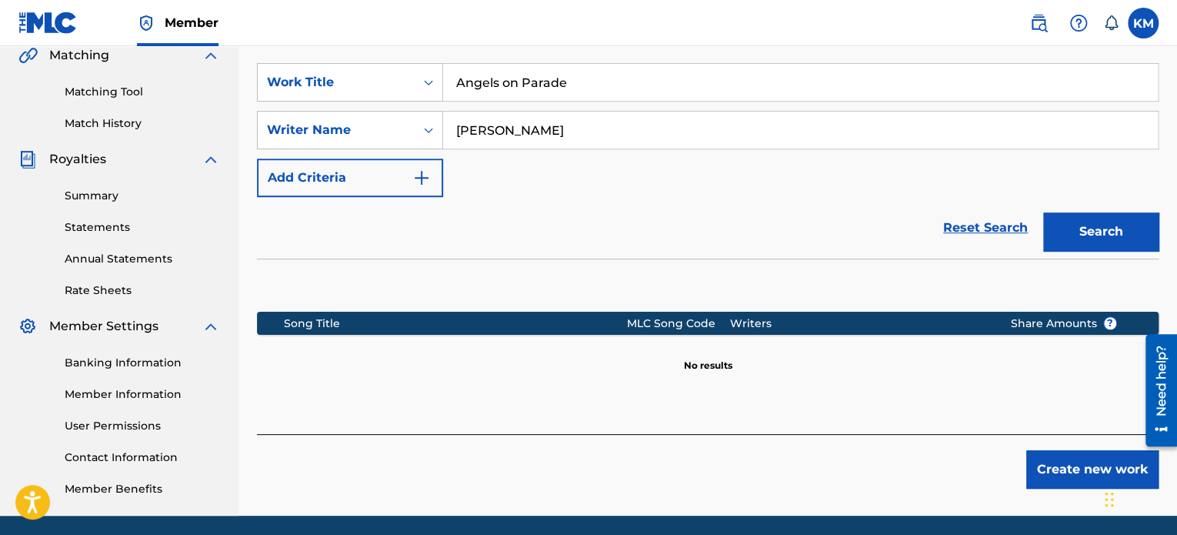
scroll to position [372, 0]
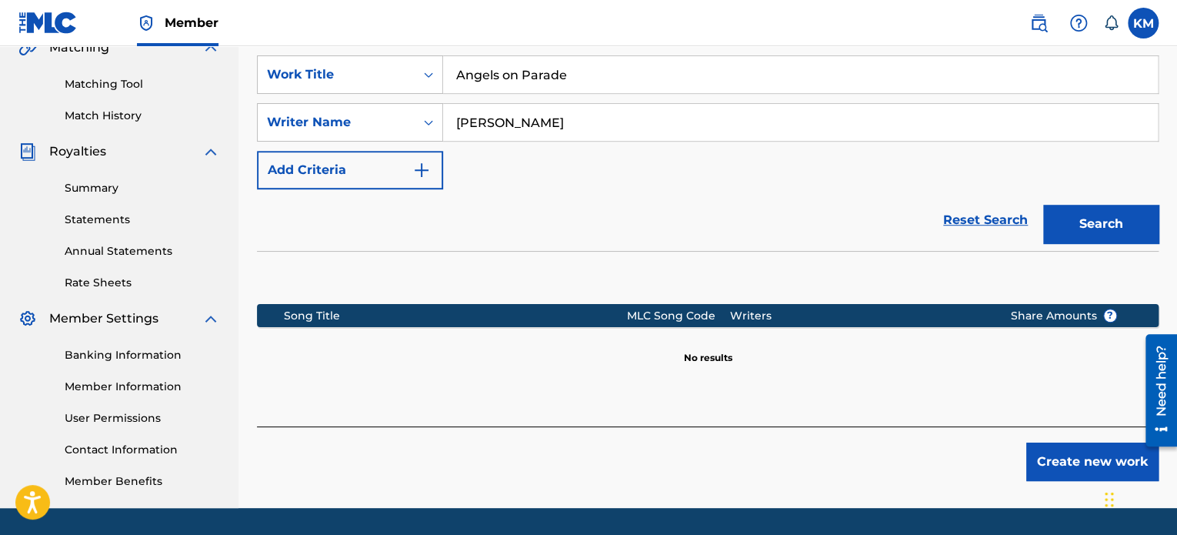
click at [1081, 446] on button "Create new work" at bounding box center [1092, 461] width 132 height 38
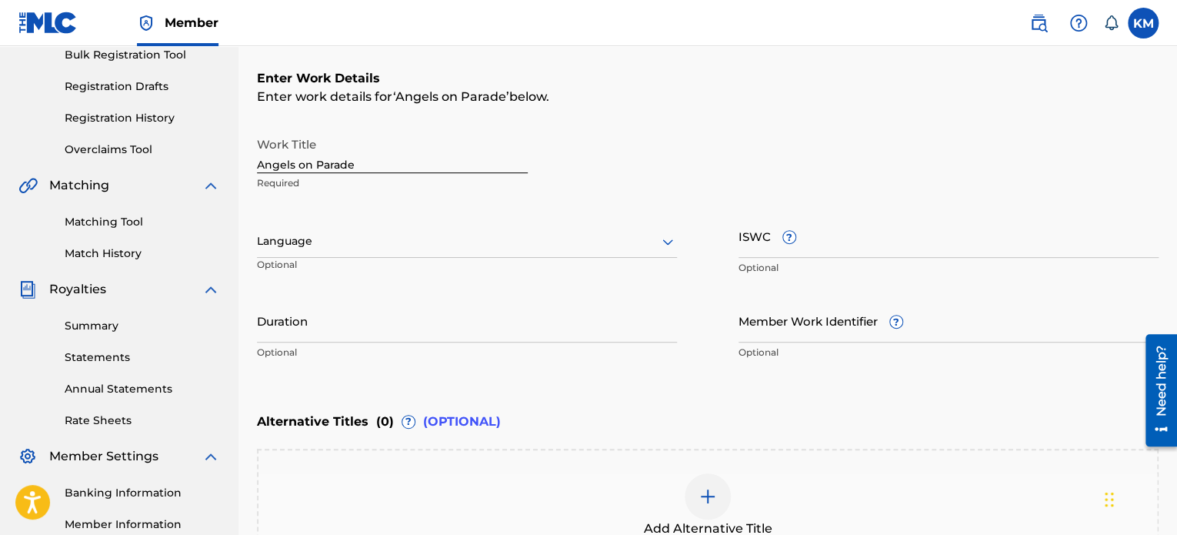
scroll to position [243, 0]
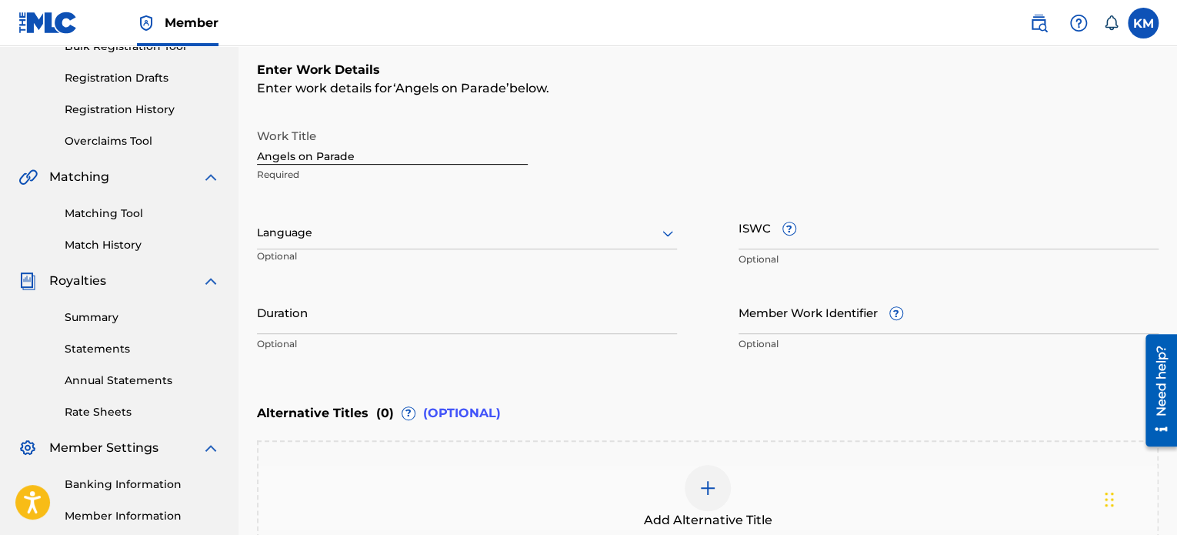
click at [612, 235] on div at bounding box center [467, 232] width 420 height 19
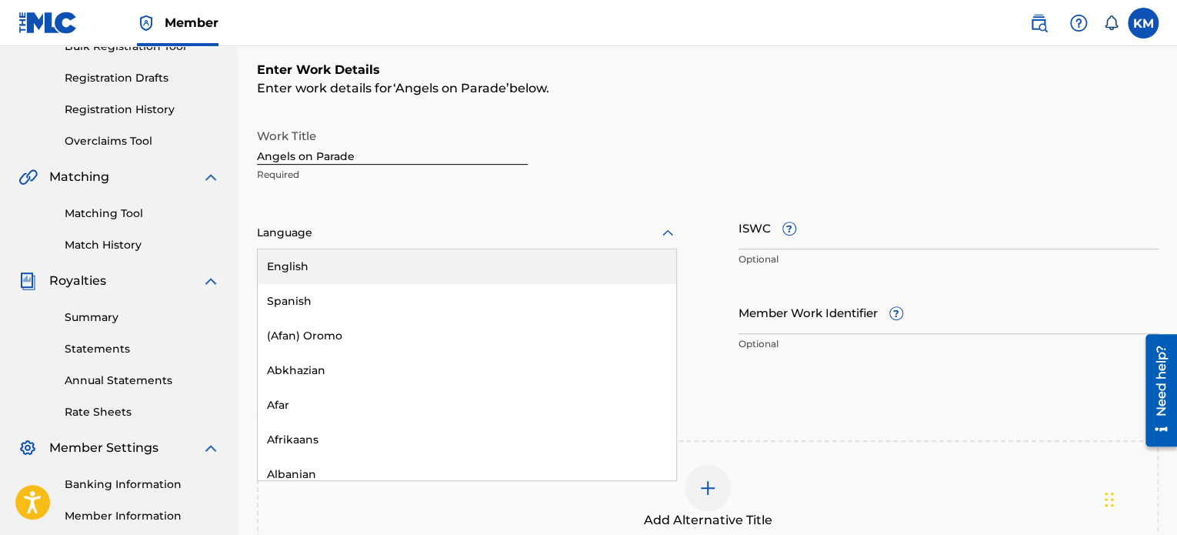
type input "e"
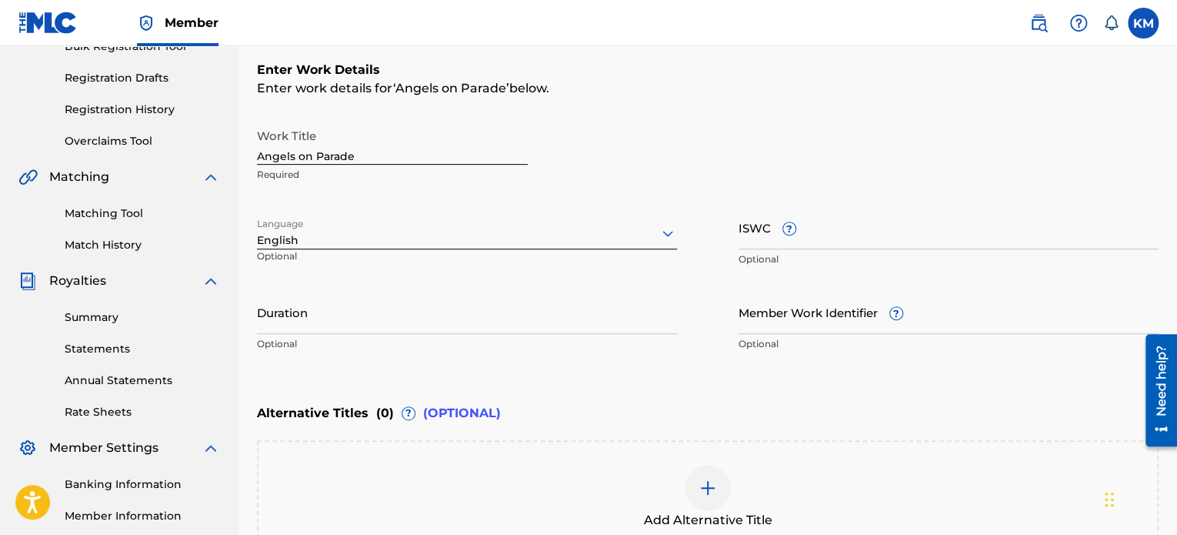
click at [469, 313] on input "Duration" at bounding box center [467, 312] width 420 height 44
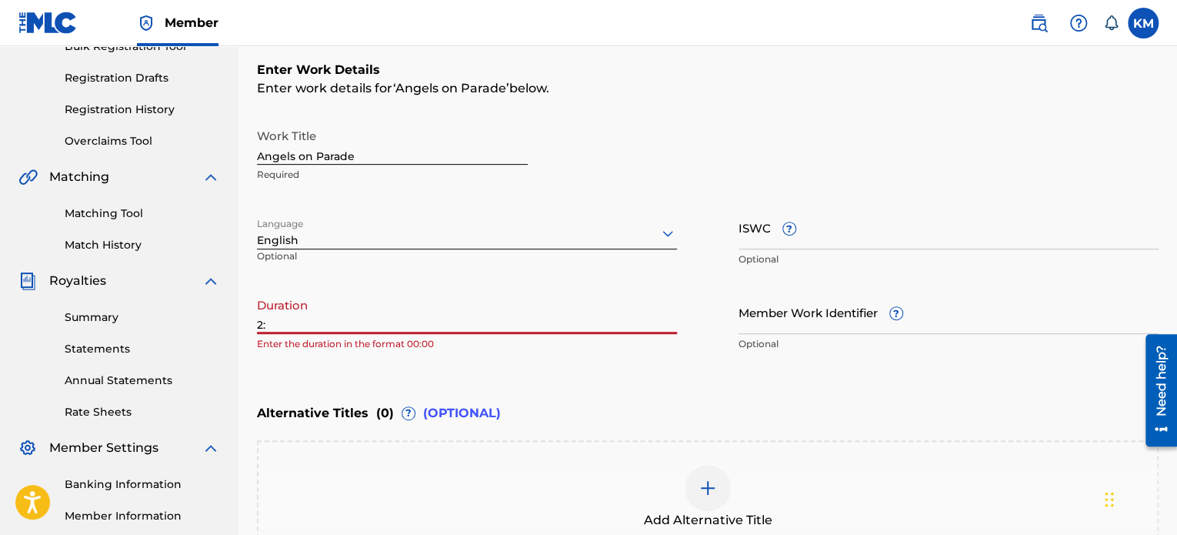
type input "2"
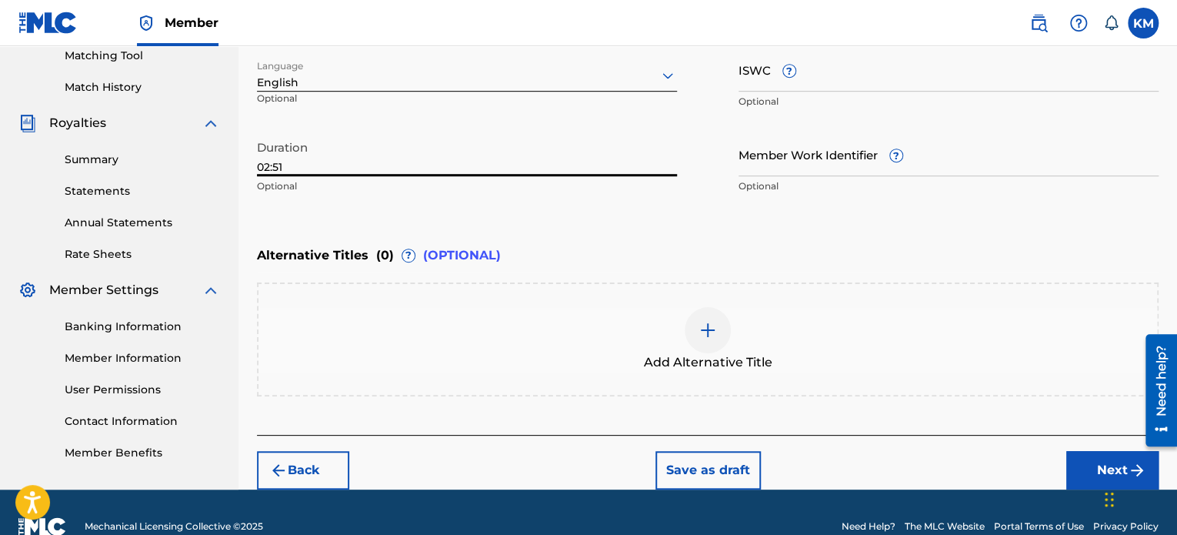
scroll to position [403, 0]
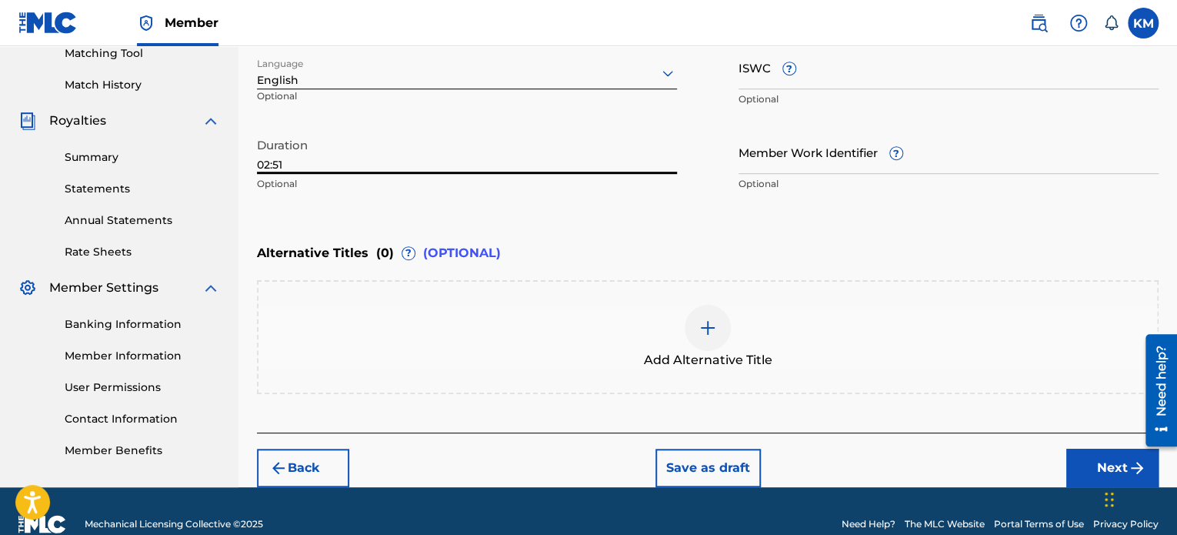
type input "02:51"
click at [1093, 459] on button "Next" at bounding box center [1112, 468] width 92 height 38
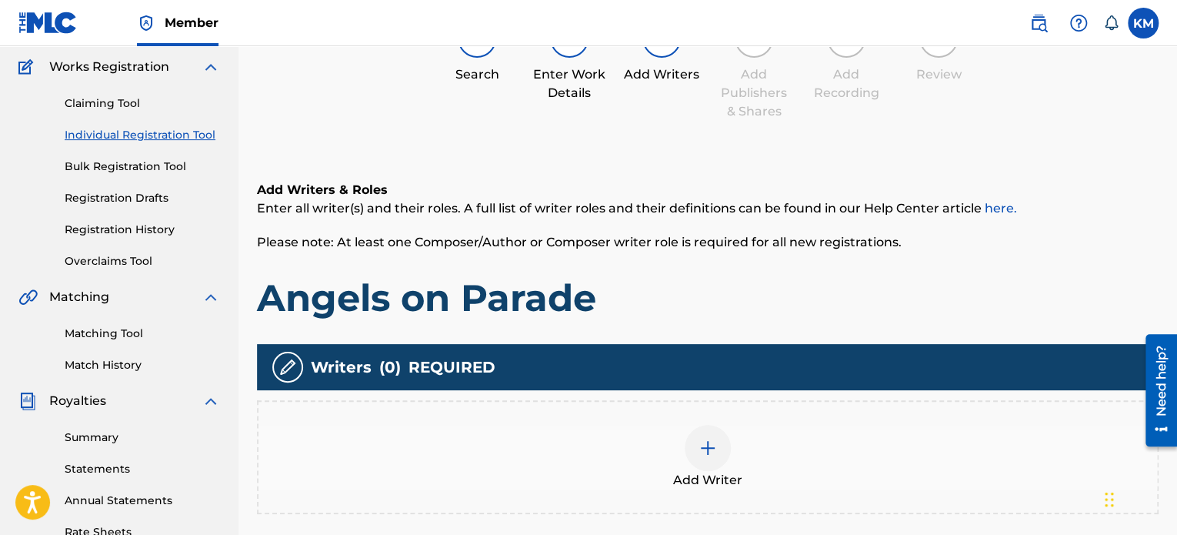
scroll to position [140, 0]
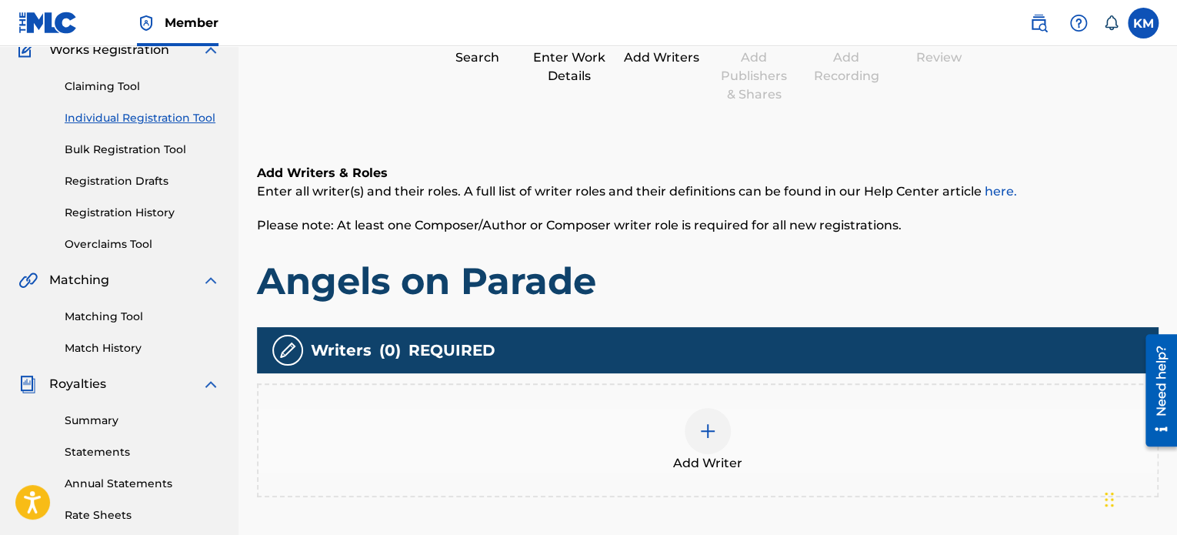
click at [706, 427] on img at bounding box center [708, 431] width 18 height 18
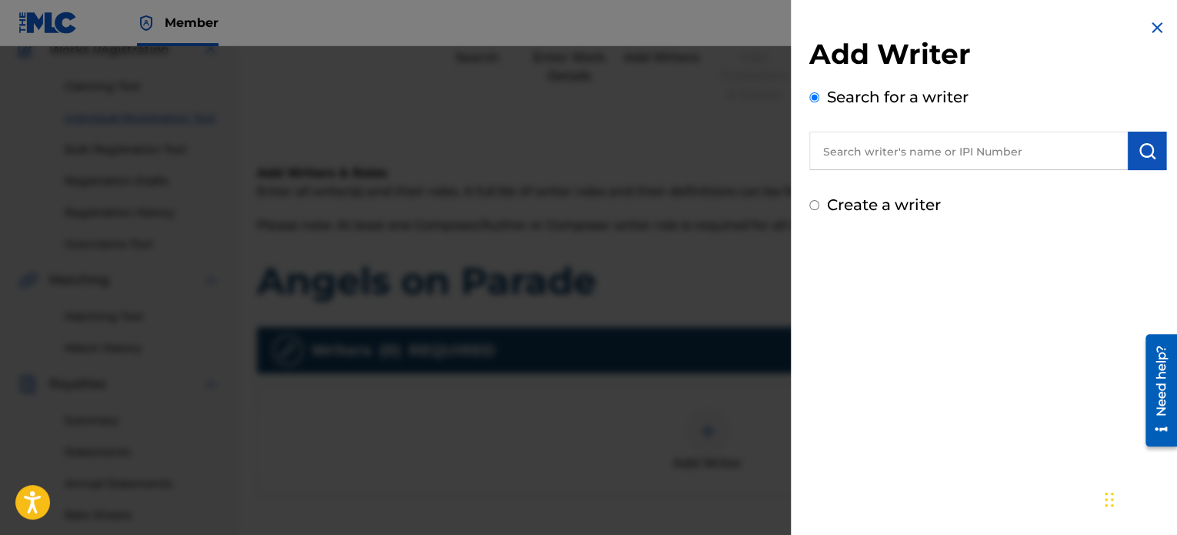
click at [949, 158] on input "text" at bounding box center [968, 151] width 318 height 38
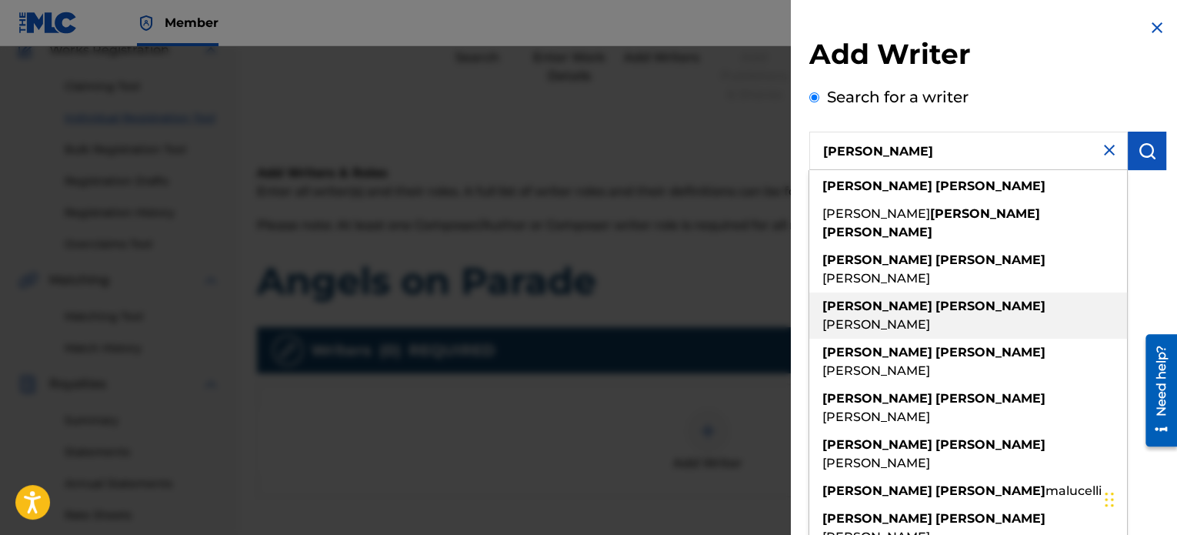
click at [926, 317] on span "[PERSON_NAME]" at bounding box center [876, 324] width 108 height 15
type input "[PERSON_NAME]"
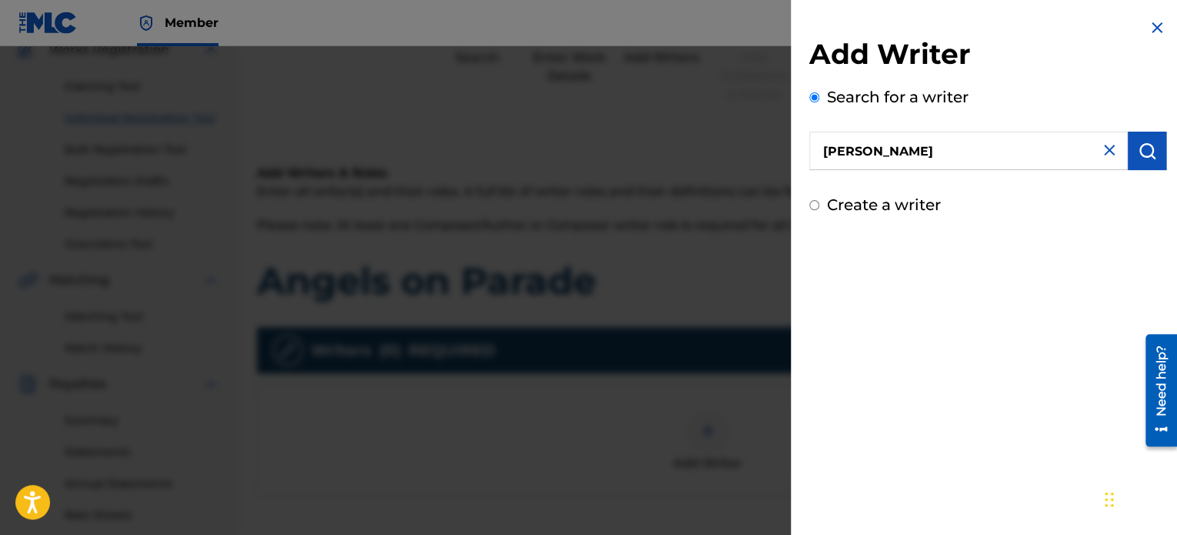
click at [1143, 161] on button "submit" at bounding box center [1147, 151] width 38 height 38
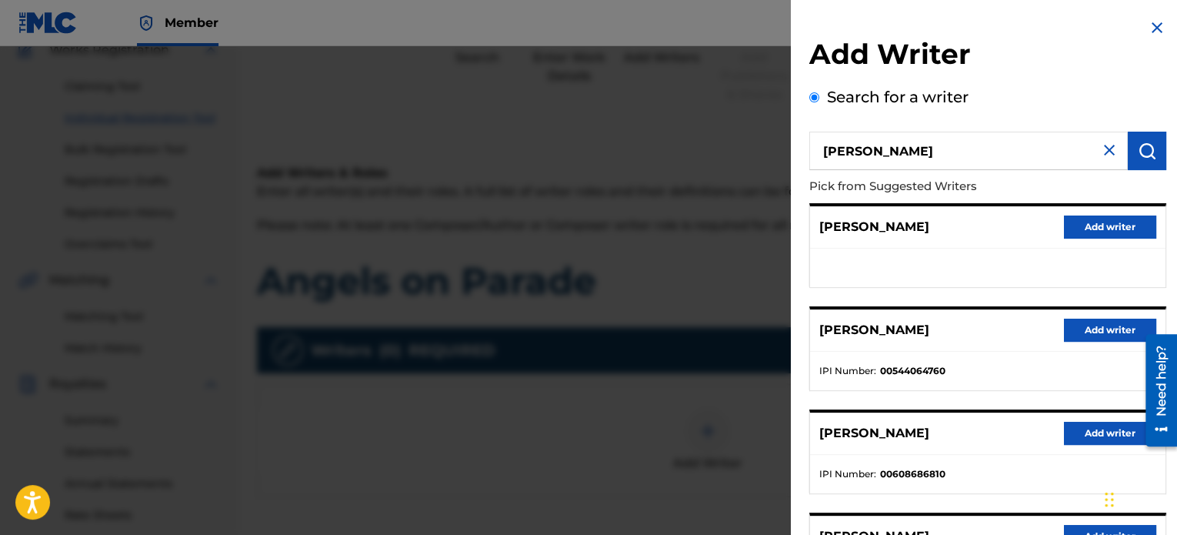
click at [1089, 332] on button "Add writer" at bounding box center [1110, 329] width 92 height 23
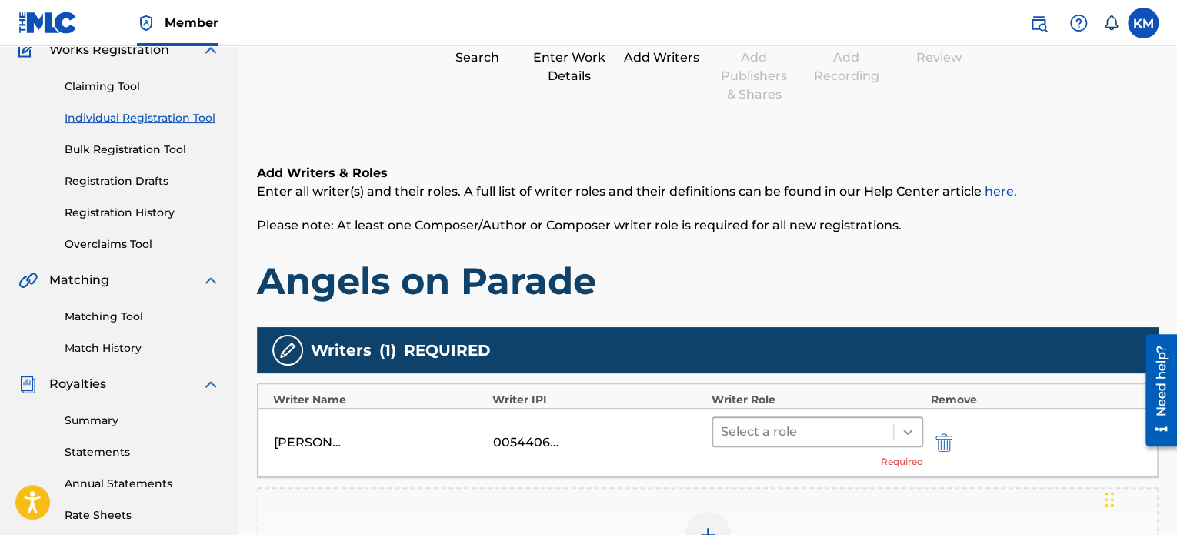
click at [908, 425] on icon at bounding box center [907, 431] width 15 height 15
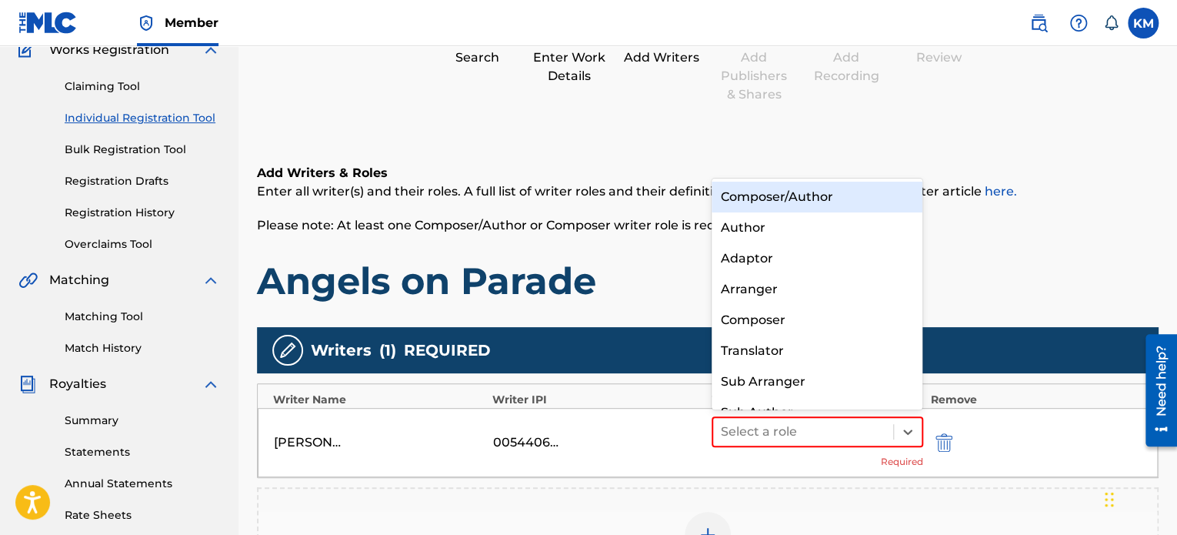
click at [817, 205] on div "Composer/Author" at bounding box center [818, 197] width 212 height 31
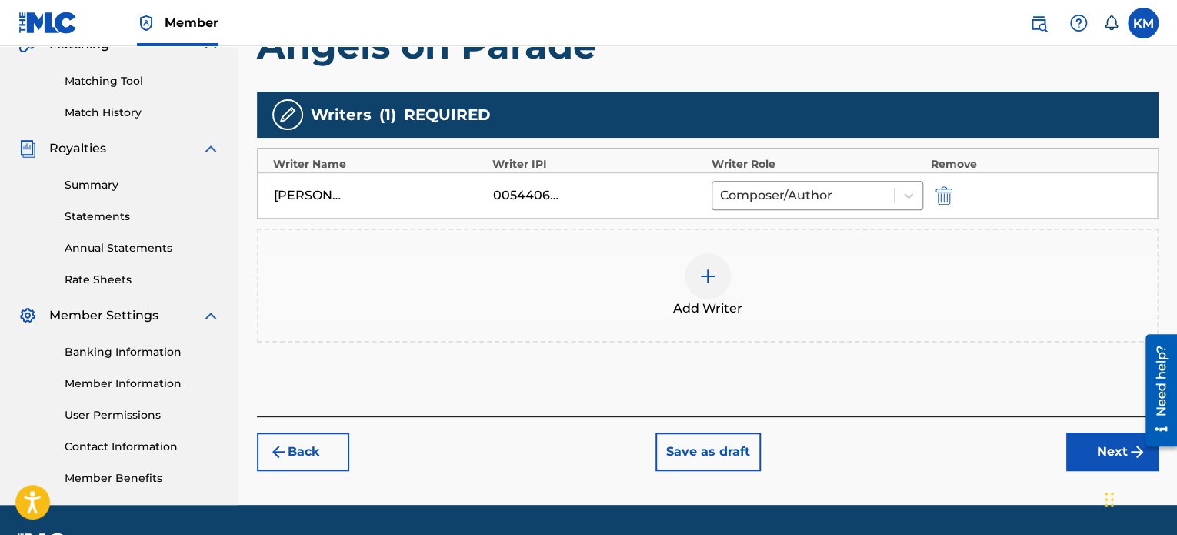
scroll to position [385, 0]
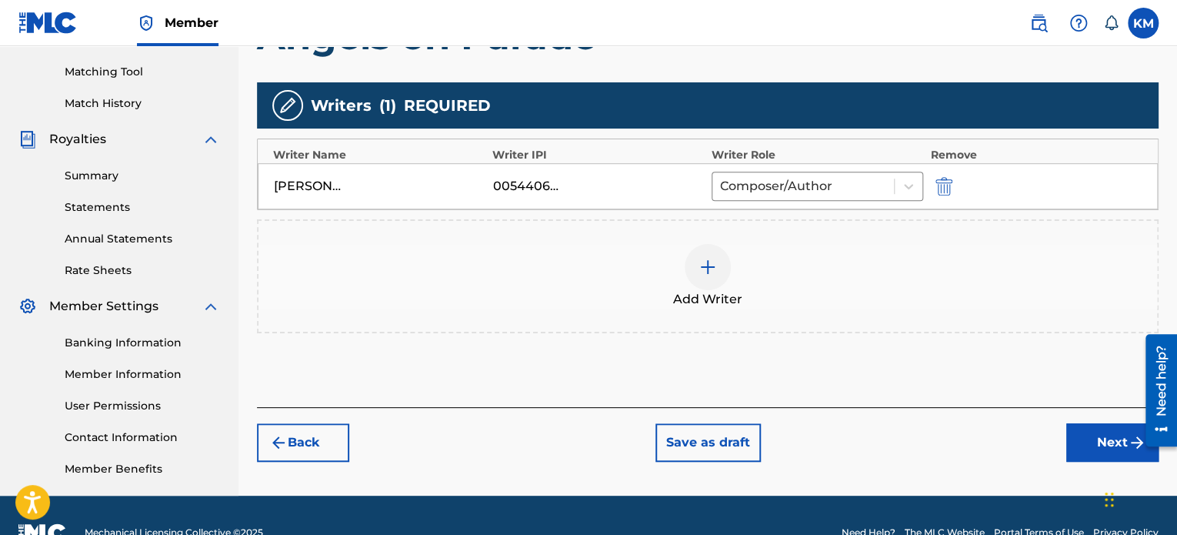
click at [1098, 439] on button "Next" at bounding box center [1112, 442] width 92 height 38
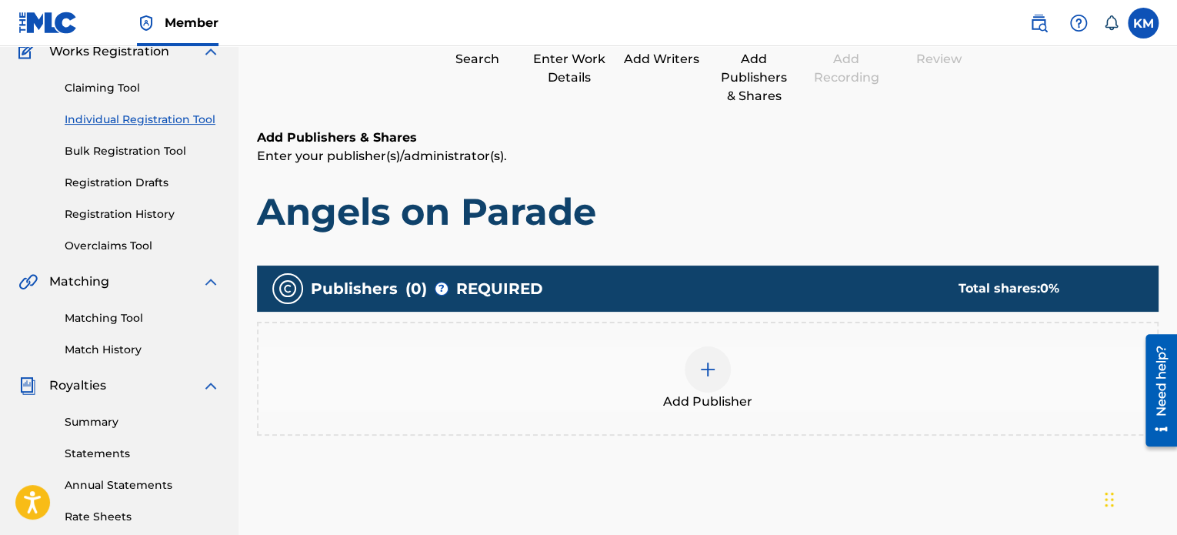
scroll to position [140, 0]
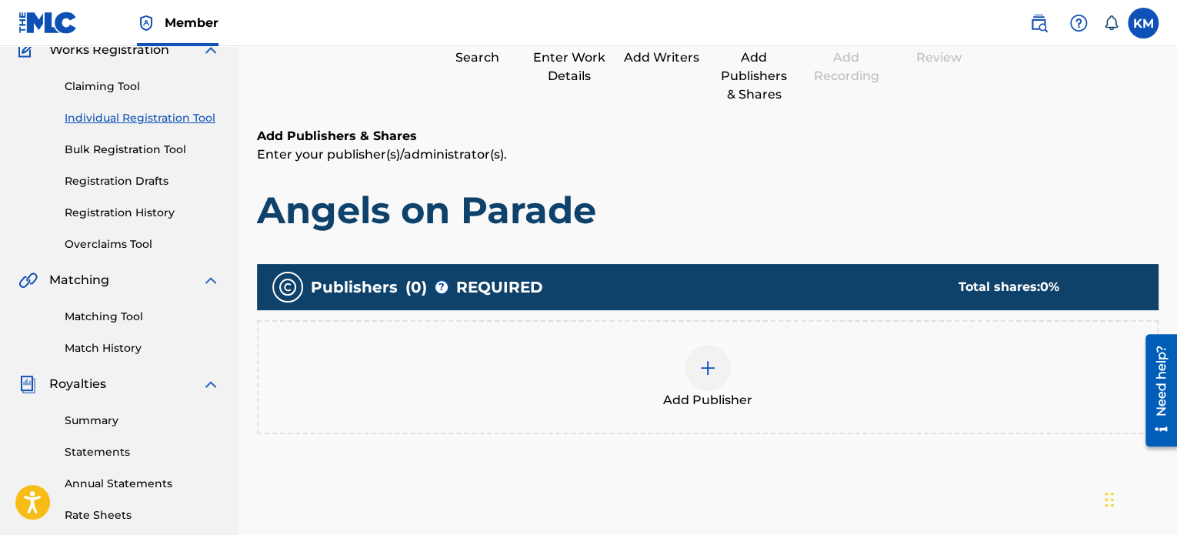
click at [706, 375] on img at bounding box center [708, 368] width 18 height 18
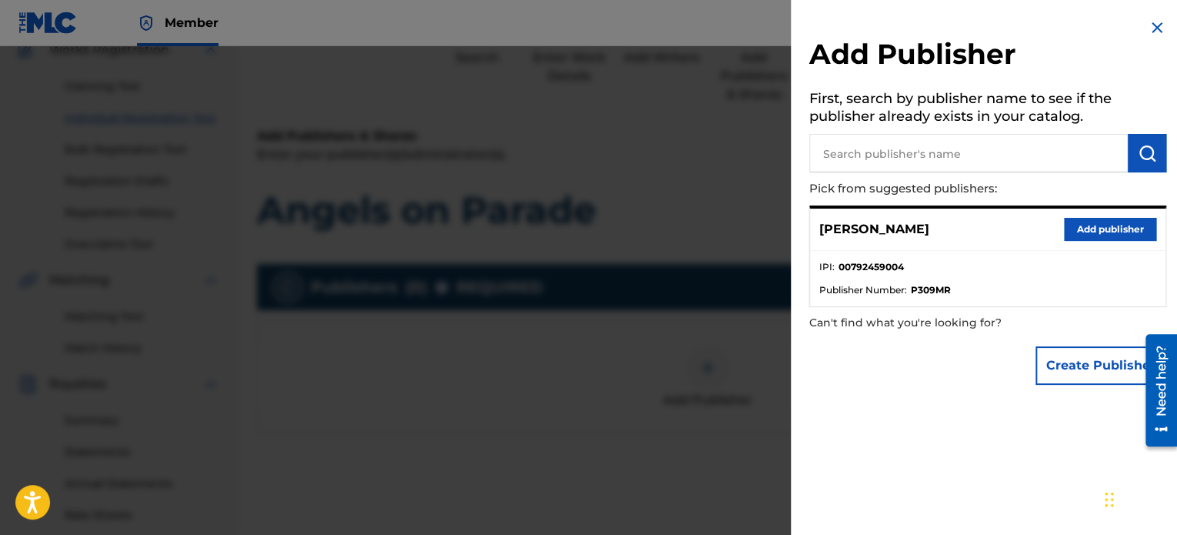
click at [1072, 222] on button "Add publisher" at bounding box center [1110, 229] width 92 height 23
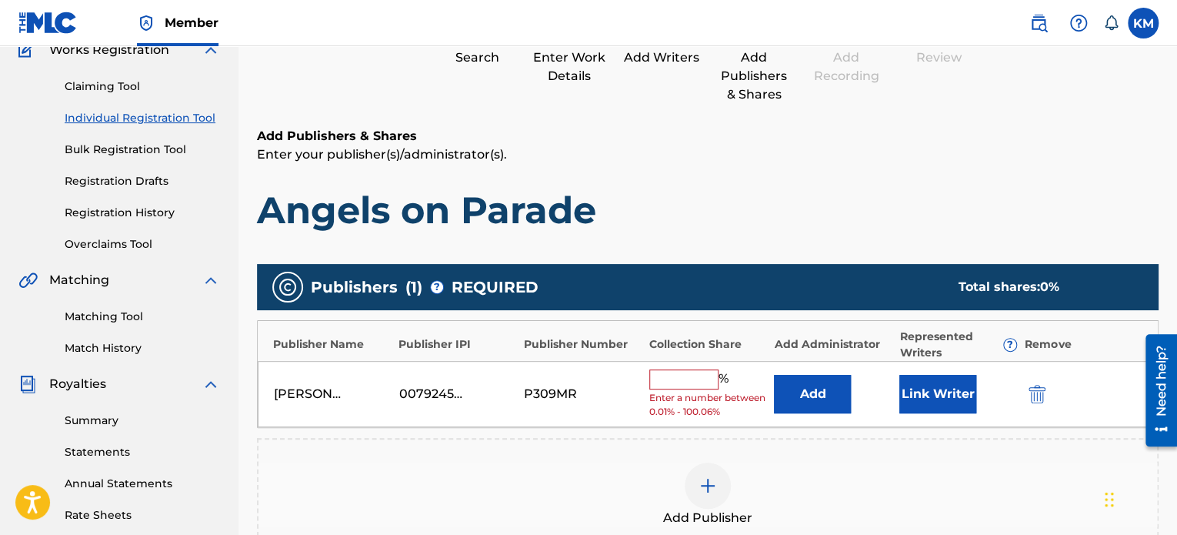
click at [672, 375] on input "text" at bounding box center [683, 379] width 69 height 20
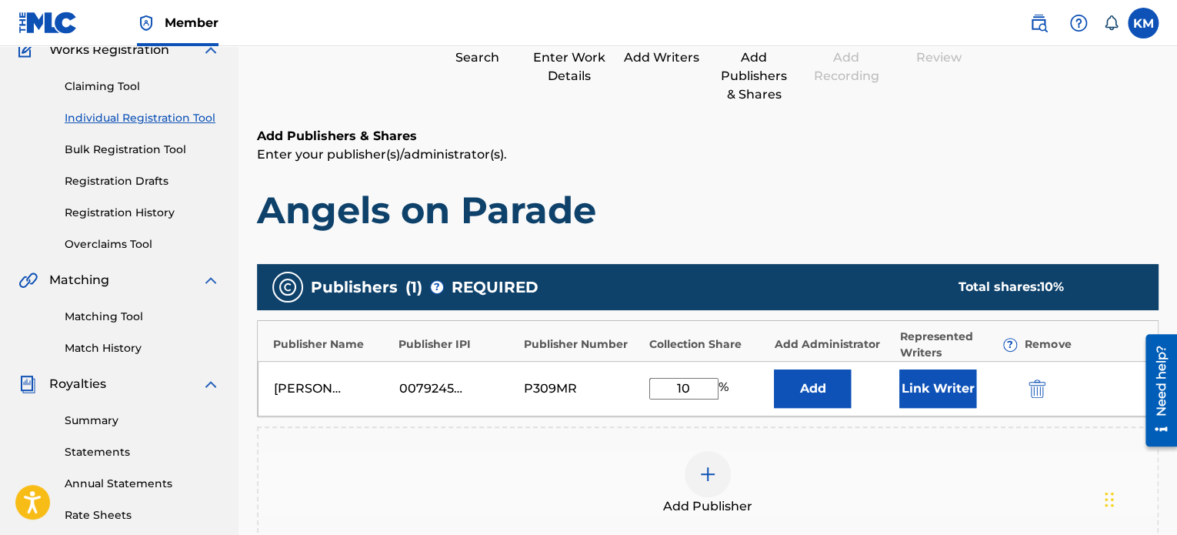
type input "100"
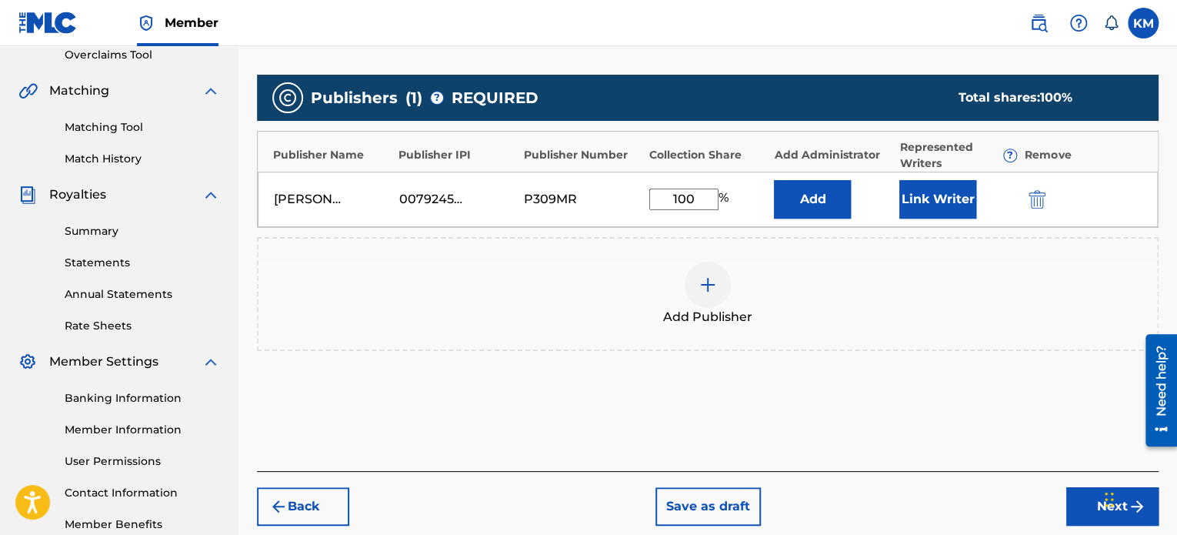
scroll to position [335, 0]
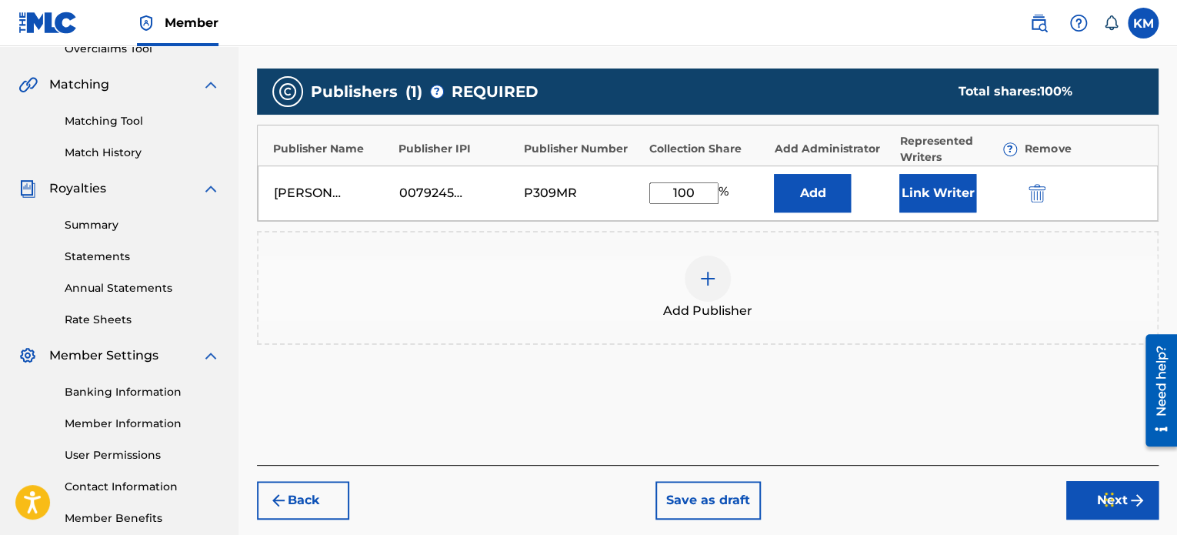
click at [1079, 501] on button "Next" at bounding box center [1112, 500] width 92 height 38
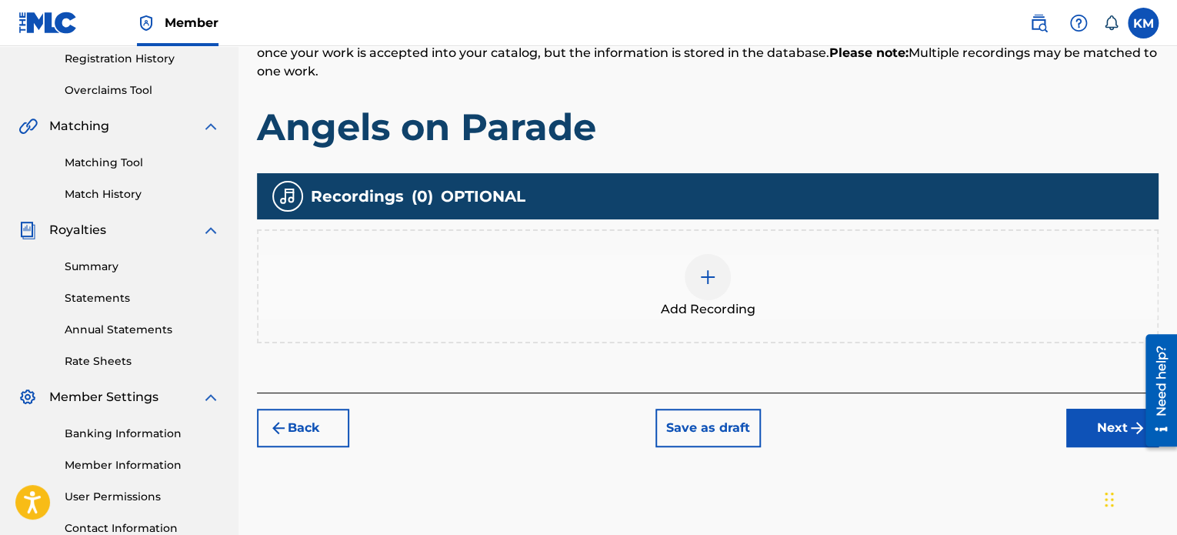
scroll to position [287, 0]
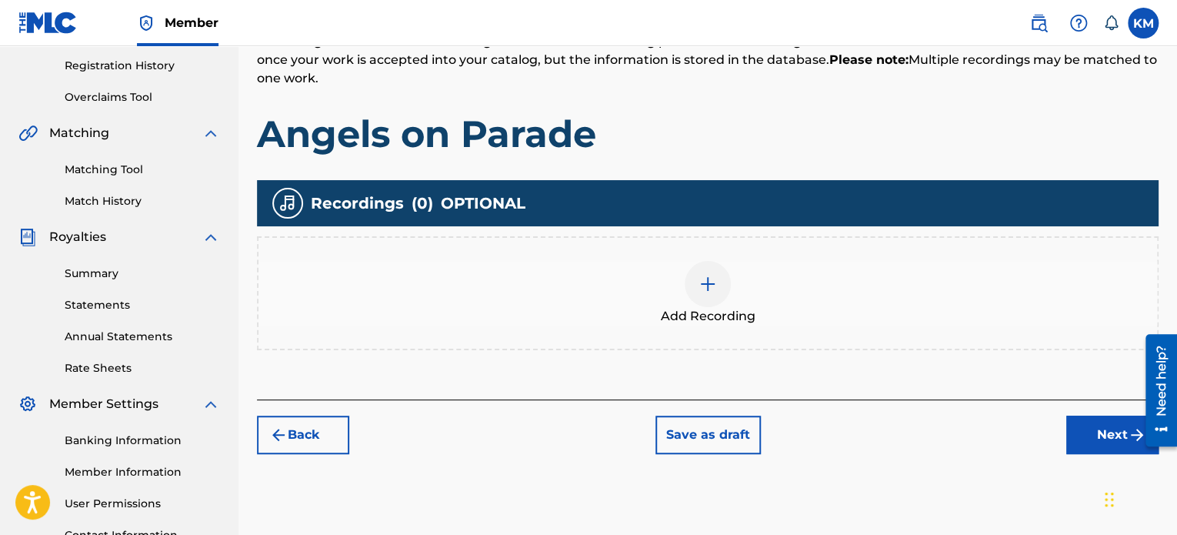
click at [715, 289] on img at bounding box center [708, 284] width 18 height 18
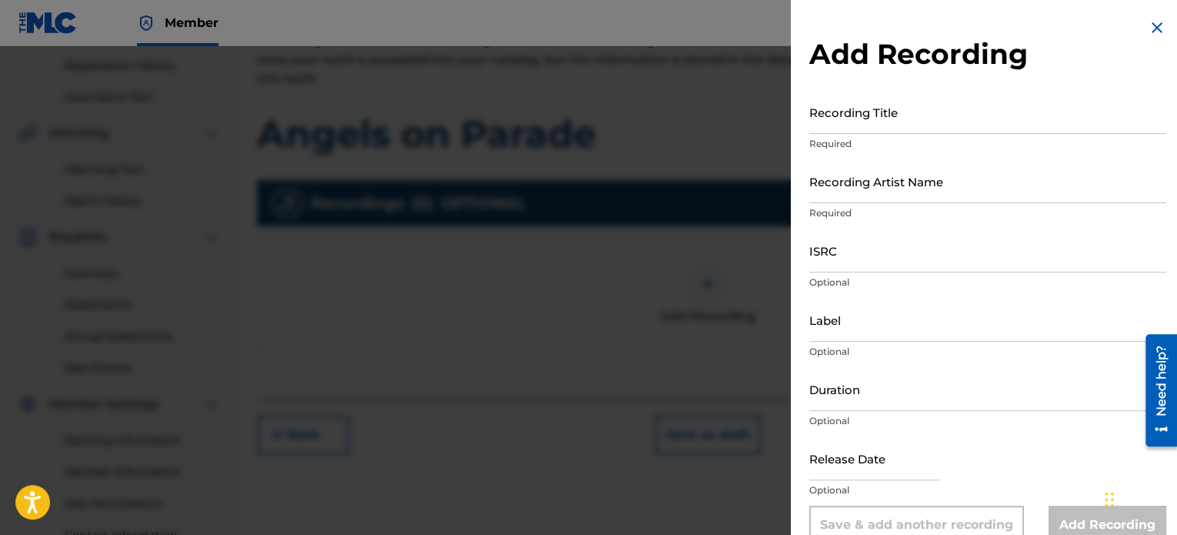
click at [860, 124] on input "Recording Title" at bounding box center [987, 112] width 357 height 44
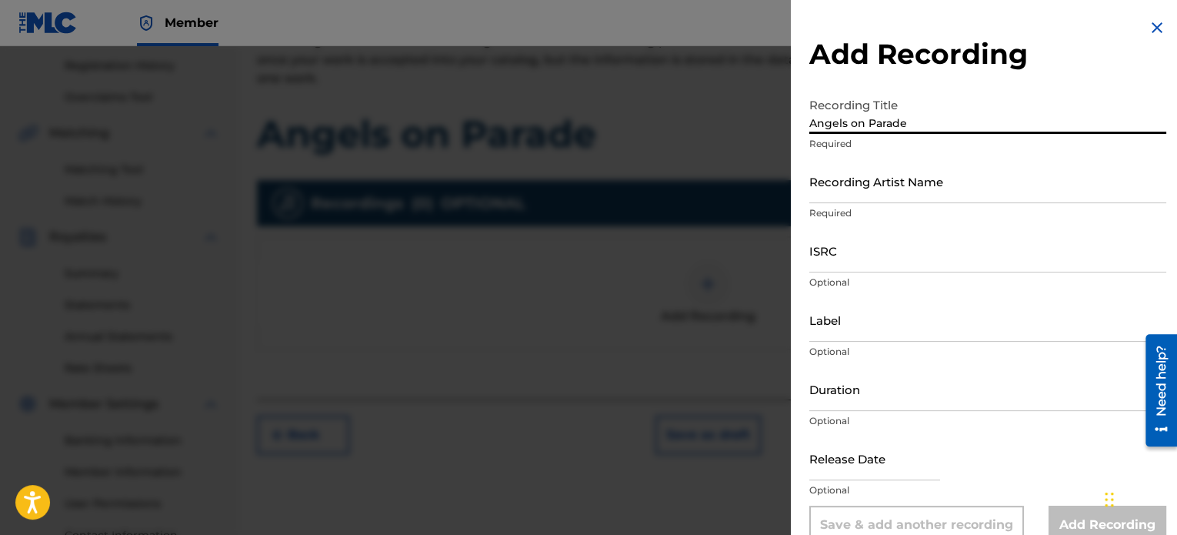
type input "Angels on Parade"
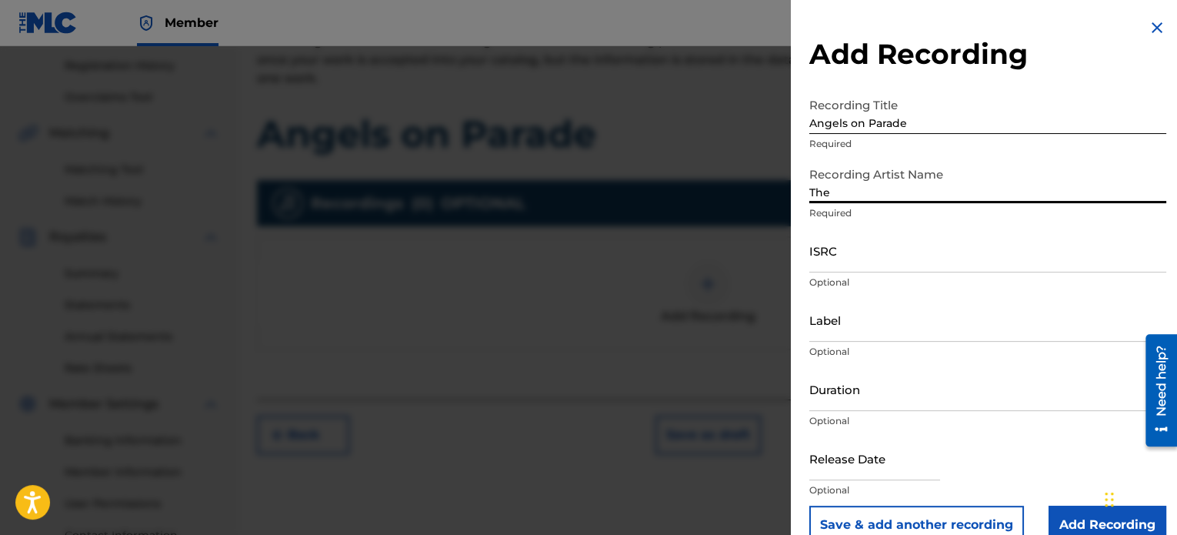
type input "The Black and Blue Hearts"
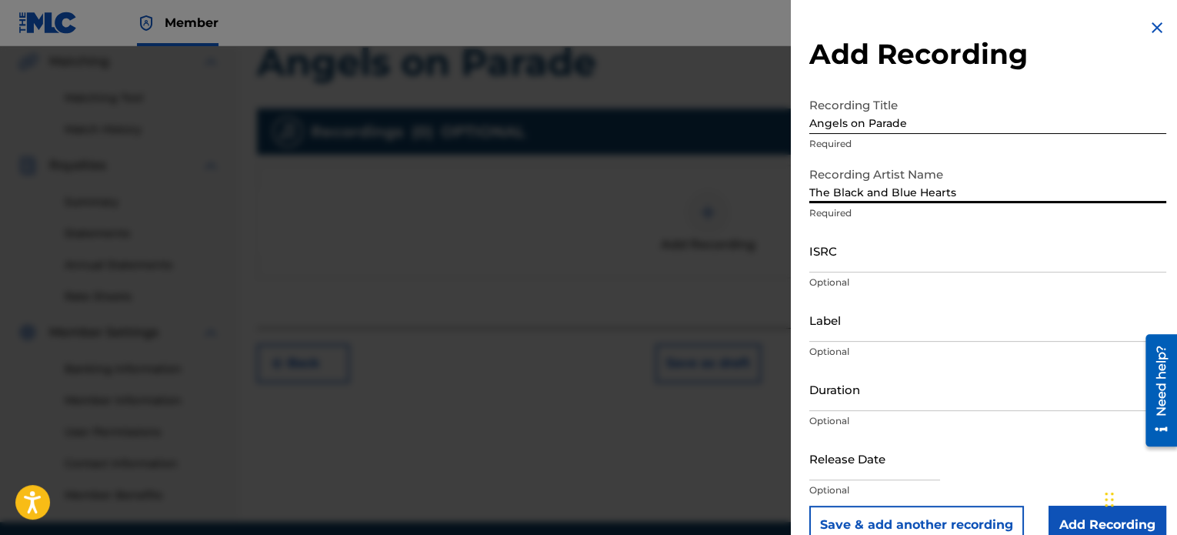
scroll to position [360, 0]
click at [892, 484] on p "Optional" at bounding box center [987, 490] width 357 height 14
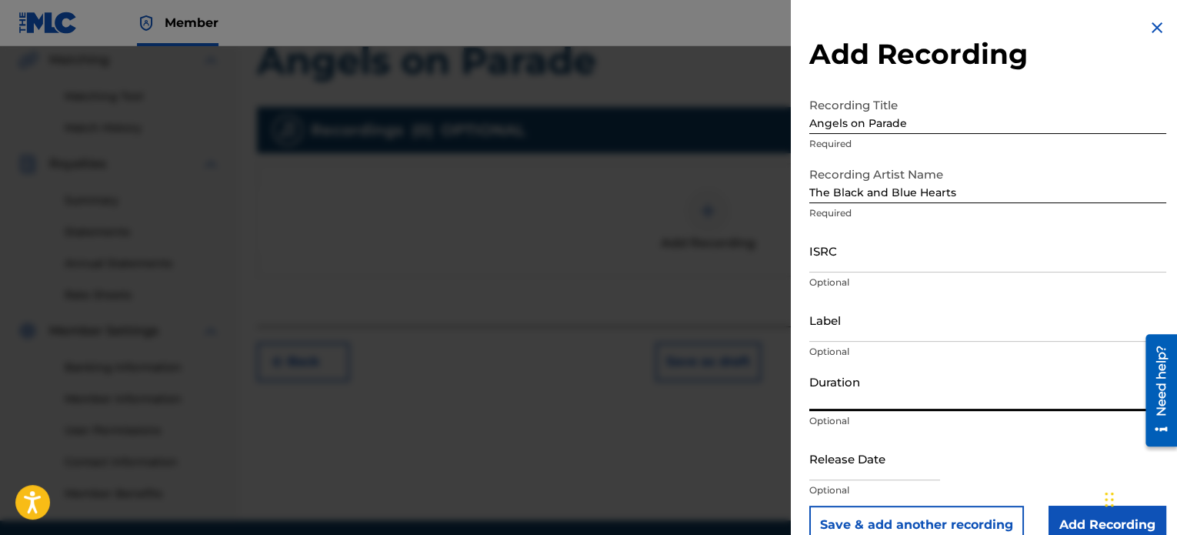
click at [849, 405] on input "Duration" at bounding box center [987, 389] width 357 height 44
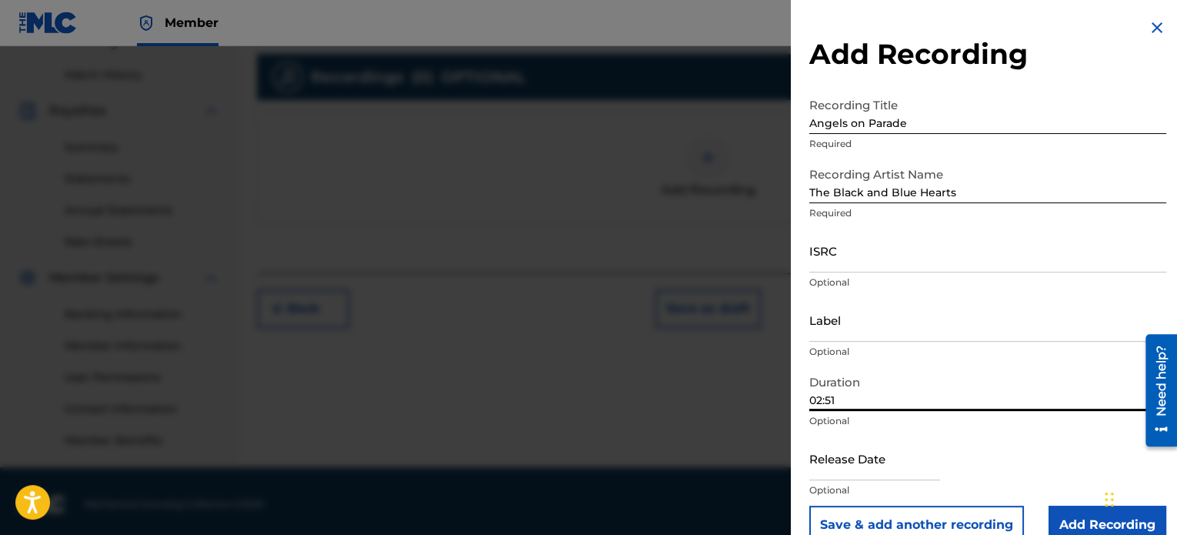
scroll to position [418, 0]
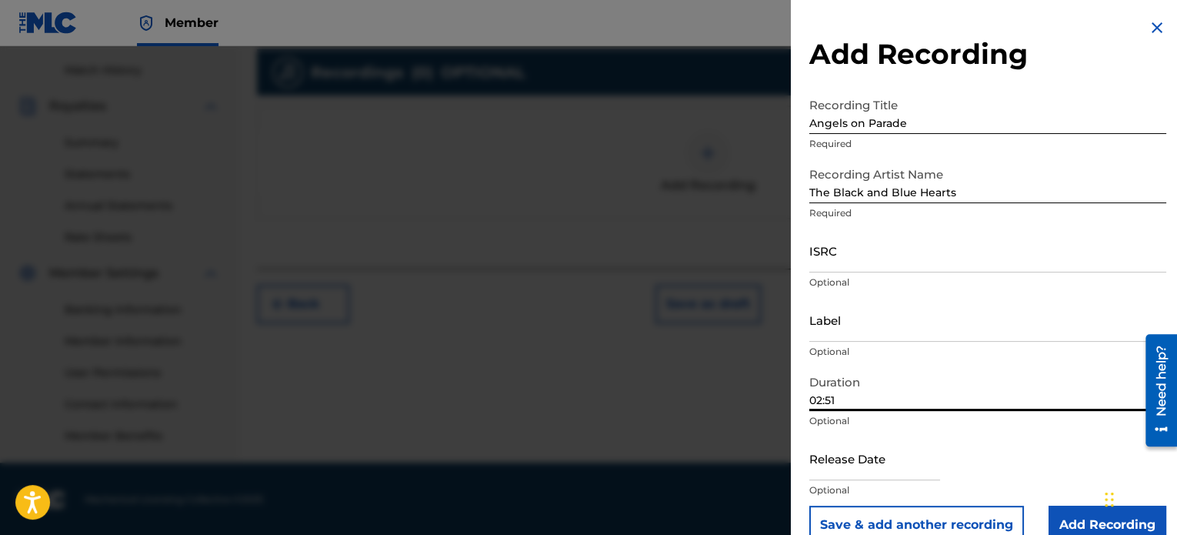
type input "02:51"
click at [882, 473] on input "text" at bounding box center [874, 458] width 131 height 44
select select "7"
select select "2025"
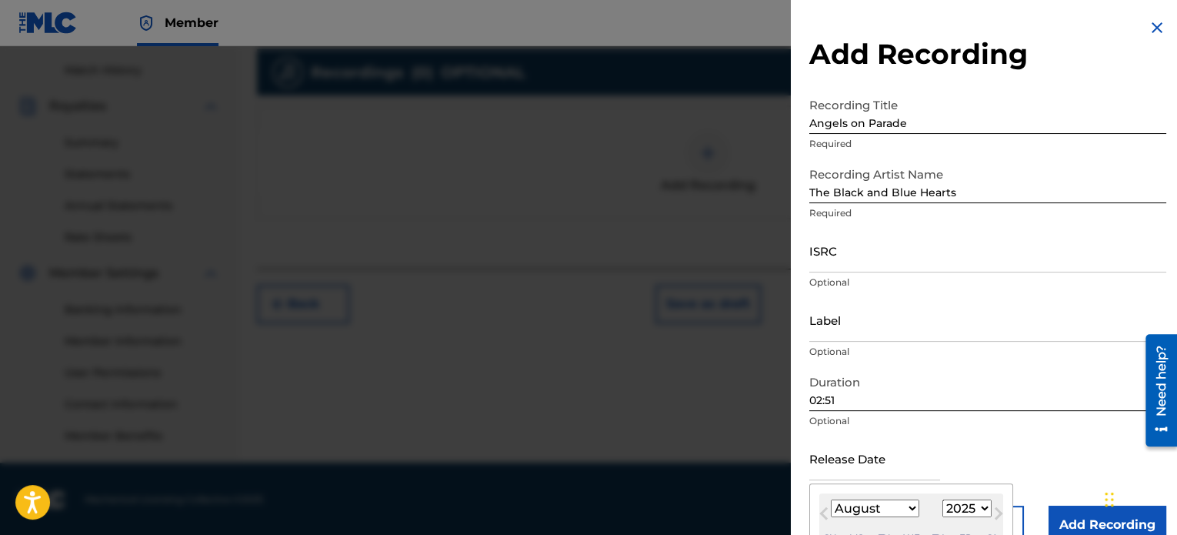
click at [852, 509] on select "January February March April May June July August September October November De…" at bounding box center [875, 508] width 88 height 18
select select "4"
click at [831, 499] on select "January February March April May June July August September October November De…" at bounding box center [875, 508] width 88 height 18
click at [973, 509] on select "1899 1900 1901 1902 1903 1904 1905 1906 1907 1908 1909 1910 1911 1912 1913 1914…" at bounding box center [966, 508] width 49 height 18
click at [942, 499] on select "1899 1900 1901 1902 1903 1904 1905 1906 1907 1908 1909 1910 1911 1912 1913 1914…" at bounding box center [966, 508] width 49 height 18
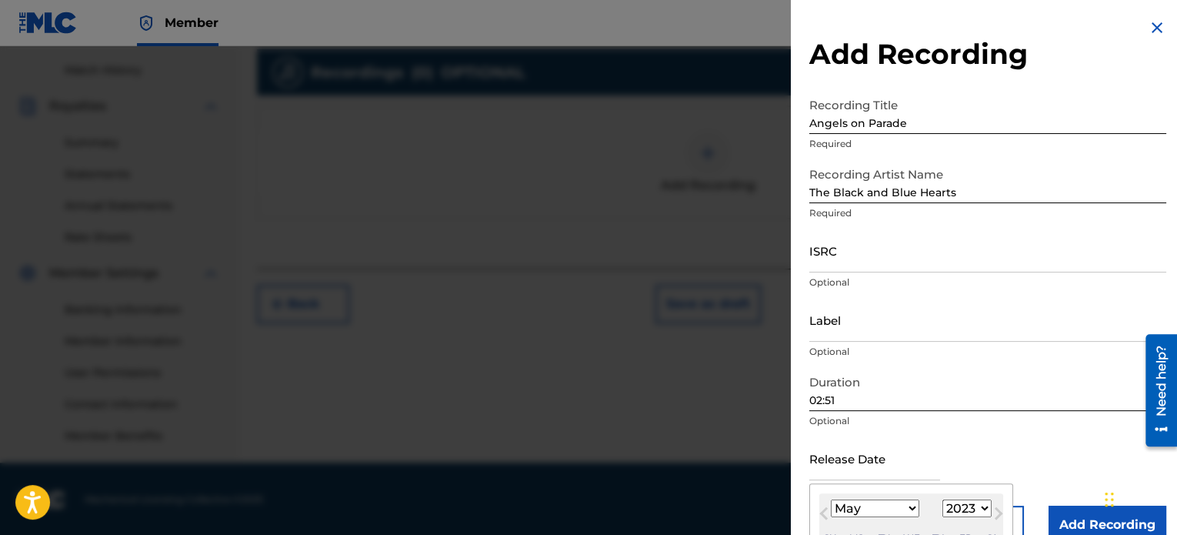
select select "2022"
click at [935, 522] on div "May [DATE] February March April May June July August September October November…" at bounding box center [911, 520] width 184 height 55
select select "5"
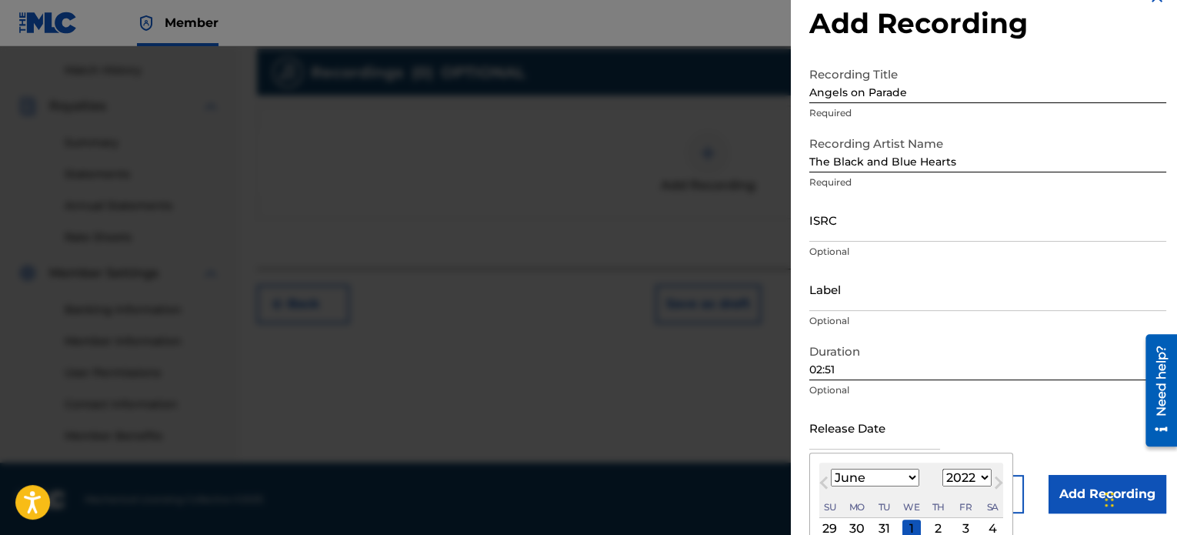
click at [911, 529] on div "1" at bounding box center [911, 528] width 18 height 18
type input "[DATE]"
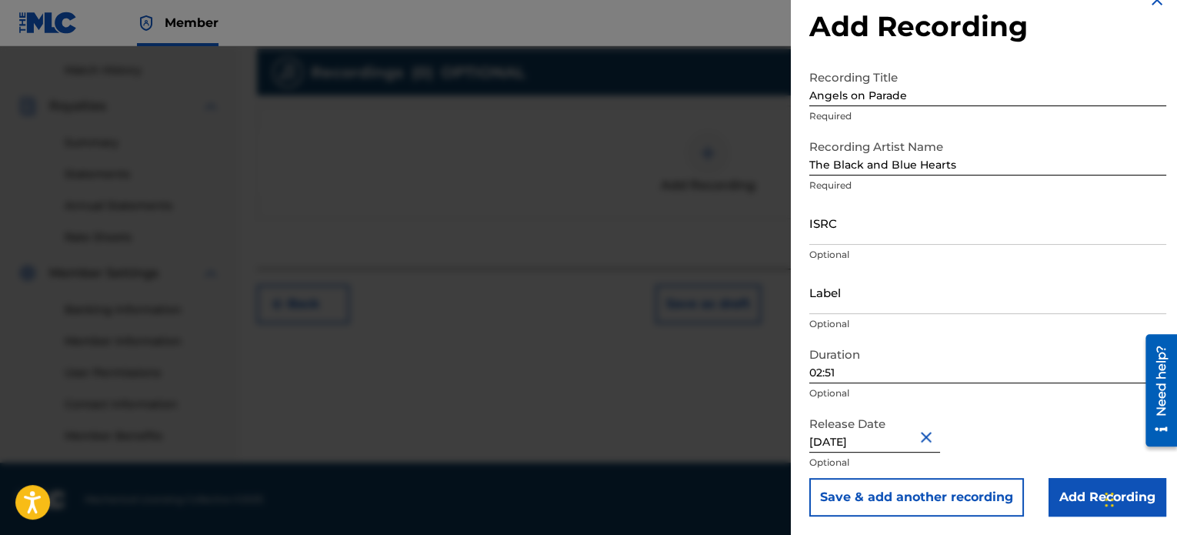
click at [935, 438] on button "Close" at bounding box center [928, 436] width 23 height 47
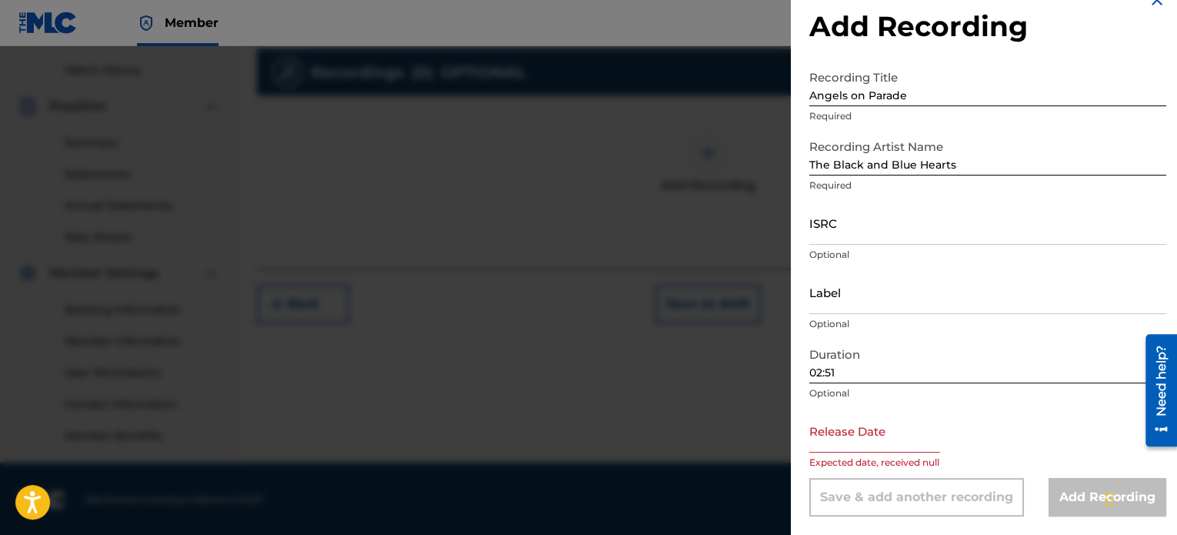
click at [918, 442] on input "text" at bounding box center [874, 431] width 131 height 44
select select "7"
select select "2025"
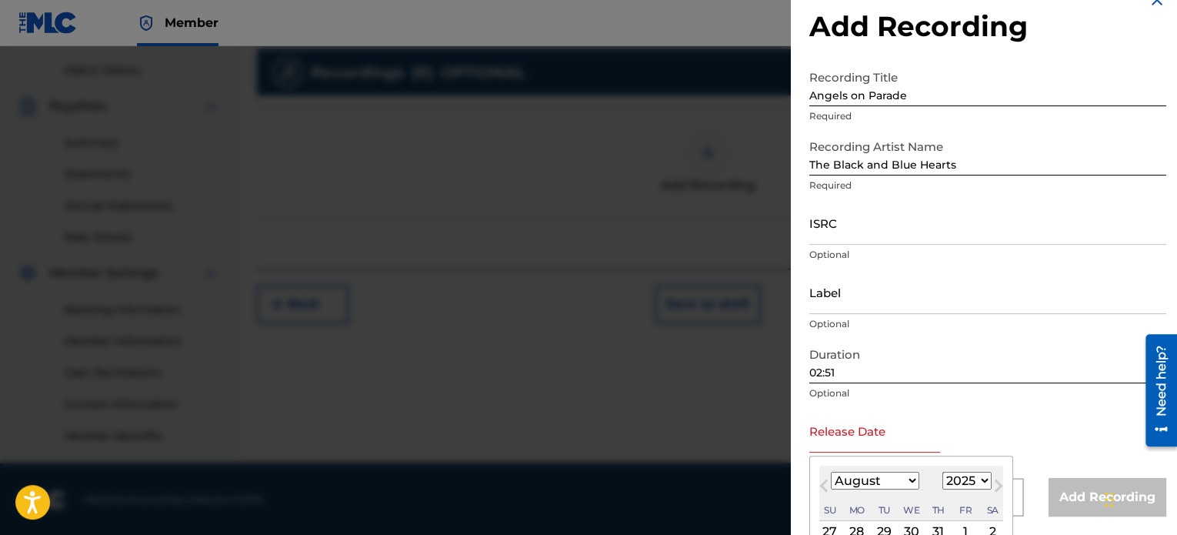
click at [849, 480] on select "January February March April May June July August September October November De…" at bounding box center [875, 481] width 88 height 18
select select "4"
click at [831, 472] on select "January February March April May June July August September October November De…" at bounding box center [875, 481] width 88 height 18
click at [967, 476] on select "1899 1900 1901 1902 1903 1904 1905 1906 1907 1908 1909 1910 1911 1912 1913 1914…" at bounding box center [966, 481] width 49 height 18
select select "2022"
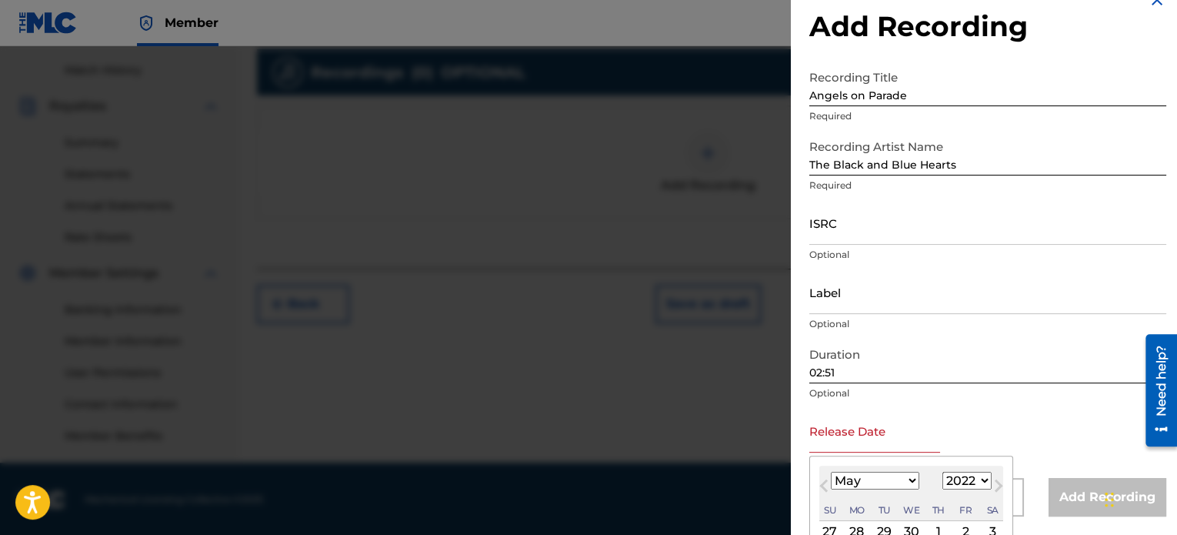
click at [942, 472] on select "1899 1900 1901 1902 1903 1904 1905 1906 1907 1908 1909 1910 1911 1912 1913 1914…" at bounding box center [966, 481] width 49 height 18
click at [829, 522] on div "1" at bounding box center [830, 531] width 18 height 18
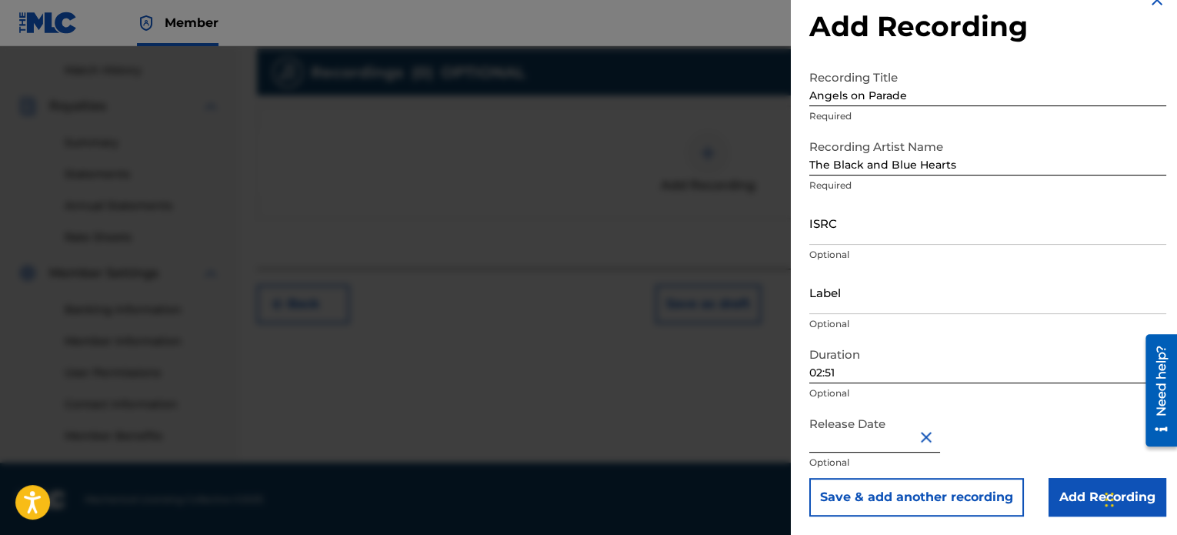
type input "[DATE]"
click at [1083, 492] on input "Add Recording" at bounding box center [1108, 497] width 118 height 38
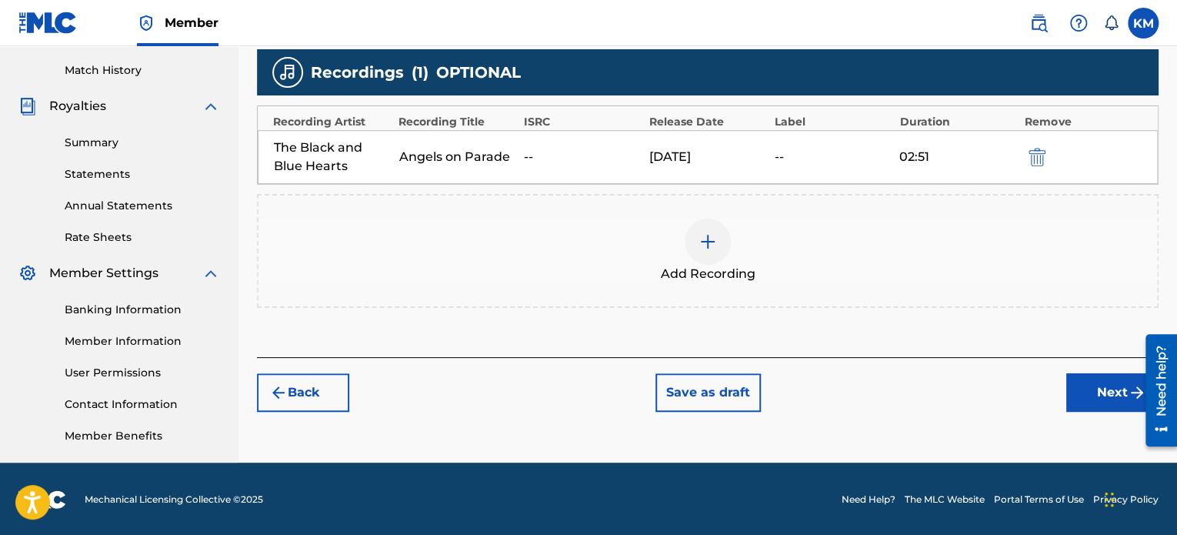
click at [1094, 383] on button "Next" at bounding box center [1112, 392] width 92 height 38
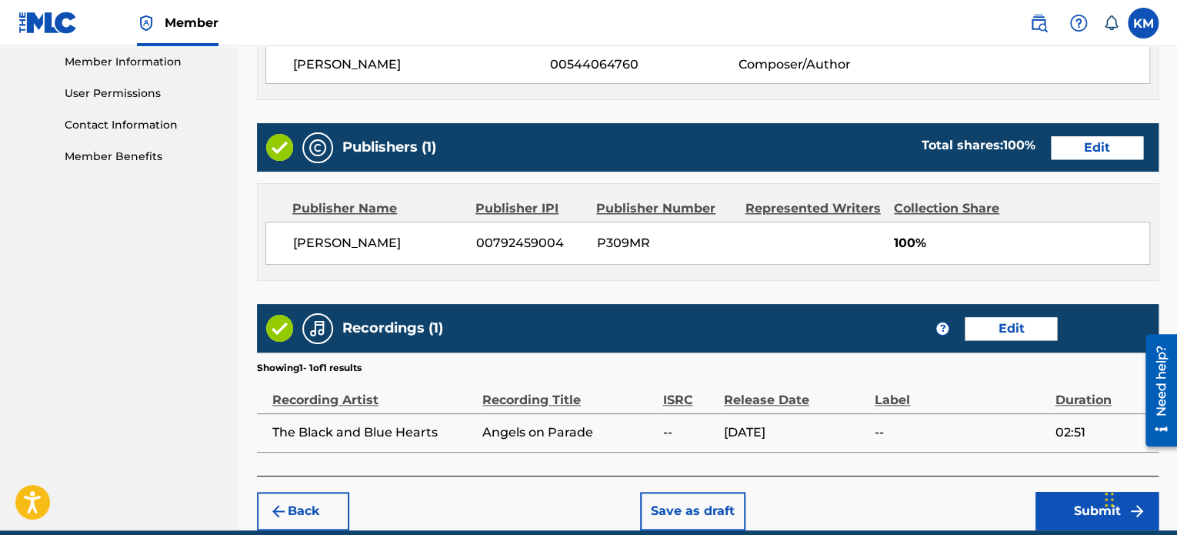
scroll to position [709, 0]
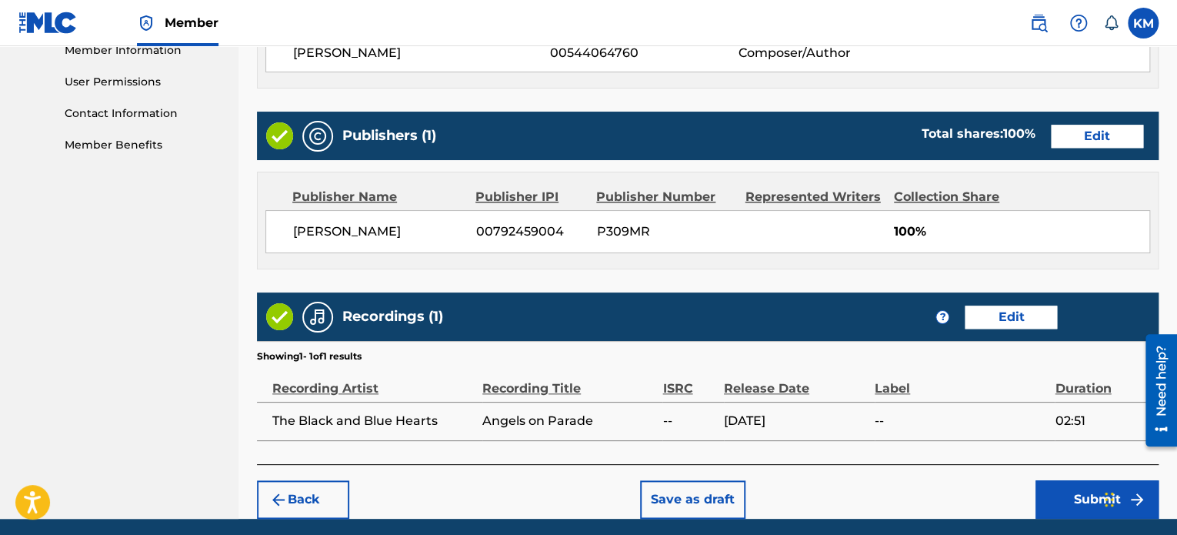
click at [1077, 501] on button "Submit" at bounding box center [1097, 499] width 123 height 38
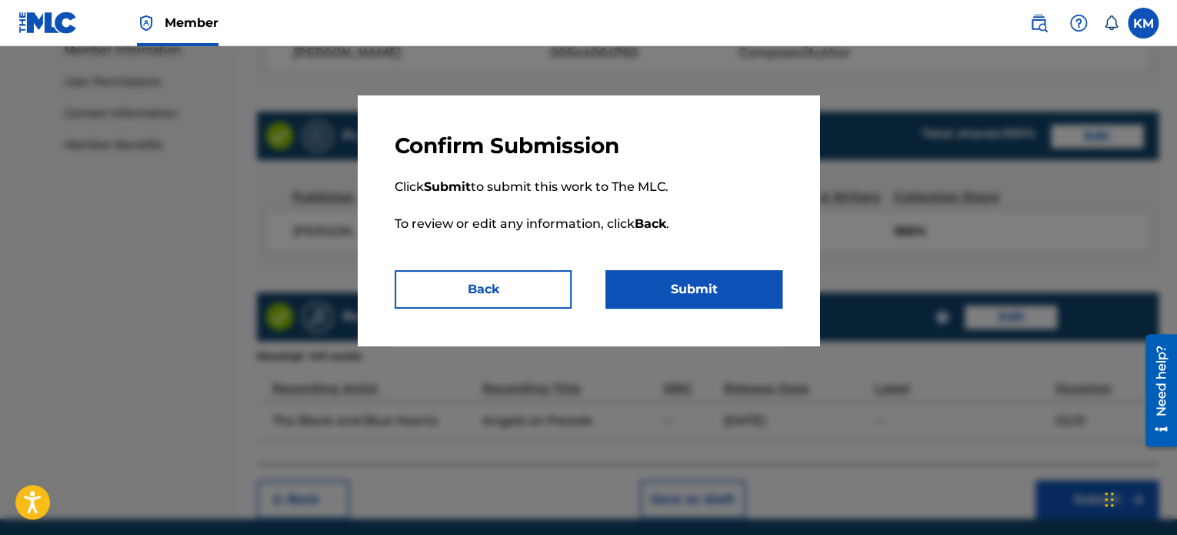
click at [727, 288] on button "Submit" at bounding box center [693, 289] width 177 height 38
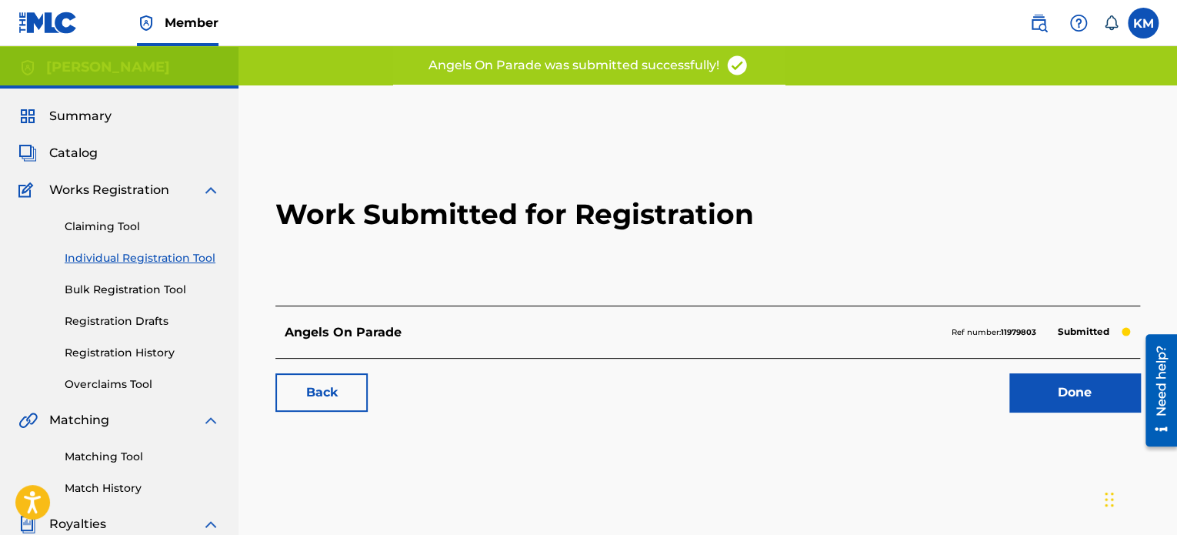
click at [92, 113] on span "Summary" at bounding box center [80, 116] width 62 height 18
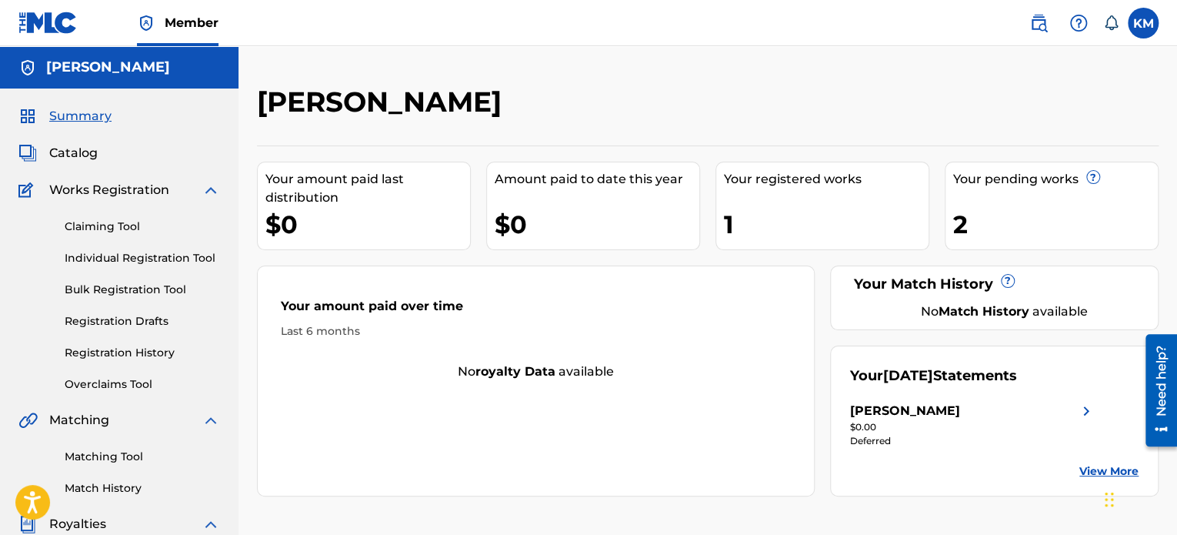
click at [79, 150] on span "Catalog" at bounding box center [73, 153] width 48 height 18
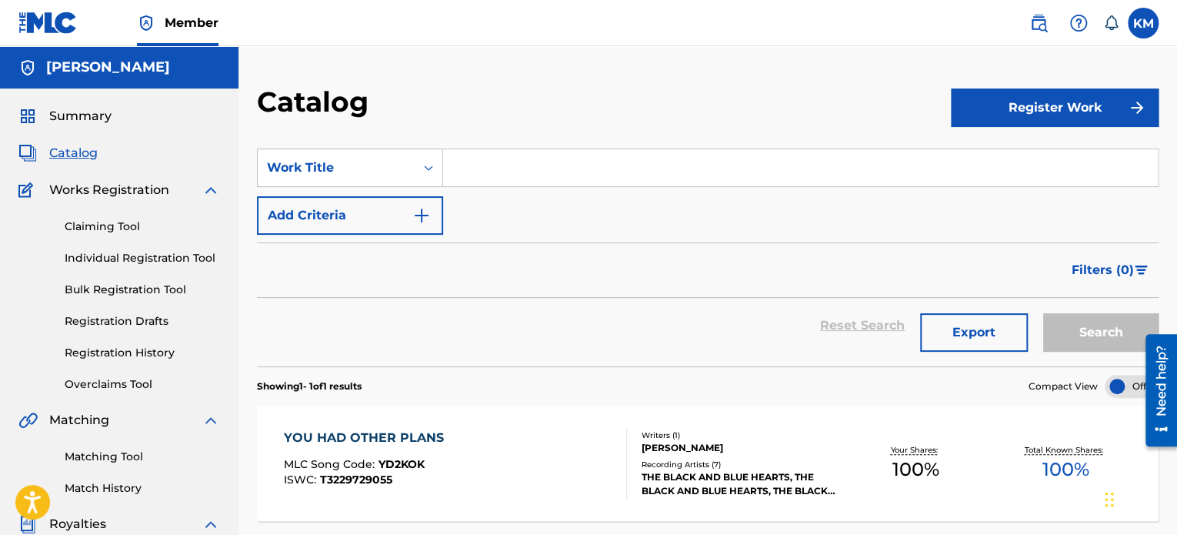
click at [75, 116] on span "Summary" at bounding box center [80, 116] width 62 height 18
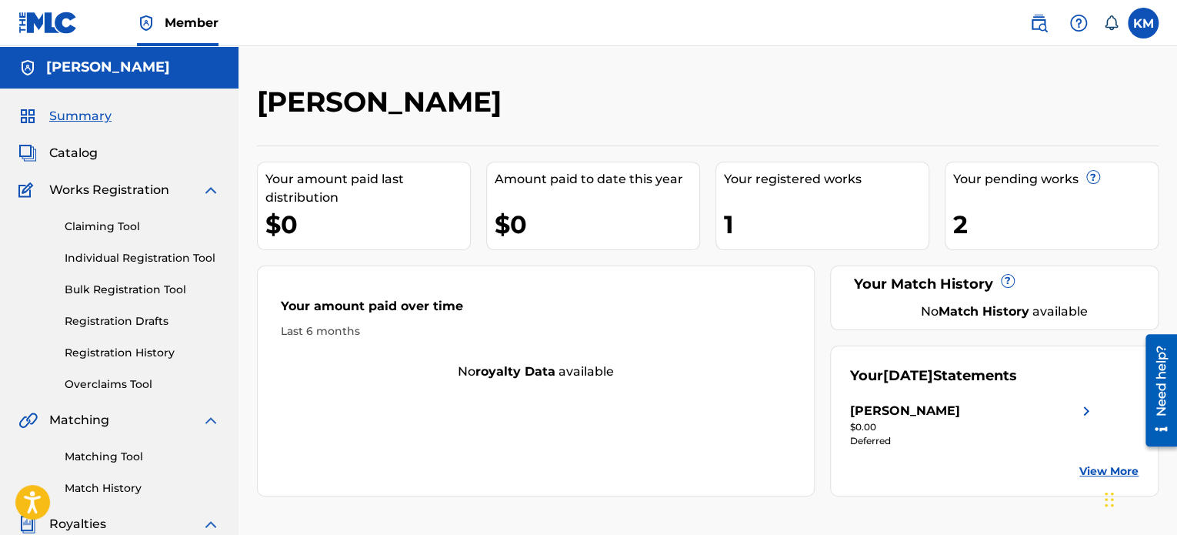
click at [1013, 193] on div "Your pending works ? 2" at bounding box center [1052, 206] width 214 height 88
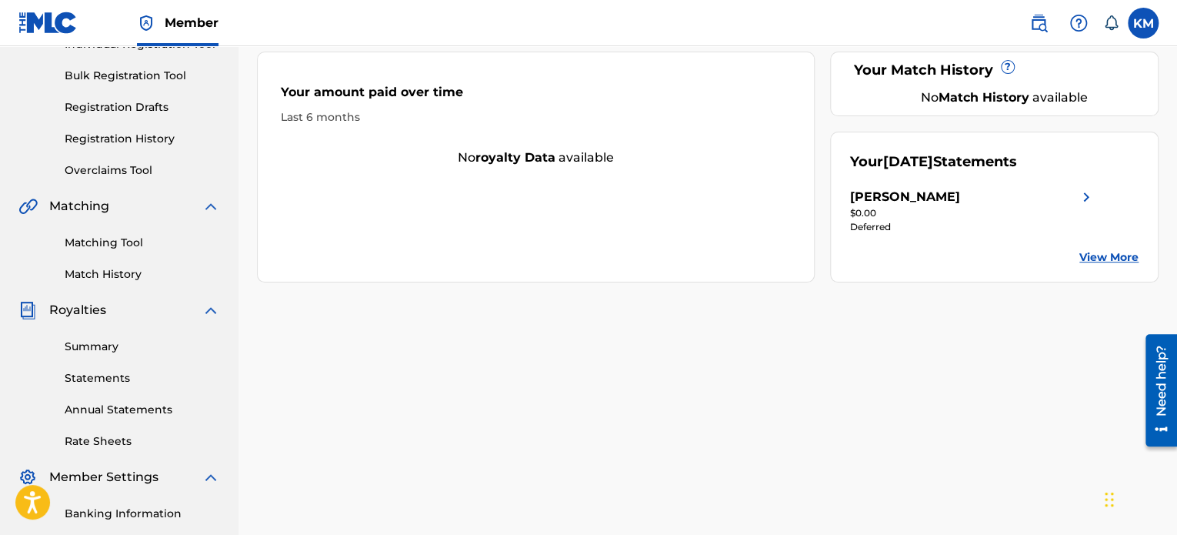
scroll to position [31, 0]
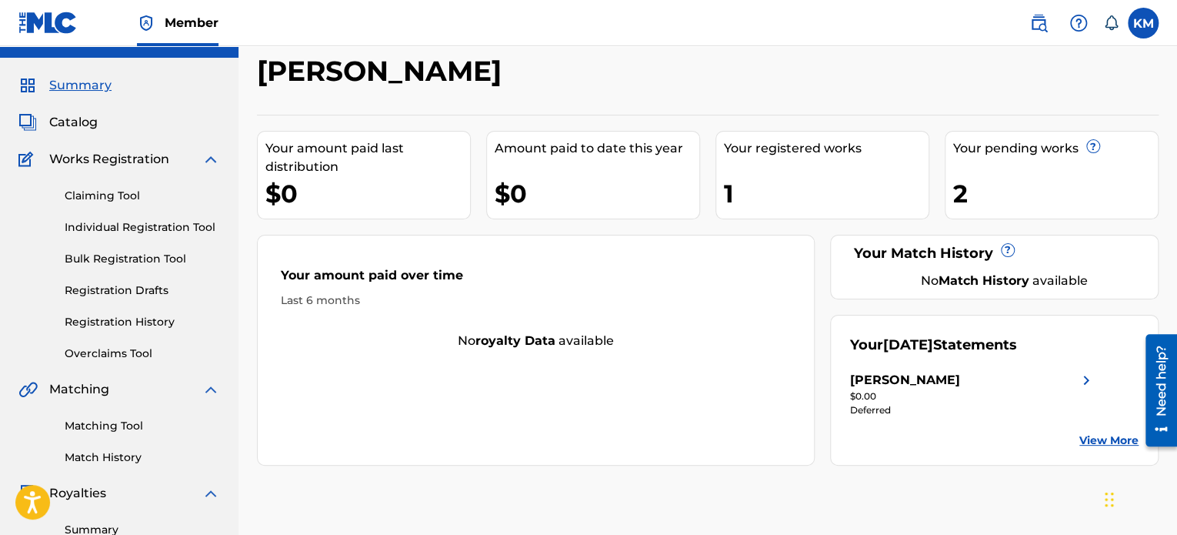
click at [79, 127] on span "Catalog" at bounding box center [73, 122] width 48 height 18
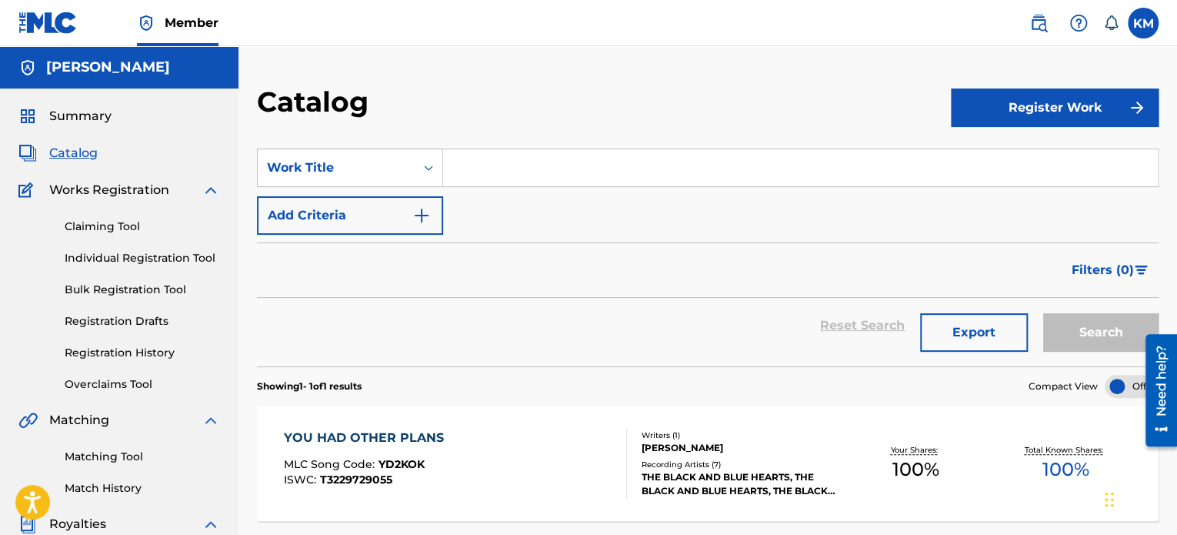
click at [76, 114] on span "Summary" at bounding box center [80, 116] width 62 height 18
